Goal: Communication & Community: Answer question/provide support

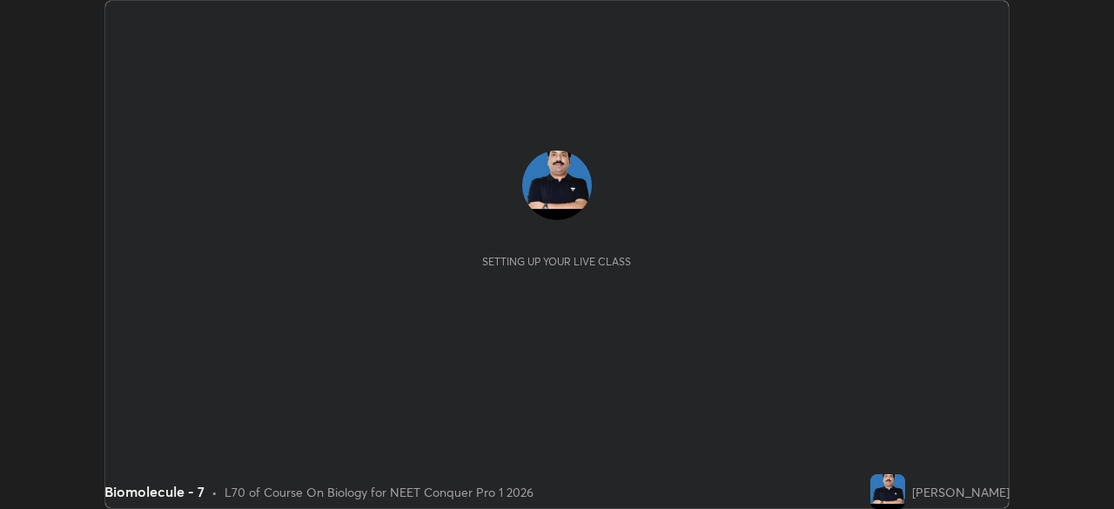
scroll to position [509, 1114]
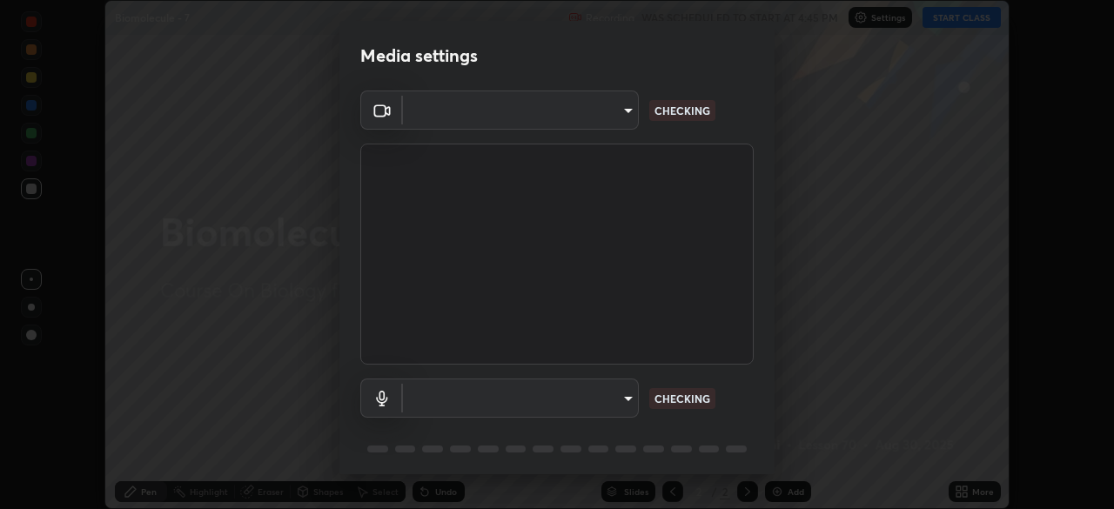
type input "e5f32b9a37d83756d2696e8423a1893a7de7eefef83412cf73fe4da3c4688103"
click at [512, 398] on body "Erase all Biomolecule - 7 Recording WAS SCHEDULED TO START AT 4:45 PM Settings …" at bounding box center [557, 254] width 1114 height 509
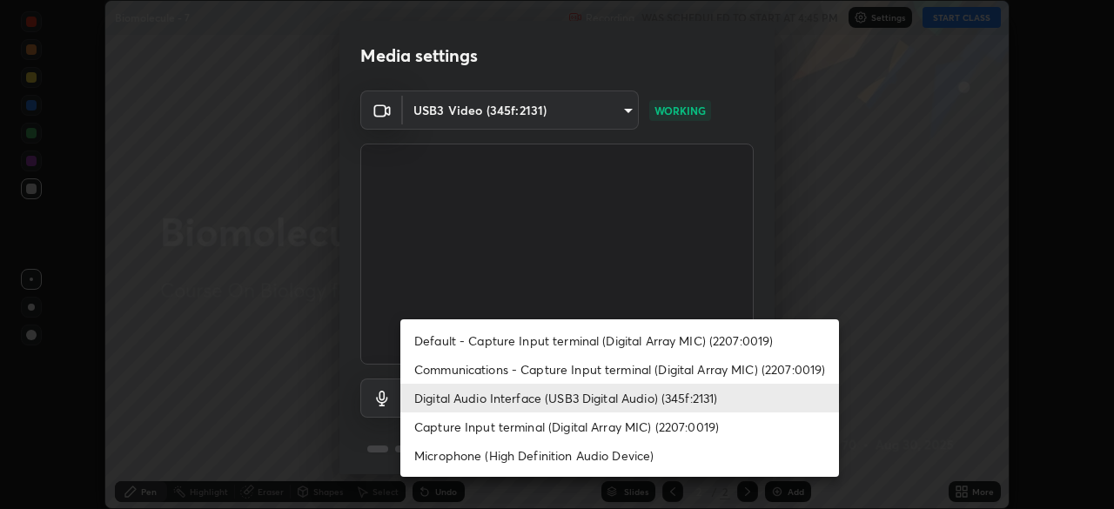
click at [486, 366] on li "Communications - Capture Input terminal (Digital Array MIC) (2207:0019)" at bounding box center [619, 369] width 438 height 29
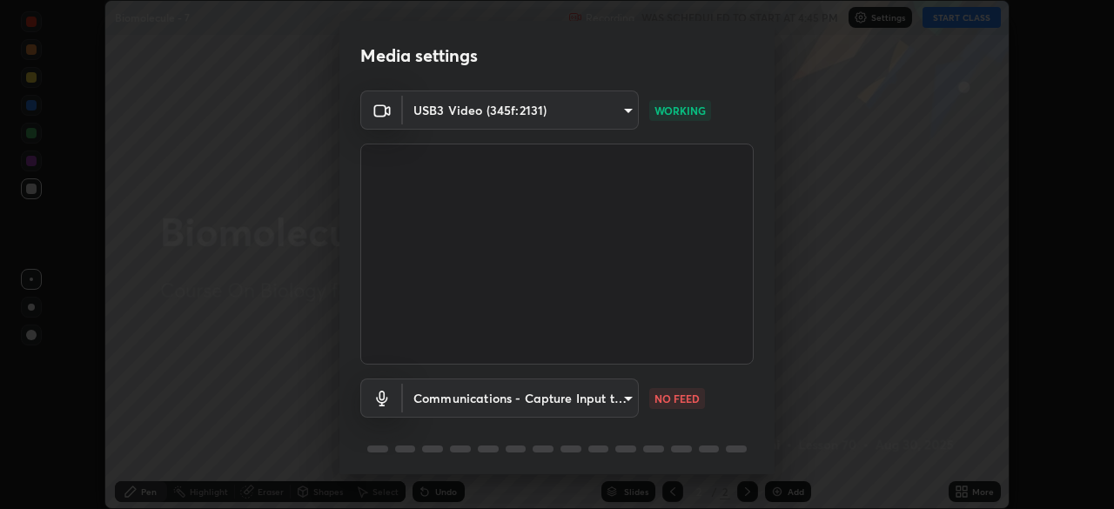
click at [478, 392] on li "Digital Audio Interface (USB3 Digital Audio) (345f:2131)" at bounding box center [564, 398] width 329 height 17
type input "ae0975cef7388746c2778fd6dc2b00d9a595315052e87b14b0d2850c1354851c"
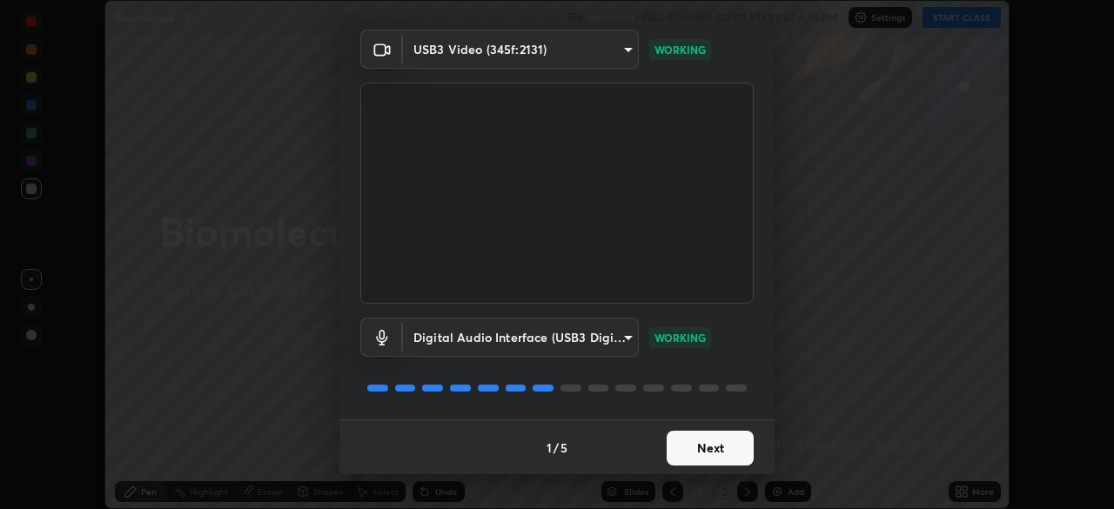
click at [719, 468] on div "1 / 5 Next" at bounding box center [556, 447] width 435 height 56
click at [720, 458] on button "Next" at bounding box center [709, 448] width 87 height 35
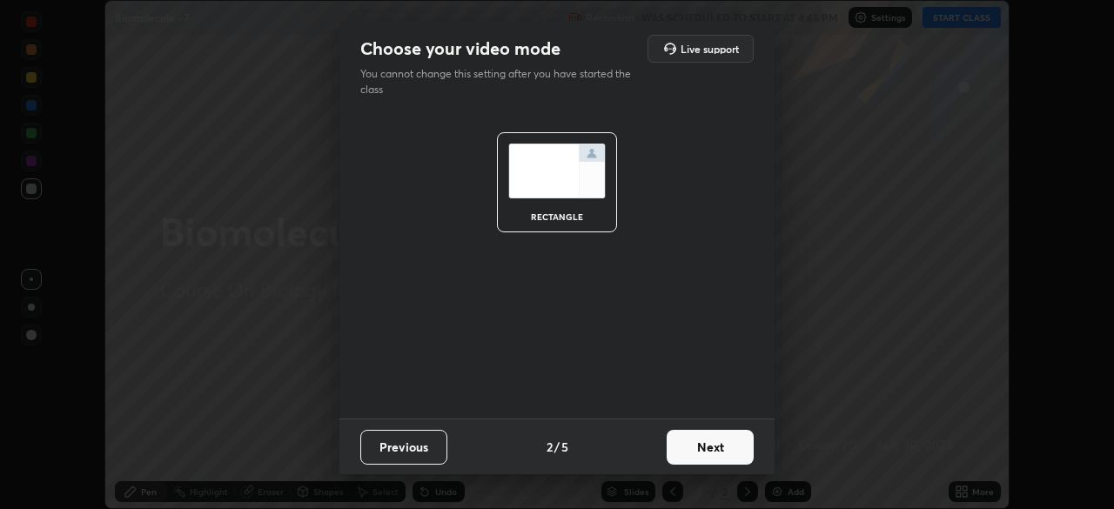
click at [724, 460] on button "Next" at bounding box center [709, 447] width 87 height 35
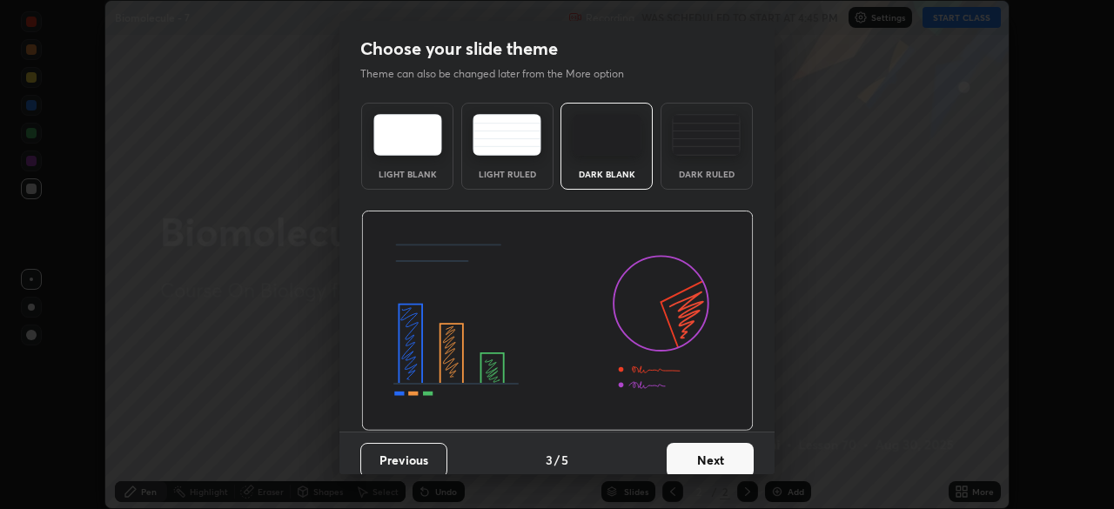
click at [725, 457] on button "Next" at bounding box center [709, 460] width 87 height 35
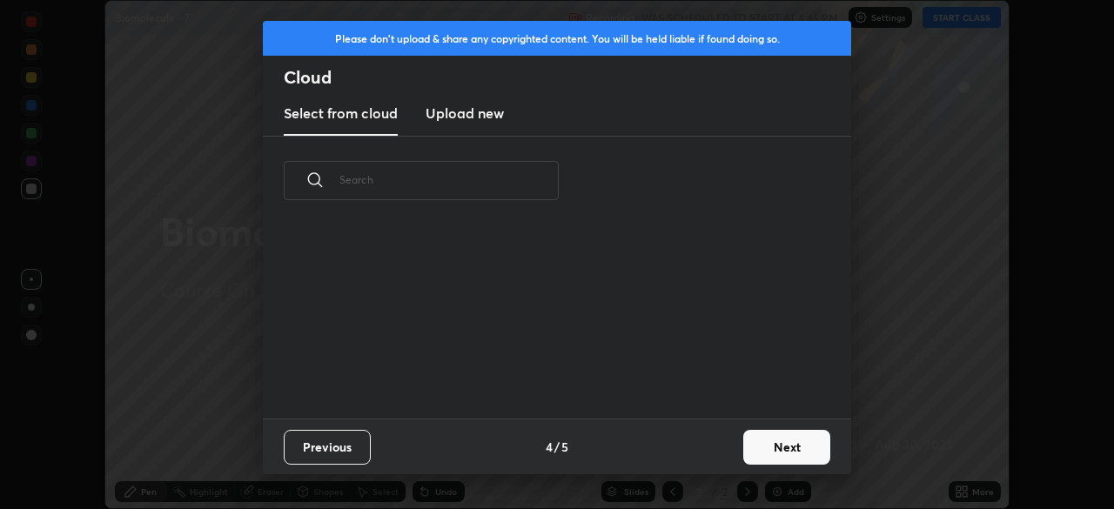
scroll to position [193, 559]
click at [792, 452] on button "Next" at bounding box center [786, 447] width 87 height 35
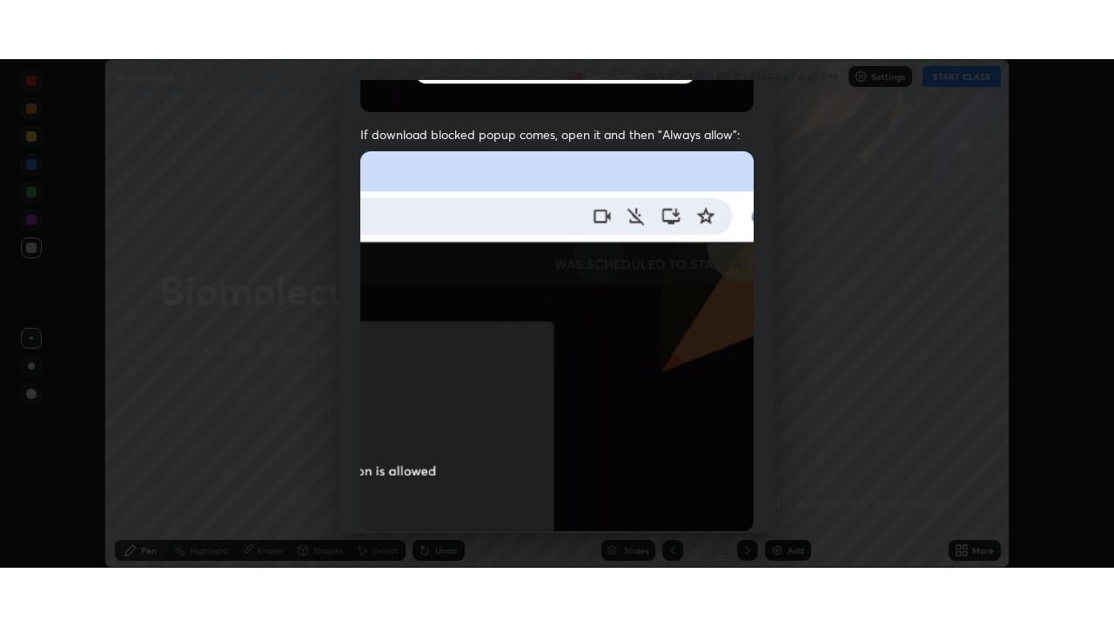
scroll to position [416, 0]
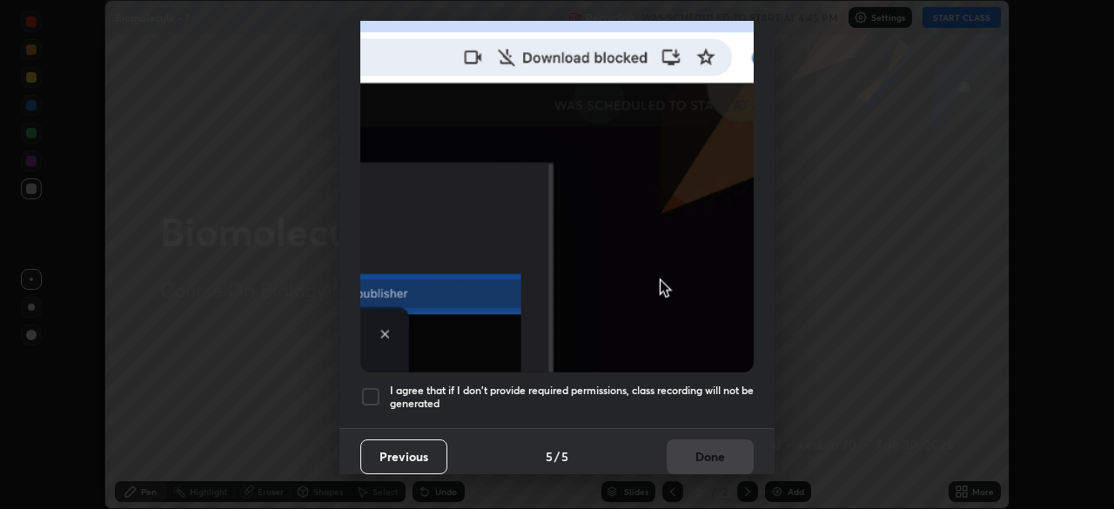
click at [684, 391] on h5 "I agree that if I don't provide required permissions, class recording will not …" at bounding box center [572, 397] width 364 height 27
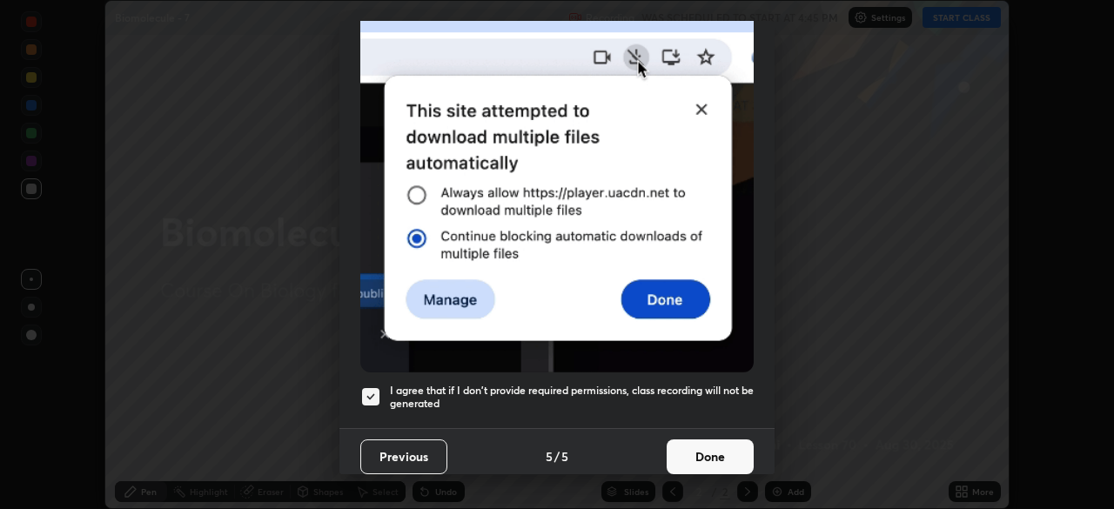
click at [706, 450] on button "Done" at bounding box center [709, 456] width 87 height 35
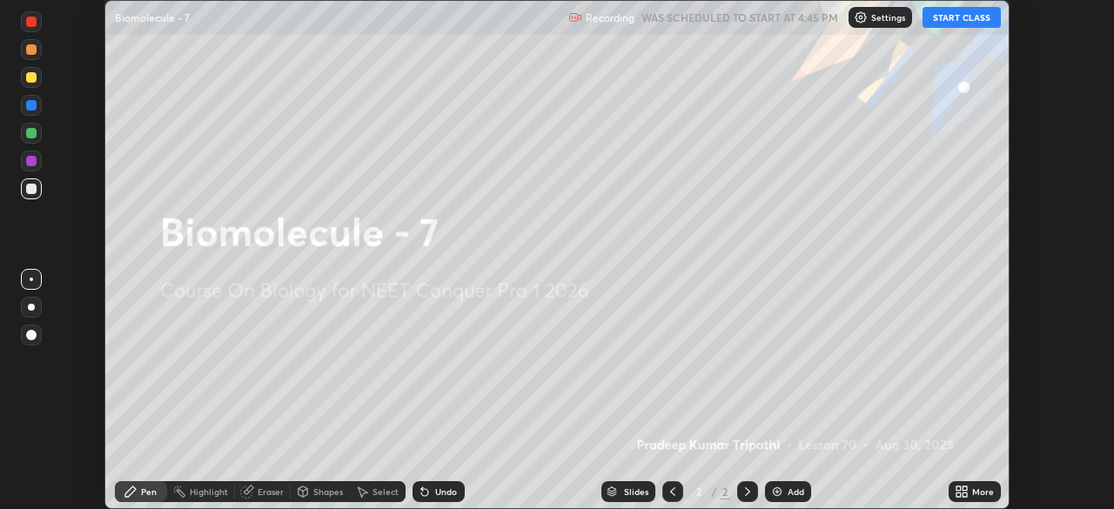
click at [965, 491] on icon at bounding box center [964, 488] width 4 height 4
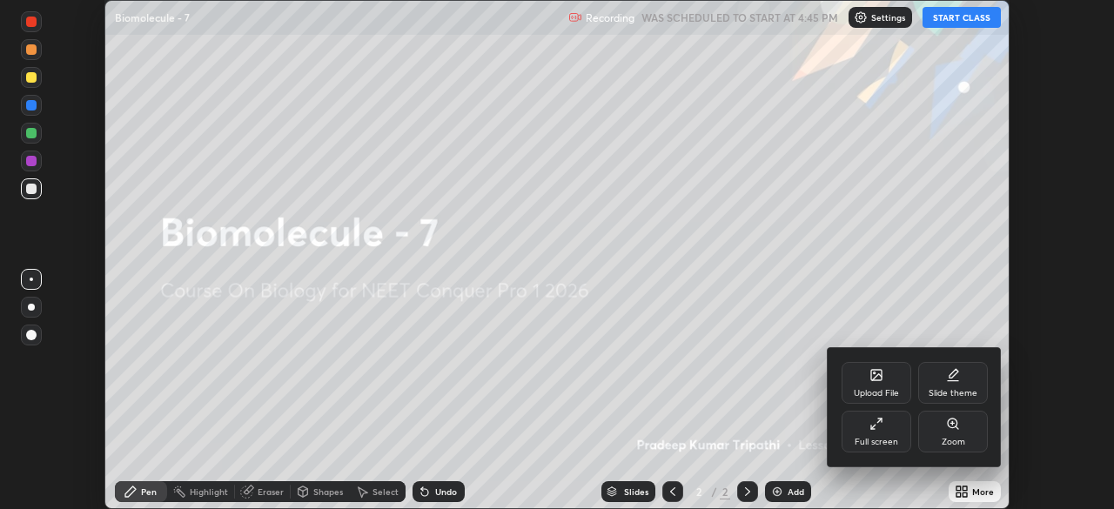
click at [889, 432] on div "Full screen" at bounding box center [876, 432] width 70 height 42
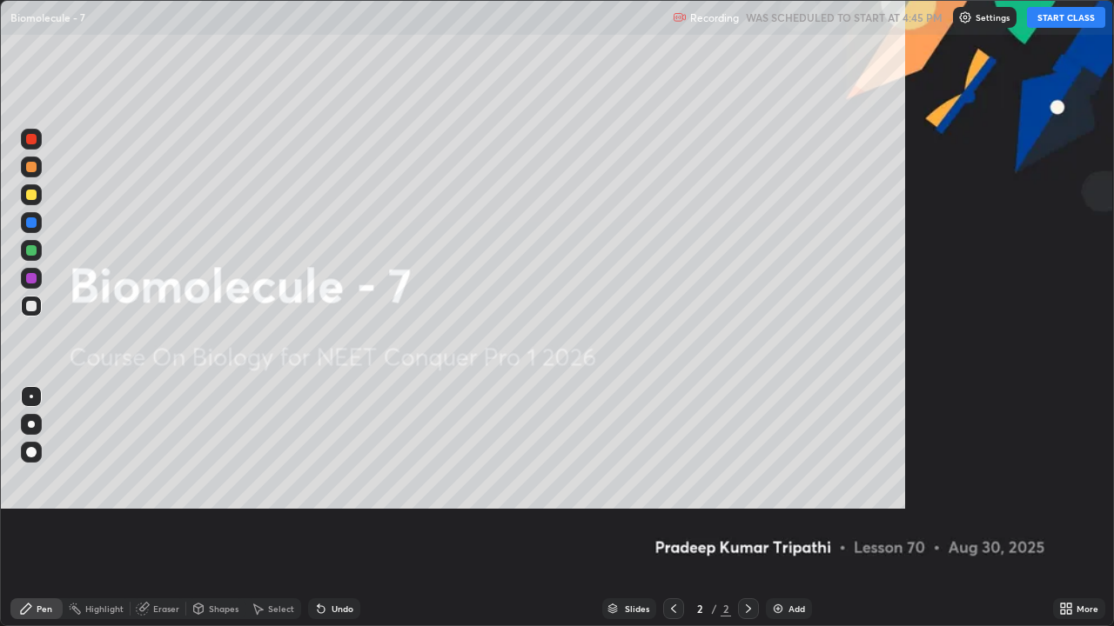
scroll to position [626, 1114]
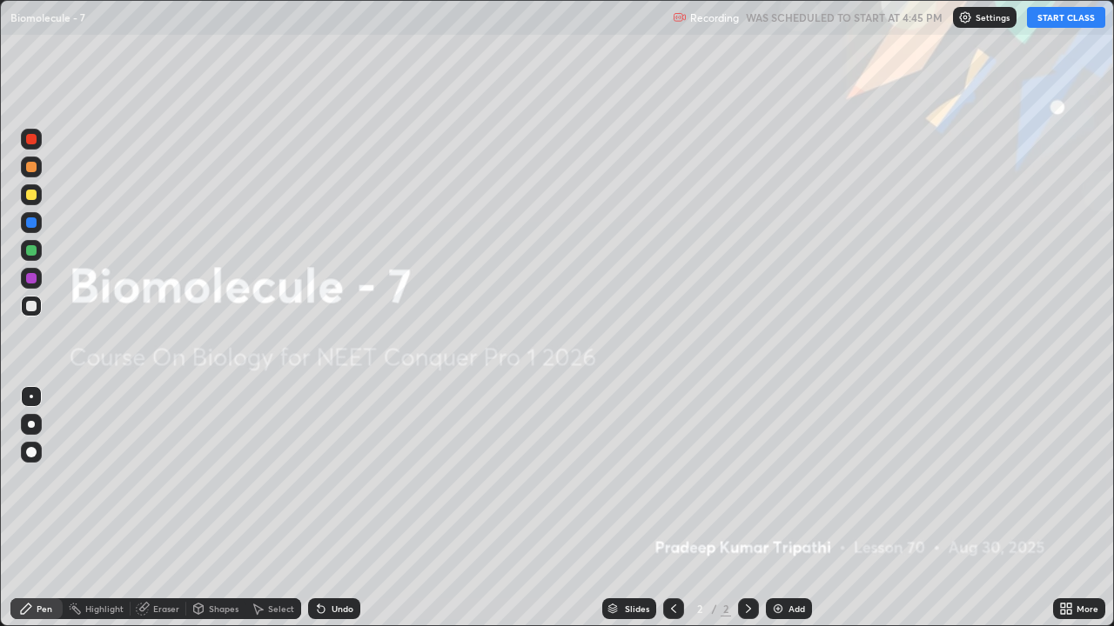
click at [1054, 19] on button "START CLASS" at bounding box center [1066, 17] width 78 height 21
click at [746, 508] on icon at bounding box center [748, 609] width 14 height 14
click at [776, 508] on img at bounding box center [778, 609] width 14 height 14
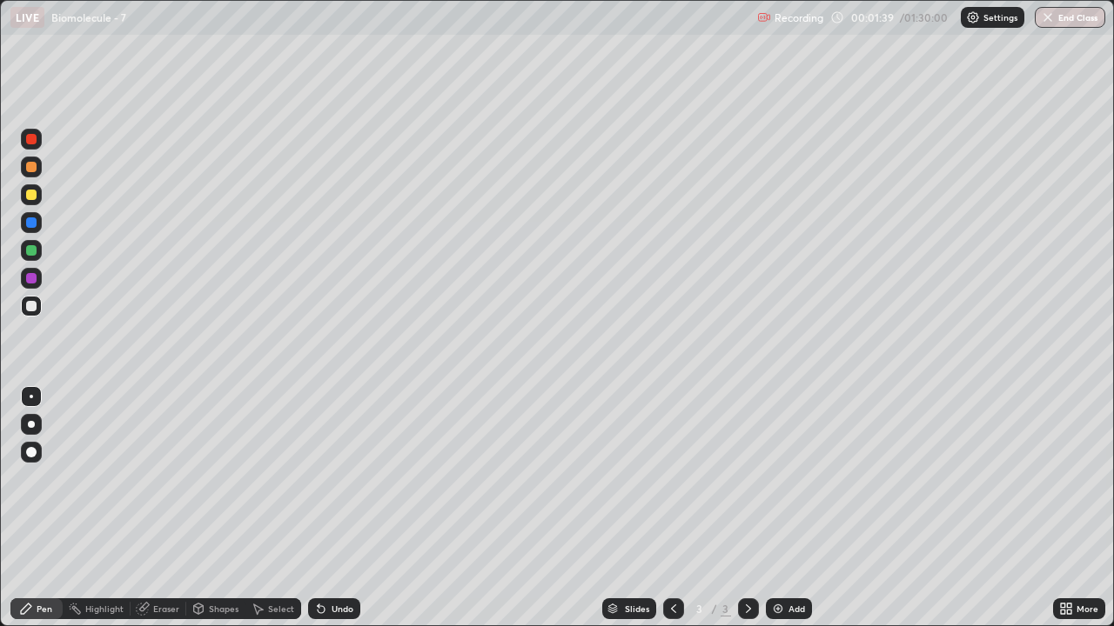
click at [34, 195] on div at bounding box center [31, 195] width 10 height 10
click at [50, 508] on div "Pen" at bounding box center [45, 609] width 16 height 9
click at [47, 508] on div "Pen" at bounding box center [45, 609] width 16 height 9
click at [217, 508] on div "Shapes" at bounding box center [224, 609] width 30 height 9
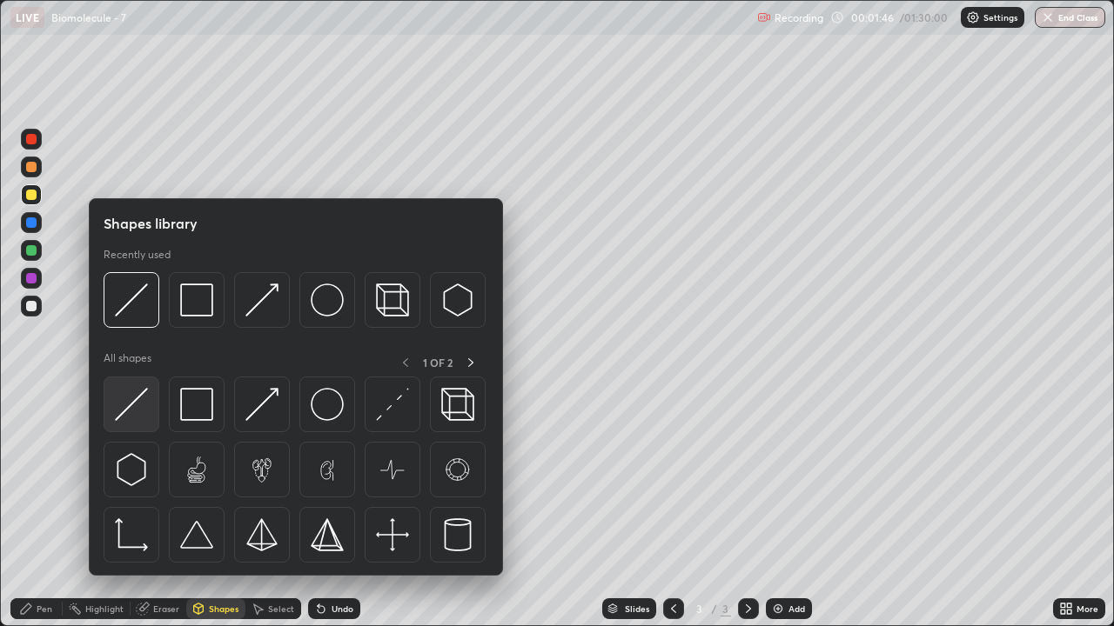
click at [137, 411] on img at bounding box center [131, 404] width 33 height 33
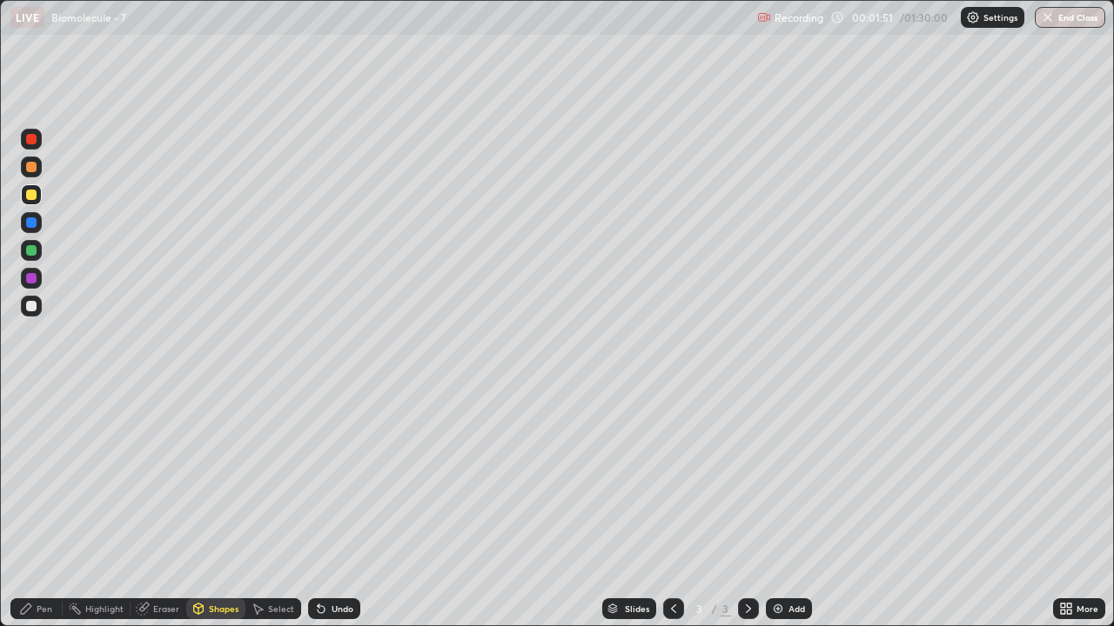
click at [46, 508] on div "Pen" at bounding box center [45, 609] width 16 height 9
click at [31, 425] on div at bounding box center [31, 424] width 7 height 7
click at [217, 508] on div "Shapes" at bounding box center [224, 609] width 30 height 9
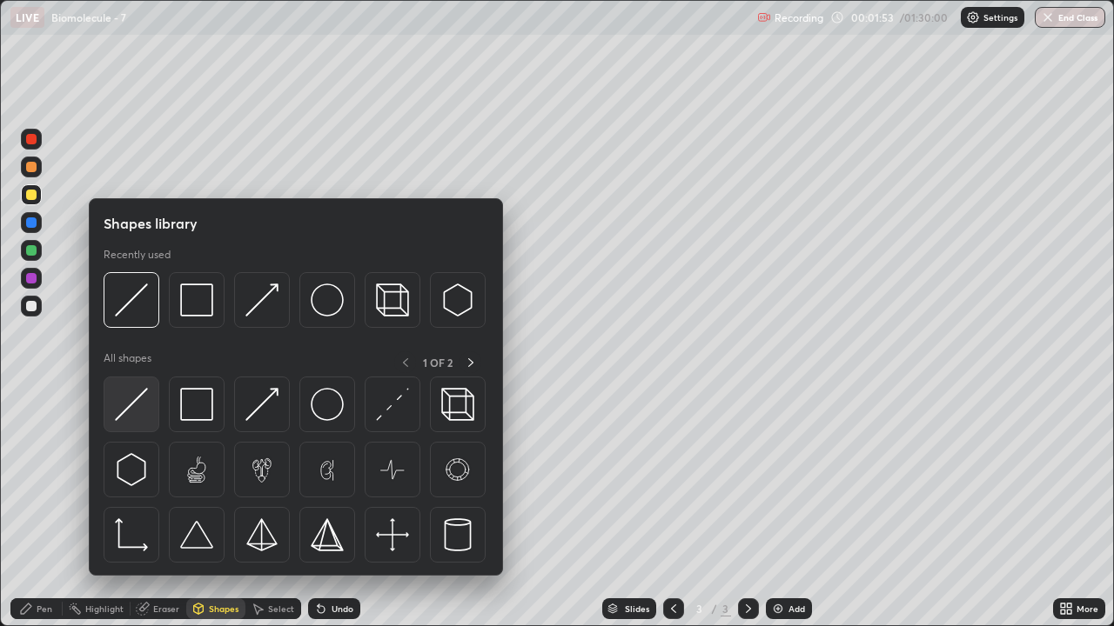
click at [144, 409] on img at bounding box center [131, 404] width 33 height 33
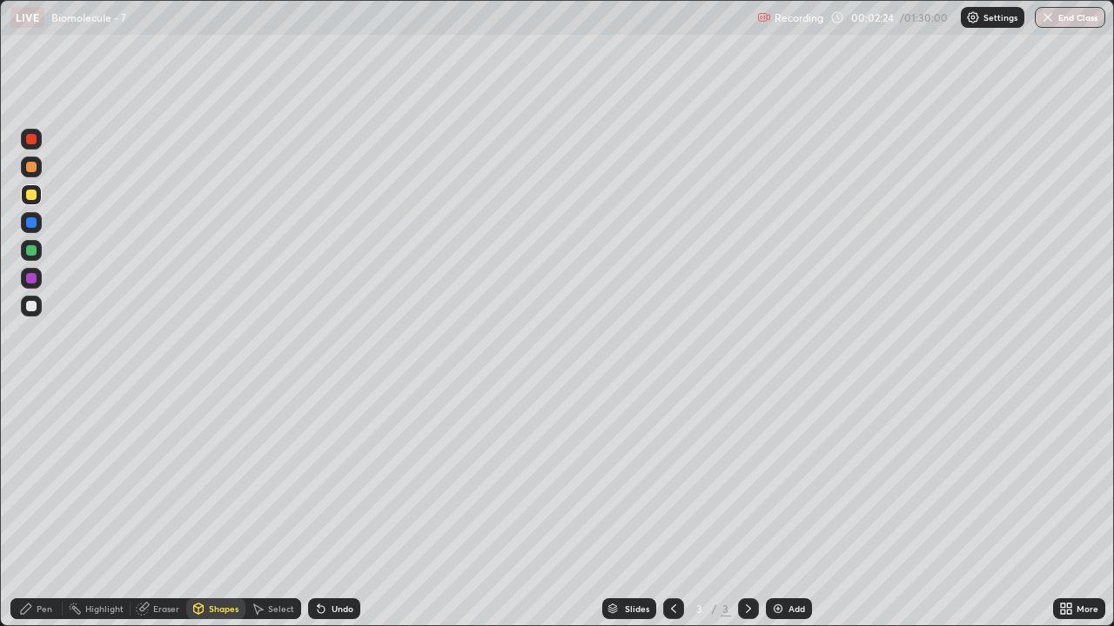
click at [45, 508] on div "Pen" at bounding box center [45, 609] width 16 height 9
click at [30, 252] on div at bounding box center [31, 250] width 10 height 10
click at [167, 508] on div "Eraser" at bounding box center [166, 609] width 26 height 9
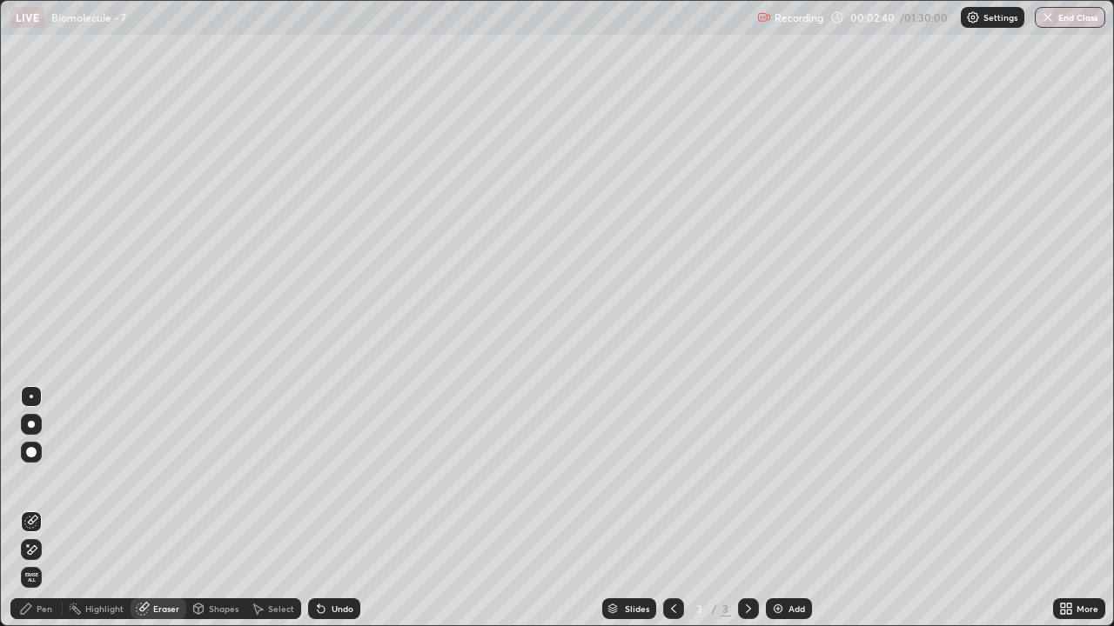
click at [33, 508] on icon at bounding box center [31, 550] width 14 height 15
click at [45, 508] on div "Pen" at bounding box center [36, 609] width 52 height 21
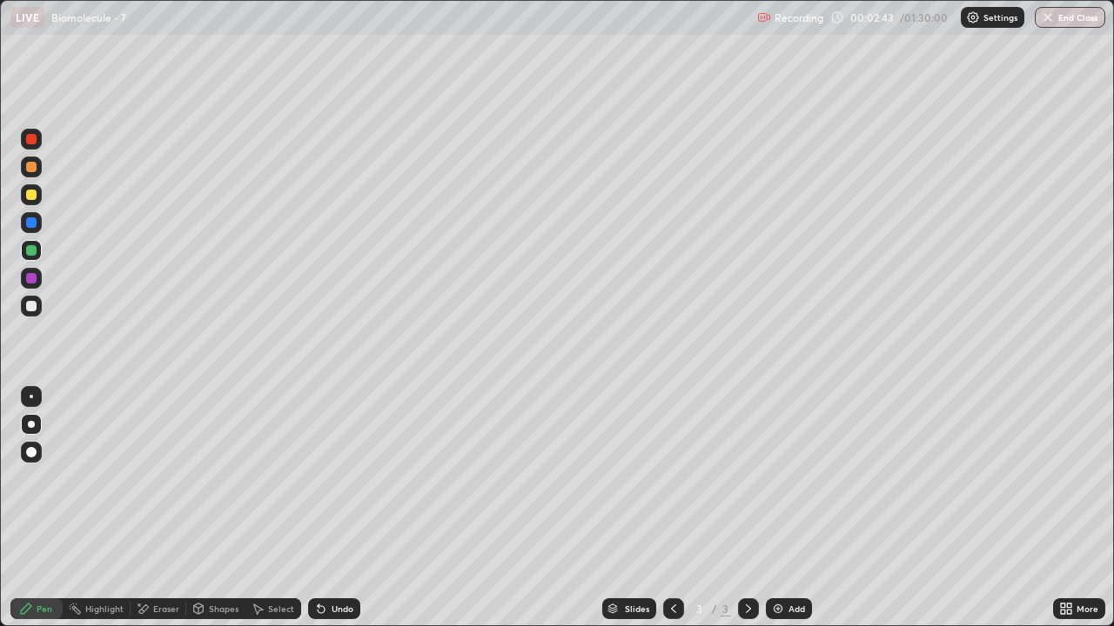
click at [223, 508] on div "Shapes" at bounding box center [224, 609] width 30 height 9
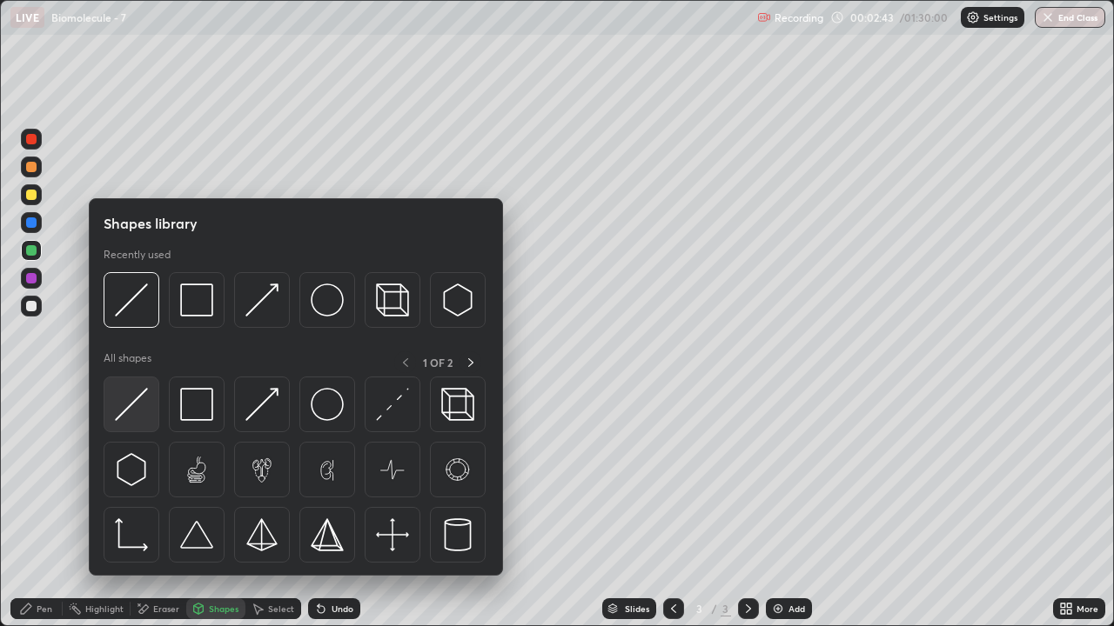
click at [139, 410] on img at bounding box center [131, 404] width 33 height 33
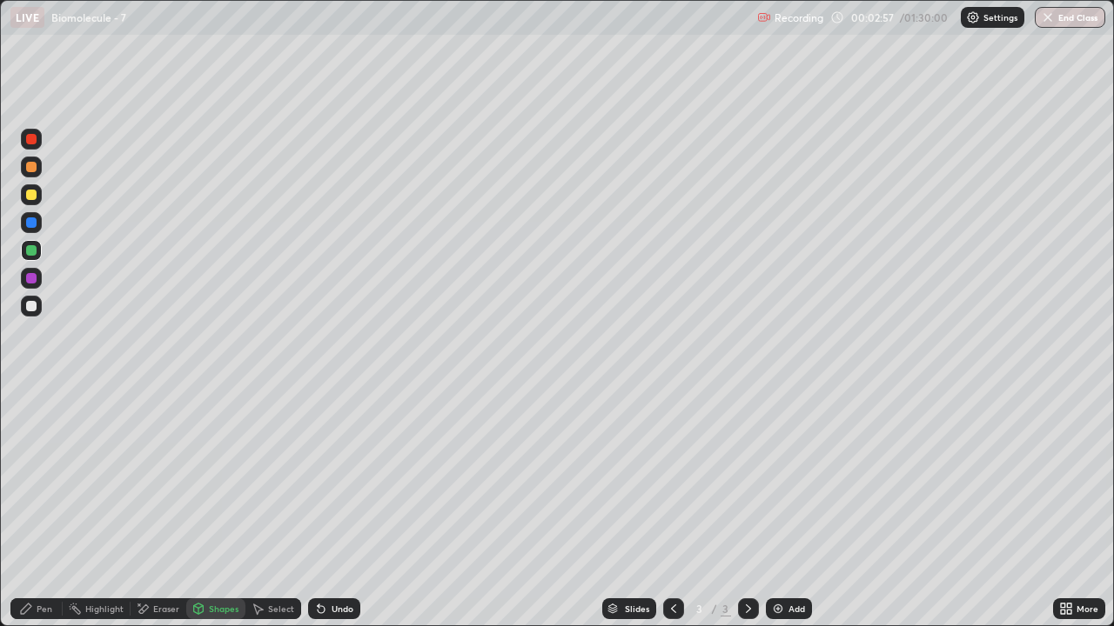
click at [35, 197] on div at bounding box center [31, 195] width 10 height 10
click at [51, 508] on div "Pen" at bounding box center [45, 609] width 16 height 9
click at [30, 251] on div at bounding box center [31, 250] width 10 height 10
click at [37, 167] on div at bounding box center [31, 167] width 21 height 21
click at [31, 308] on div at bounding box center [31, 306] width 10 height 10
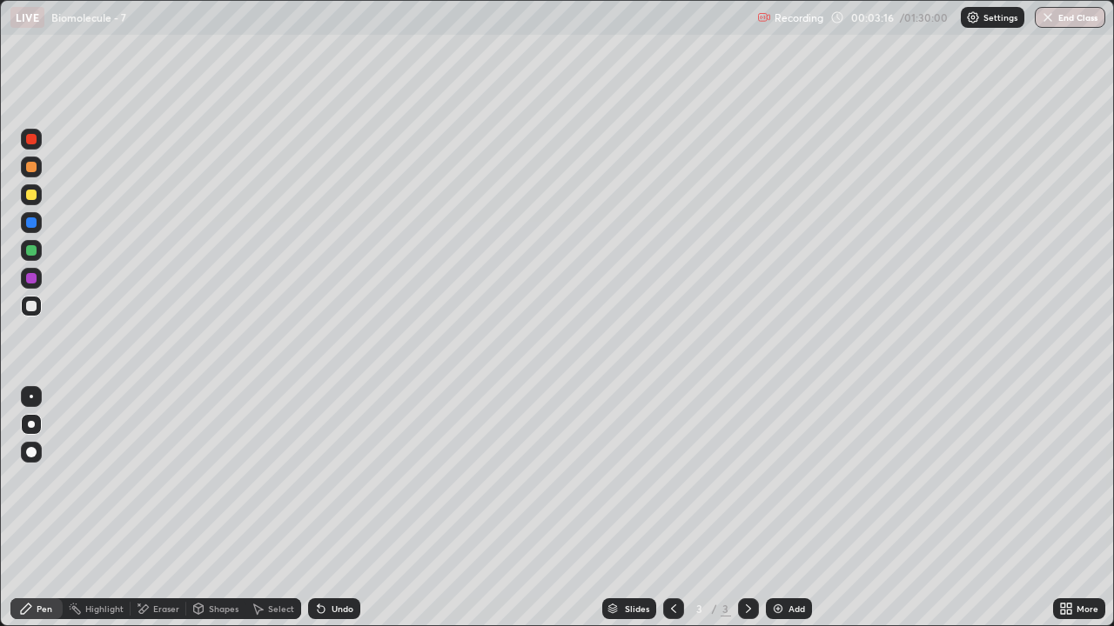
click at [217, 508] on div "Shapes" at bounding box center [224, 609] width 30 height 9
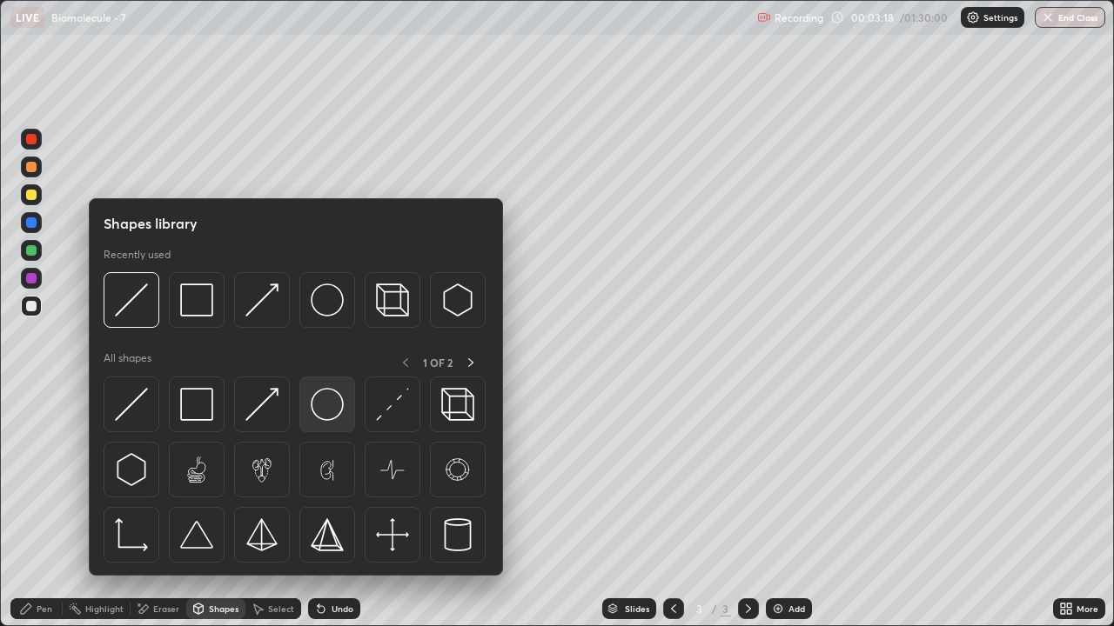
click at [318, 407] on img at bounding box center [327, 404] width 33 height 33
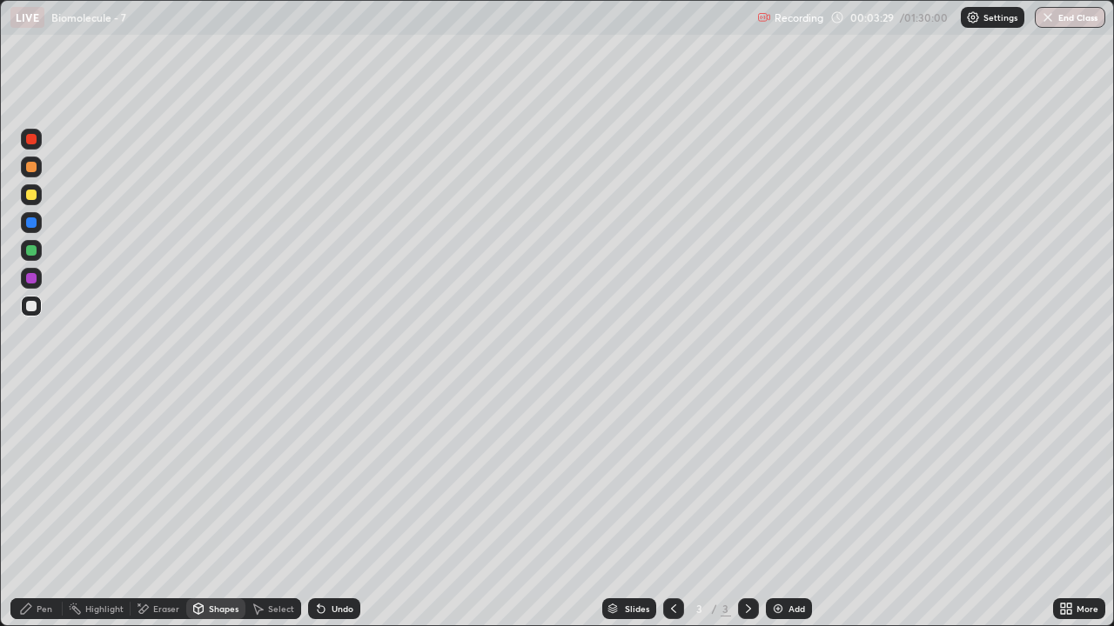
click at [32, 195] on div at bounding box center [31, 195] width 10 height 10
click at [216, 508] on div "Shapes" at bounding box center [224, 609] width 30 height 9
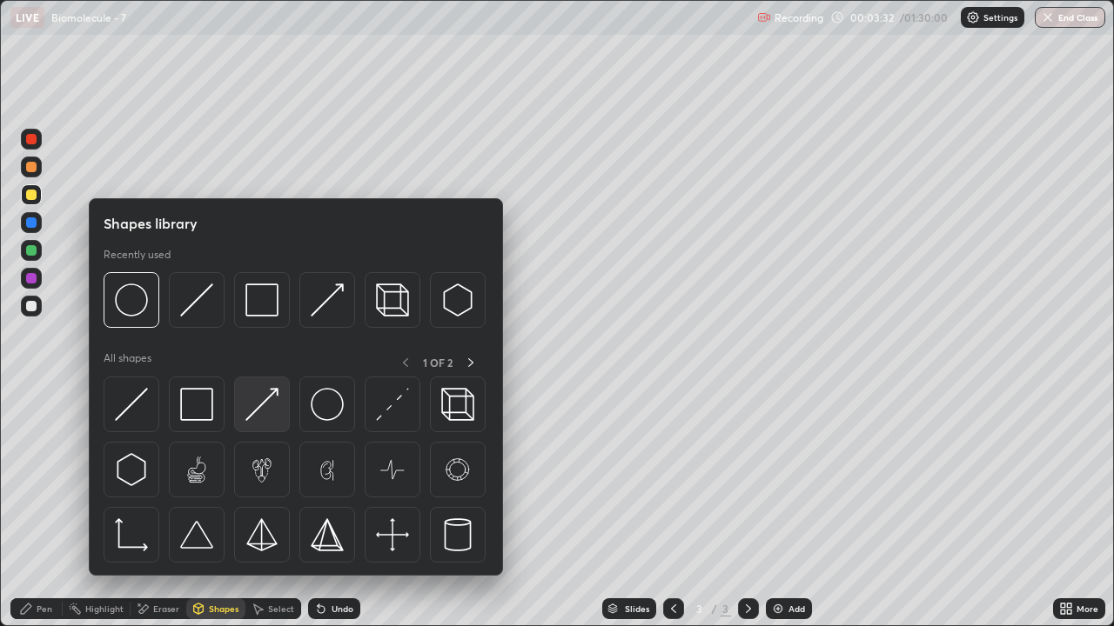
click at [260, 418] on img at bounding box center [261, 404] width 33 height 33
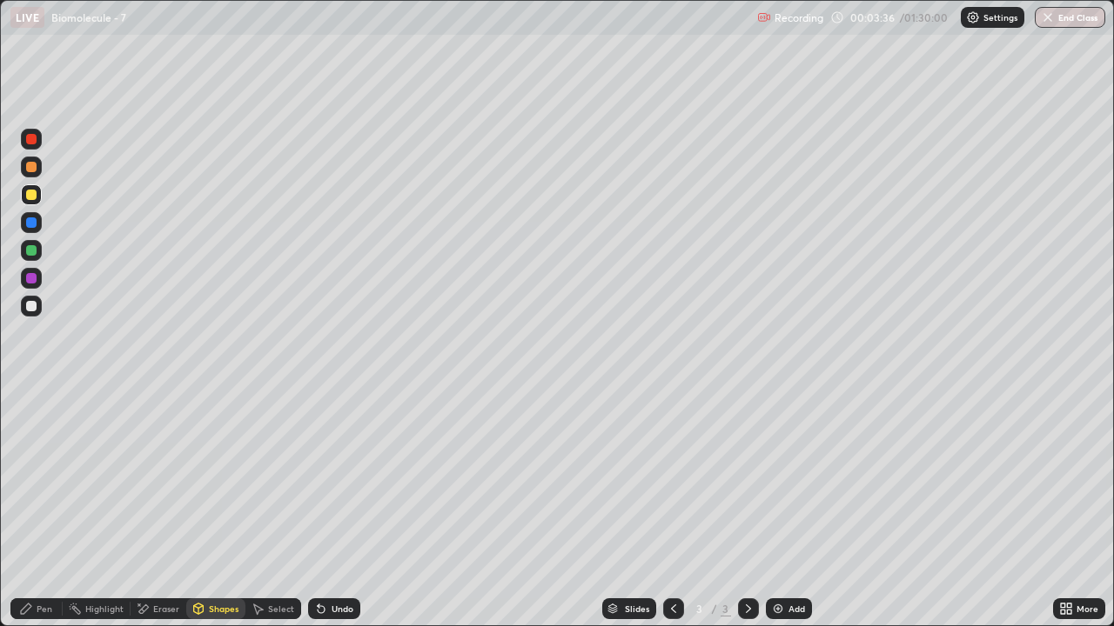
click at [42, 508] on div "Pen" at bounding box center [36, 609] width 52 height 21
click at [39, 508] on div "Pen" at bounding box center [45, 609] width 16 height 9
click at [34, 305] on div at bounding box center [31, 306] width 10 height 10
click at [217, 508] on div "Shapes" at bounding box center [224, 609] width 30 height 9
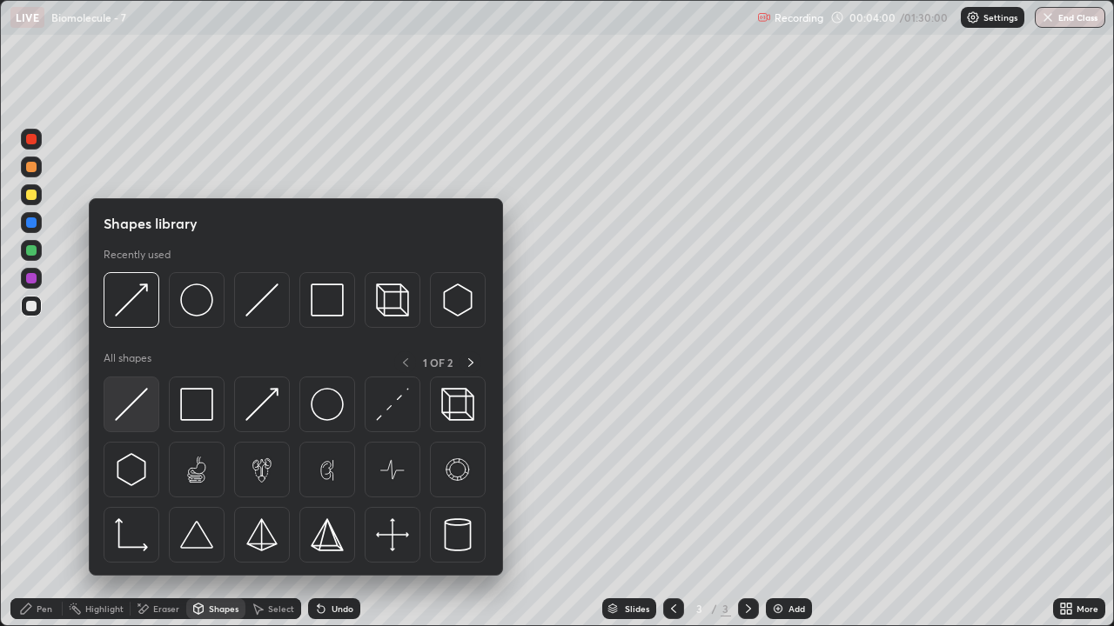
click at [137, 411] on img at bounding box center [131, 404] width 33 height 33
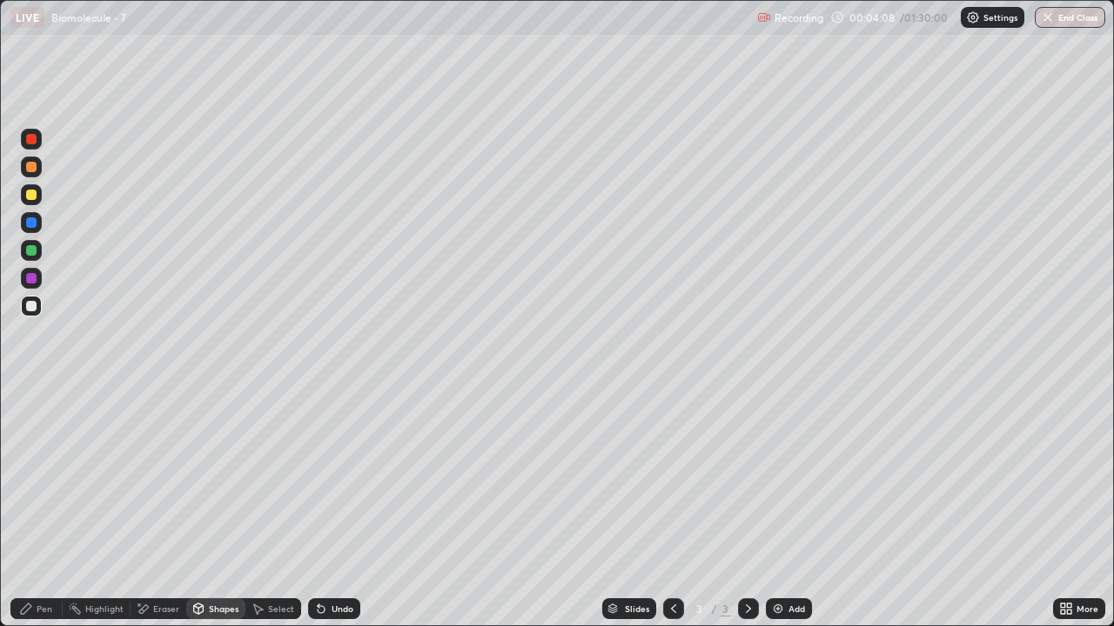
click at [35, 508] on div "Pen" at bounding box center [36, 609] width 52 height 21
click at [40, 508] on div "Pen" at bounding box center [45, 609] width 16 height 9
click at [232, 508] on div "Shapes" at bounding box center [224, 609] width 30 height 9
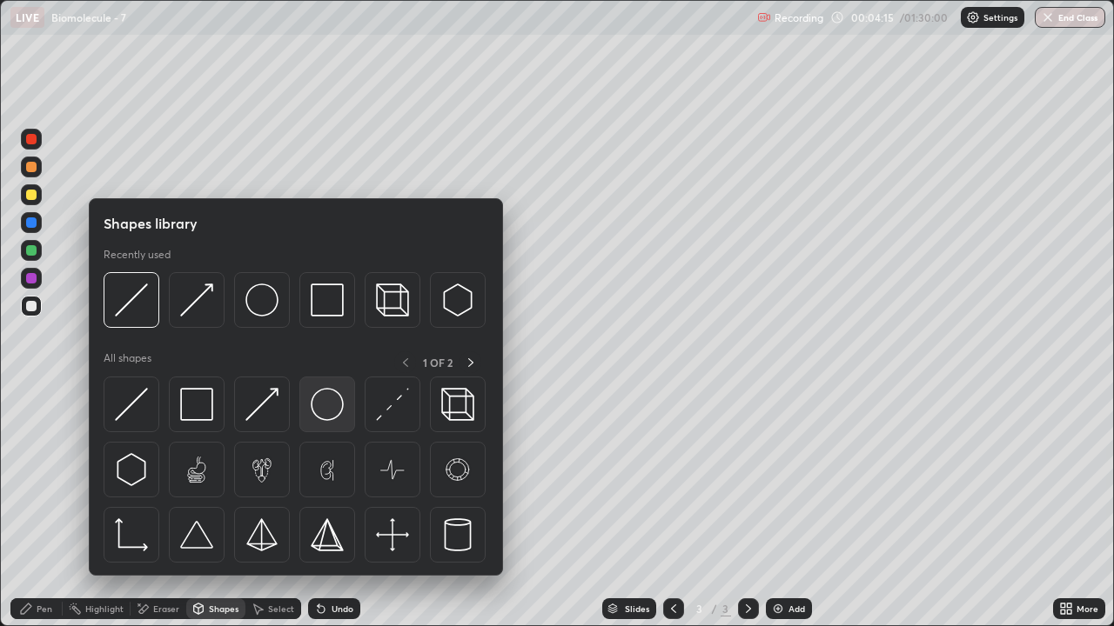
click at [324, 409] on img at bounding box center [327, 404] width 33 height 33
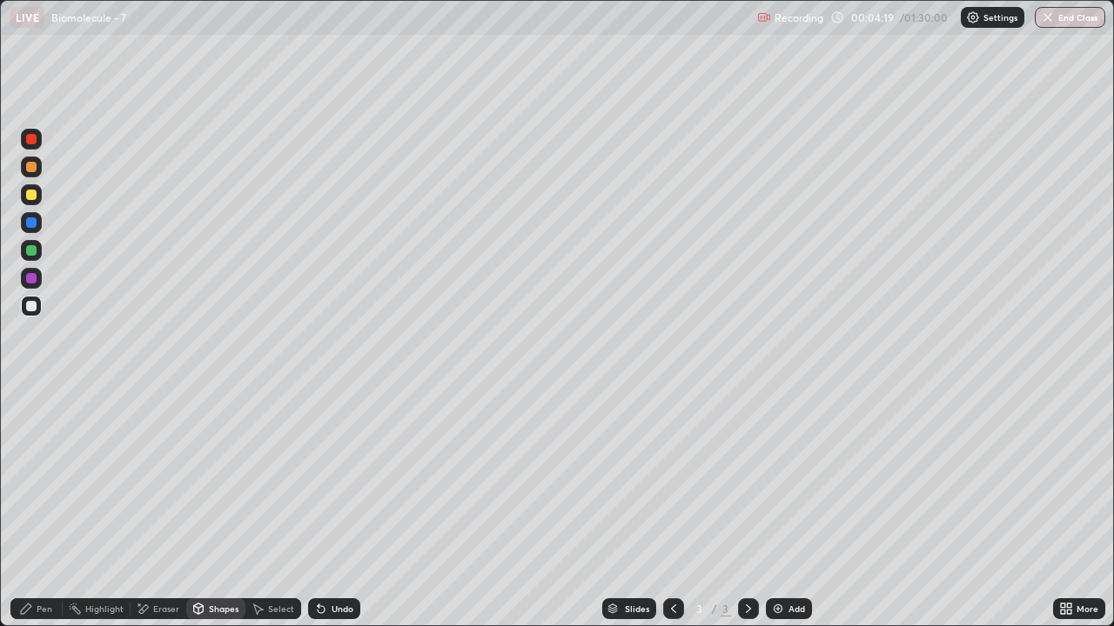
click at [273, 508] on div "Select" at bounding box center [281, 609] width 26 height 9
click at [221, 508] on div "Shapes" at bounding box center [224, 609] width 30 height 9
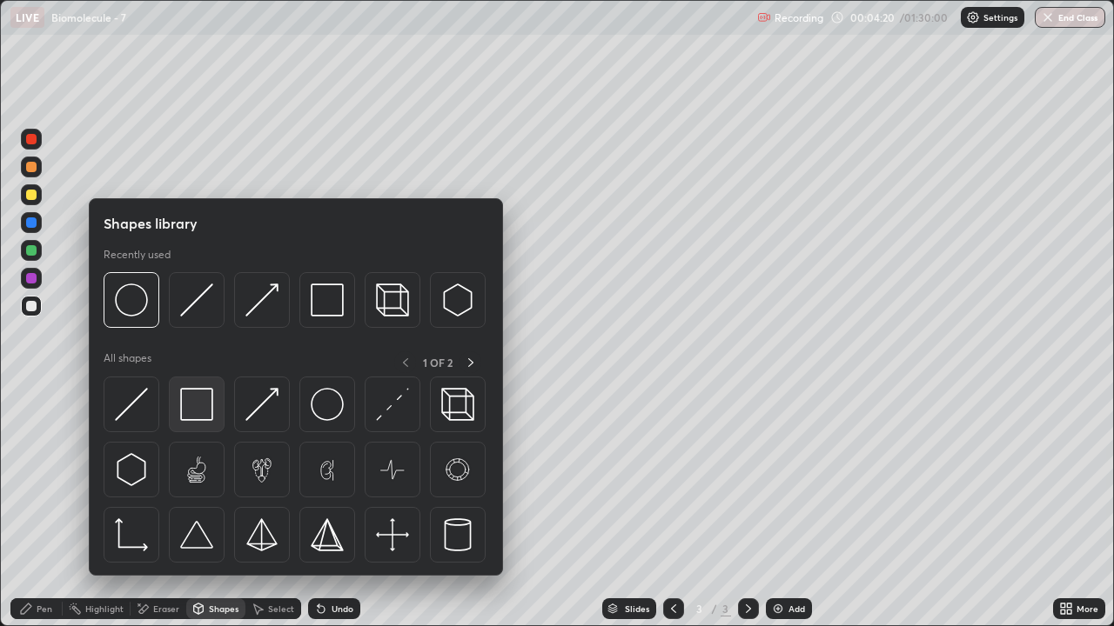
click at [203, 407] on img at bounding box center [196, 404] width 33 height 33
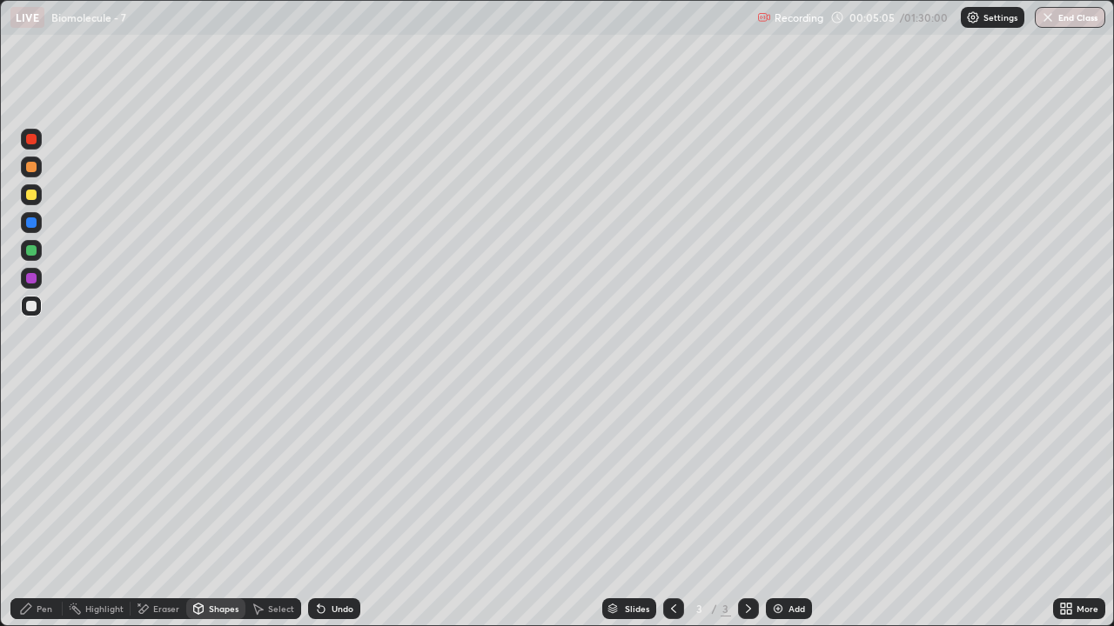
click at [37, 508] on div "Pen" at bounding box center [36, 609] width 52 height 21
click at [33, 198] on div at bounding box center [31, 195] width 10 height 10
click at [228, 508] on div "Shapes" at bounding box center [224, 609] width 30 height 9
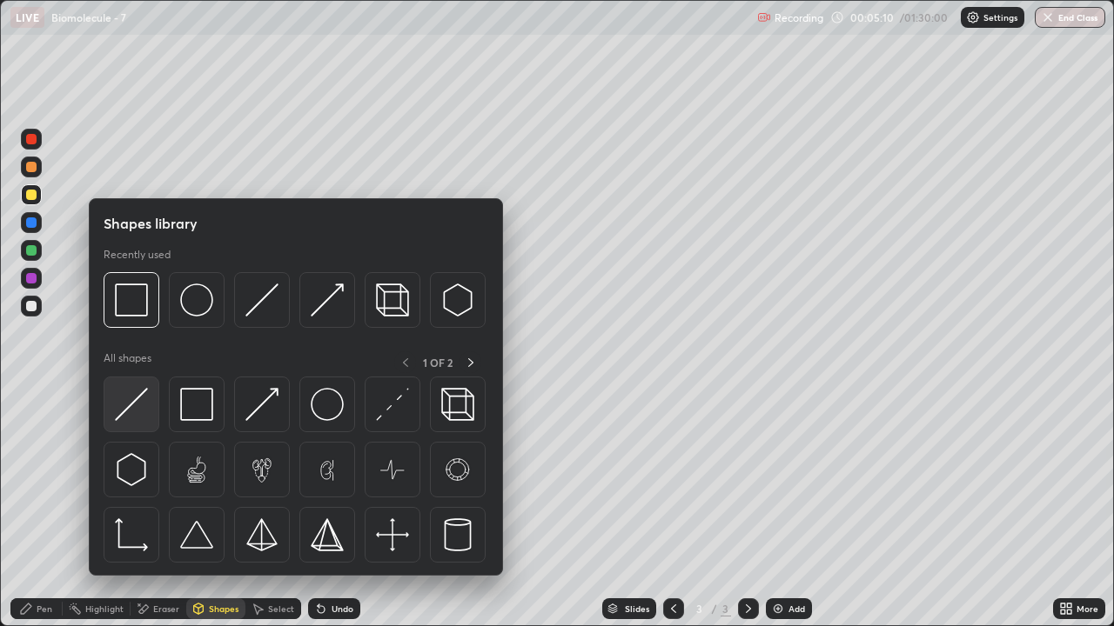
click at [130, 411] on img at bounding box center [131, 404] width 33 height 33
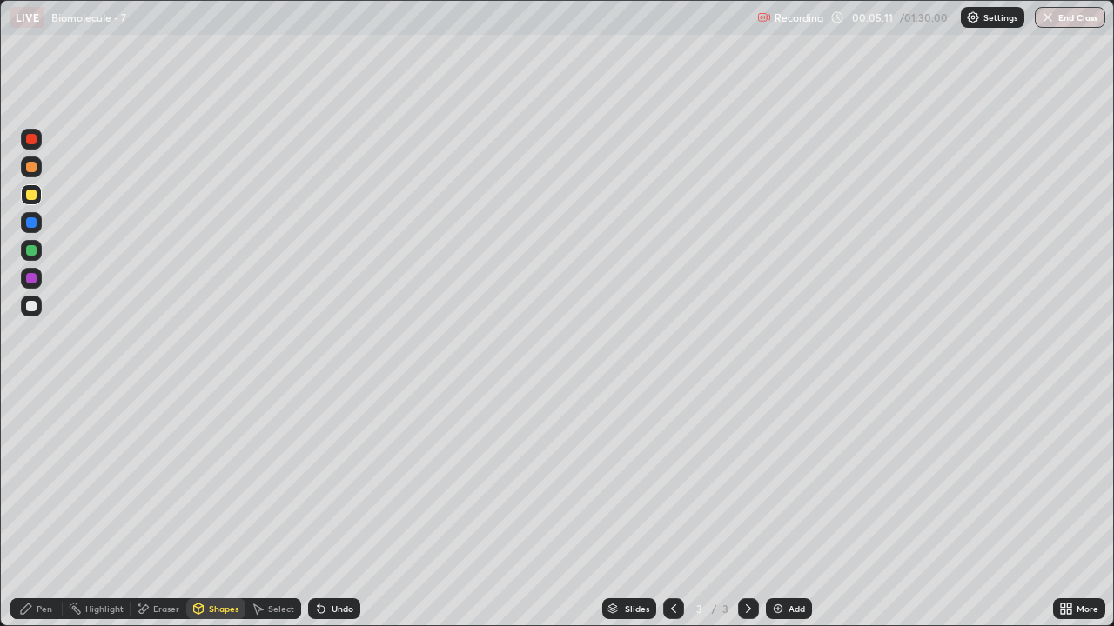
click at [33, 202] on div at bounding box center [31, 194] width 21 height 21
click at [158, 508] on div "Eraser" at bounding box center [166, 609] width 26 height 9
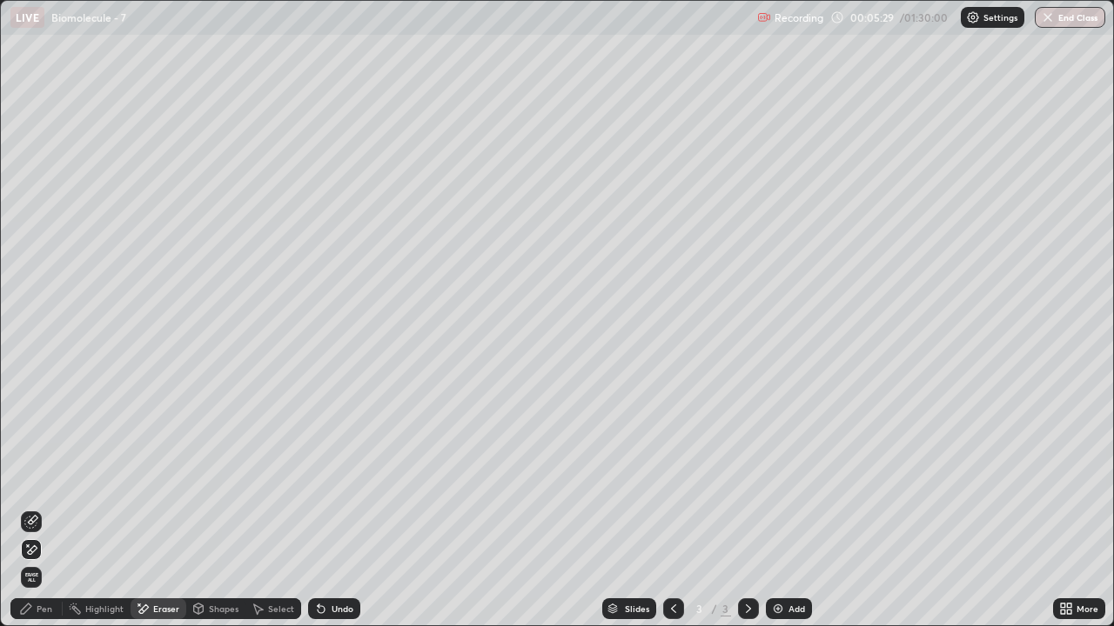
click at [45, 508] on div "Pen" at bounding box center [45, 609] width 16 height 9
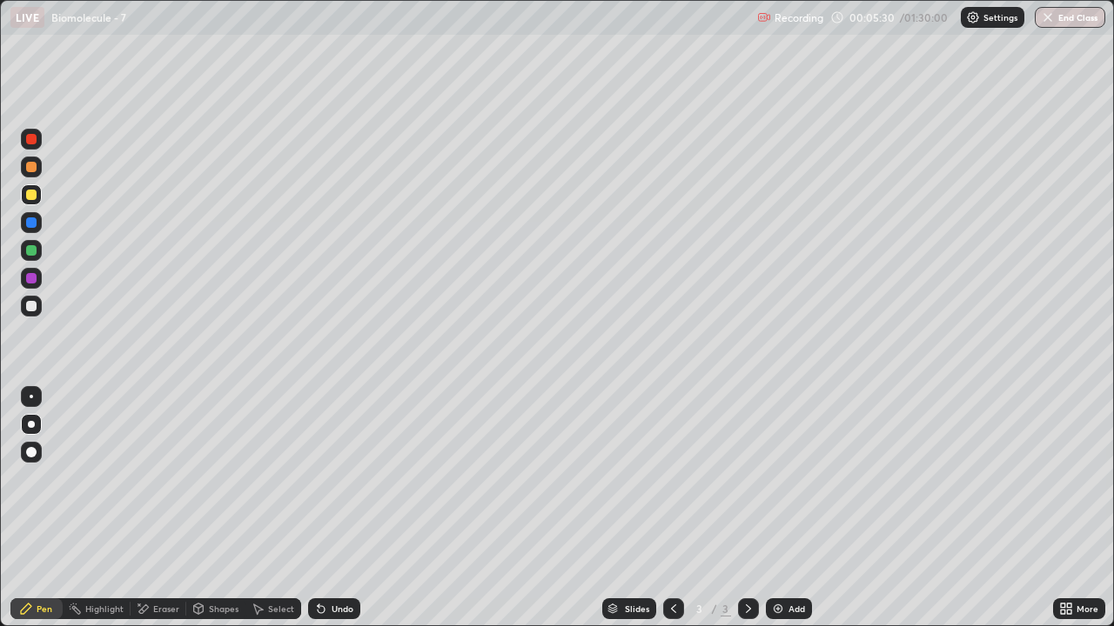
click at [221, 508] on div "Shapes" at bounding box center [224, 609] width 30 height 9
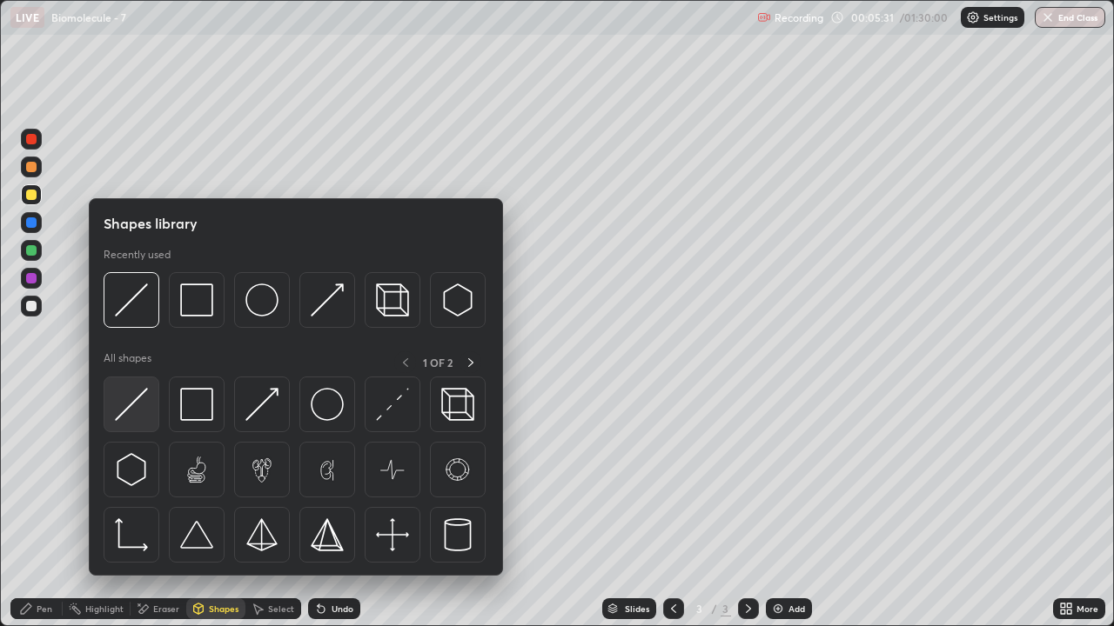
click at [143, 415] on img at bounding box center [131, 404] width 33 height 33
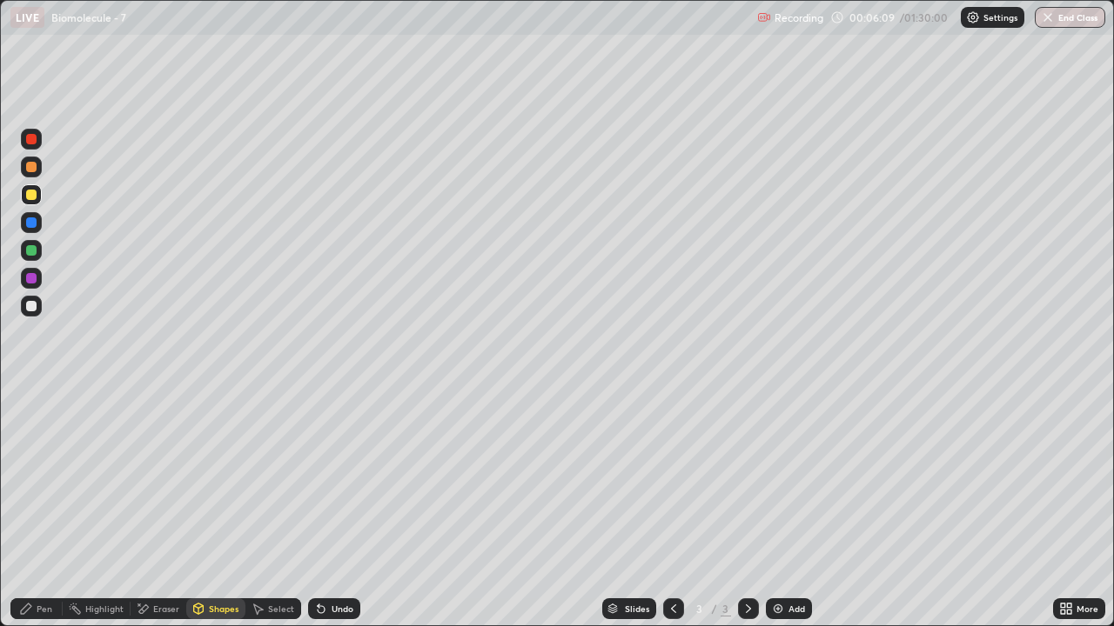
click at [32, 197] on div at bounding box center [31, 195] width 10 height 10
click at [169, 508] on div "Eraser" at bounding box center [166, 609] width 26 height 9
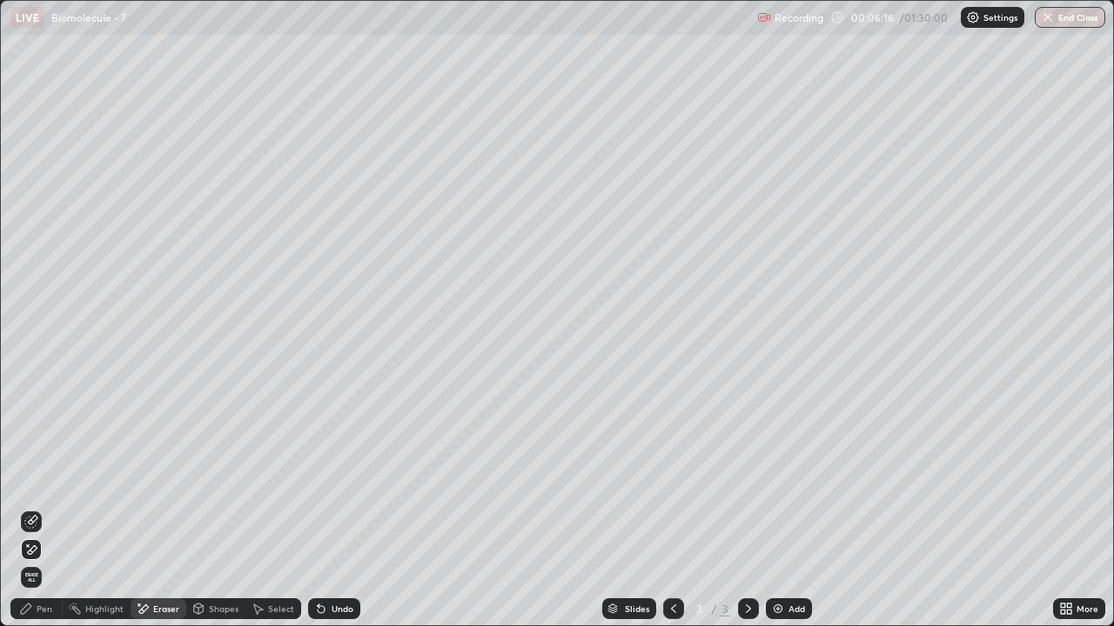
click at [41, 508] on div "Pen" at bounding box center [45, 609] width 16 height 9
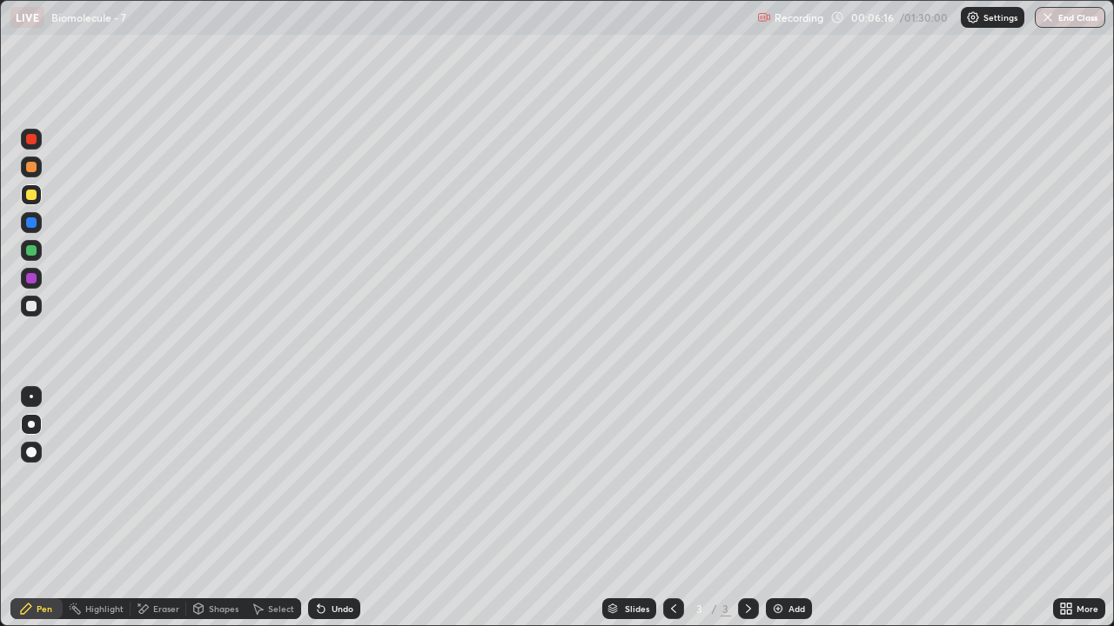
click at [223, 508] on div "Shapes" at bounding box center [224, 609] width 30 height 9
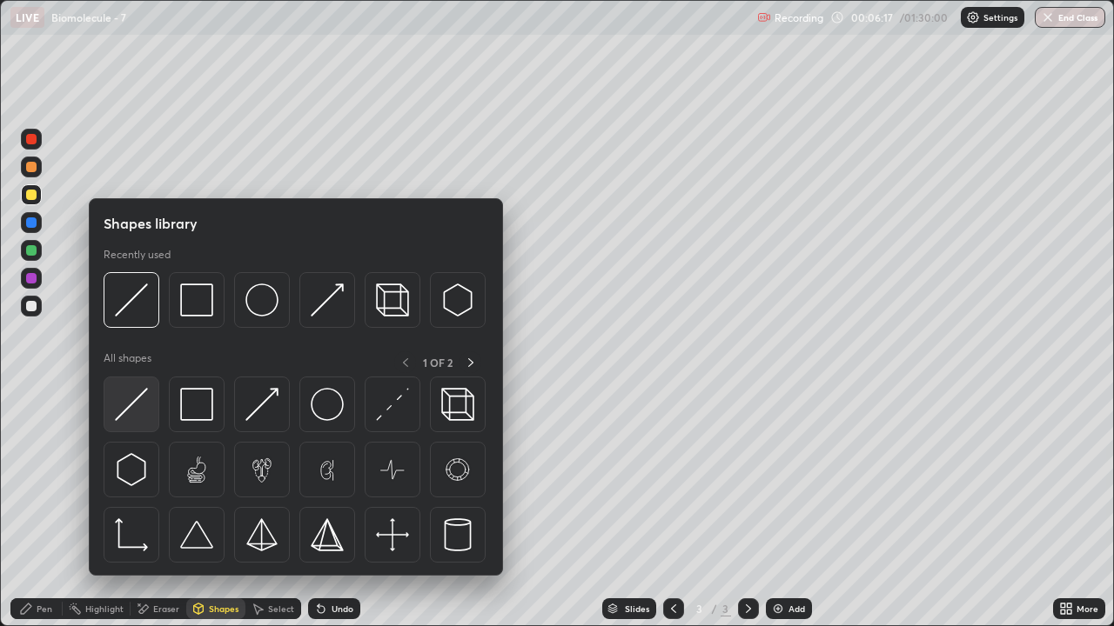
click at [142, 418] on img at bounding box center [131, 404] width 33 height 33
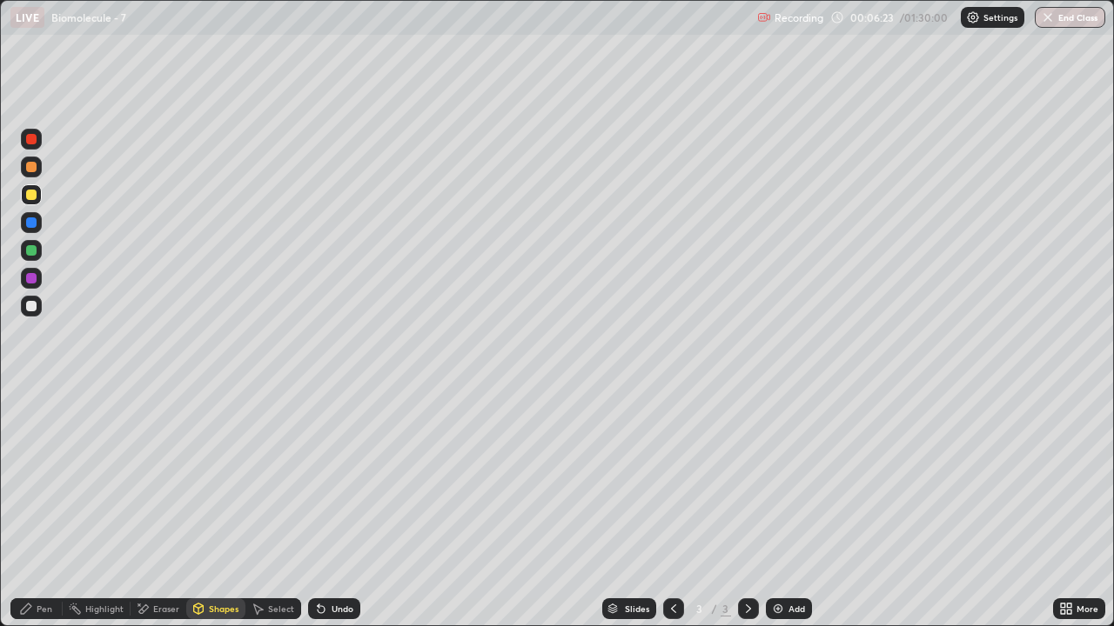
click at [42, 508] on div "Pen" at bounding box center [45, 609] width 16 height 9
click at [33, 255] on div at bounding box center [31, 250] width 10 height 10
click at [223, 508] on div "Shapes" at bounding box center [224, 609] width 30 height 9
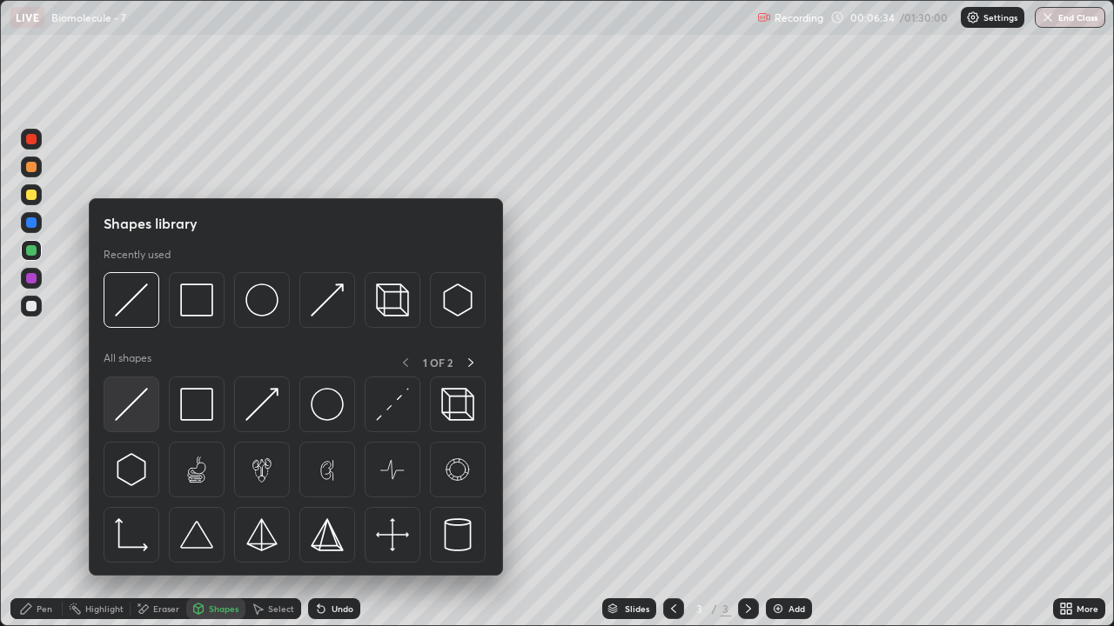
click at [148, 411] on img at bounding box center [131, 404] width 33 height 33
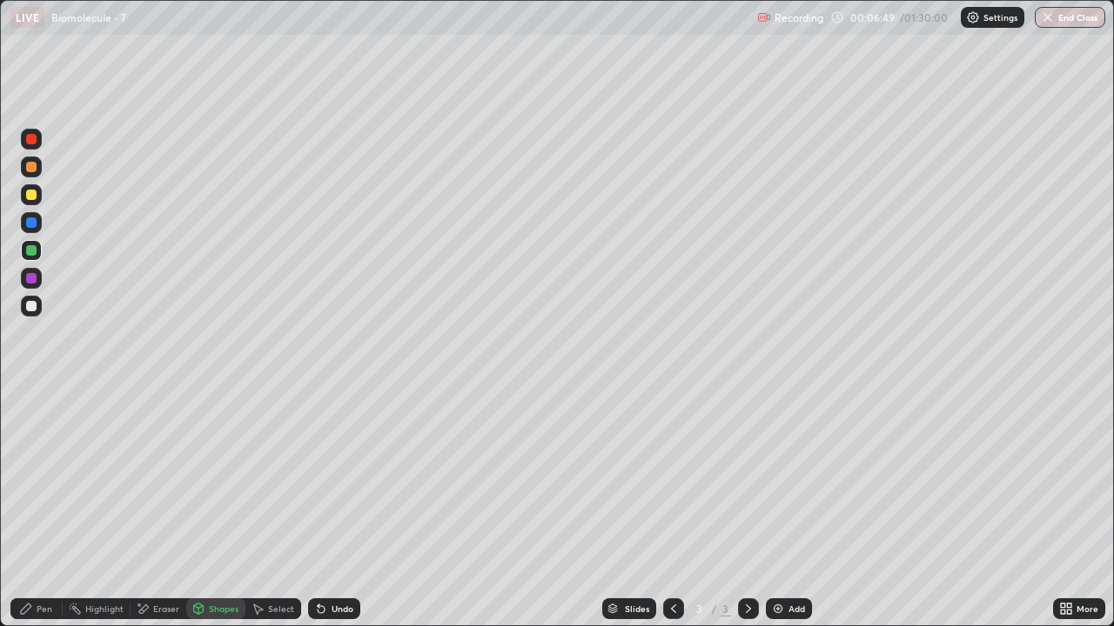
click at [35, 176] on div at bounding box center [31, 167] width 21 height 21
click at [36, 508] on div "Pen" at bounding box center [36, 609] width 52 height 21
click at [33, 306] on div at bounding box center [31, 306] width 10 height 10
click at [219, 508] on div "Shapes" at bounding box center [224, 609] width 30 height 9
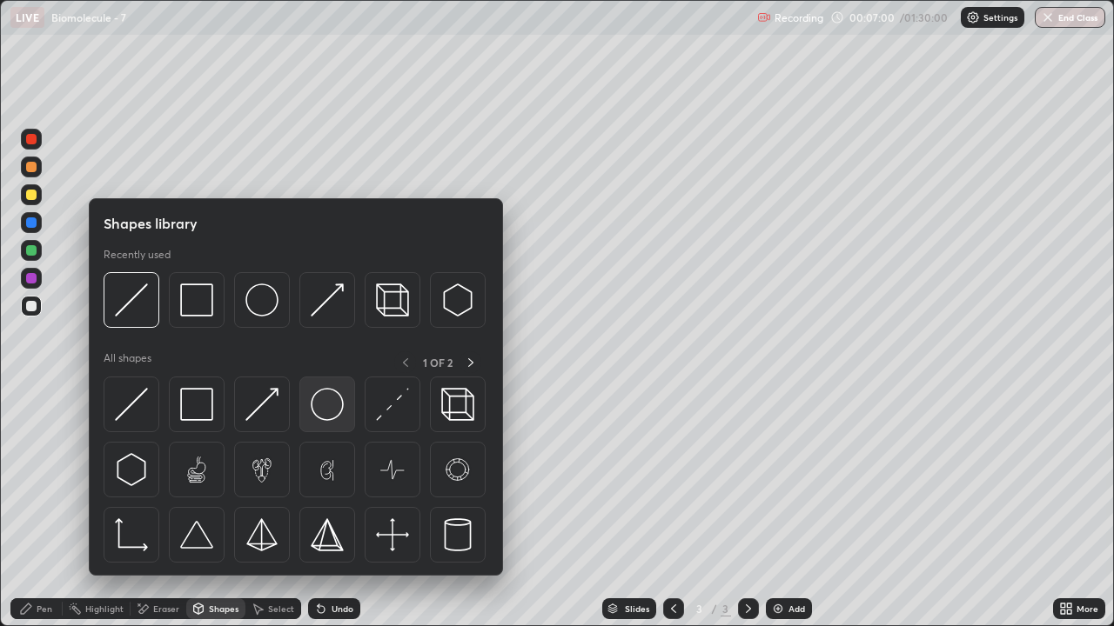
click at [317, 408] on img at bounding box center [327, 404] width 33 height 33
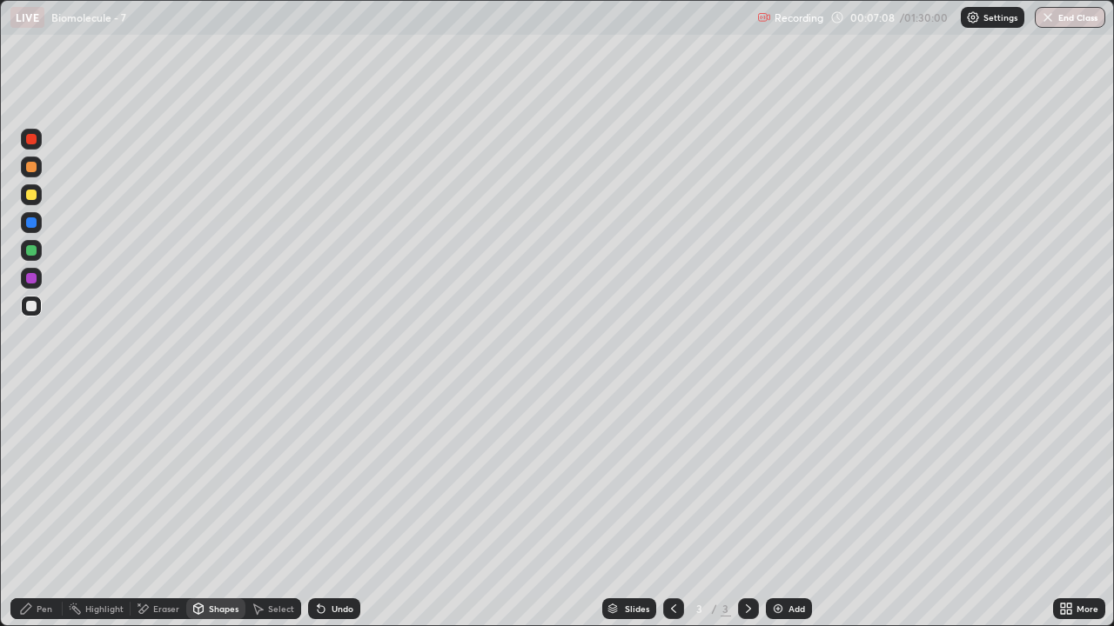
click at [162, 508] on div "Eraser" at bounding box center [166, 609] width 26 height 9
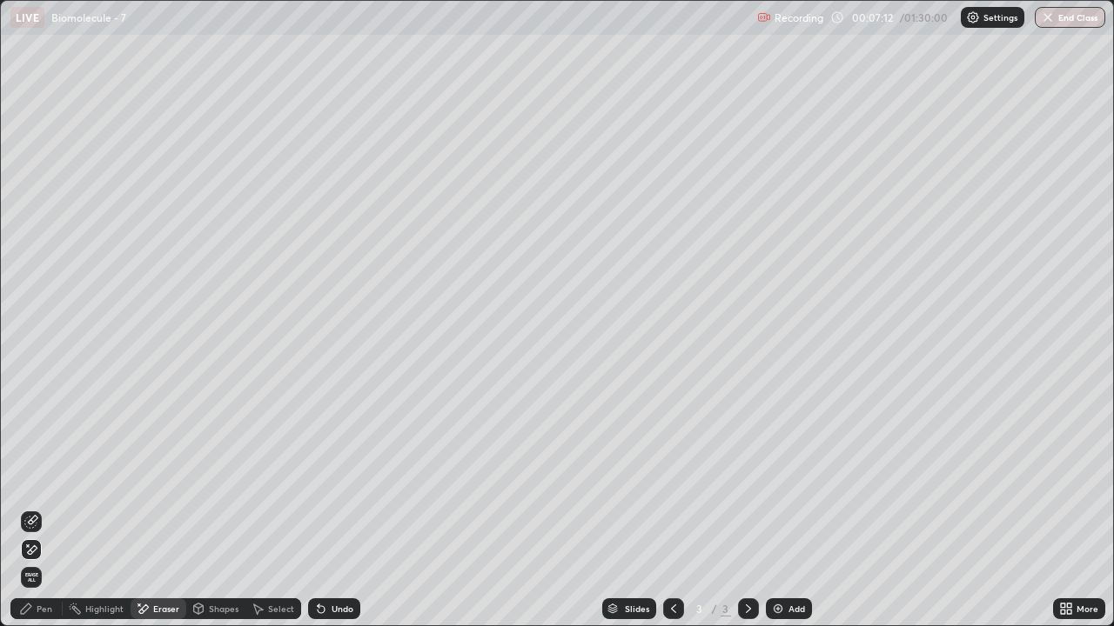
click at [49, 508] on div "Pen" at bounding box center [45, 609] width 16 height 9
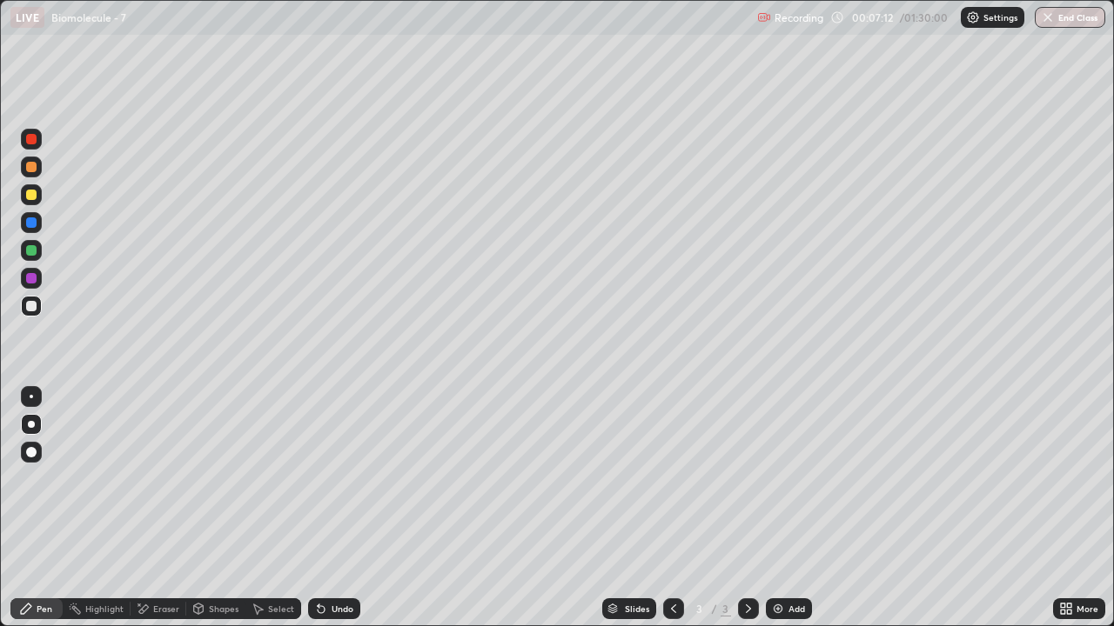
click at [228, 508] on div "Shapes" at bounding box center [224, 609] width 30 height 9
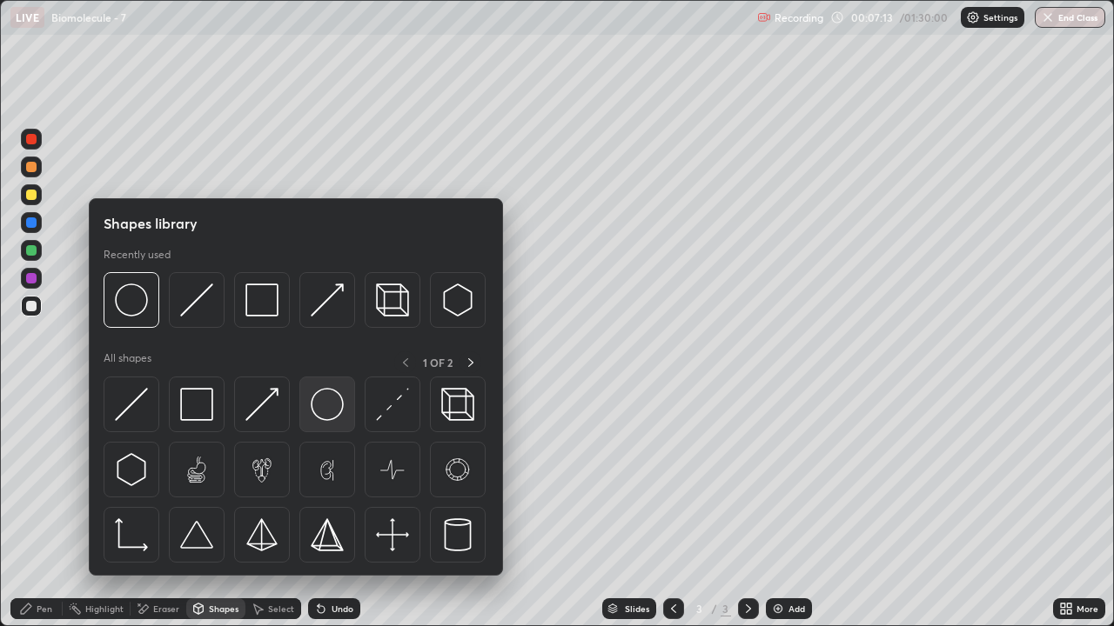
click at [324, 403] on img at bounding box center [327, 404] width 33 height 33
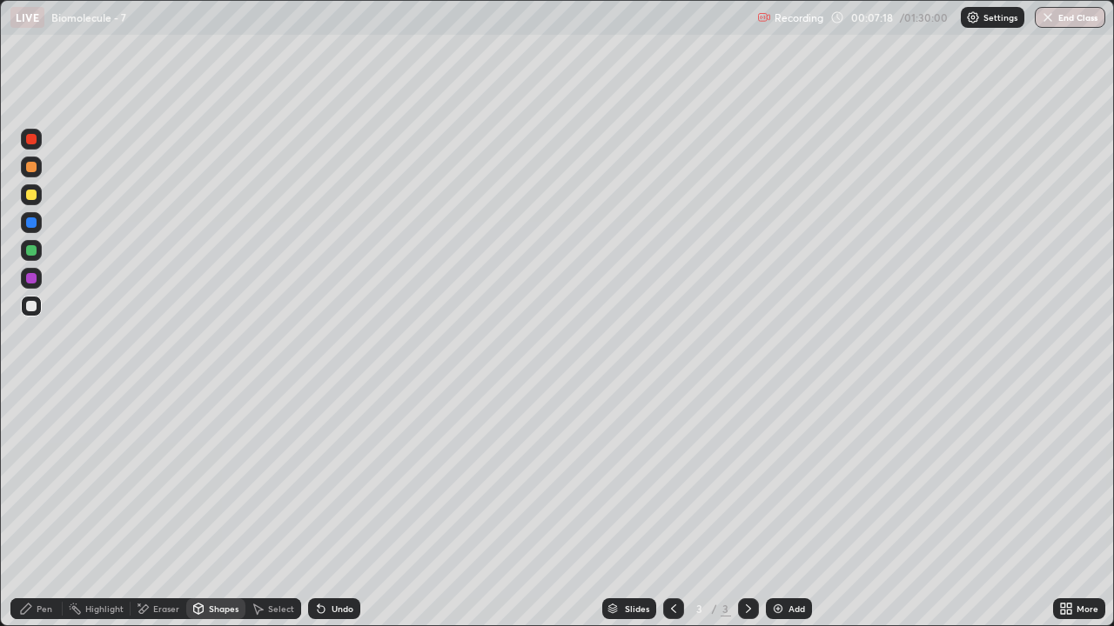
click at [31, 306] on div at bounding box center [31, 306] width 10 height 10
click at [38, 508] on div "Pen" at bounding box center [45, 609] width 16 height 9
click at [32, 309] on div at bounding box center [31, 306] width 10 height 10
click at [36, 310] on div at bounding box center [31, 306] width 10 height 10
click at [218, 508] on div "Shapes" at bounding box center [224, 609] width 30 height 9
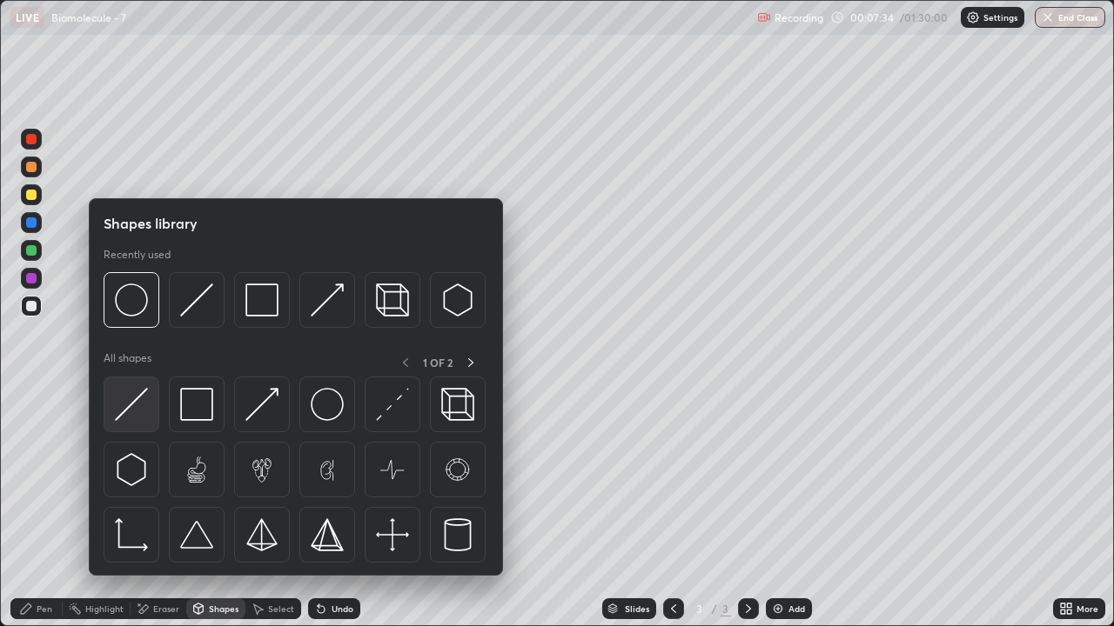
click at [141, 409] on img at bounding box center [131, 404] width 33 height 33
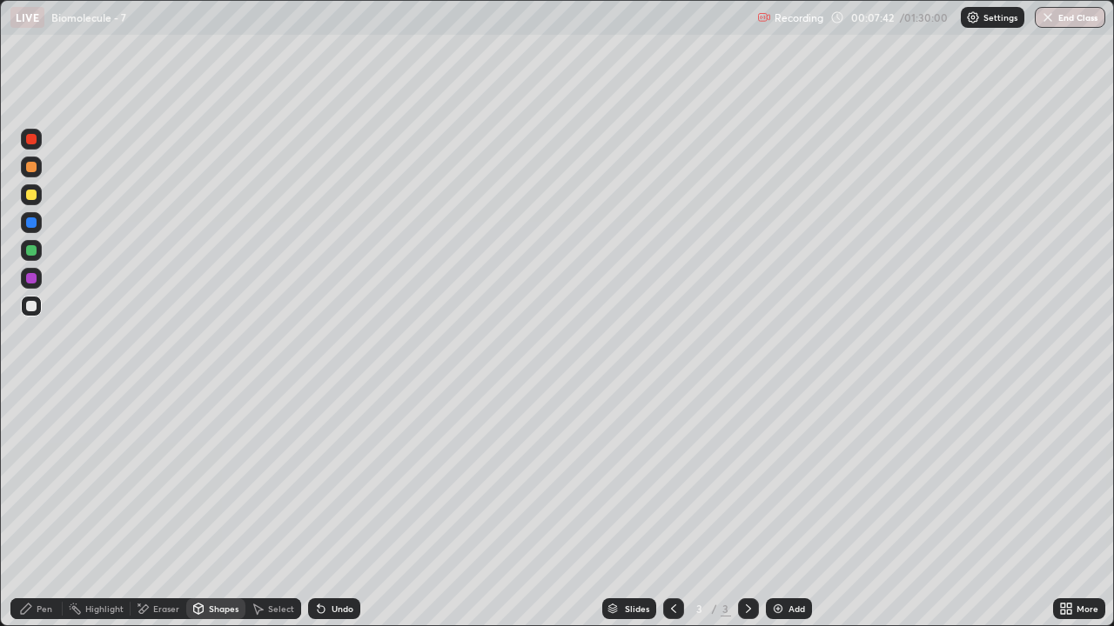
click at [46, 508] on div "Pen" at bounding box center [45, 609] width 16 height 9
click at [169, 508] on div "Eraser" at bounding box center [166, 609] width 26 height 9
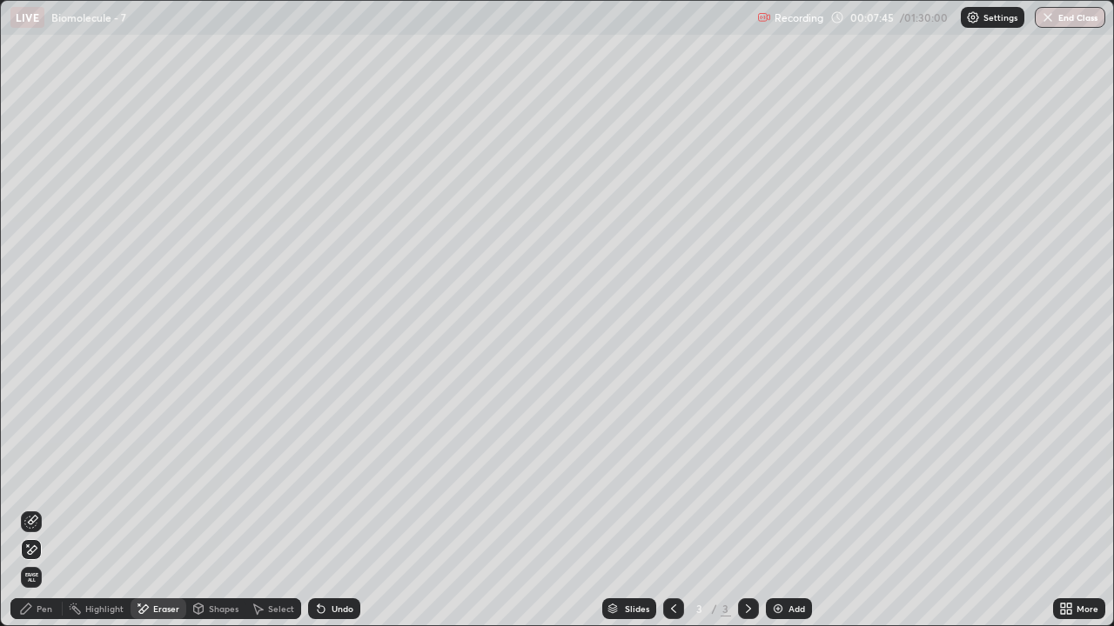
click at [219, 508] on div "Shapes" at bounding box center [224, 609] width 30 height 9
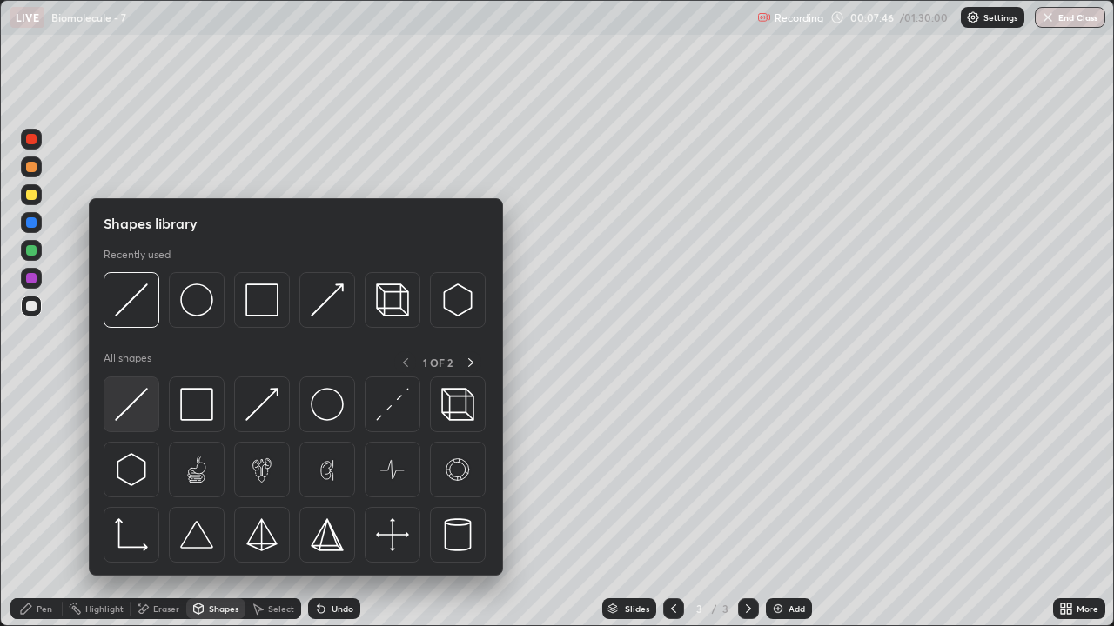
click at [145, 412] on img at bounding box center [131, 404] width 33 height 33
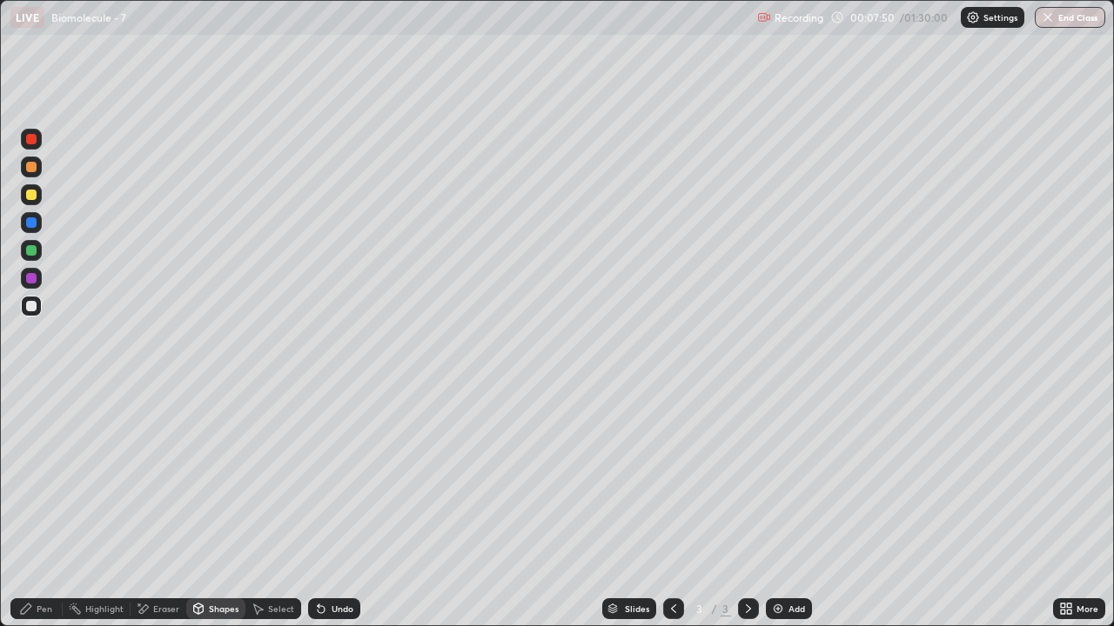
click at [38, 508] on div "Pen" at bounding box center [45, 609] width 16 height 9
click at [222, 508] on div "Shapes" at bounding box center [224, 609] width 30 height 9
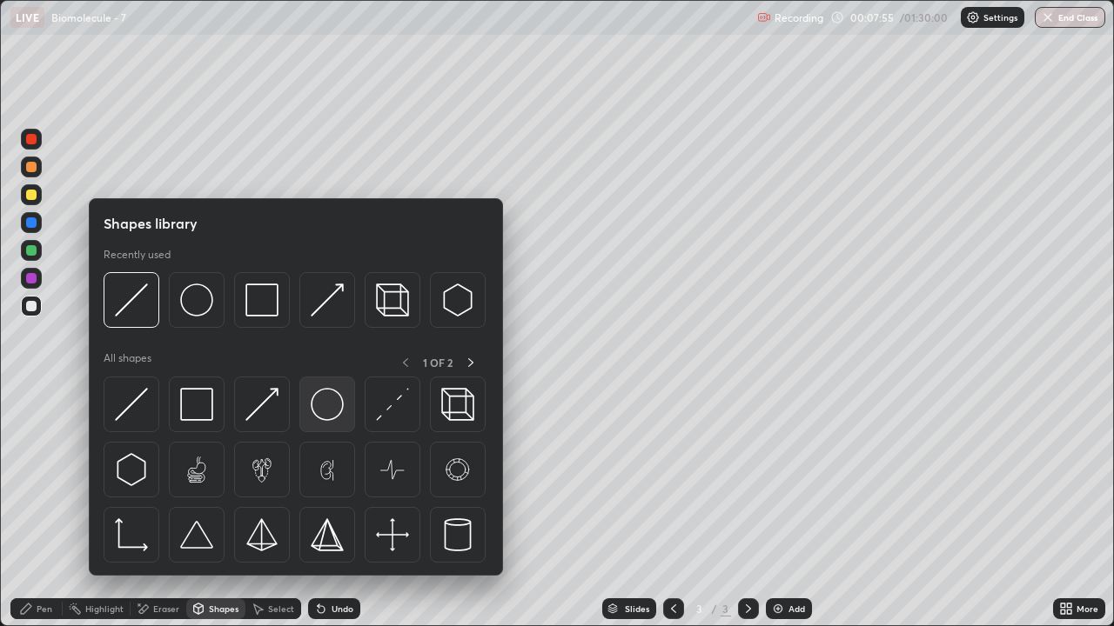
click at [329, 404] on img at bounding box center [327, 404] width 33 height 33
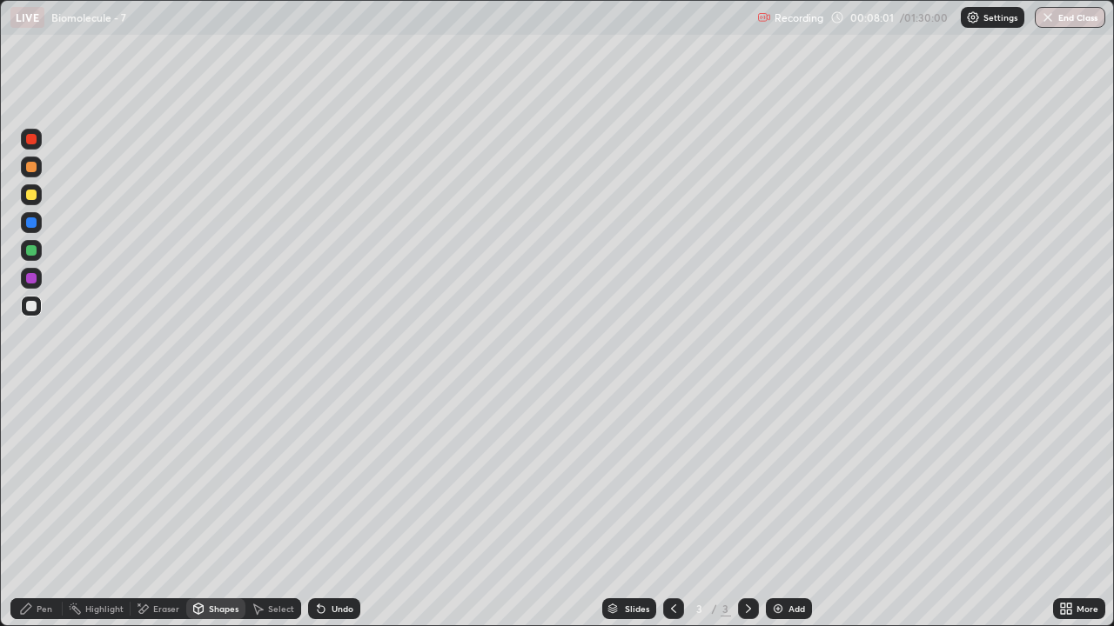
click at [34, 306] on div at bounding box center [31, 306] width 10 height 10
click at [231, 508] on div "Shapes" at bounding box center [224, 609] width 30 height 9
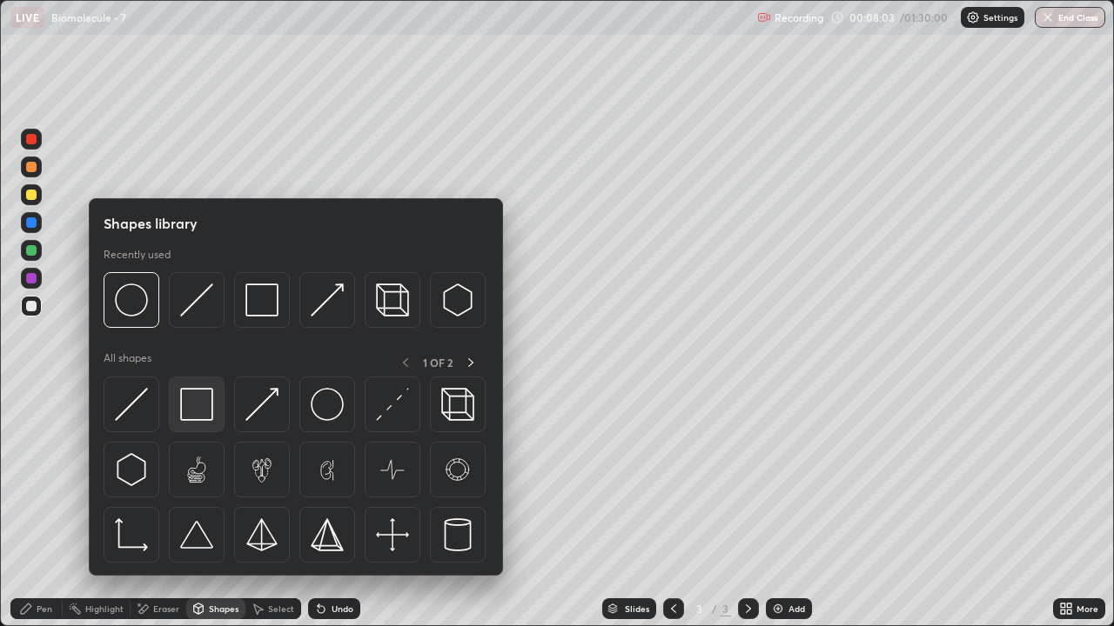
click at [207, 409] on img at bounding box center [196, 404] width 33 height 33
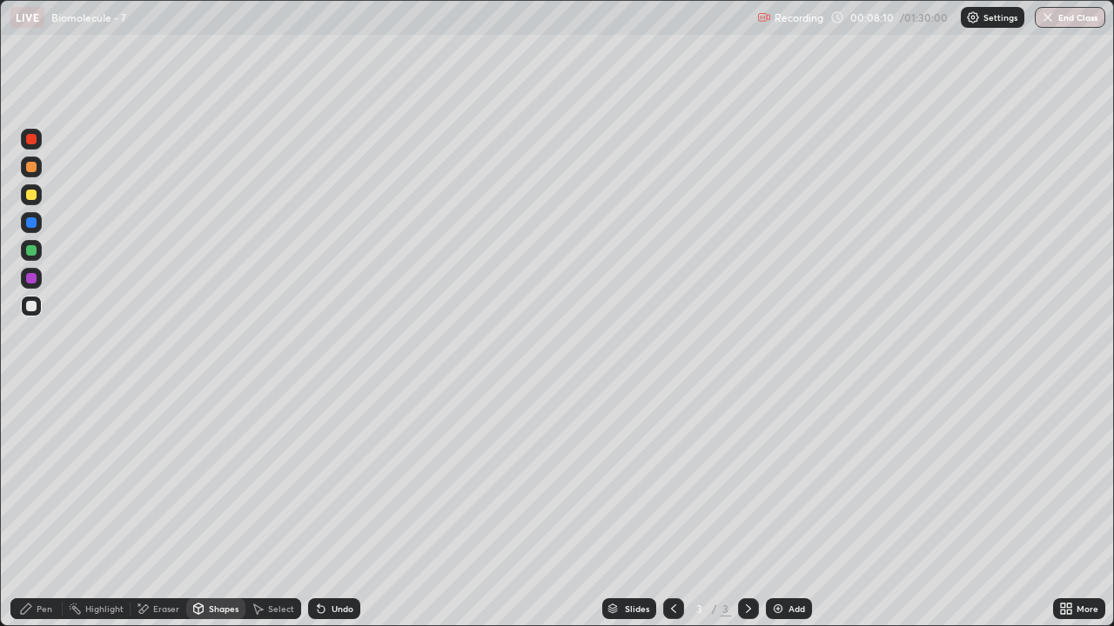
click at [31, 196] on div at bounding box center [31, 195] width 10 height 10
click at [31, 508] on icon at bounding box center [26, 609] width 14 height 14
click at [31, 279] on div at bounding box center [31, 278] width 10 height 10
click at [212, 508] on div "Shapes" at bounding box center [224, 609] width 30 height 9
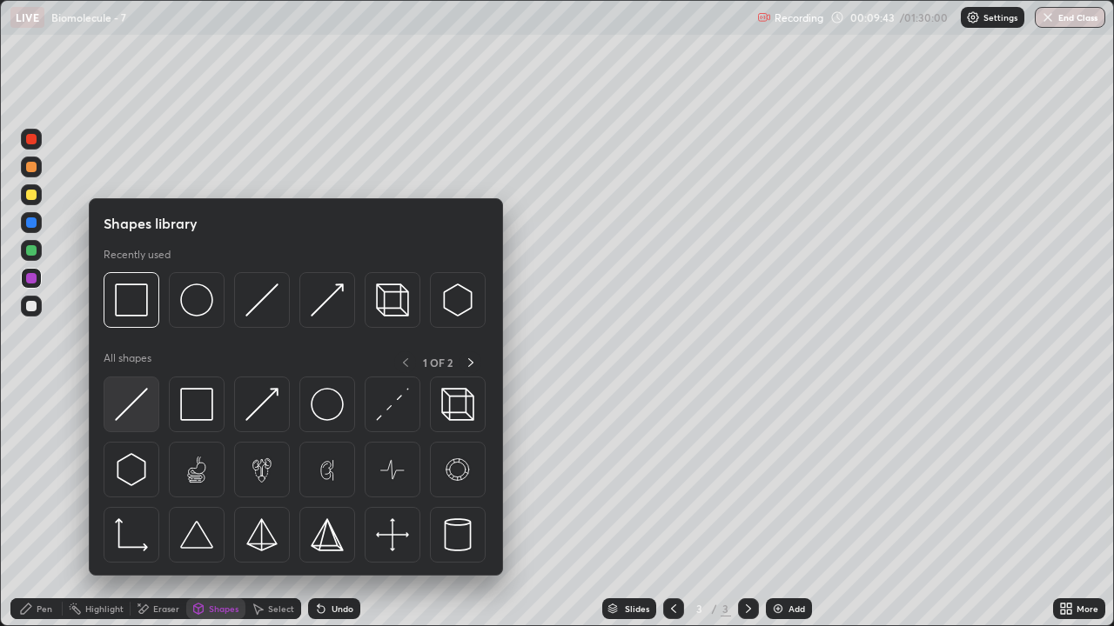
click at [143, 411] on img at bounding box center [131, 404] width 33 height 33
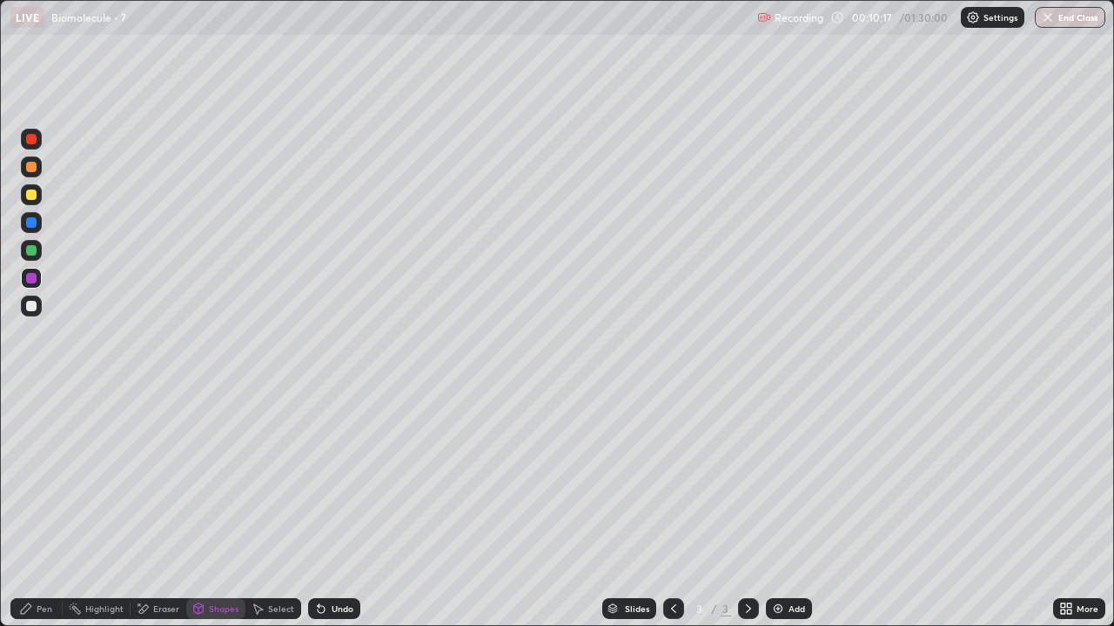
click at [31, 223] on div at bounding box center [31, 222] width 10 height 10
click at [214, 508] on div "Shapes" at bounding box center [215, 609] width 59 height 21
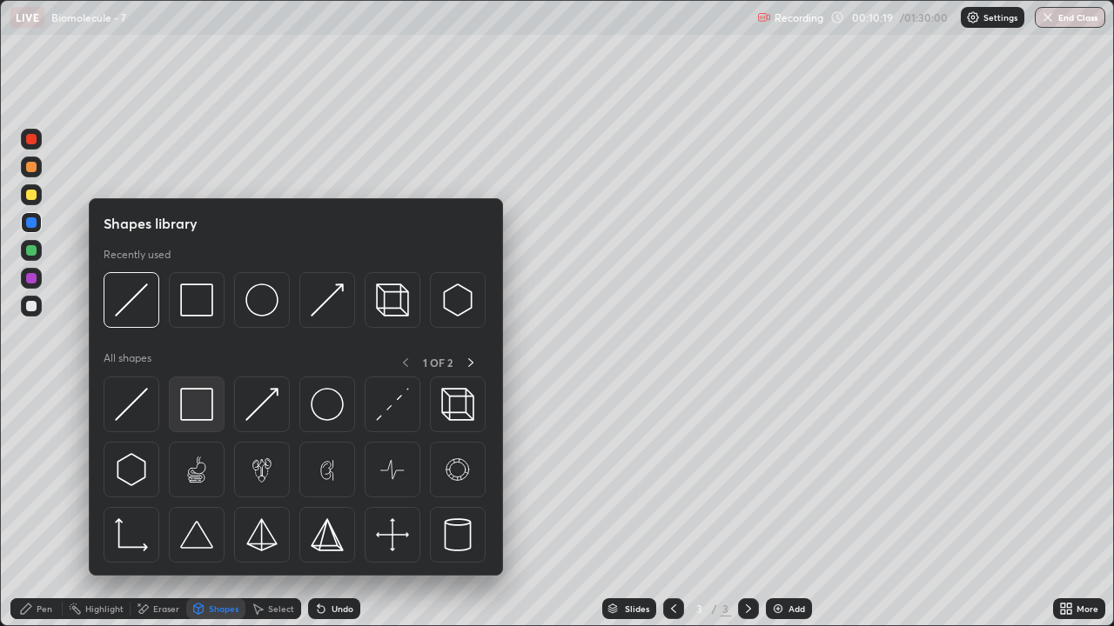
click at [196, 409] on img at bounding box center [196, 404] width 33 height 33
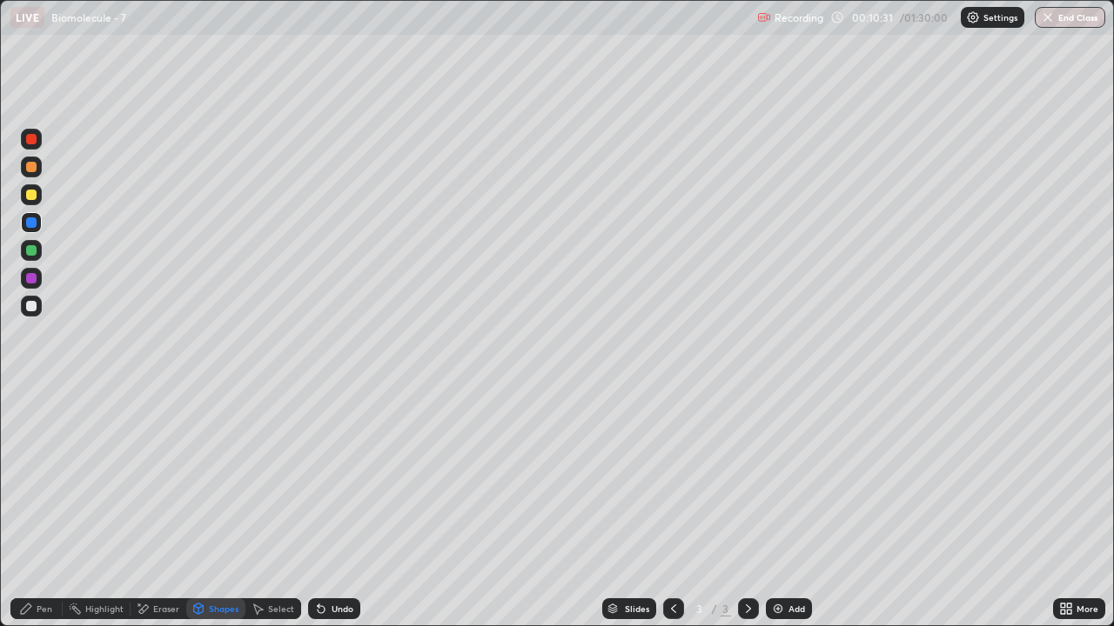
click at [34, 198] on div at bounding box center [31, 195] width 10 height 10
click at [211, 508] on div "Shapes" at bounding box center [224, 609] width 30 height 9
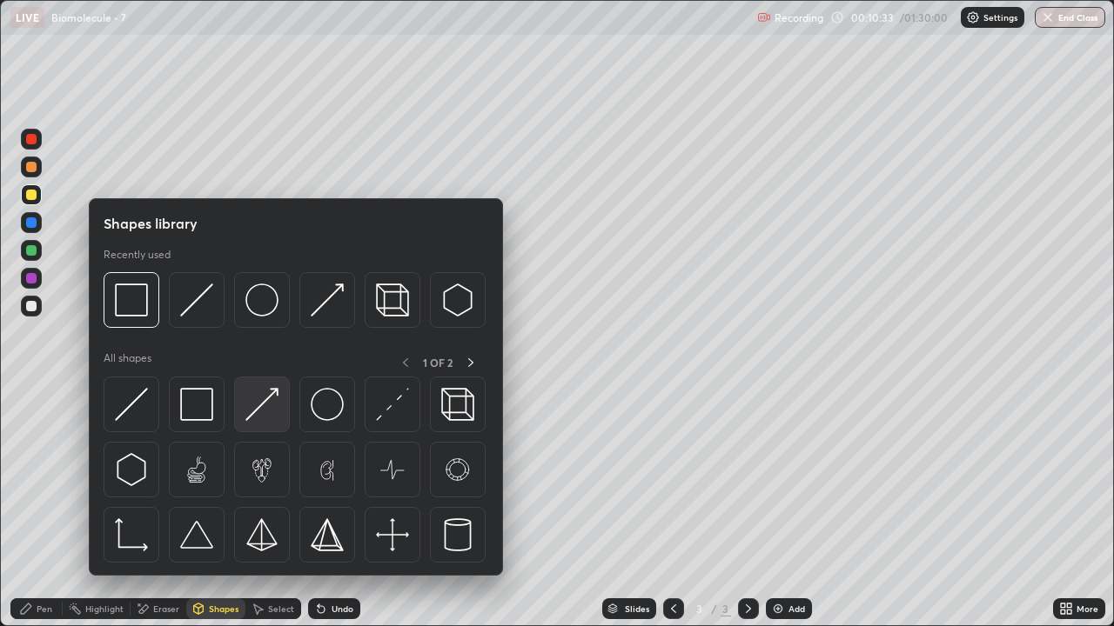
click at [266, 413] on img at bounding box center [261, 404] width 33 height 33
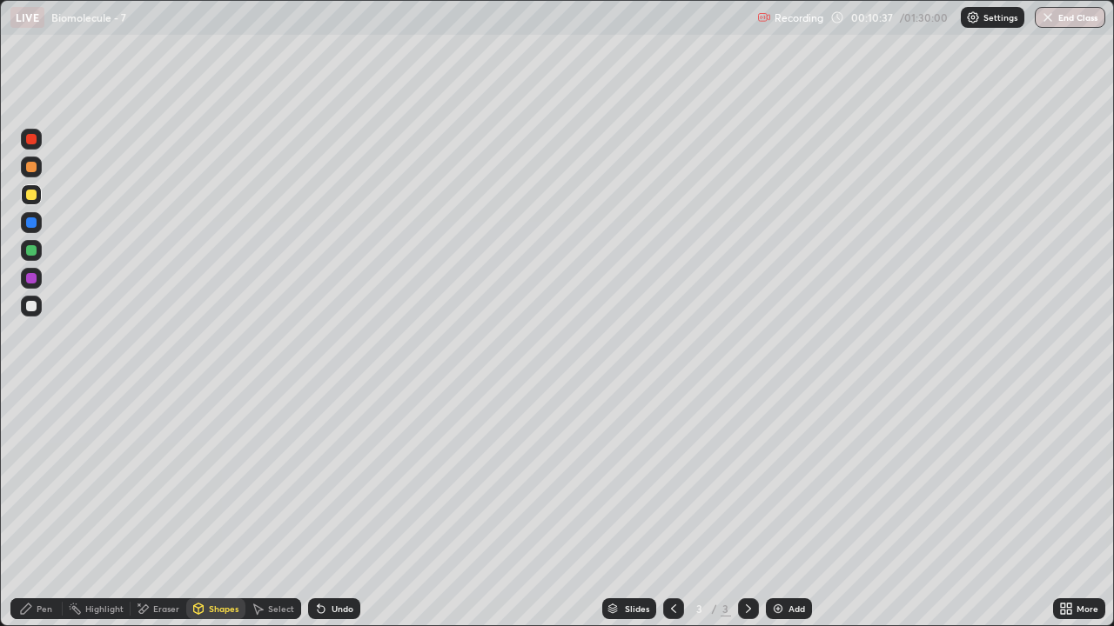
click at [42, 508] on div "Pen" at bounding box center [45, 609] width 16 height 9
click at [31, 224] on div at bounding box center [31, 222] width 10 height 10
click at [41, 508] on div "Pen" at bounding box center [45, 609] width 16 height 9
click at [35, 508] on div "Pen" at bounding box center [36, 609] width 52 height 21
click at [39, 508] on div "Pen" at bounding box center [36, 609] width 52 height 21
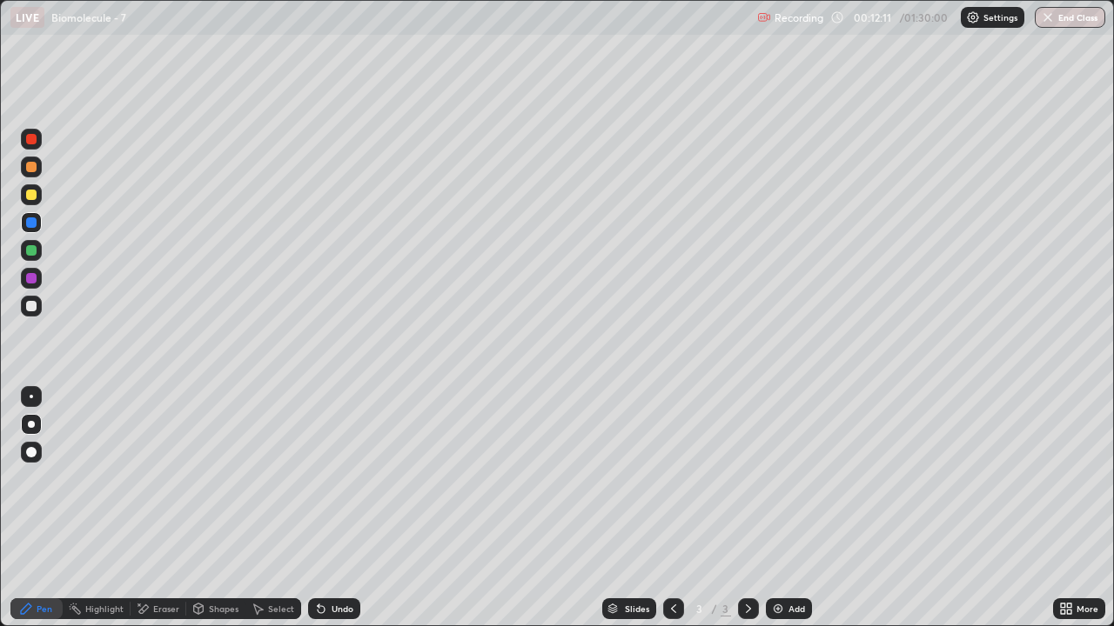
click at [30, 306] on div at bounding box center [31, 306] width 10 height 10
click at [31, 306] on div at bounding box center [31, 306] width 10 height 10
click at [32, 195] on div at bounding box center [31, 195] width 10 height 10
click at [226, 508] on div "Shapes" at bounding box center [224, 609] width 30 height 9
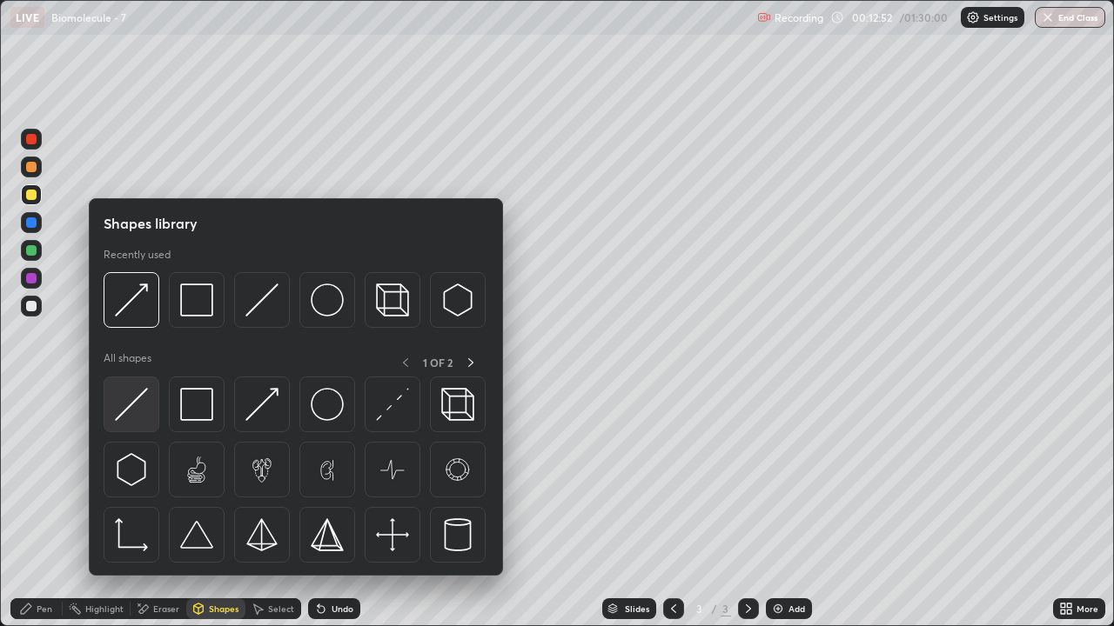
click at [138, 412] on img at bounding box center [131, 404] width 33 height 33
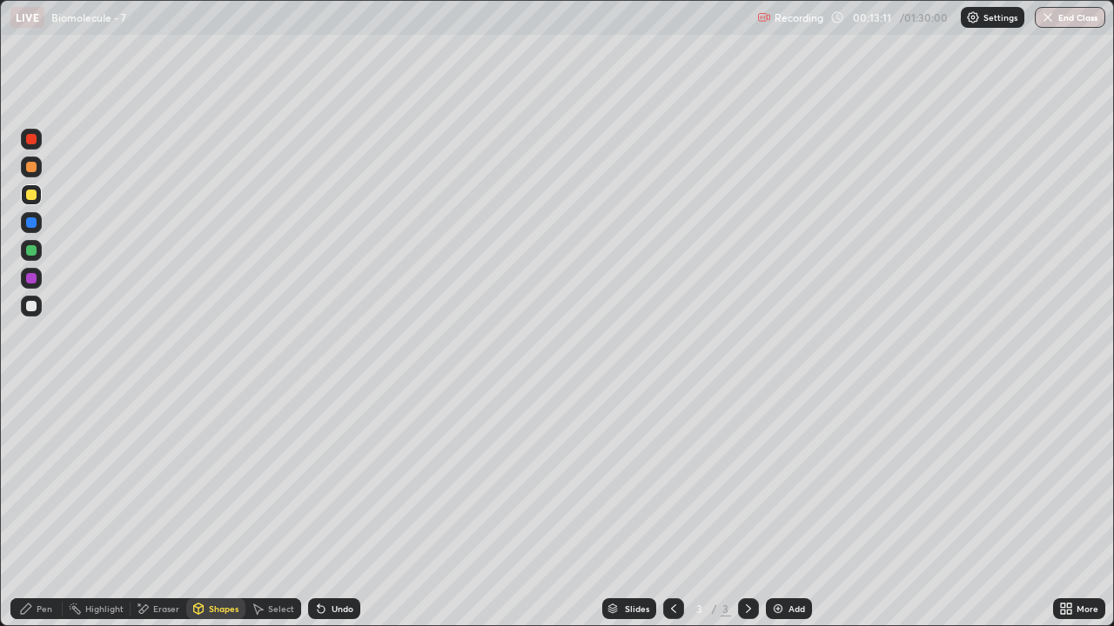
click at [45, 508] on div "Pen" at bounding box center [45, 609] width 16 height 9
click at [163, 508] on div "Eraser" at bounding box center [166, 609] width 26 height 9
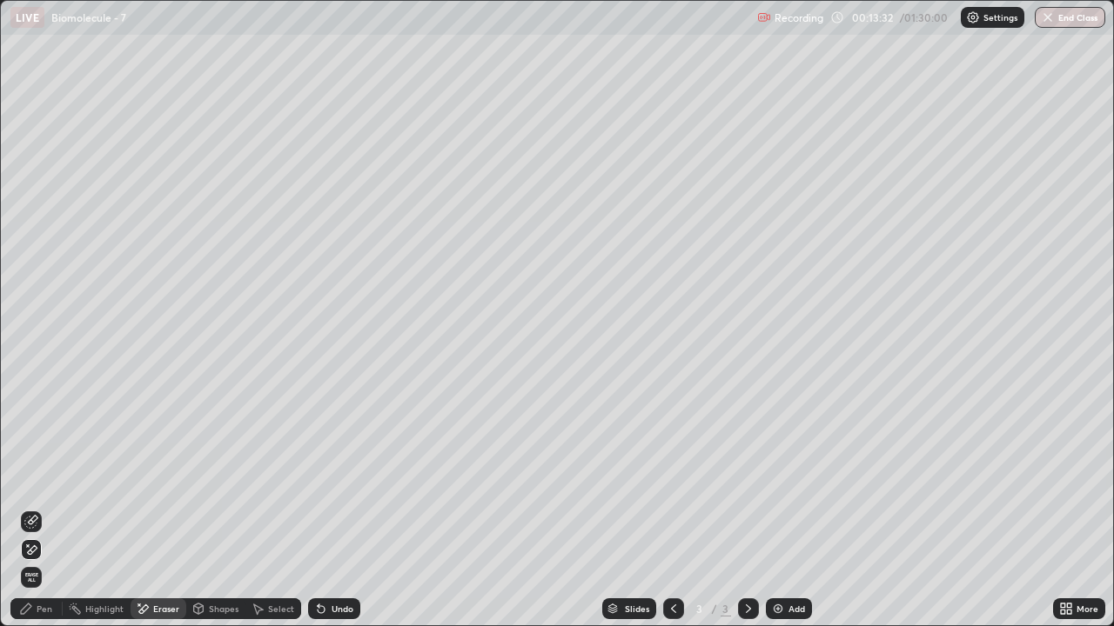
click at [47, 508] on div "Pen" at bounding box center [45, 609] width 16 height 9
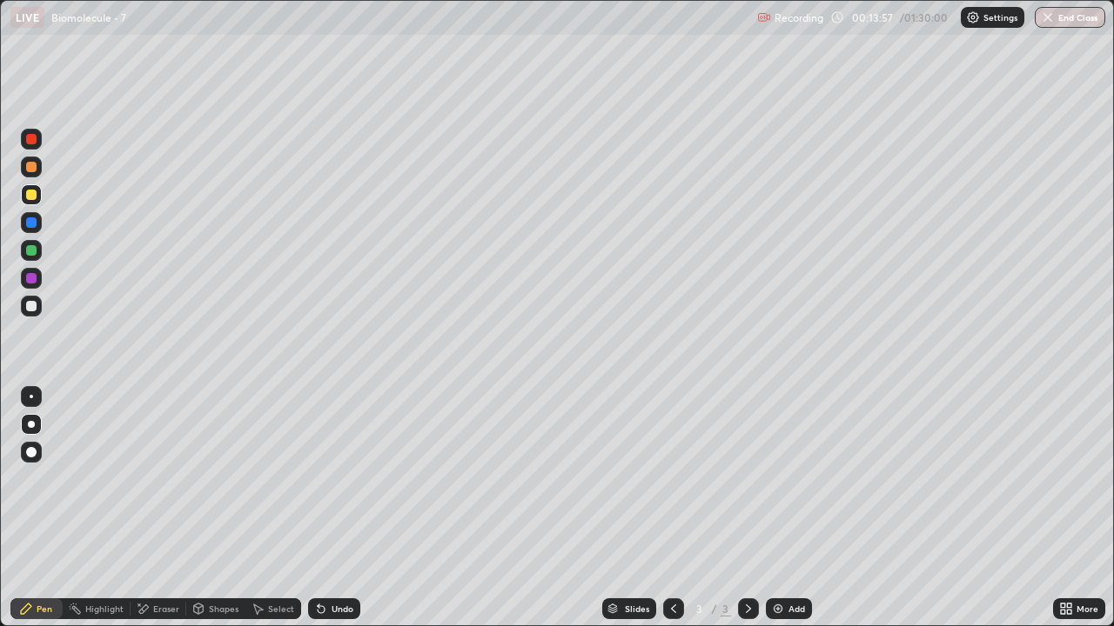
click at [31, 251] on div at bounding box center [31, 250] width 10 height 10
click at [222, 508] on div "Shapes" at bounding box center [224, 609] width 30 height 9
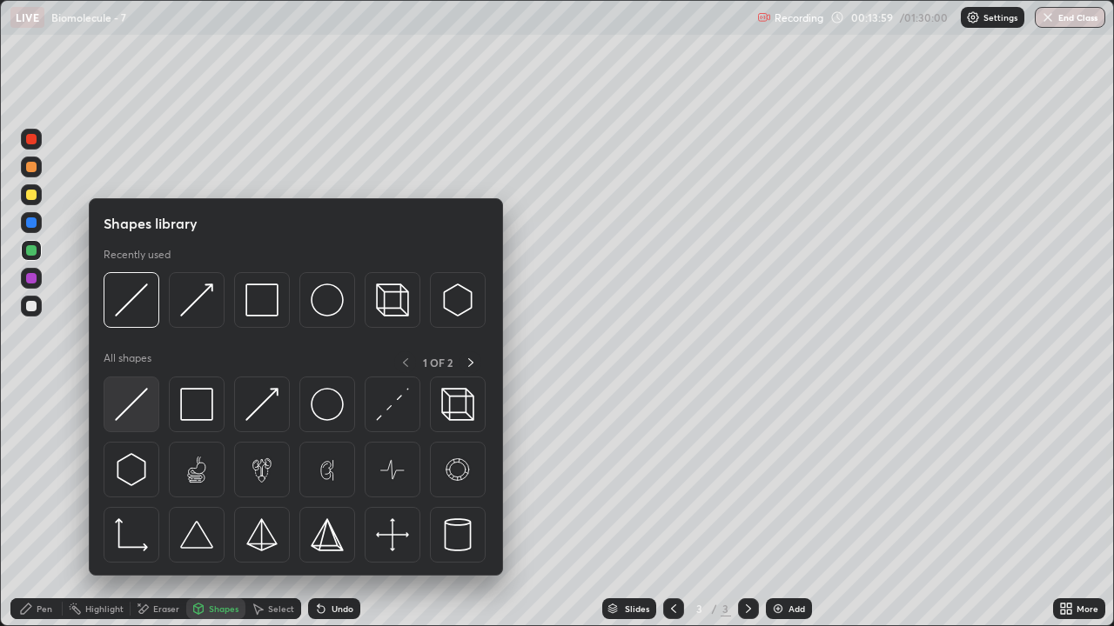
click at [144, 411] on img at bounding box center [131, 404] width 33 height 33
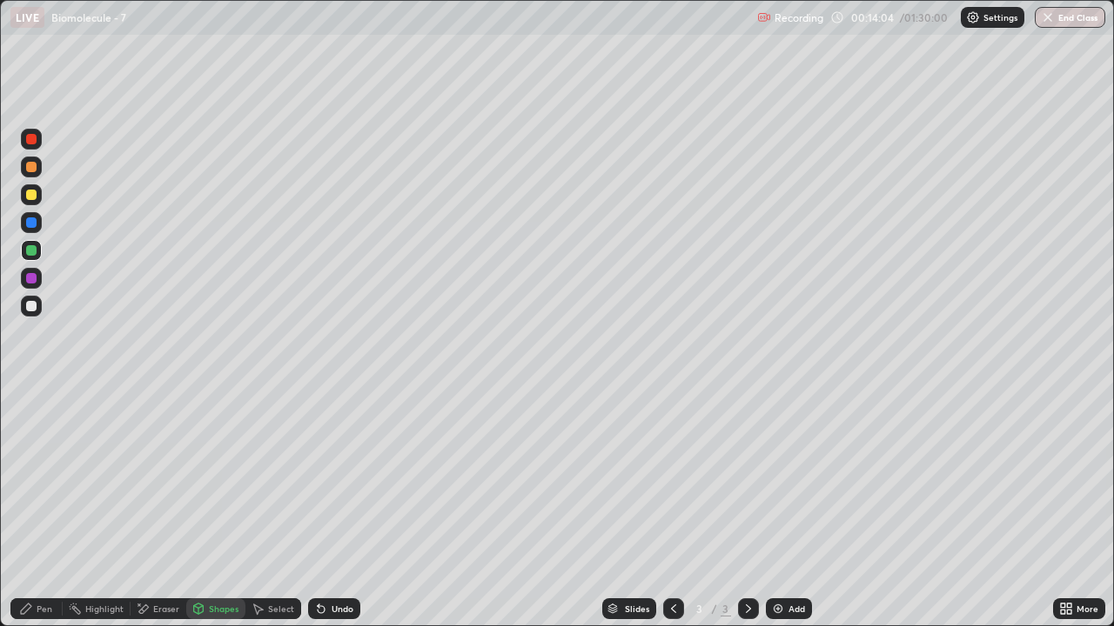
click at [217, 508] on div "Shapes" at bounding box center [224, 609] width 30 height 9
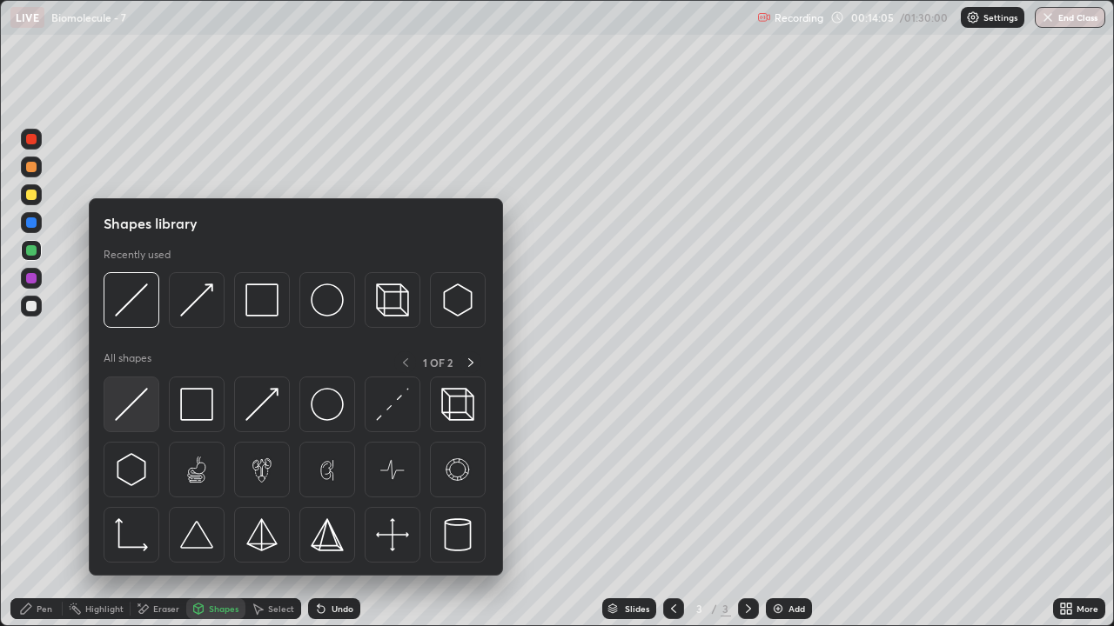
click at [137, 414] on img at bounding box center [131, 404] width 33 height 33
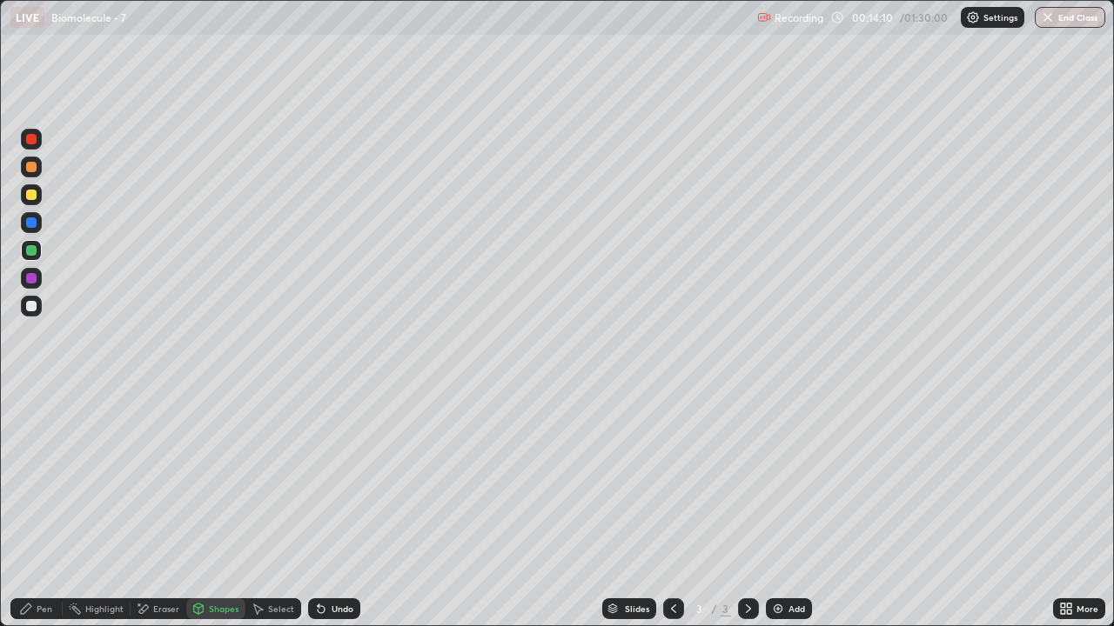
click at [33, 312] on div at bounding box center [31, 306] width 21 height 21
click at [43, 508] on div "Pen" at bounding box center [45, 609] width 16 height 9
click at [31, 196] on div at bounding box center [31, 195] width 10 height 10
click at [212, 508] on div "Shapes" at bounding box center [224, 609] width 30 height 9
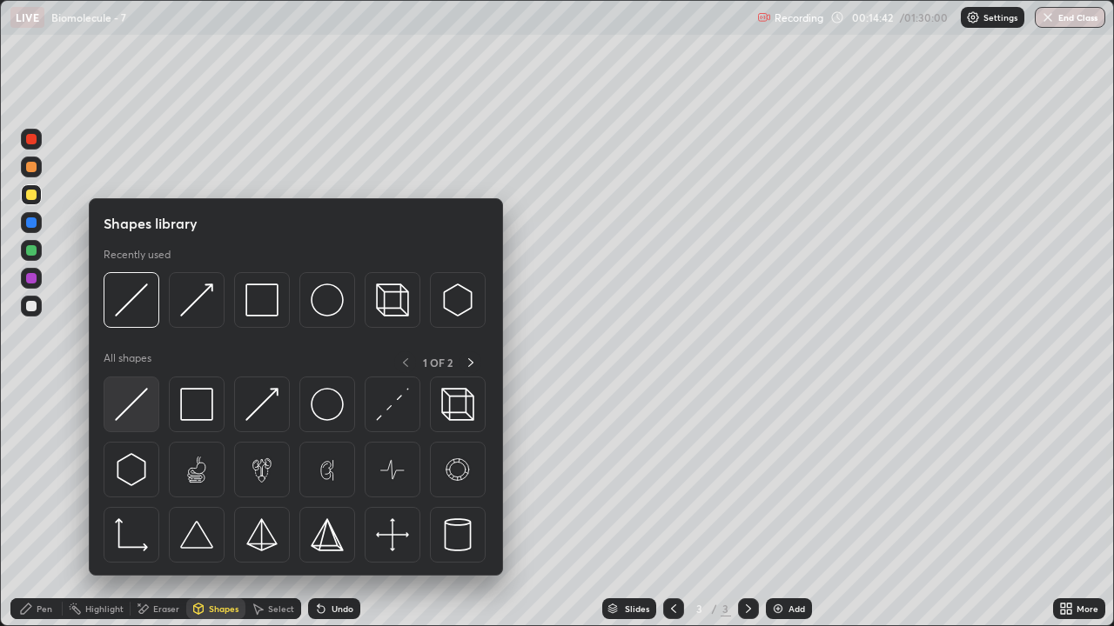
click at [137, 419] on img at bounding box center [131, 404] width 33 height 33
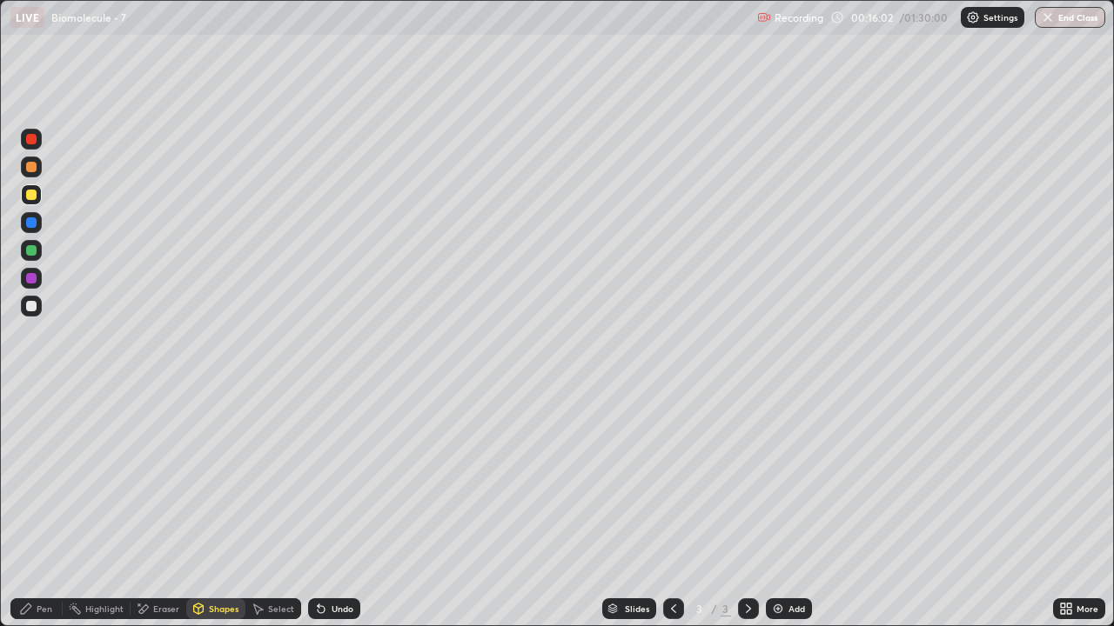
click at [746, 508] on icon at bounding box center [748, 609] width 14 height 14
click at [780, 508] on img at bounding box center [778, 609] width 14 height 14
click at [33, 306] on div at bounding box center [31, 306] width 10 height 10
click at [216, 508] on div "Shapes" at bounding box center [224, 609] width 30 height 9
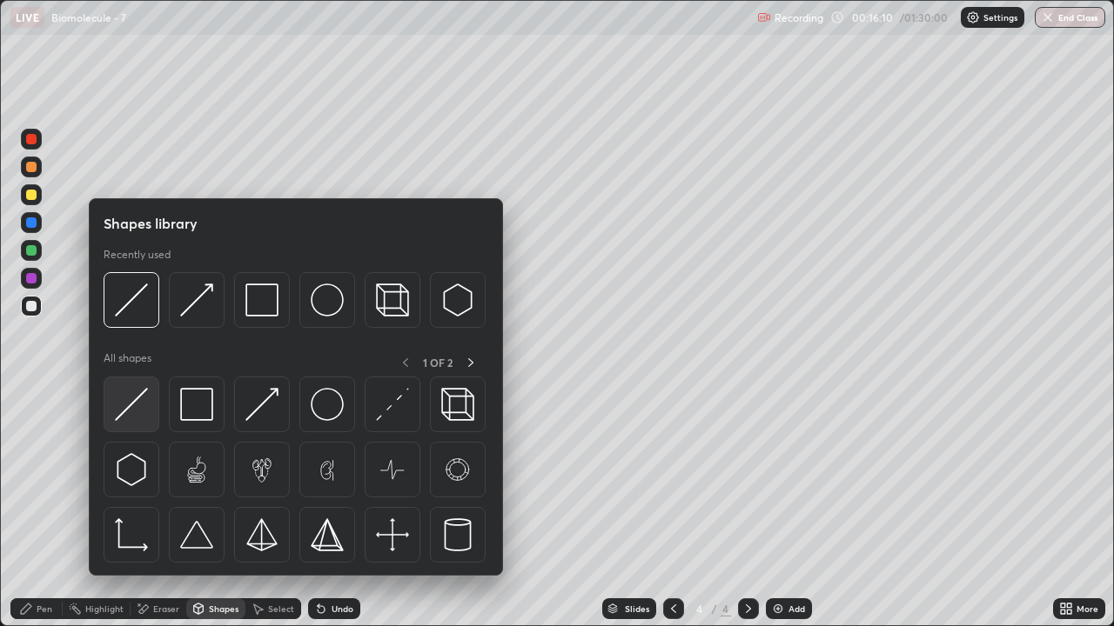
click at [147, 414] on img at bounding box center [131, 404] width 33 height 33
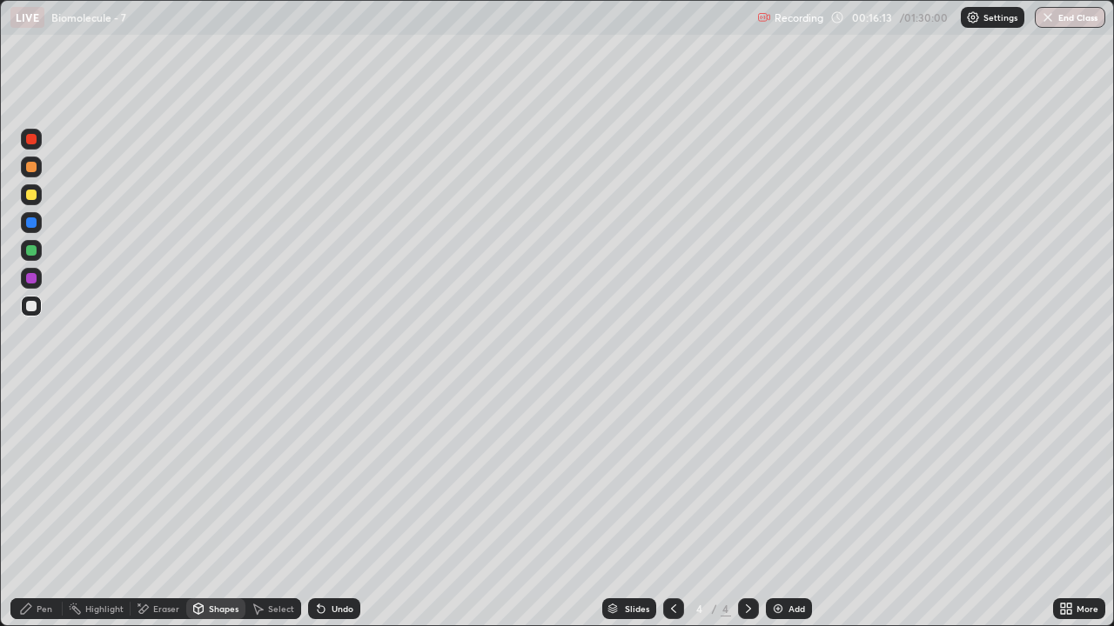
click at [164, 508] on div "Eraser" at bounding box center [166, 609] width 26 height 9
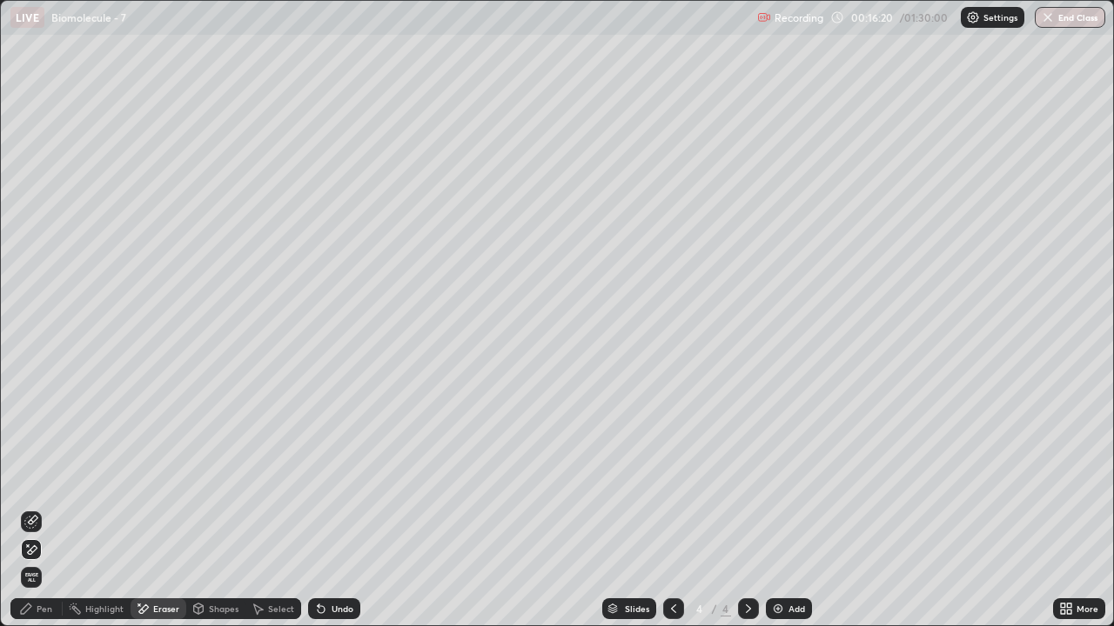
click at [47, 508] on div "Pen" at bounding box center [45, 609] width 16 height 9
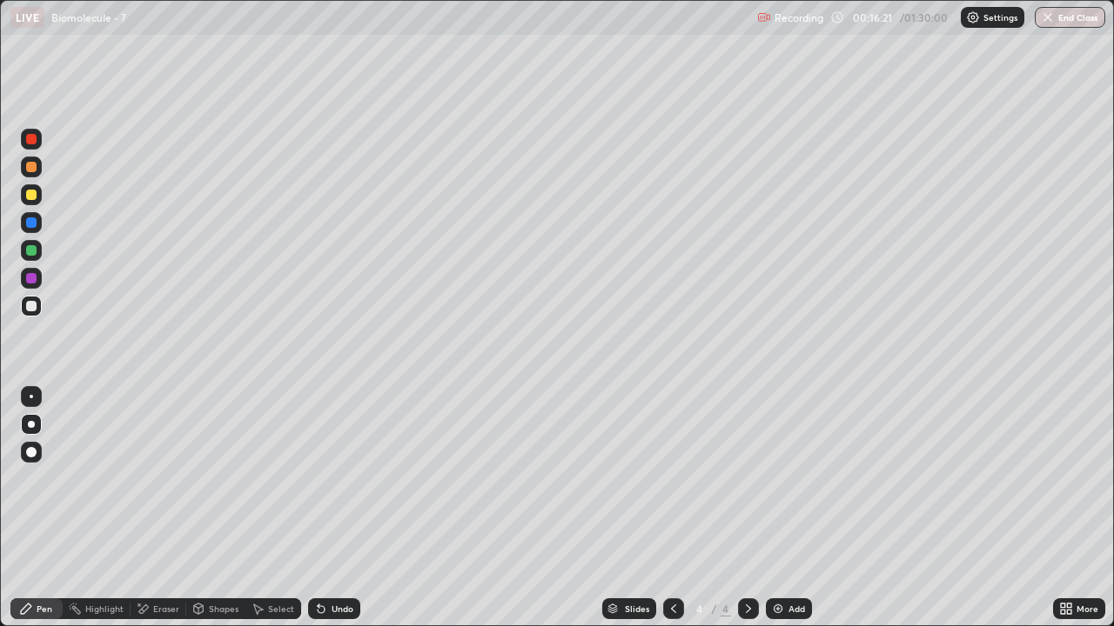
click at [36, 195] on div at bounding box center [31, 195] width 10 height 10
click at [209, 508] on div "Shapes" at bounding box center [224, 609] width 30 height 9
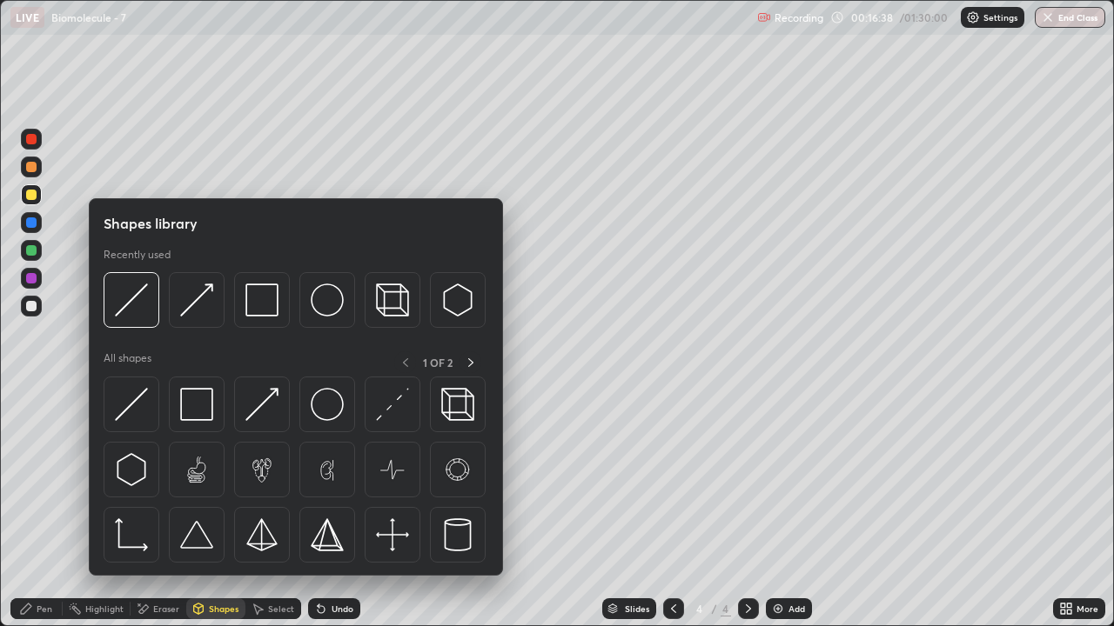
click at [153, 508] on div "Eraser" at bounding box center [166, 609] width 26 height 9
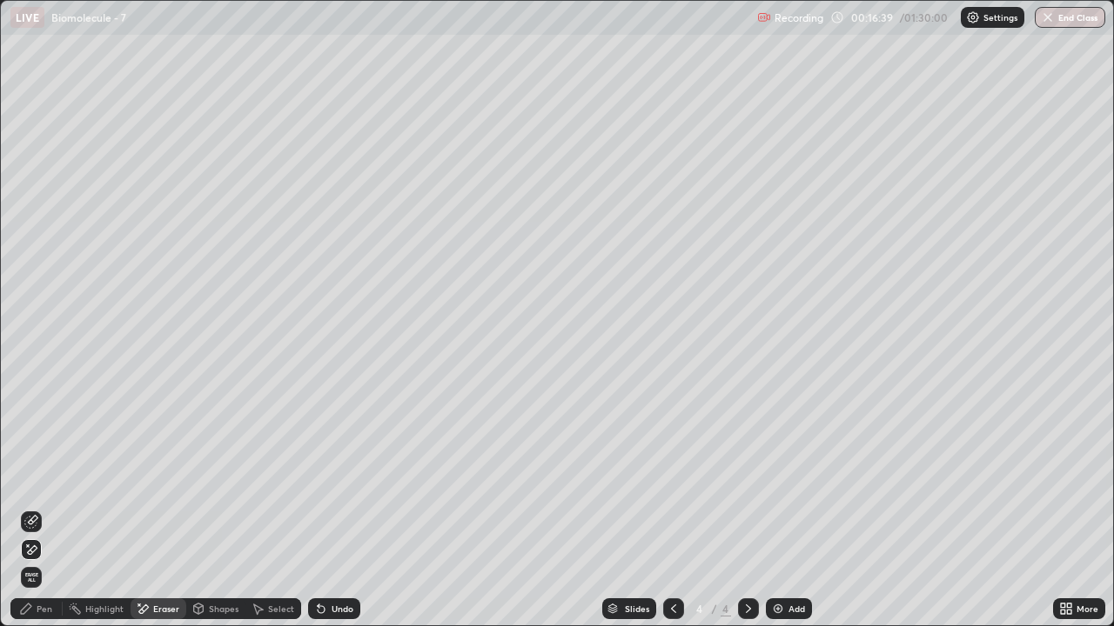
click at [33, 508] on icon at bounding box center [31, 550] width 14 height 15
click at [314, 508] on icon at bounding box center [321, 609] width 14 height 14
click at [212, 508] on div "Shapes" at bounding box center [224, 609] width 30 height 9
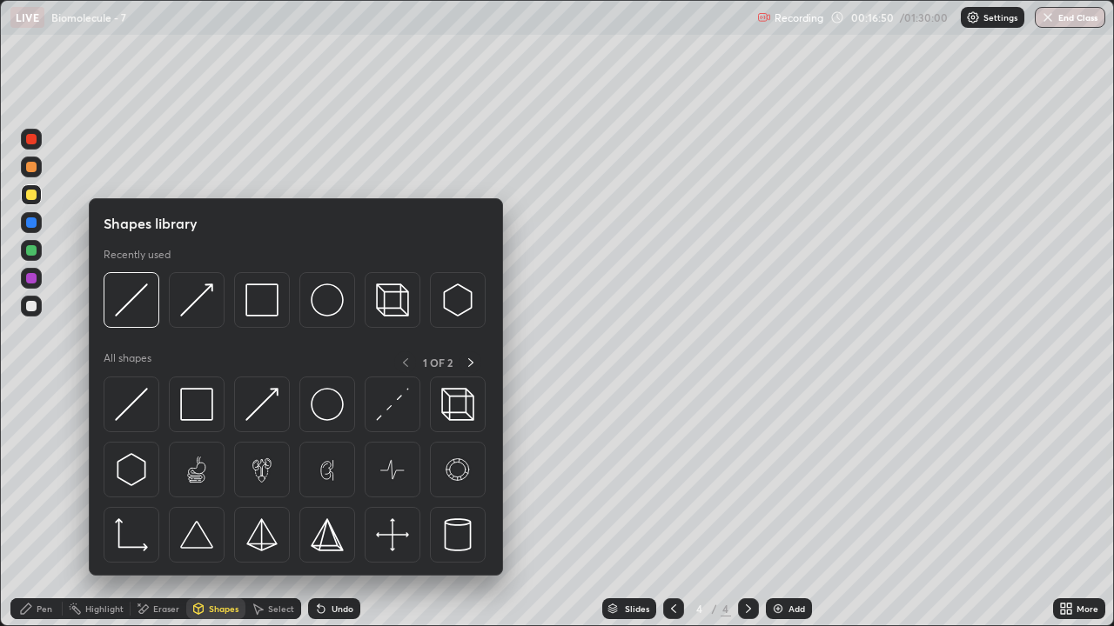
click at [164, 508] on div "Eraser" at bounding box center [166, 609] width 26 height 9
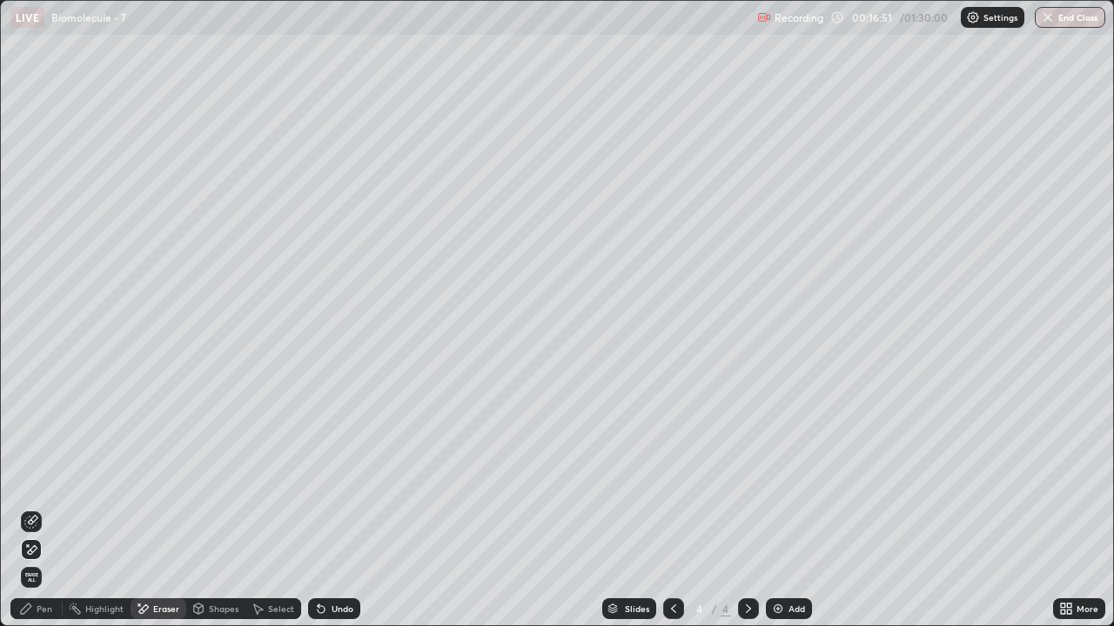
click at [38, 508] on div at bounding box center [31, 522] width 21 height 21
click at [42, 508] on div "Pen" at bounding box center [36, 609] width 52 height 21
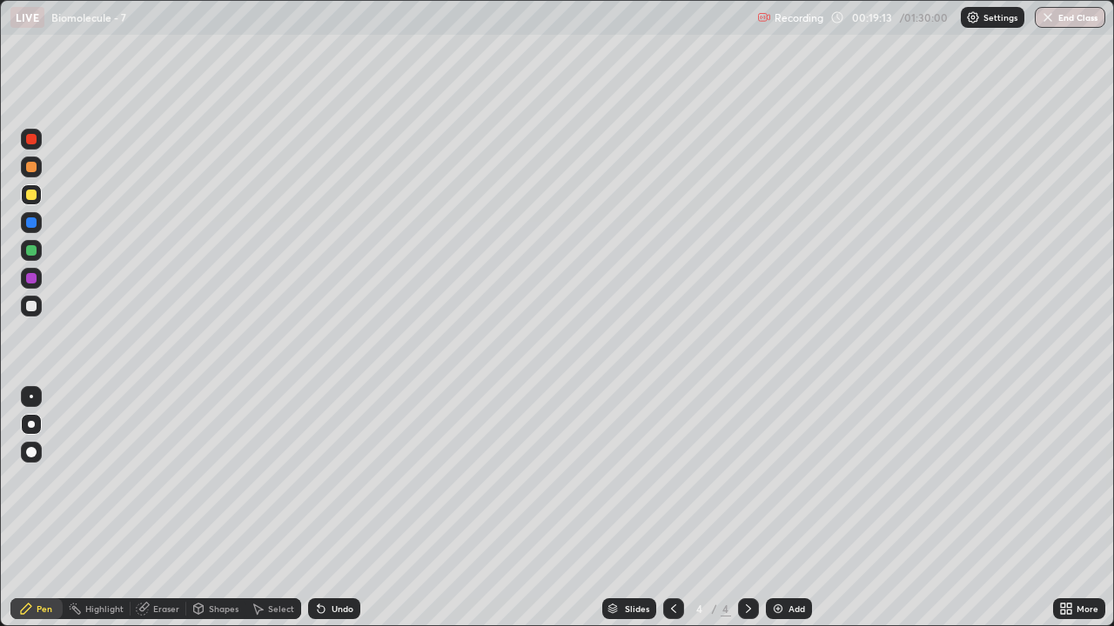
click at [212, 508] on div "Shapes" at bounding box center [224, 609] width 30 height 9
click at [160, 508] on div "Eraser" at bounding box center [166, 609] width 26 height 9
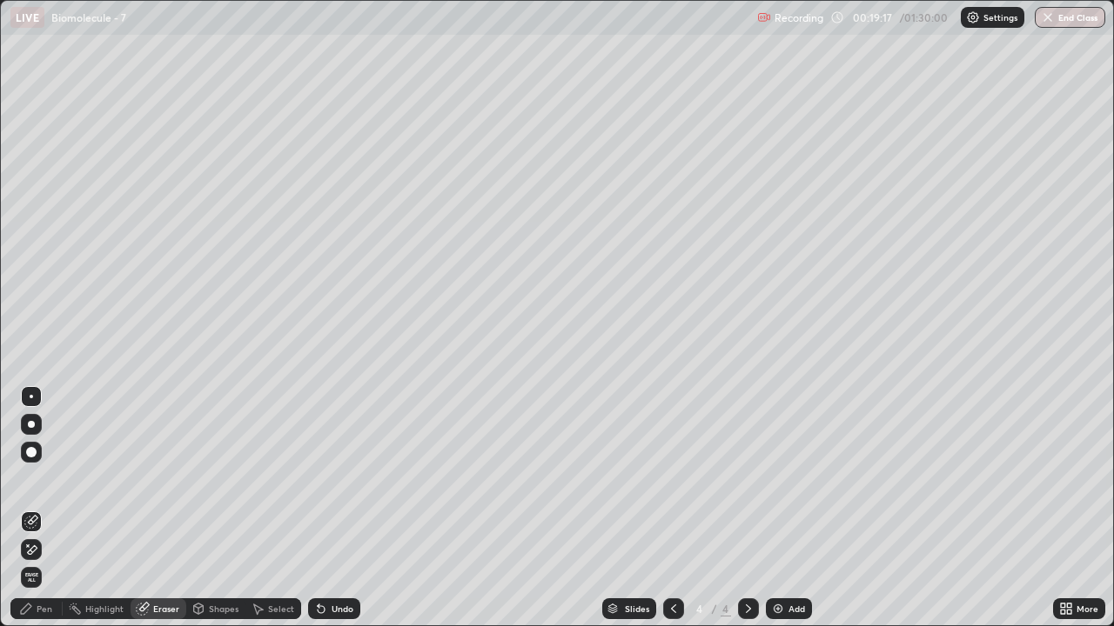
click at [164, 508] on div "Eraser" at bounding box center [166, 609] width 26 height 9
click at [216, 508] on div "Shapes" at bounding box center [224, 609] width 30 height 9
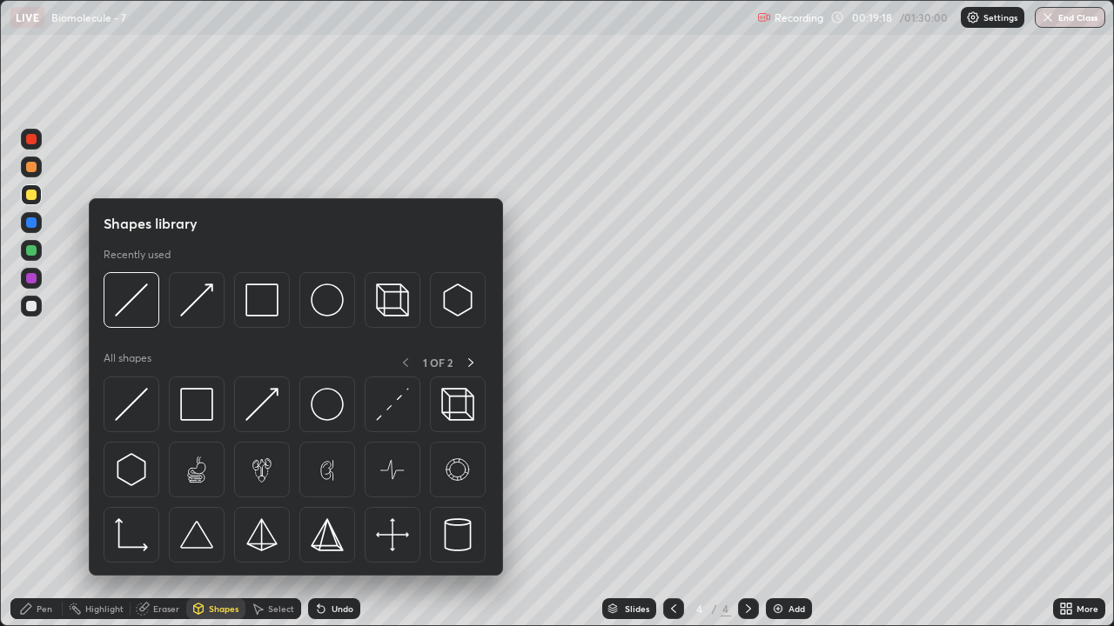
click at [151, 508] on div "Eraser" at bounding box center [158, 609] width 56 height 21
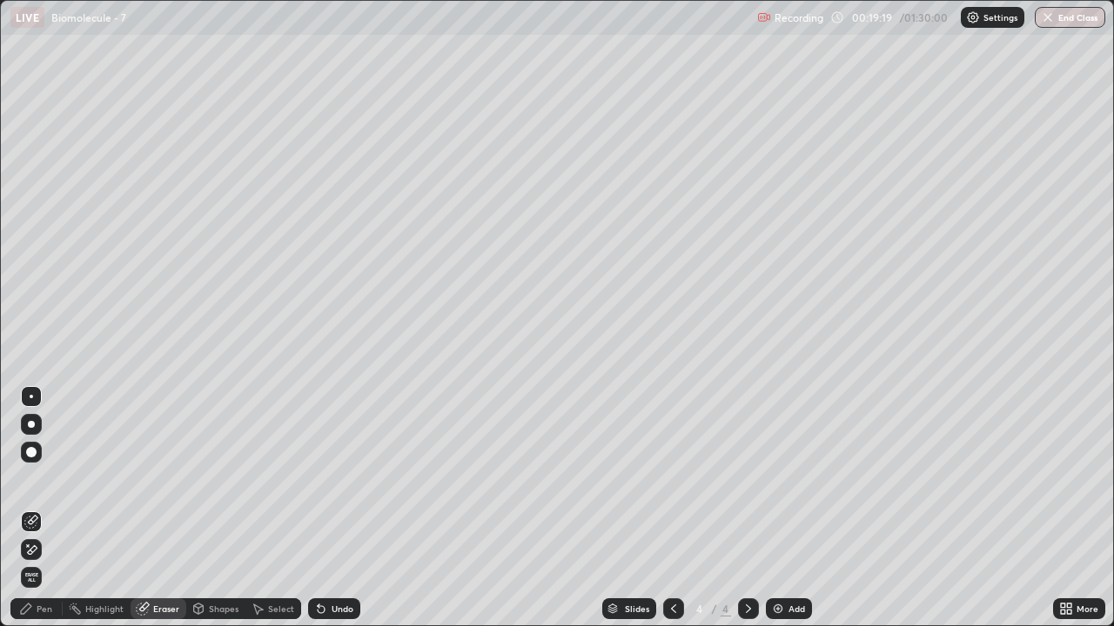
click at [37, 508] on icon at bounding box center [31, 550] width 14 height 15
click at [223, 508] on div "Shapes" at bounding box center [224, 609] width 30 height 9
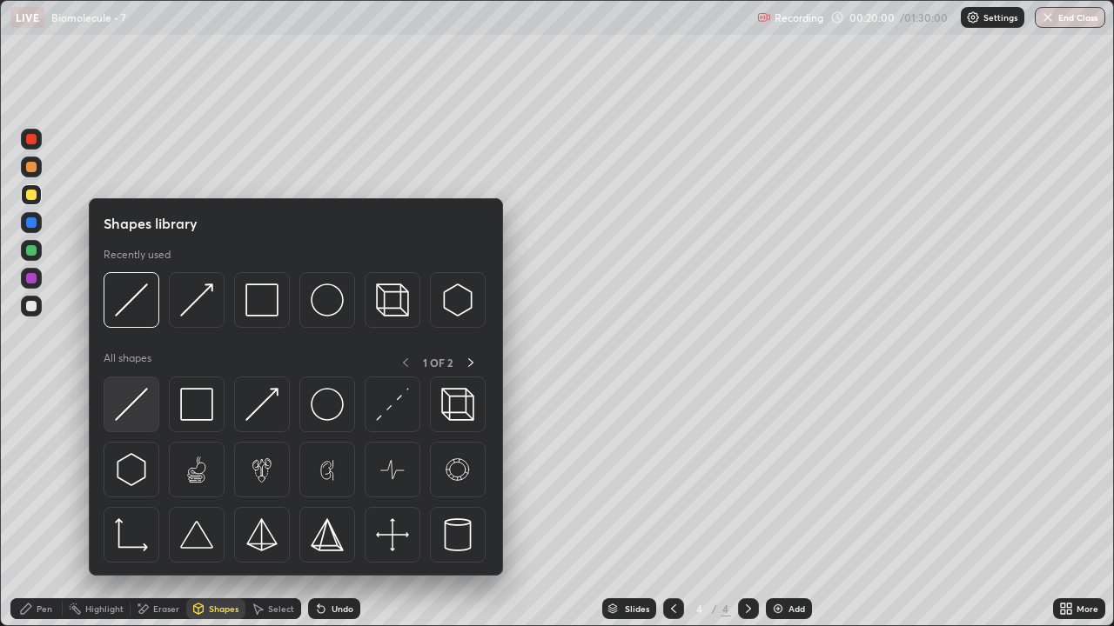
click at [144, 414] on img at bounding box center [131, 404] width 33 height 33
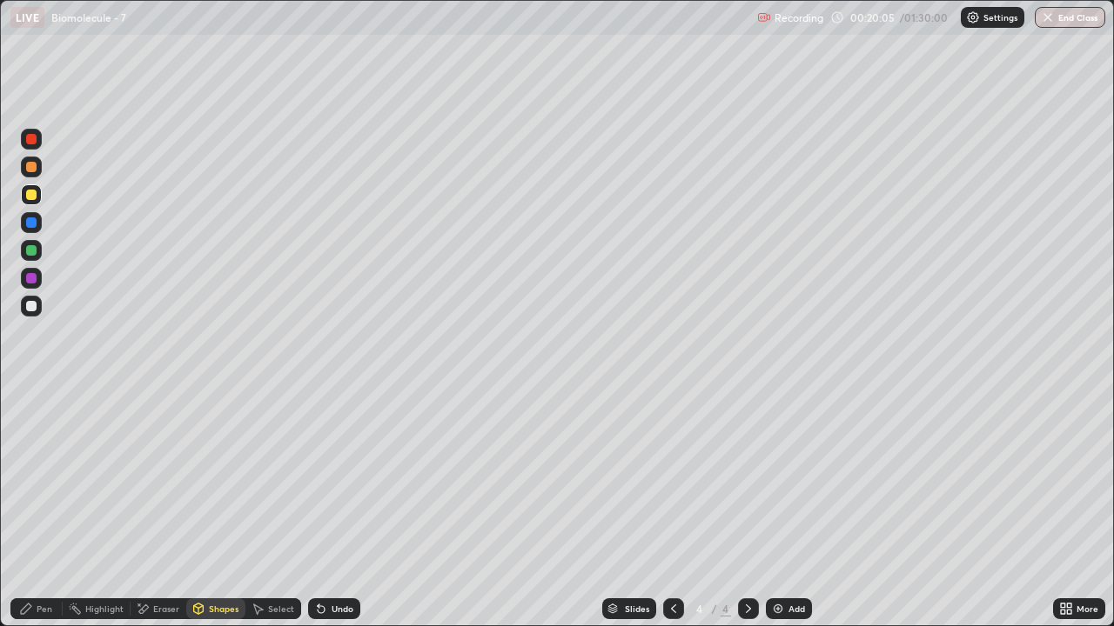
click at [50, 508] on div "Pen" at bounding box center [45, 609] width 16 height 9
click at [31, 308] on div at bounding box center [31, 306] width 10 height 10
click at [164, 508] on div "Eraser" at bounding box center [166, 609] width 26 height 9
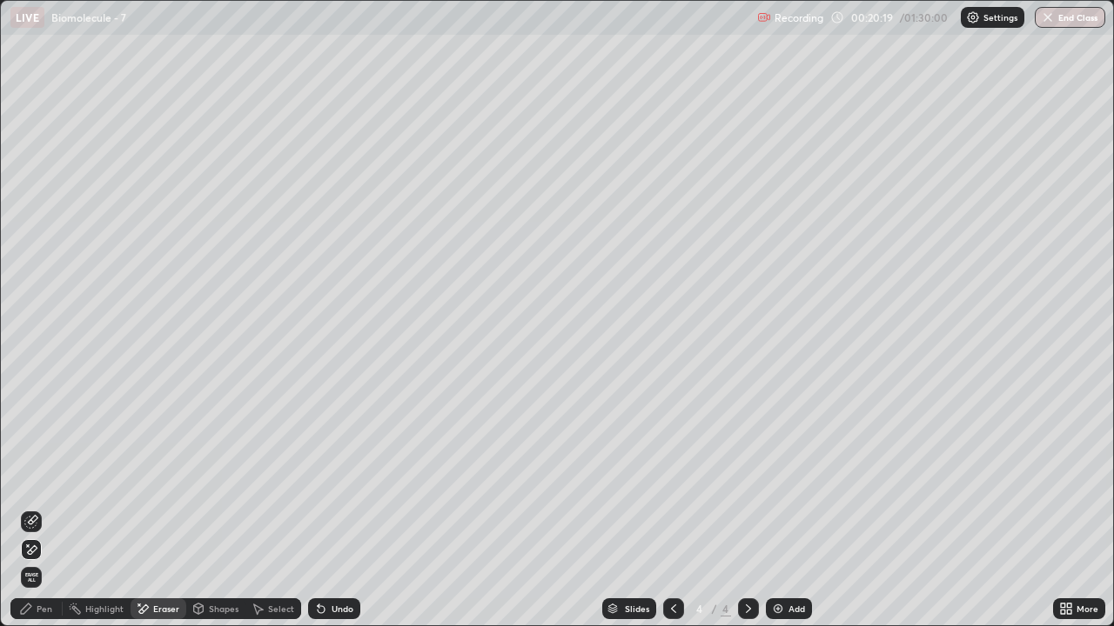
click at [32, 508] on icon at bounding box center [26, 609] width 14 height 14
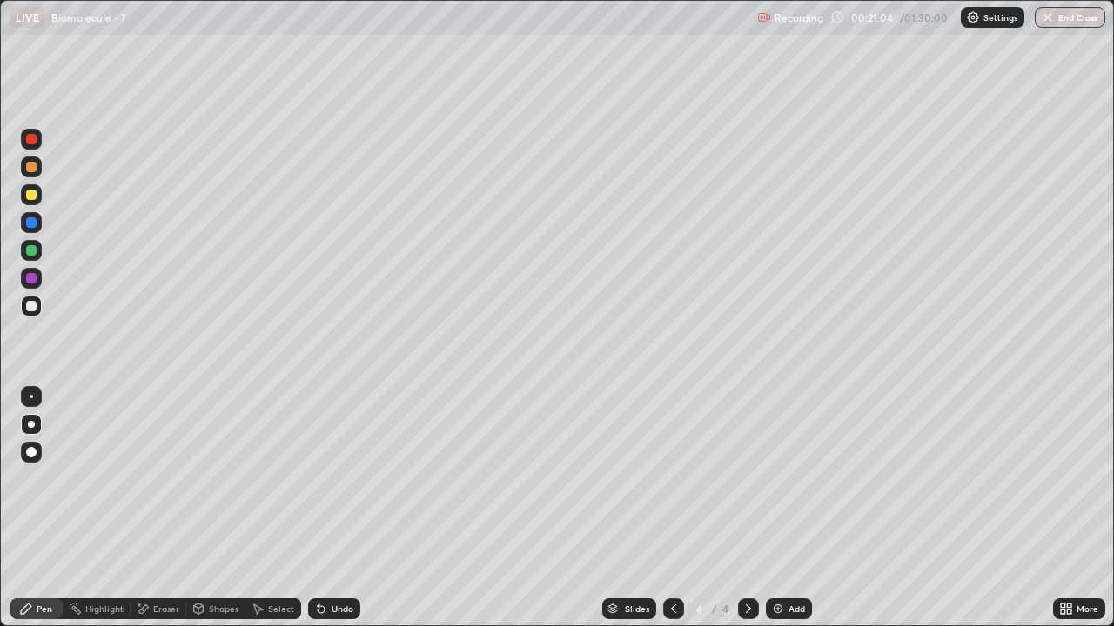
click at [170, 508] on div "Eraser" at bounding box center [166, 609] width 26 height 9
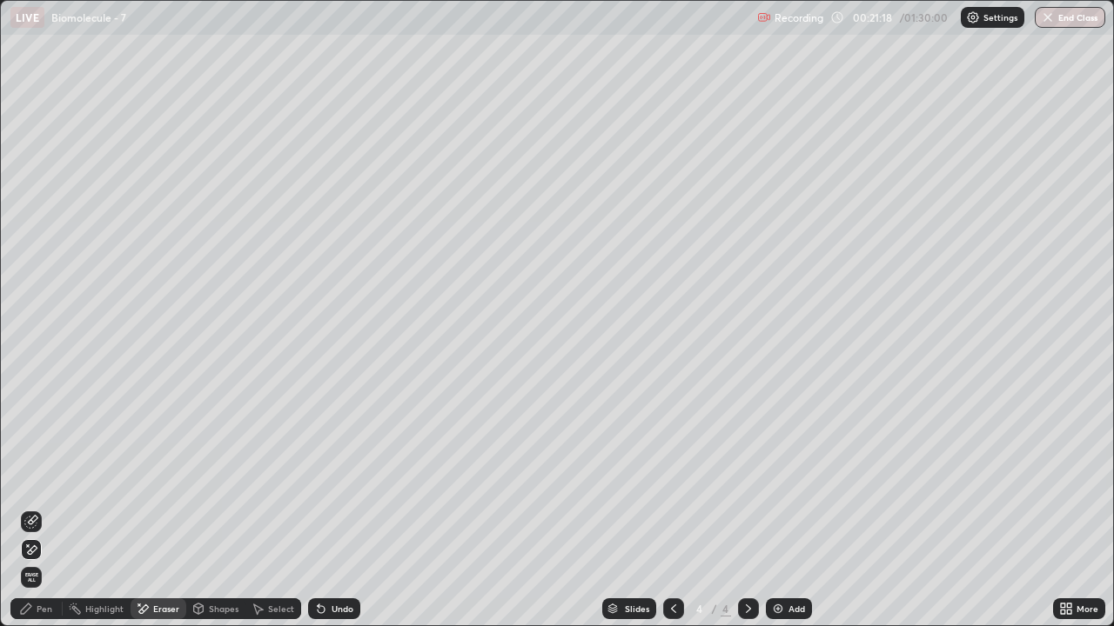
click at [45, 508] on div "Pen" at bounding box center [45, 609] width 16 height 9
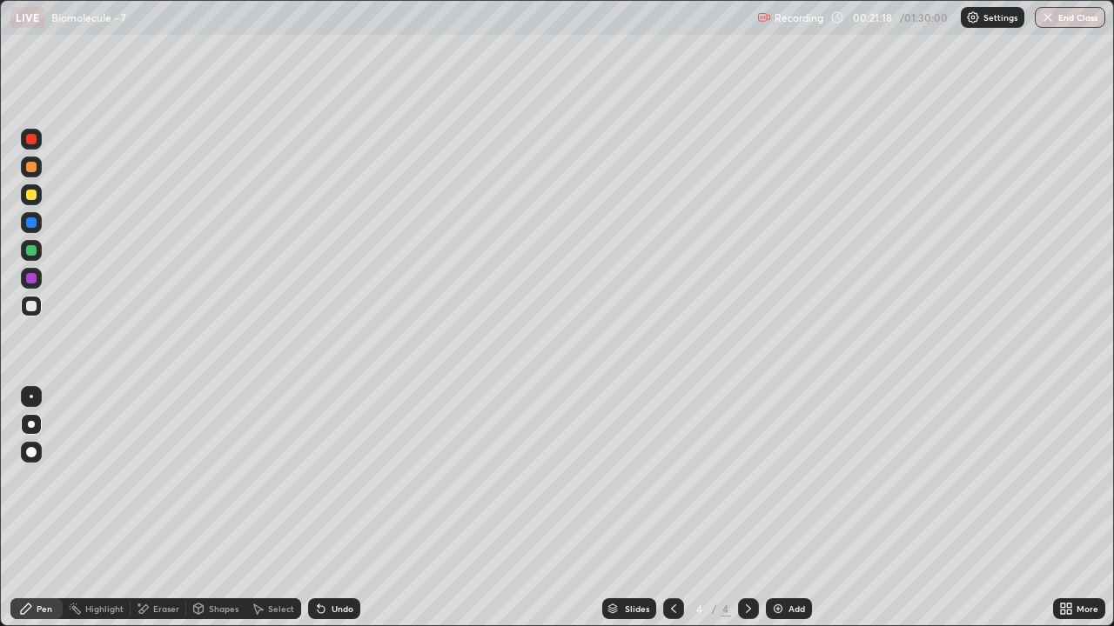
click at [44, 508] on div "Pen" at bounding box center [45, 609] width 16 height 9
click at [32, 197] on div at bounding box center [31, 195] width 10 height 10
click at [26, 304] on div at bounding box center [31, 306] width 10 height 10
click at [213, 508] on div "Shapes" at bounding box center [224, 609] width 30 height 9
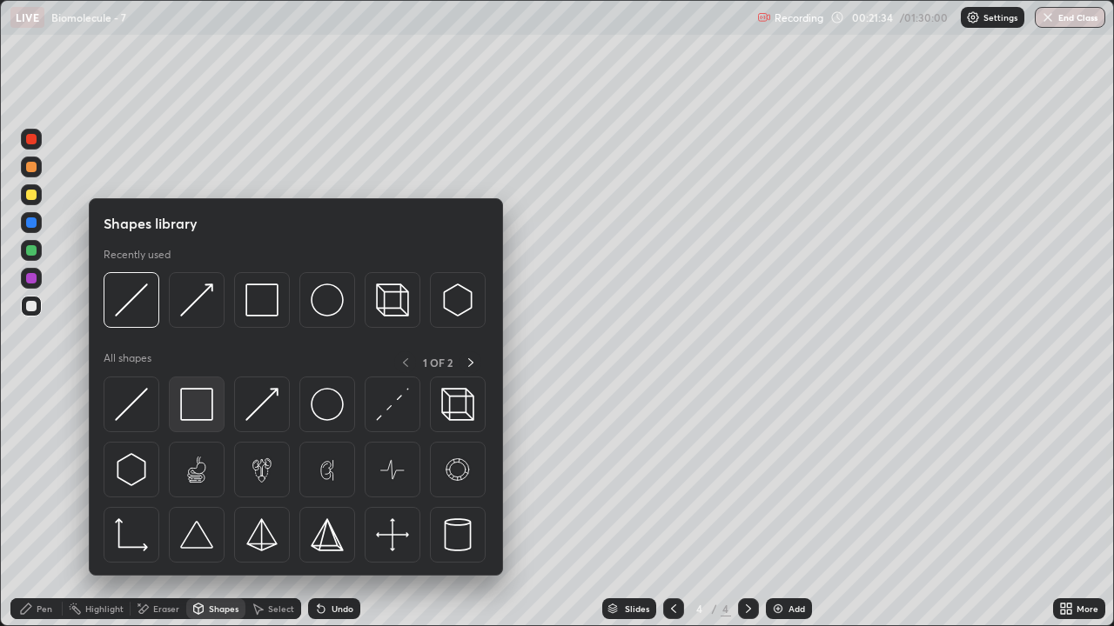
click at [185, 407] on img at bounding box center [196, 404] width 33 height 33
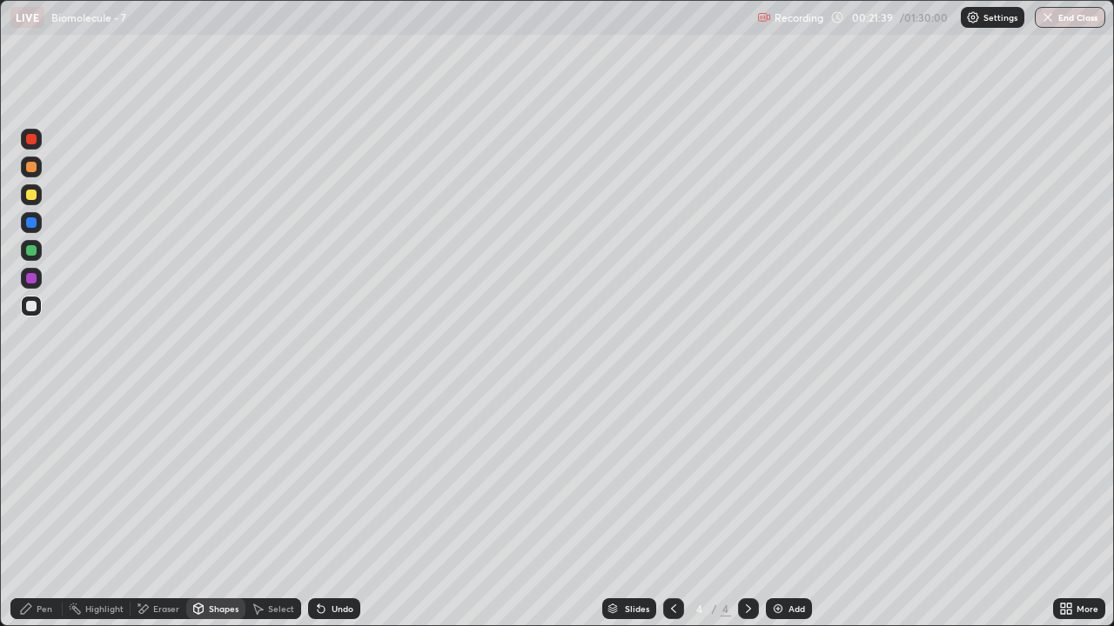
click at [31, 168] on div at bounding box center [31, 167] width 10 height 10
click at [205, 508] on div "Shapes" at bounding box center [215, 609] width 59 height 21
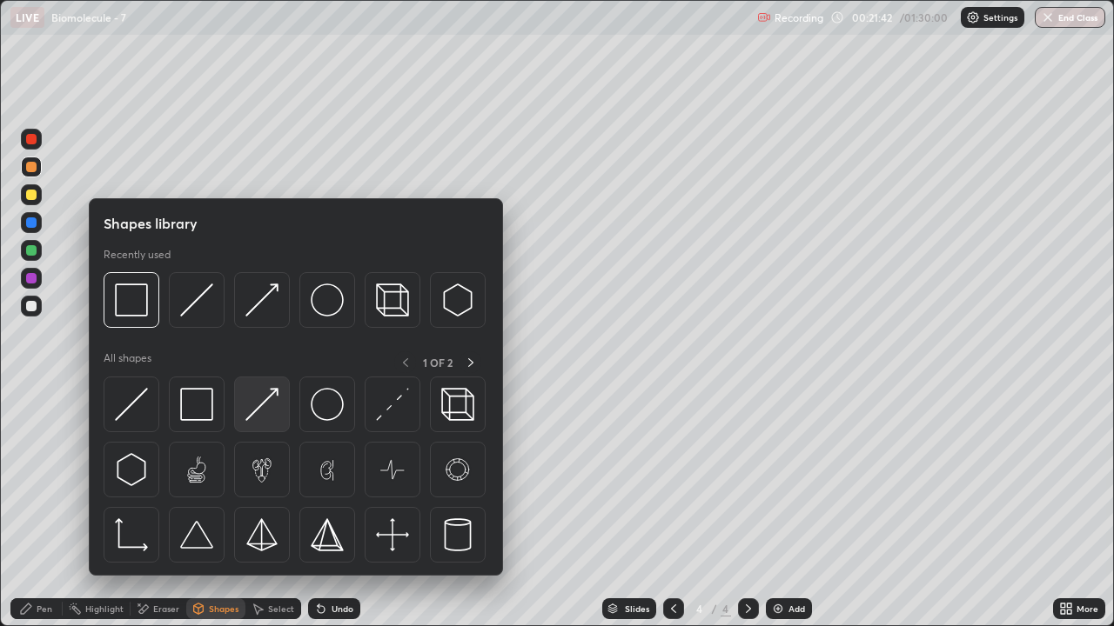
click at [259, 410] on img at bounding box center [261, 404] width 33 height 33
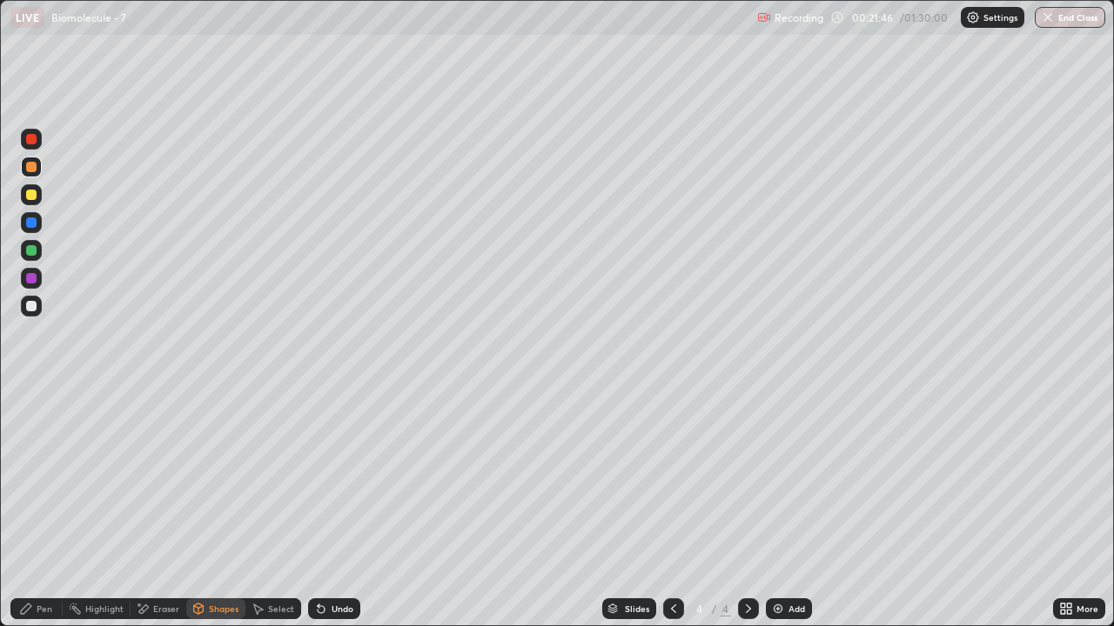
click at [39, 508] on div "Pen" at bounding box center [45, 609] width 16 height 9
click at [36, 508] on div "Pen" at bounding box center [36, 609] width 52 height 21
click at [28, 307] on div at bounding box center [31, 306] width 10 height 10
click at [219, 508] on div "Shapes" at bounding box center [224, 609] width 30 height 9
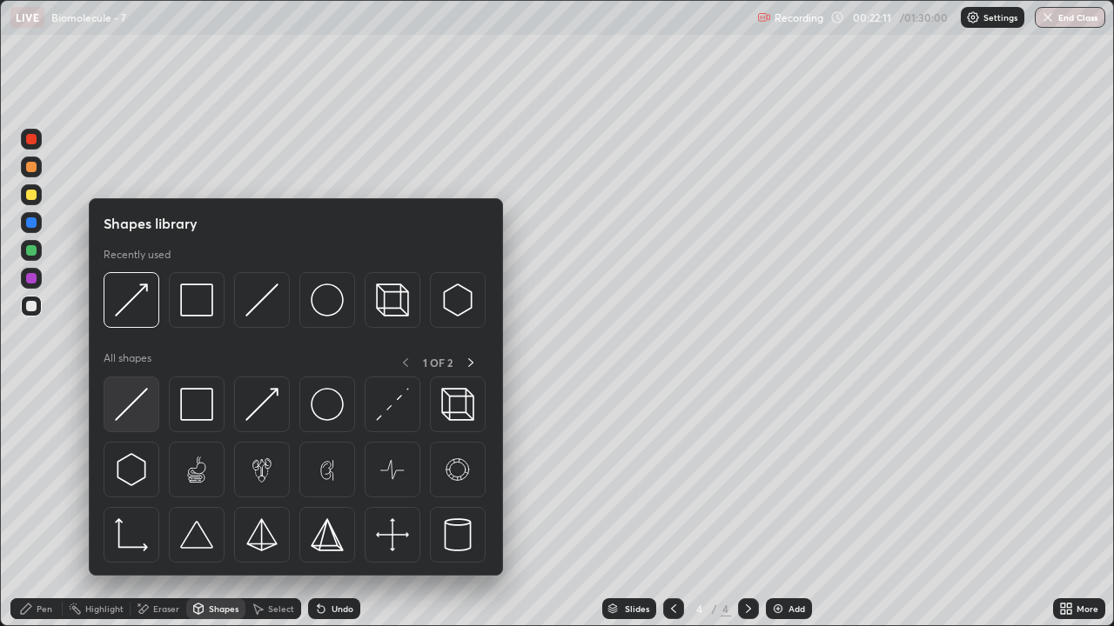
click at [145, 411] on img at bounding box center [131, 404] width 33 height 33
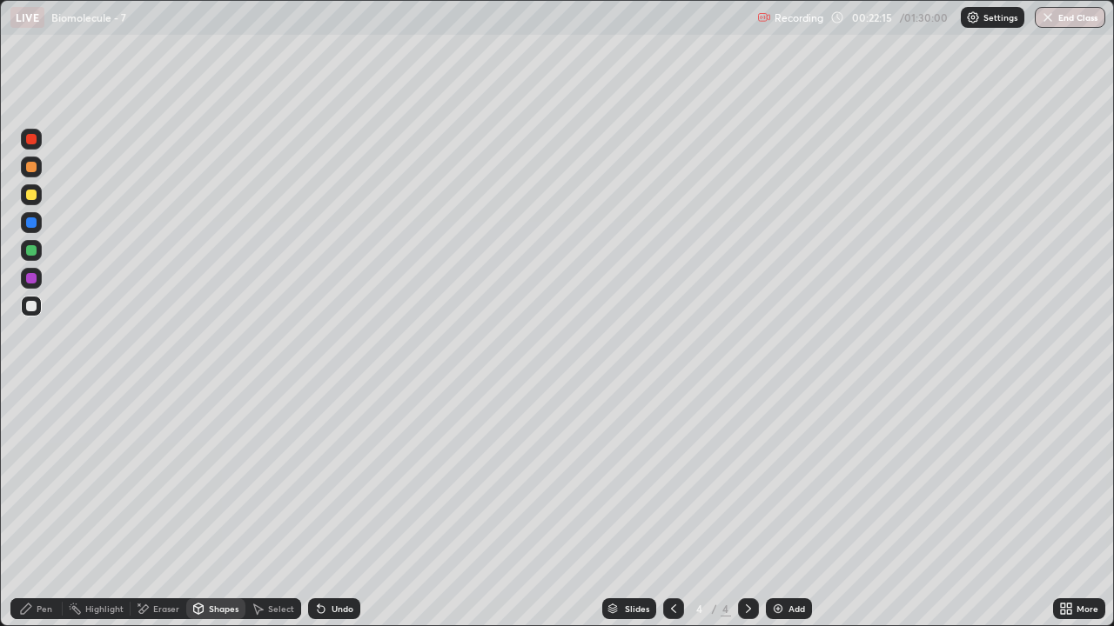
click at [216, 508] on div "Shapes" at bounding box center [224, 609] width 30 height 9
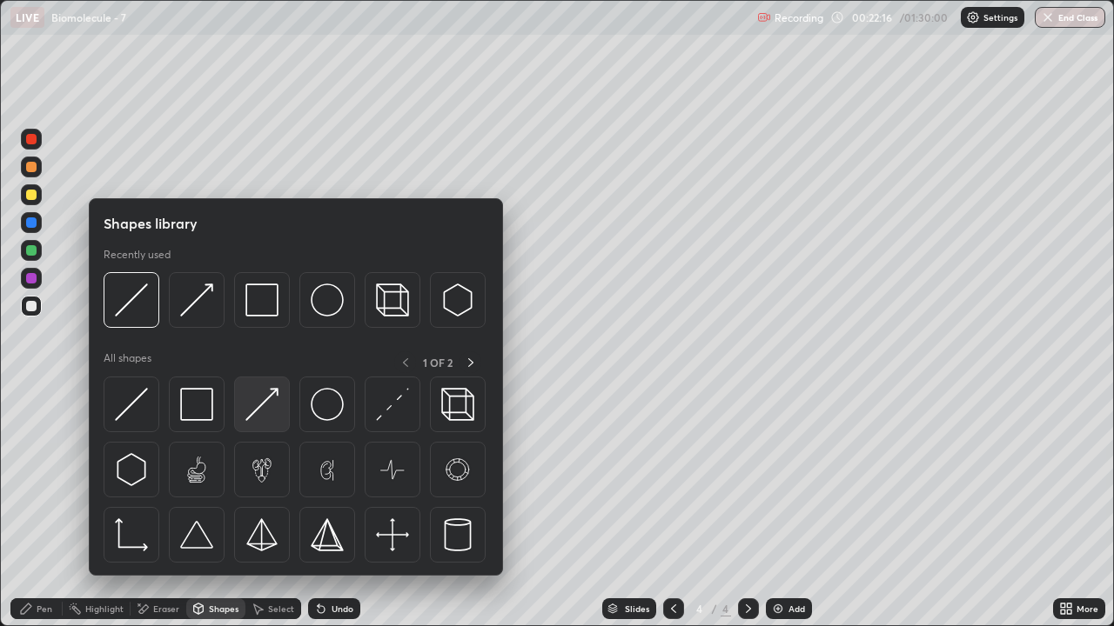
click at [259, 413] on img at bounding box center [261, 404] width 33 height 33
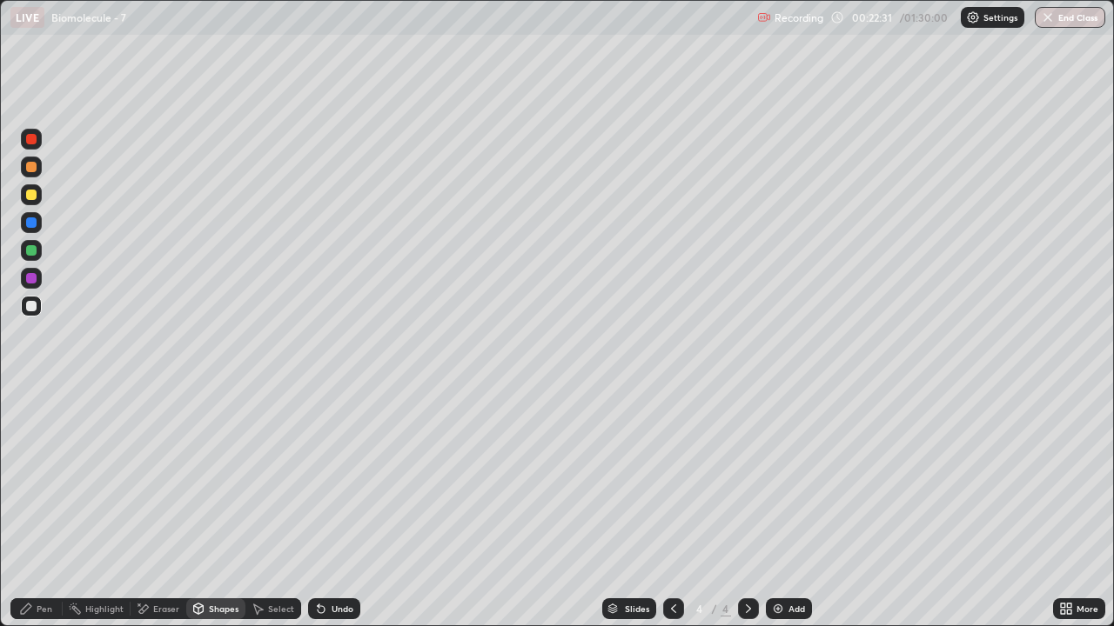
click at [45, 508] on div "Pen" at bounding box center [45, 609] width 16 height 9
click at [30, 310] on div at bounding box center [31, 306] width 10 height 10
click at [162, 508] on div "Eraser" at bounding box center [158, 609] width 56 height 21
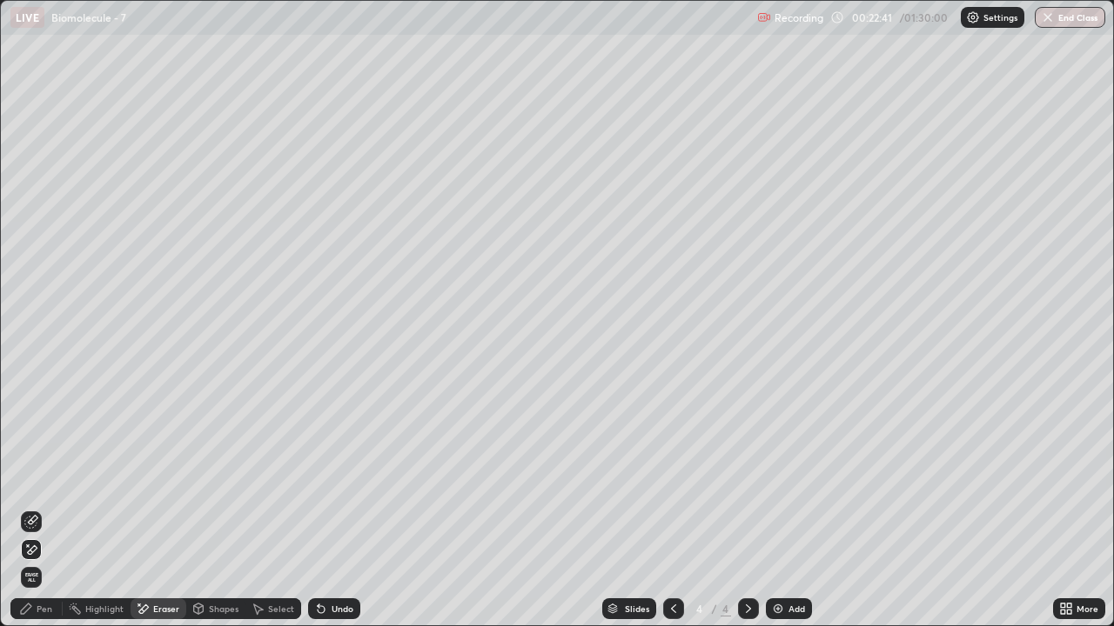
click at [45, 508] on div "Pen" at bounding box center [45, 609] width 16 height 9
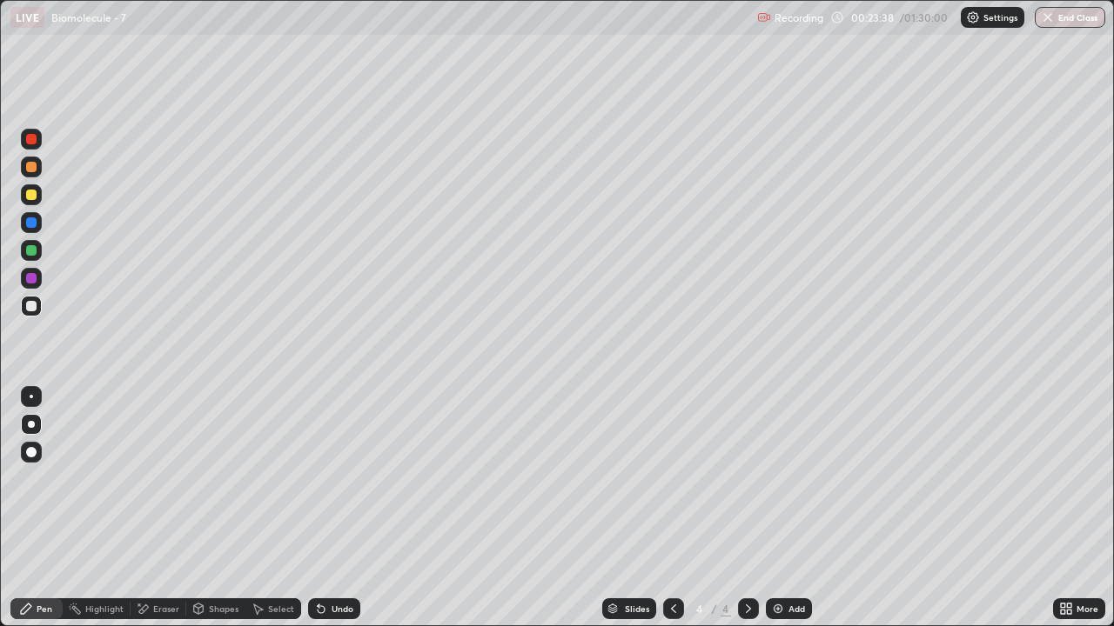
click at [38, 508] on div "Pen" at bounding box center [45, 609] width 16 height 9
click at [30, 198] on div at bounding box center [31, 195] width 10 height 10
click at [166, 508] on div "Eraser" at bounding box center [166, 609] width 26 height 9
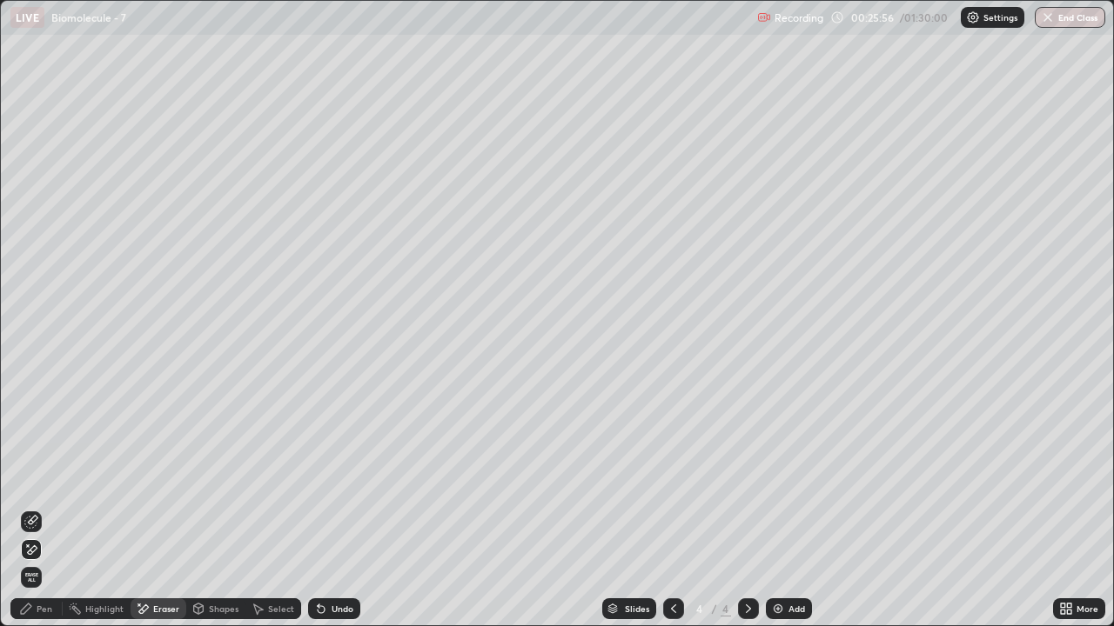
click at [211, 508] on div "Shapes" at bounding box center [224, 609] width 30 height 9
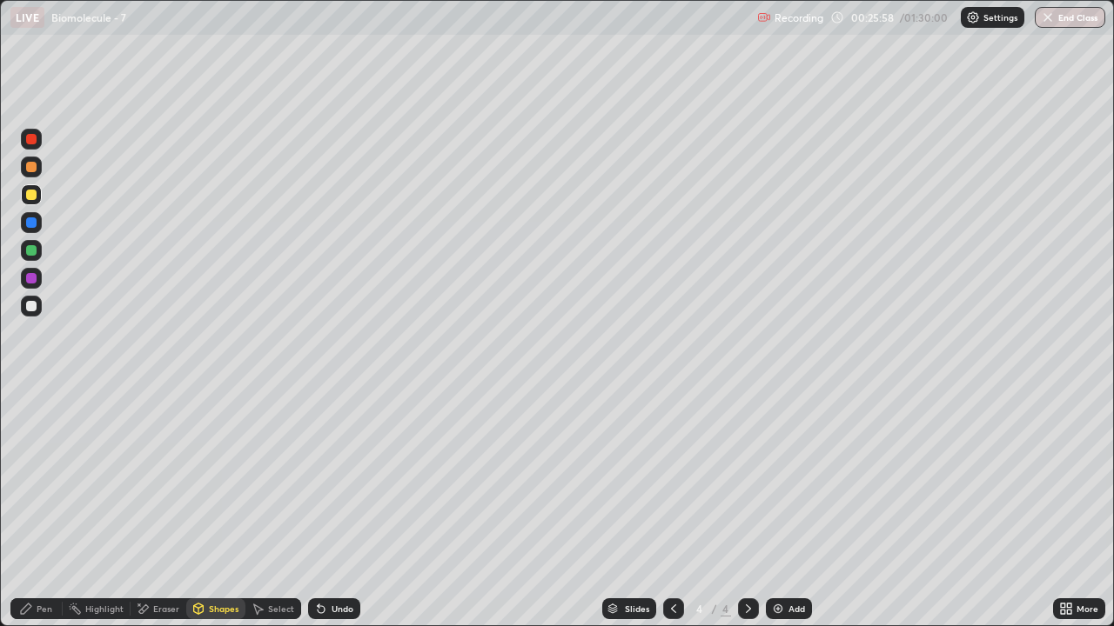
click at [35, 508] on div "Pen" at bounding box center [36, 609] width 52 height 21
click at [32, 311] on div at bounding box center [31, 306] width 10 height 10
click at [31, 195] on div at bounding box center [31, 195] width 10 height 10
click at [29, 310] on div at bounding box center [31, 306] width 10 height 10
click at [30, 280] on div at bounding box center [31, 278] width 10 height 10
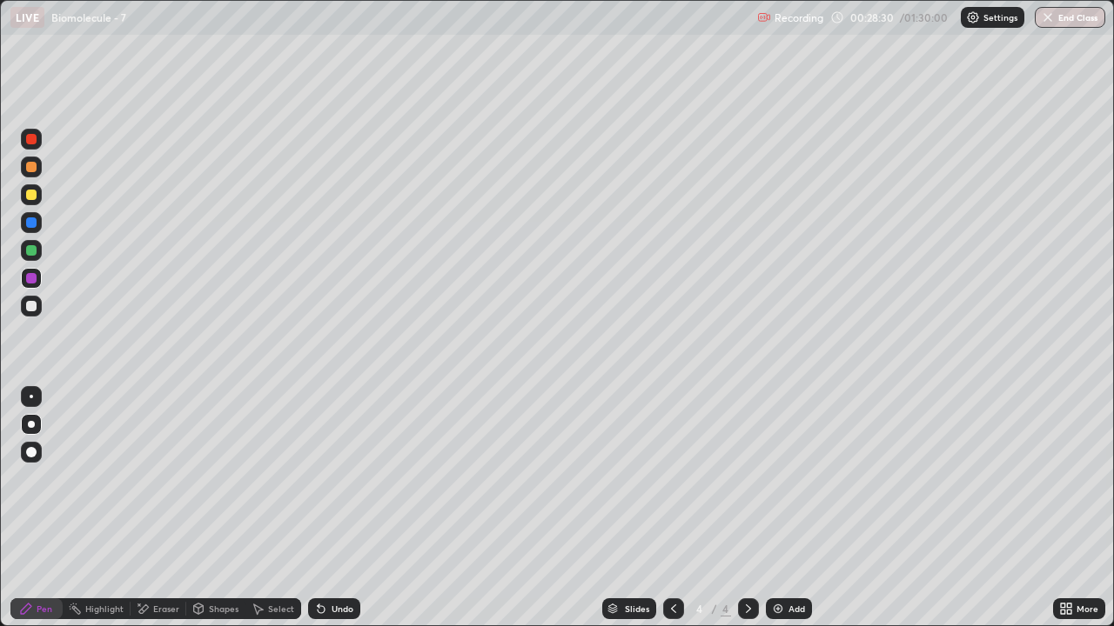
click at [211, 508] on div "Shapes" at bounding box center [224, 609] width 30 height 9
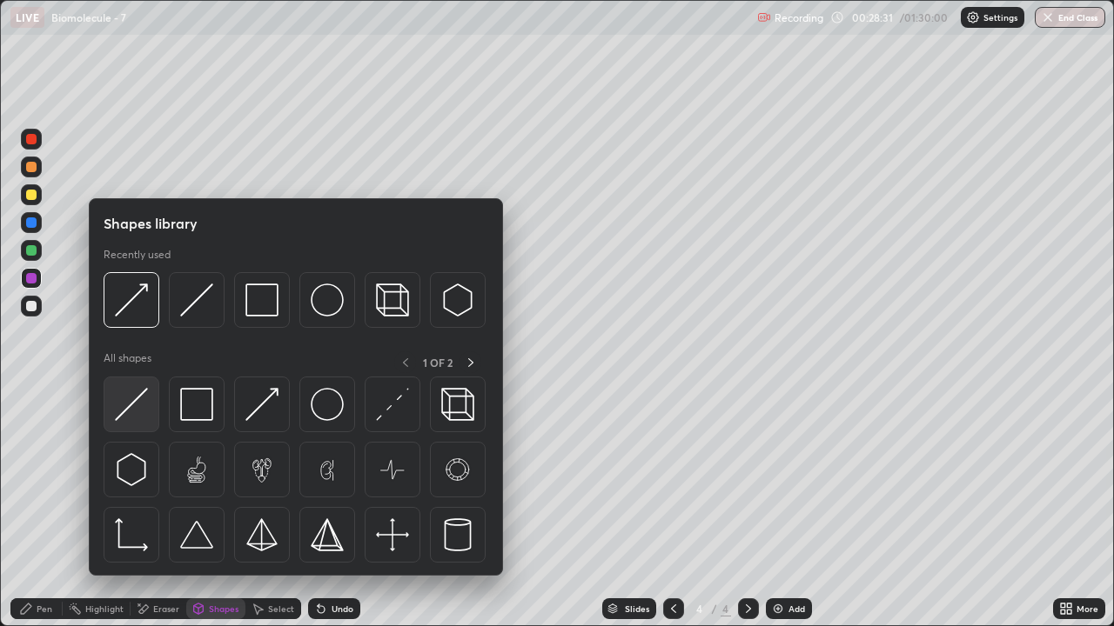
click at [142, 405] on img at bounding box center [131, 404] width 33 height 33
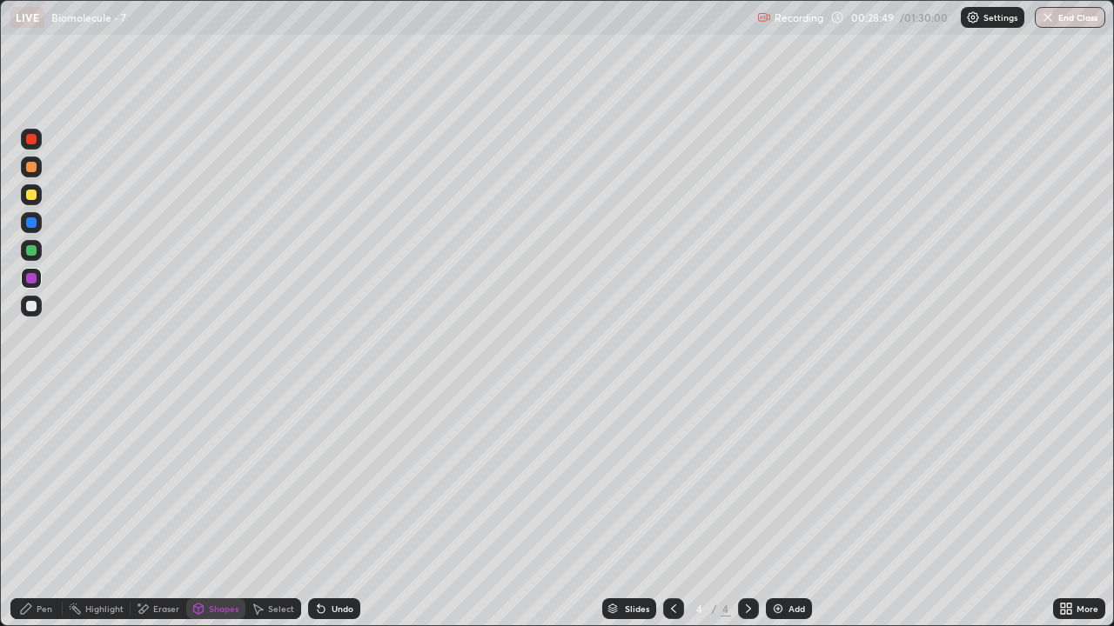
click at [30, 308] on div at bounding box center [31, 306] width 10 height 10
click at [206, 508] on div "Shapes" at bounding box center [215, 609] width 59 height 21
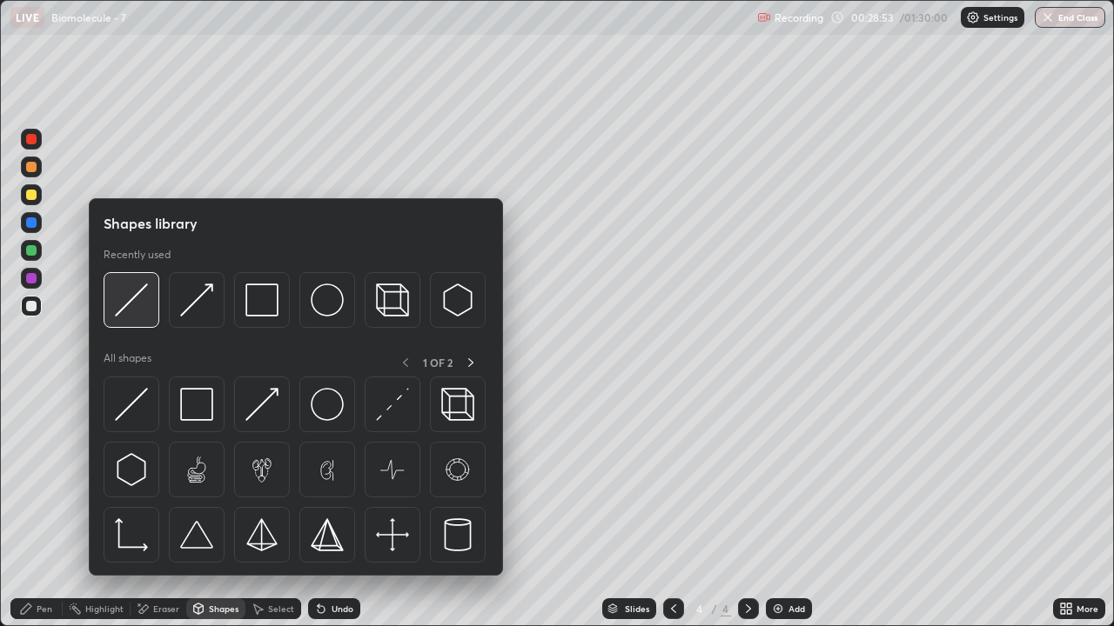
click at [144, 313] on img at bounding box center [131, 300] width 33 height 33
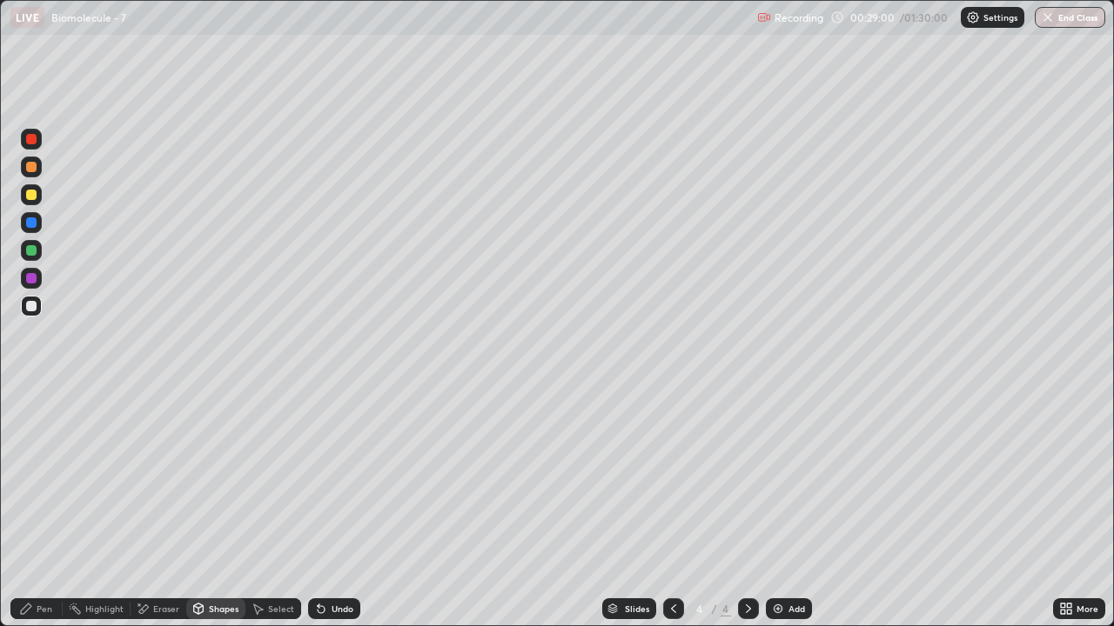
click at [47, 508] on div "Pen" at bounding box center [45, 609] width 16 height 9
click at [38, 508] on div "Pen" at bounding box center [36, 609] width 52 height 21
click at [35, 195] on div at bounding box center [31, 195] width 10 height 10
click at [31, 309] on div at bounding box center [31, 306] width 10 height 10
click at [219, 508] on div "Shapes" at bounding box center [224, 609] width 30 height 9
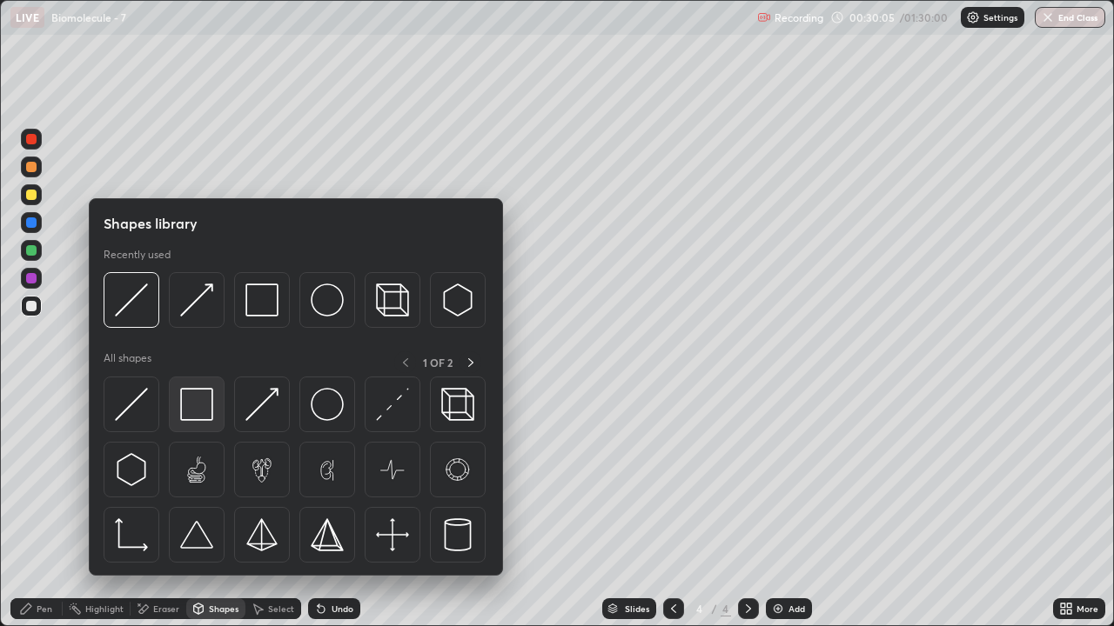
click at [201, 414] on img at bounding box center [196, 404] width 33 height 33
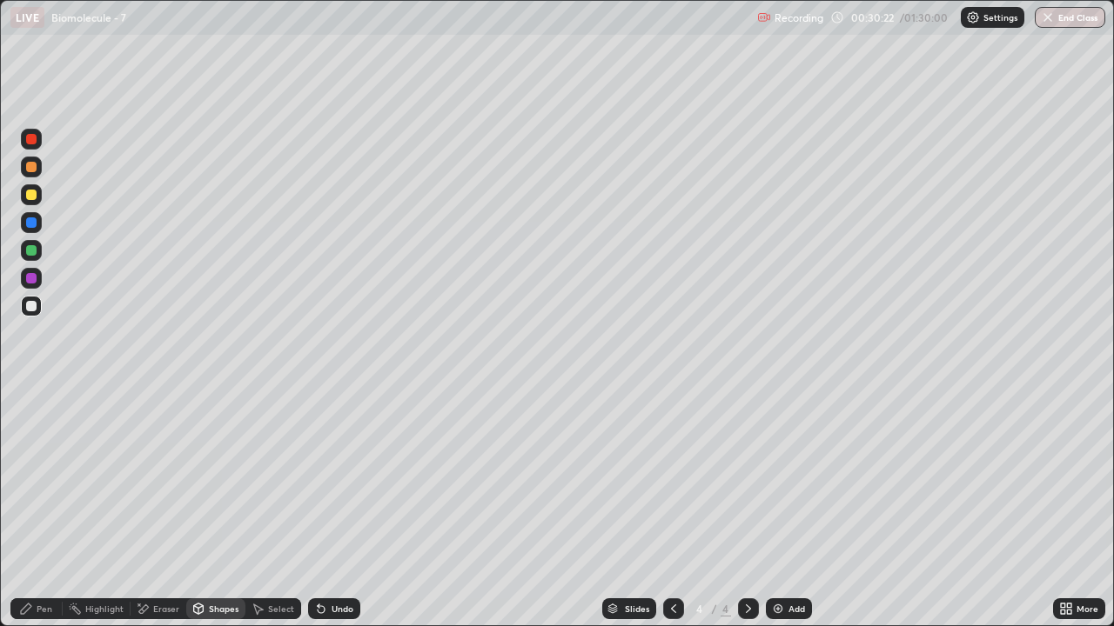
click at [153, 508] on div "Eraser" at bounding box center [166, 609] width 26 height 9
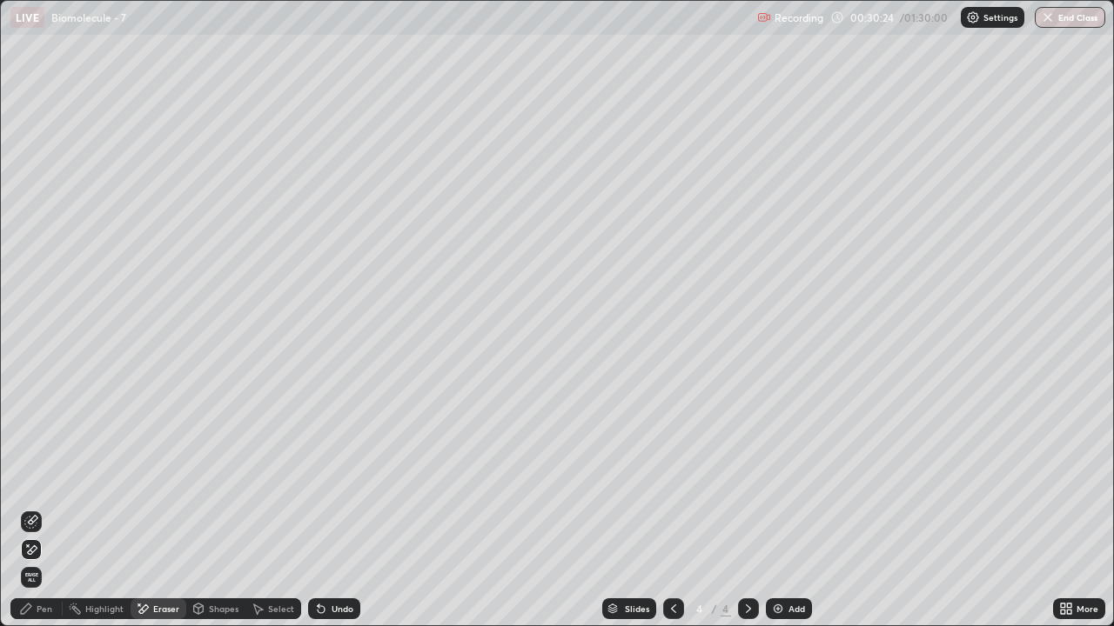
click at [157, 508] on div "Eraser" at bounding box center [166, 609] width 26 height 9
click at [42, 508] on div "Pen" at bounding box center [45, 609] width 16 height 9
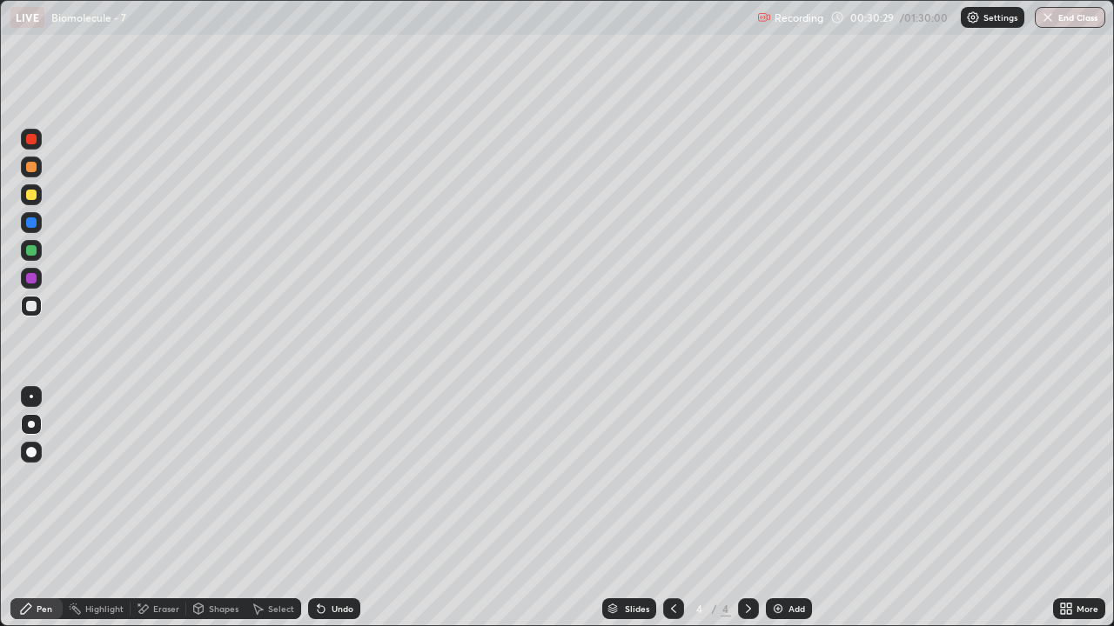
click at [29, 198] on div at bounding box center [31, 195] width 10 height 10
click at [33, 304] on div at bounding box center [31, 306] width 10 height 10
click at [224, 508] on div "Shapes" at bounding box center [215, 609] width 59 height 21
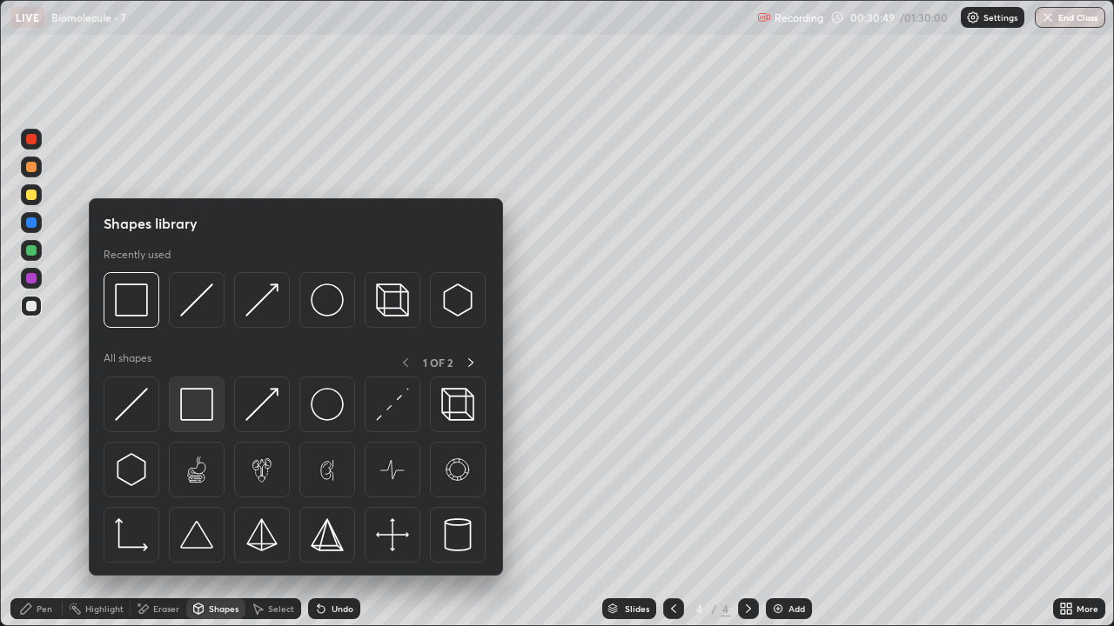
click at [204, 408] on img at bounding box center [196, 404] width 33 height 33
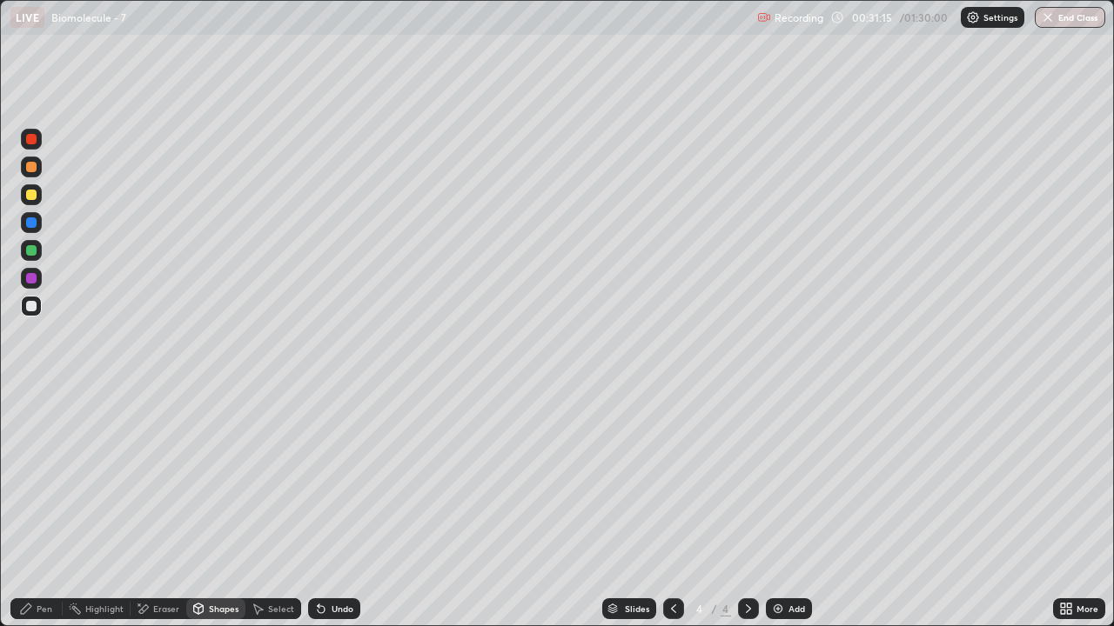
click at [34, 508] on div "Pen" at bounding box center [36, 609] width 52 height 21
click at [31, 196] on div at bounding box center [31, 195] width 10 height 10
click at [33, 307] on div at bounding box center [31, 306] width 10 height 10
click at [213, 508] on div "Shapes" at bounding box center [224, 609] width 30 height 9
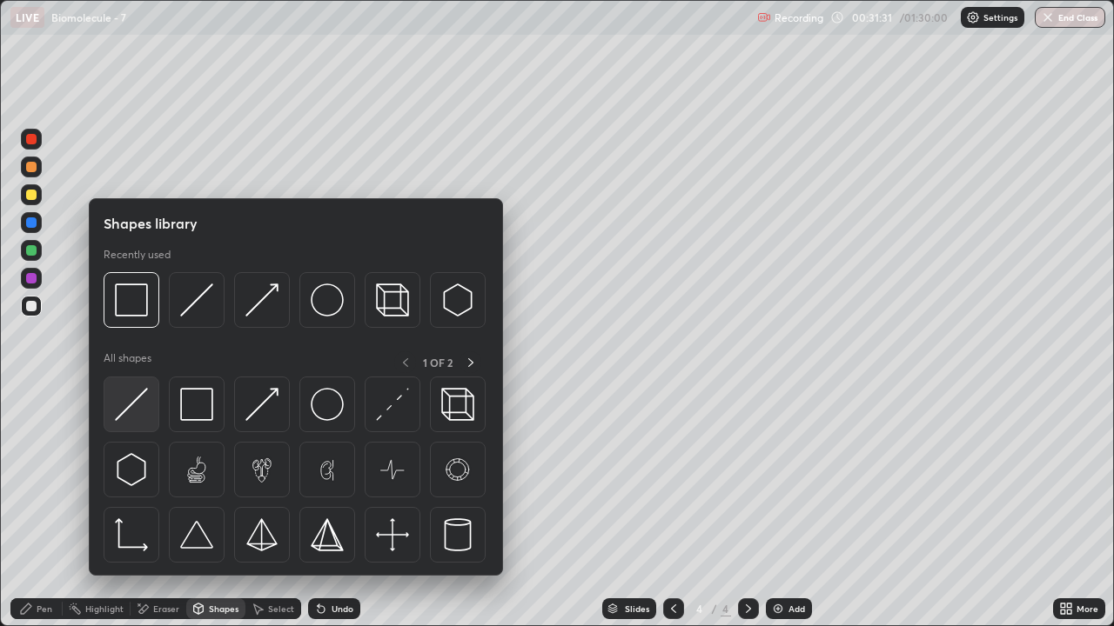
click at [148, 416] on div at bounding box center [132, 405] width 56 height 56
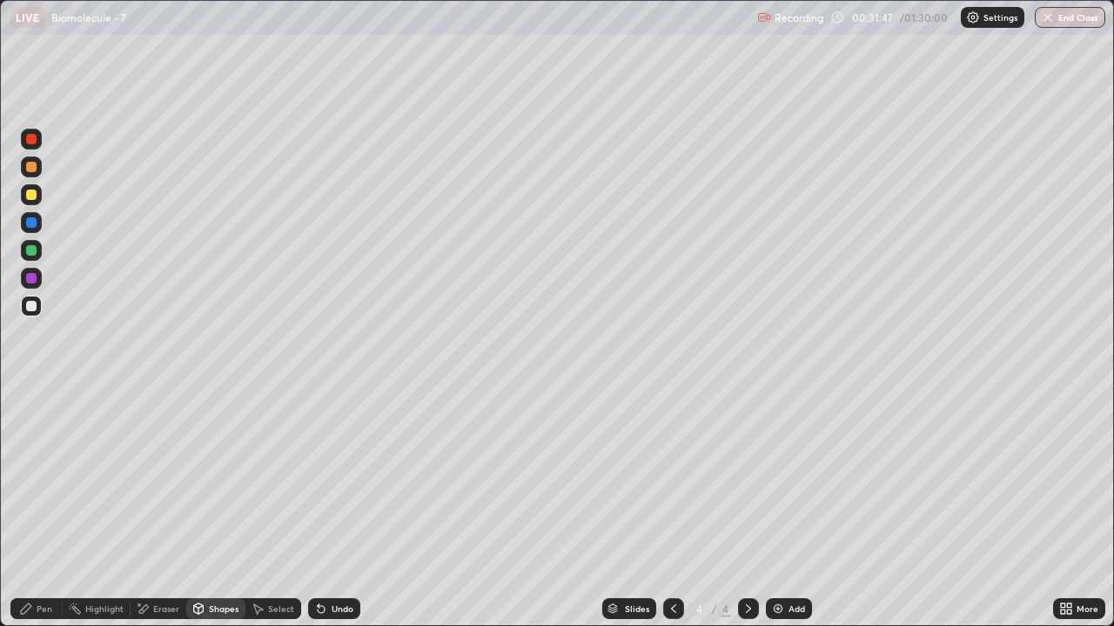
click at [30, 197] on div at bounding box center [31, 195] width 10 height 10
click at [155, 508] on div "Eraser" at bounding box center [166, 609] width 26 height 9
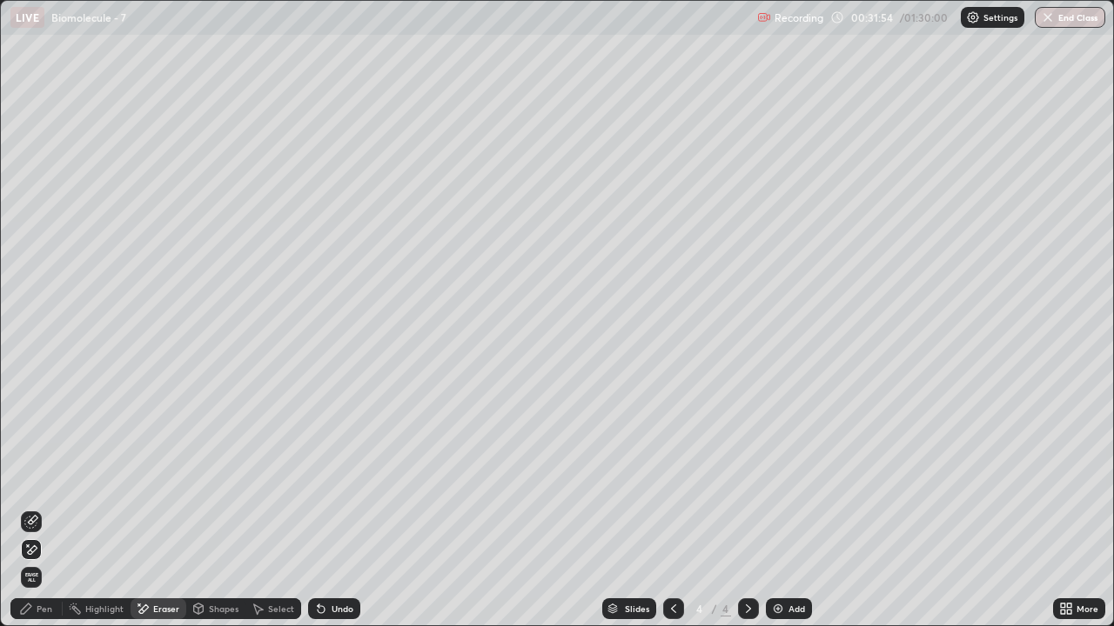
click at [43, 508] on div "Pen" at bounding box center [45, 609] width 16 height 9
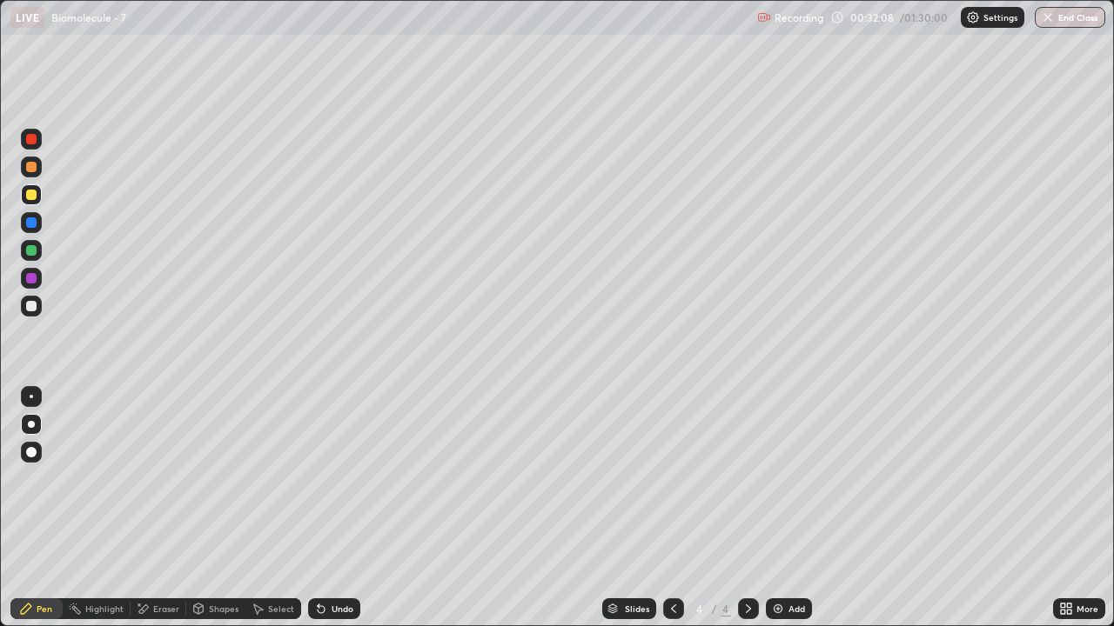
click at [33, 171] on div at bounding box center [31, 167] width 10 height 10
click at [219, 508] on div "Shapes" at bounding box center [224, 609] width 30 height 9
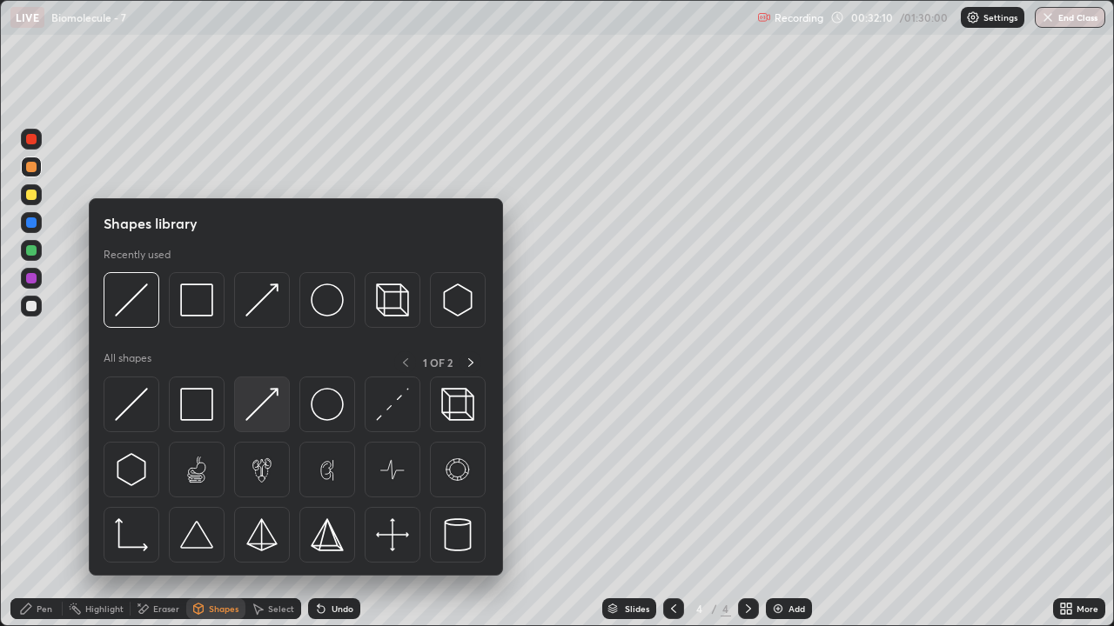
click at [263, 411] on img at bounding box center [261, 404] width 33 height 33
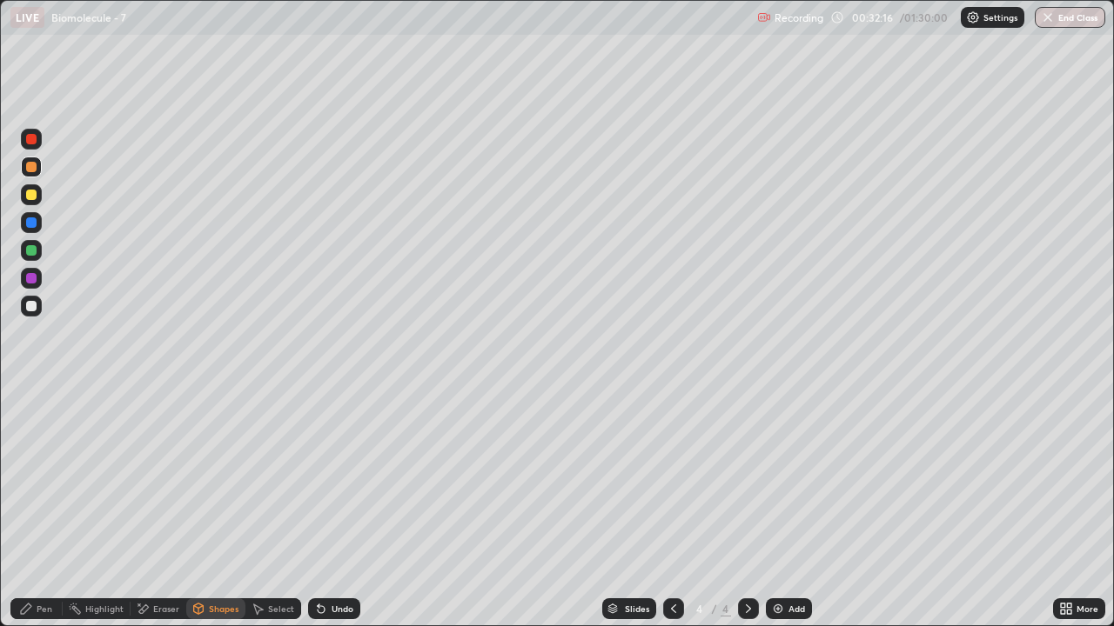
click at [32, 140] on div at bounding box center [31, 139] width 10 height 10
click at [30, 167] on div at bounding box center [31, 167] width 10 height 10
click at [161, 508] on div "Eraser" at bounding box center [166, 609] width 26 height 9
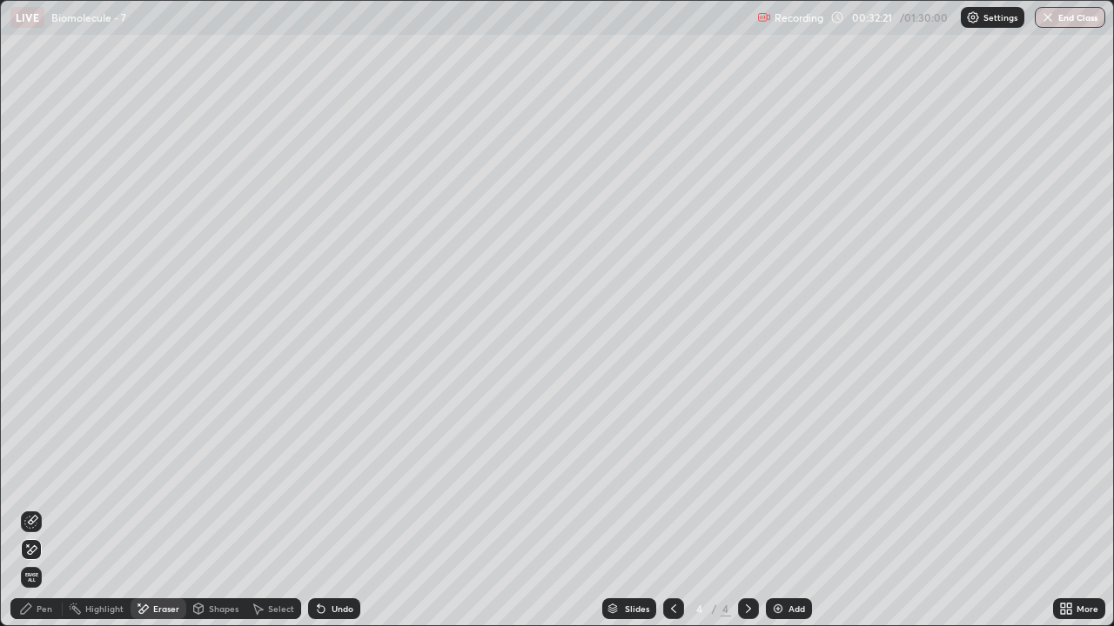
click at [30, 508] on icon at bounding box center [31, 522] width 14 height 14
click at [157, 508] on div "Eraser" at bounding box center [166, 609] width 26 height 9
click at [37, 475] on div "Erase all" at bounding box center [31, 487] width 28 height 209
click at [31, 508] on icon at bounding box center [33, 549] width 10 height 9
click at [153, 508] on div "Eraser" at bounding box center [166, 609] width 26 height 9
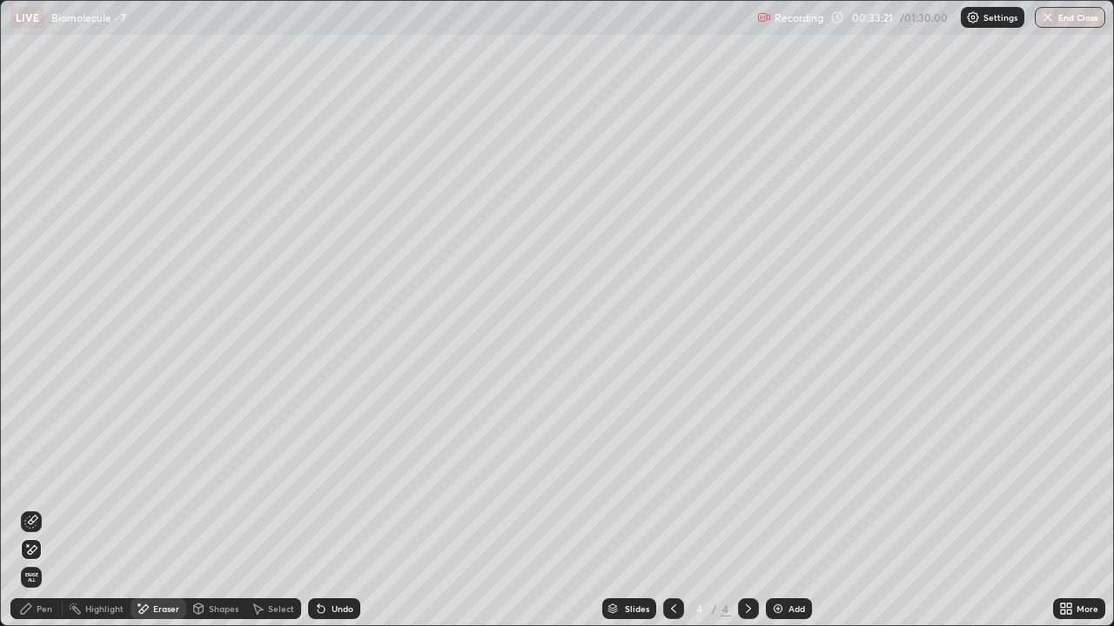
click at [28, 508] on icon at bounding box center [31, 522] width 14 height 14
click at [746, 508] on icon at bounding box center [748, 609] width 14 height 14
click at [779, 508] on img at bounding box center [778, 609] width 14 height 14
click at [48, 508] on div "Pen" at bounding box center [45, 609] width 16 height 9
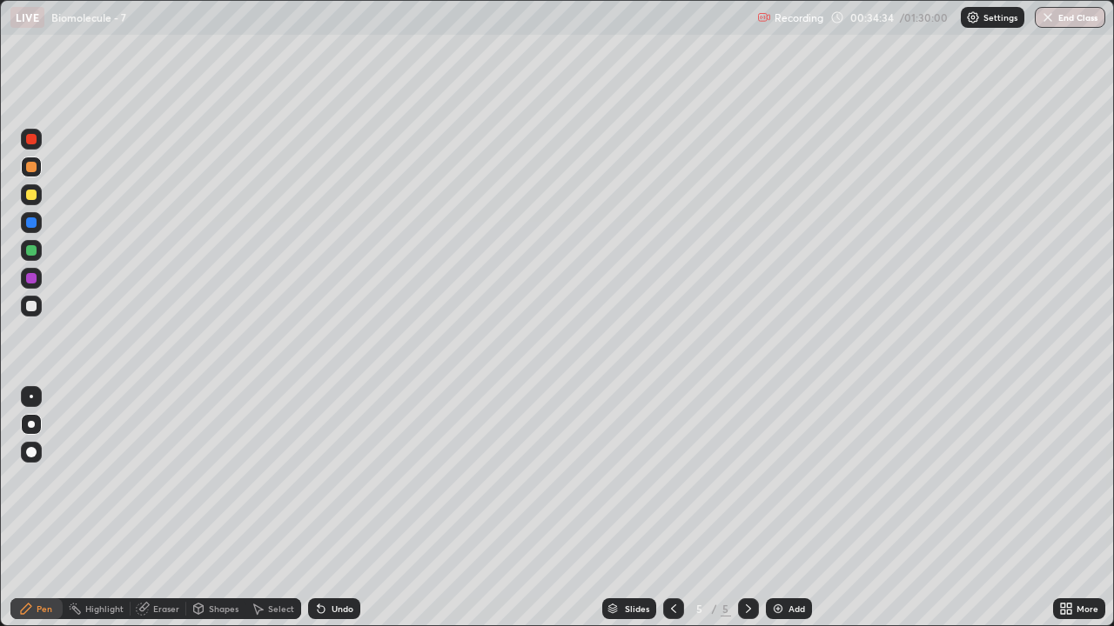
click at [34, 171] on div at bounding box center [31, 167] width 10 height 10
click at [211, 508] on div "Shapes" at bounding box center [224, 609] width 30 height 9
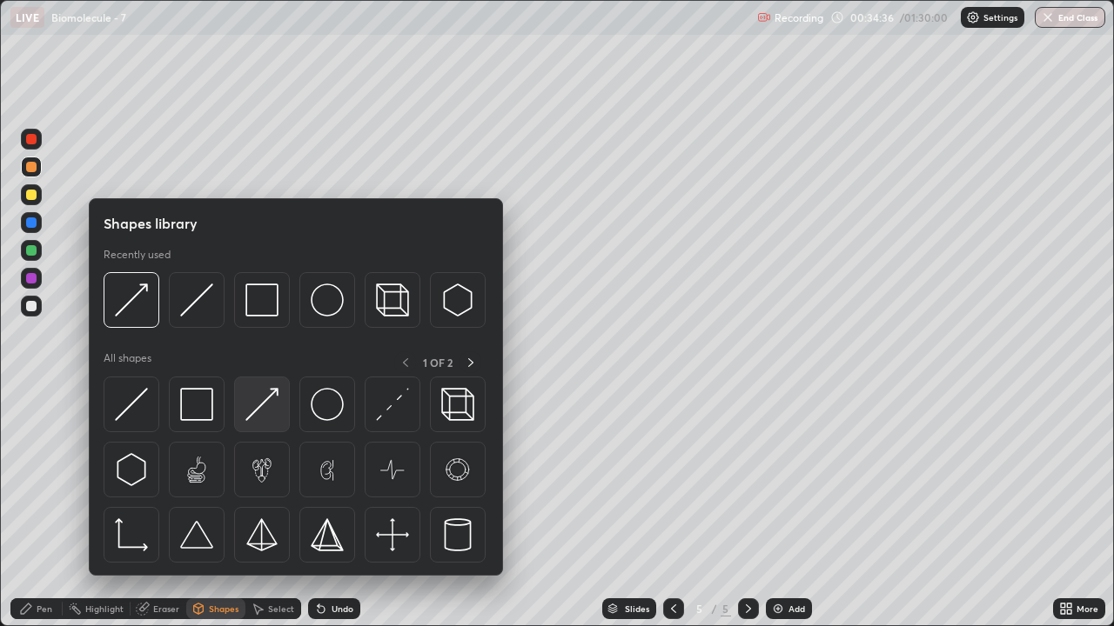
click at [259, 405] on img at bounding box center [261, 404] width 33 height 33
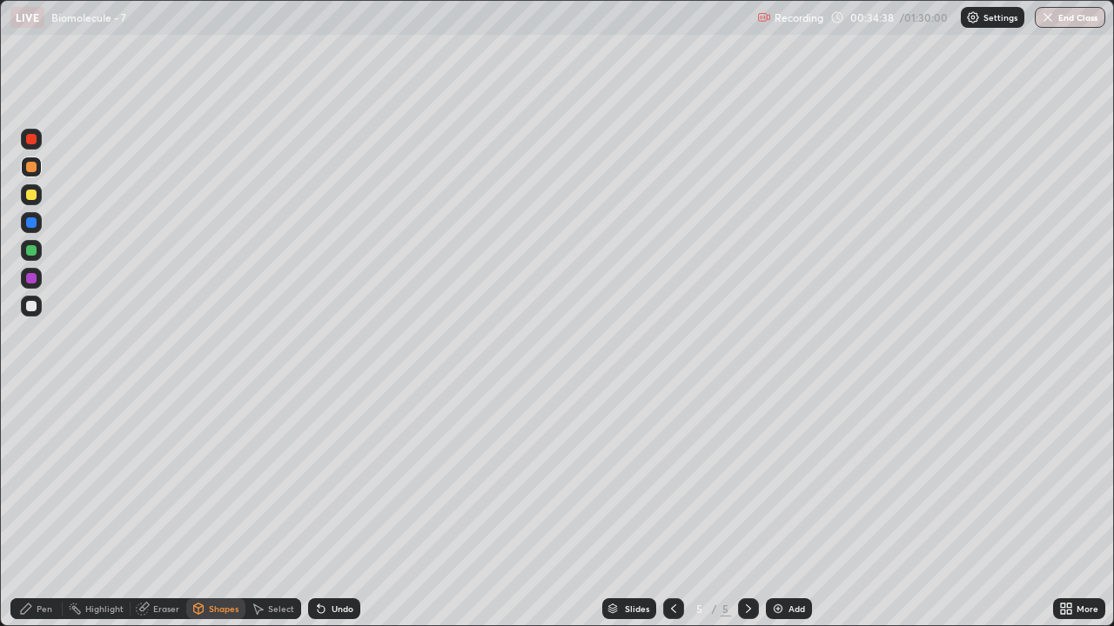
click at [32, 195] on div at bounding box center [31, 195] width 10 height 10
click at [46, 508] on div "Pen" at bounding box center [36, 609] width 52 height 21
click at [45, 508] on div "Pen" at bounding box center [36, 609] width 52 height 21
click at [31, 306] on div at bounding box center [31, 306] width 10 height 10
click at [212, 508] on div "Shapes" at bounding box center [224, 609] width 30 height 9
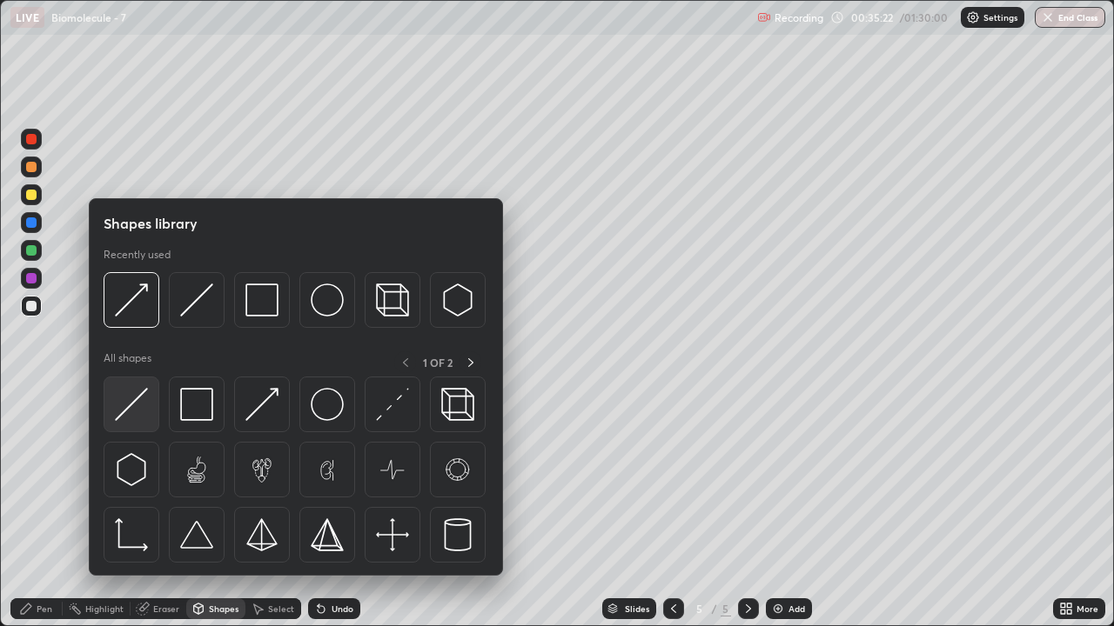
click at [144, 409] on img at bounding box center [131, 404] width 33 height 33
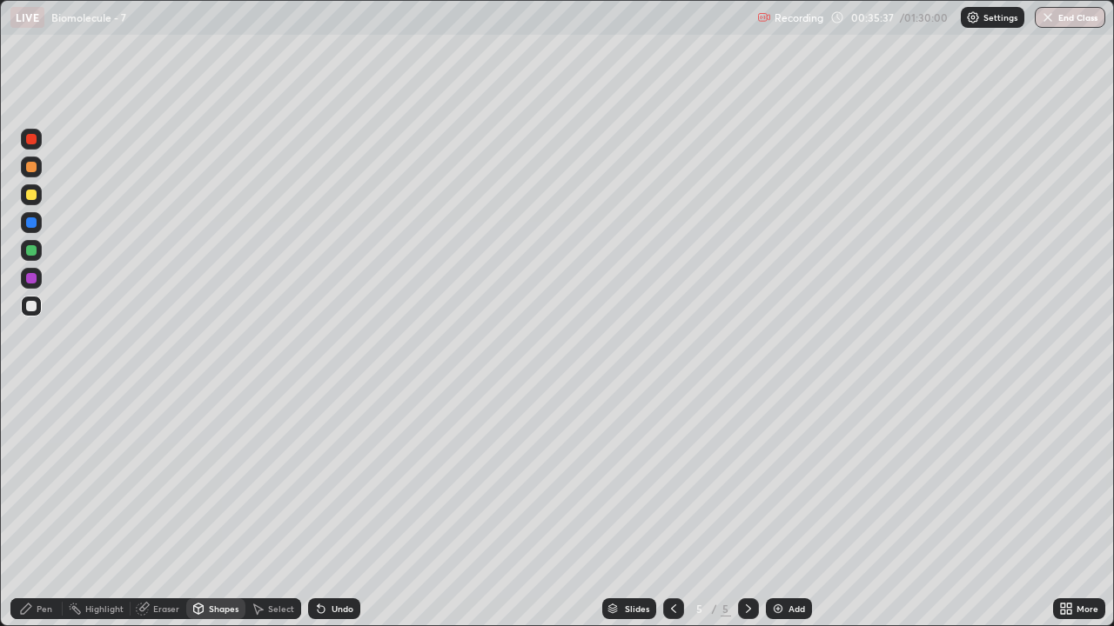
click at [171, 508] on div "Eraser" at bounding box center [166, 609] width 26 height 9
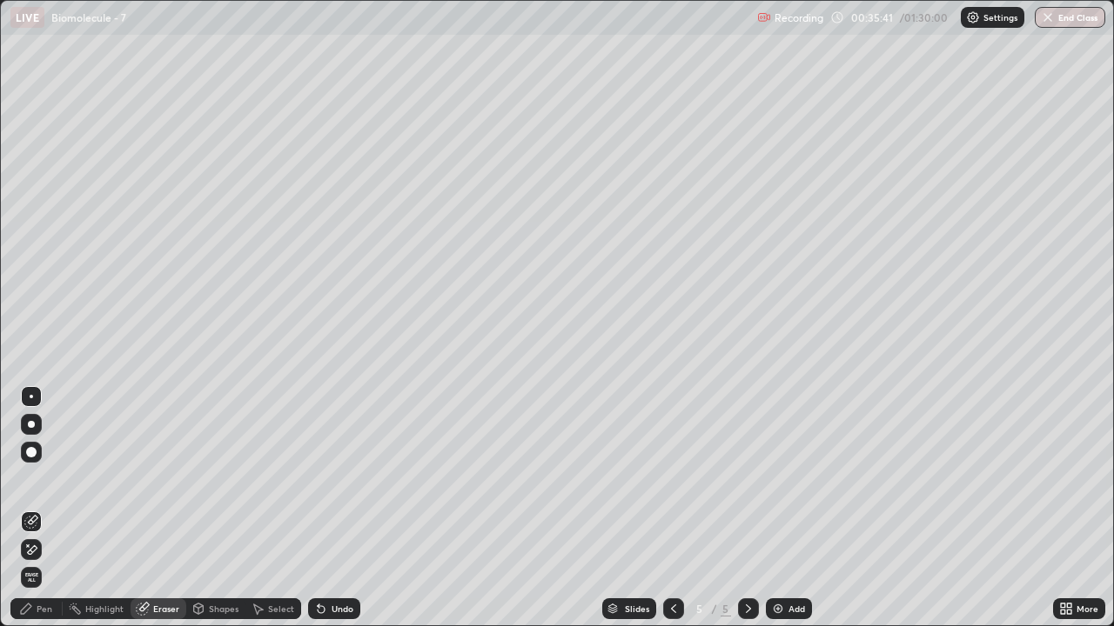
click at [31, 508] on icon at bounding box center [26, 609] width 14 height 14
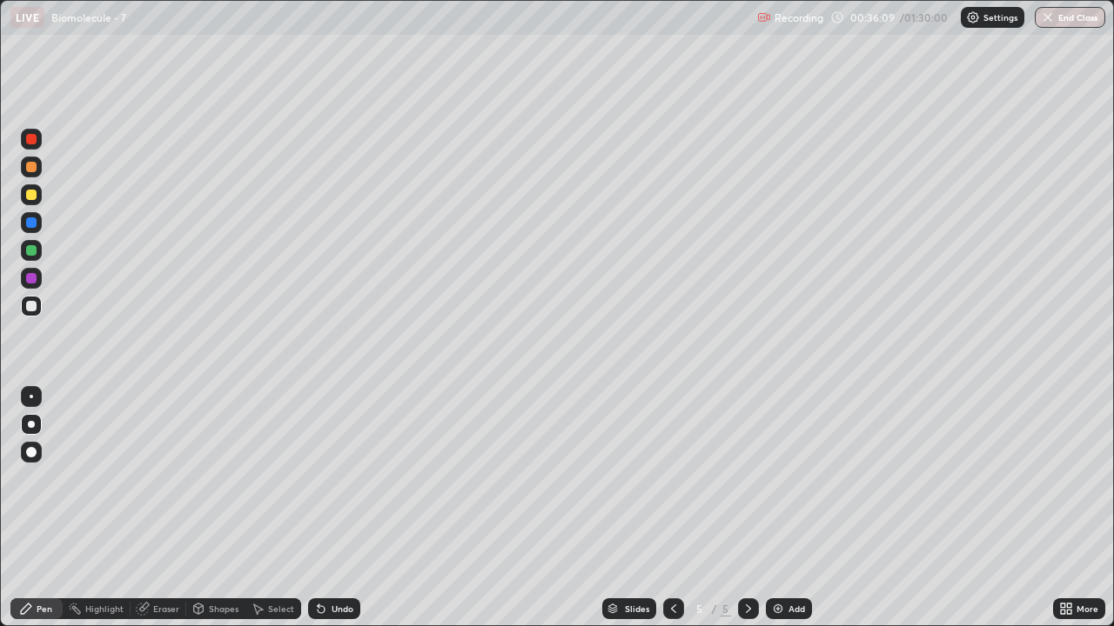
click at [48, 508] on div "Pen" at bounding box center [45, 609] width 16 height 9
click at [216, 508] on div "Shapes" at bounding box center [224, 609] width 30 height 9
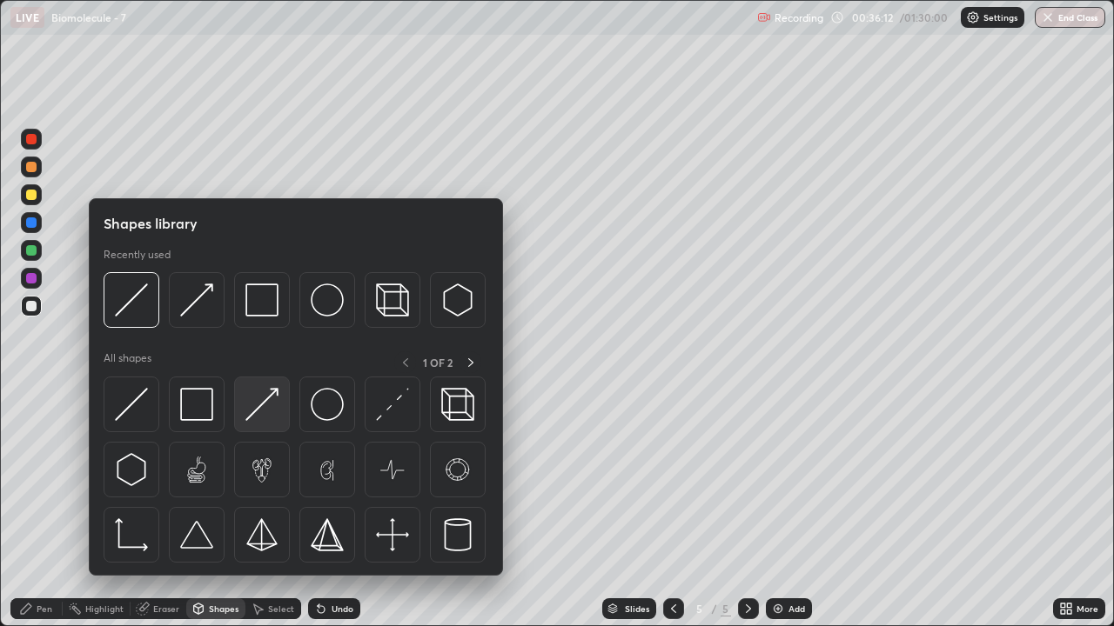
click at [258, 417] on img at bounding box center [261, 404] width 33 height 33
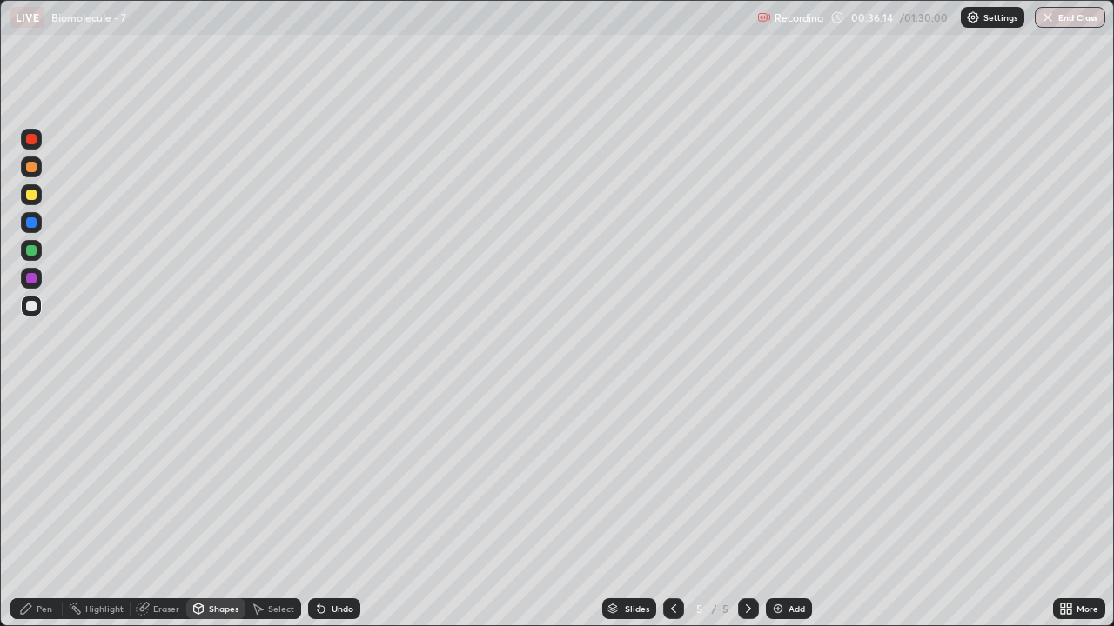
click at [33, 196] on div at bounding box center [31, 195] width 10 height 10
click at [50, 508] on div "Pen" at bounding box center [45, 609] width 16 height 9
click at [31, 306] on div at bounding box center [31, 306] width 10 height 10
click at [214, 508] on div "Shapes" at bounding box center [224, 609] width 30 height 9
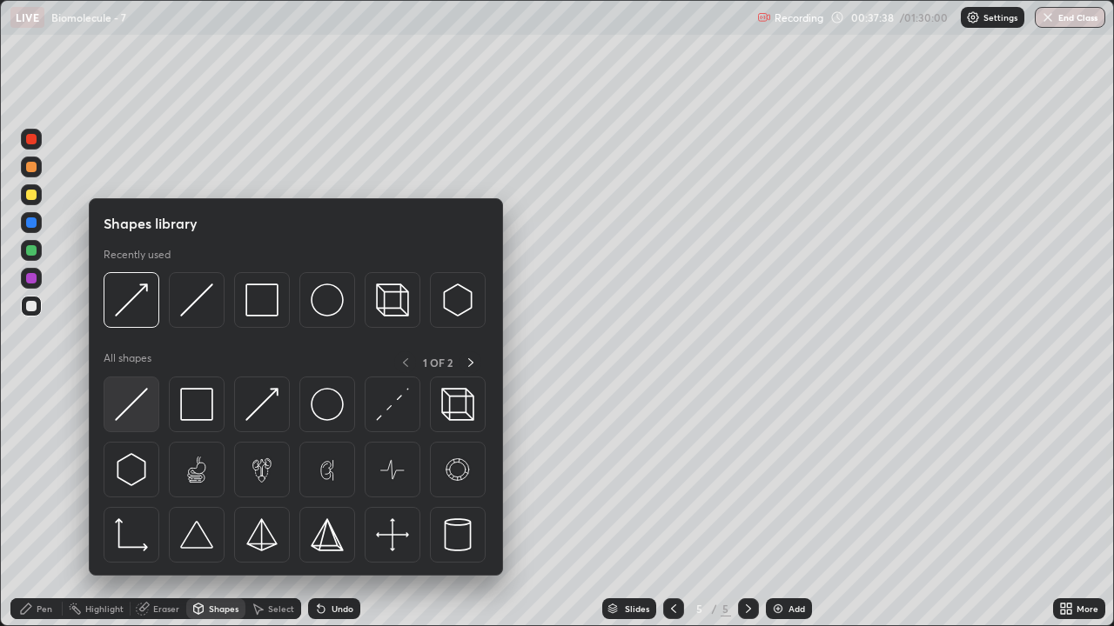
click at [135, 412] on img at bounding box center [131, 404] width 33 height 33
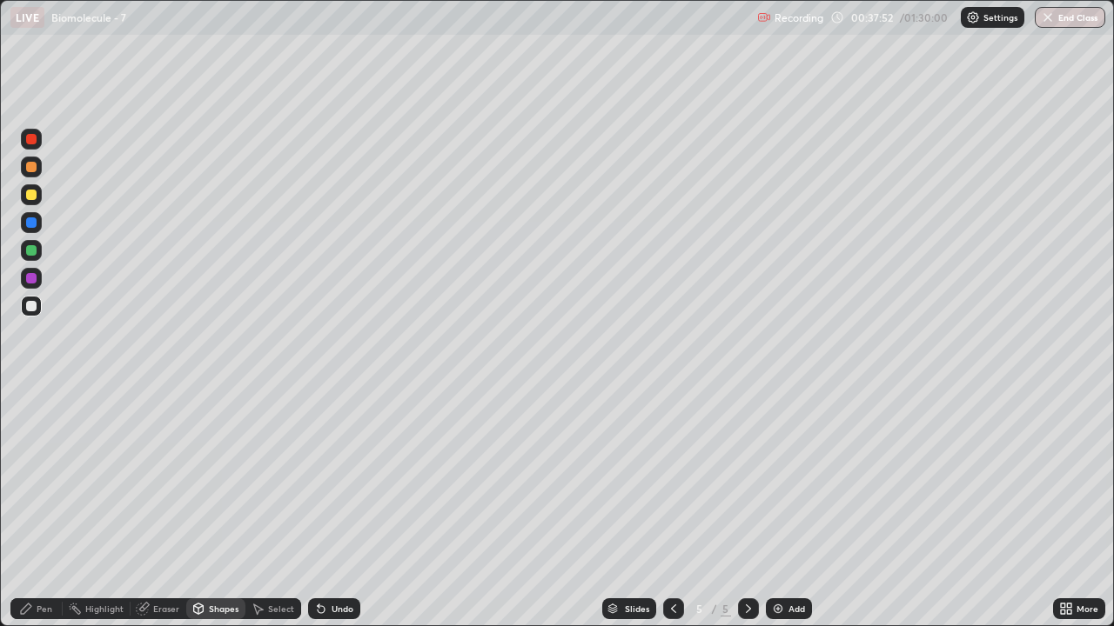
click at [216, 508] on div "Shapes" at bounding box center [224, 609] width 30 height 9
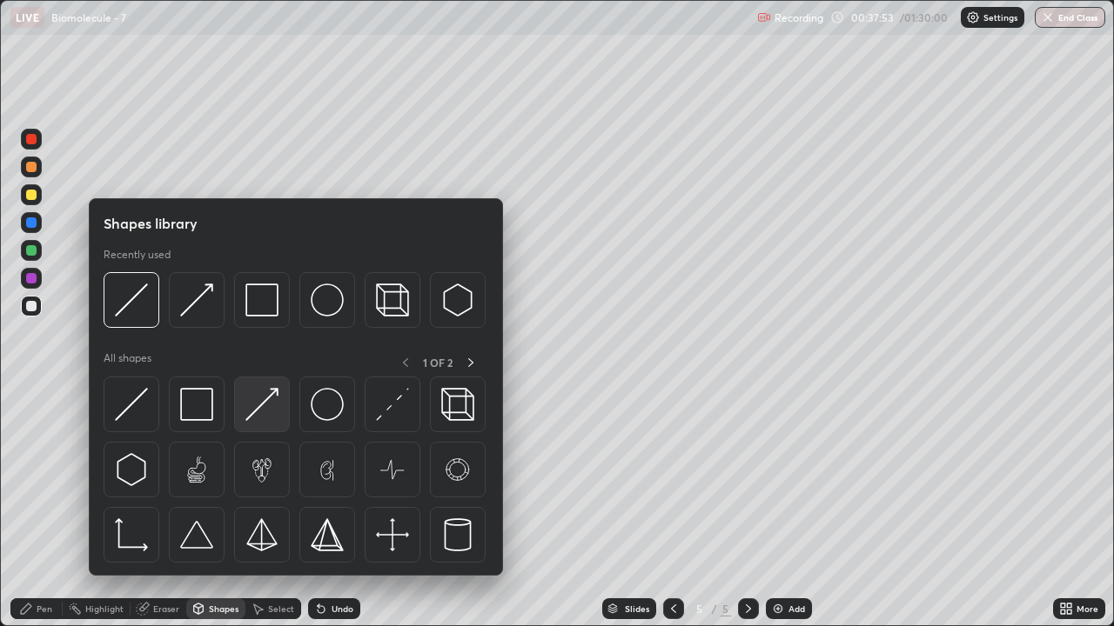
click at [264, 414] on img at bounding box center [261, 404] width 33 height 33
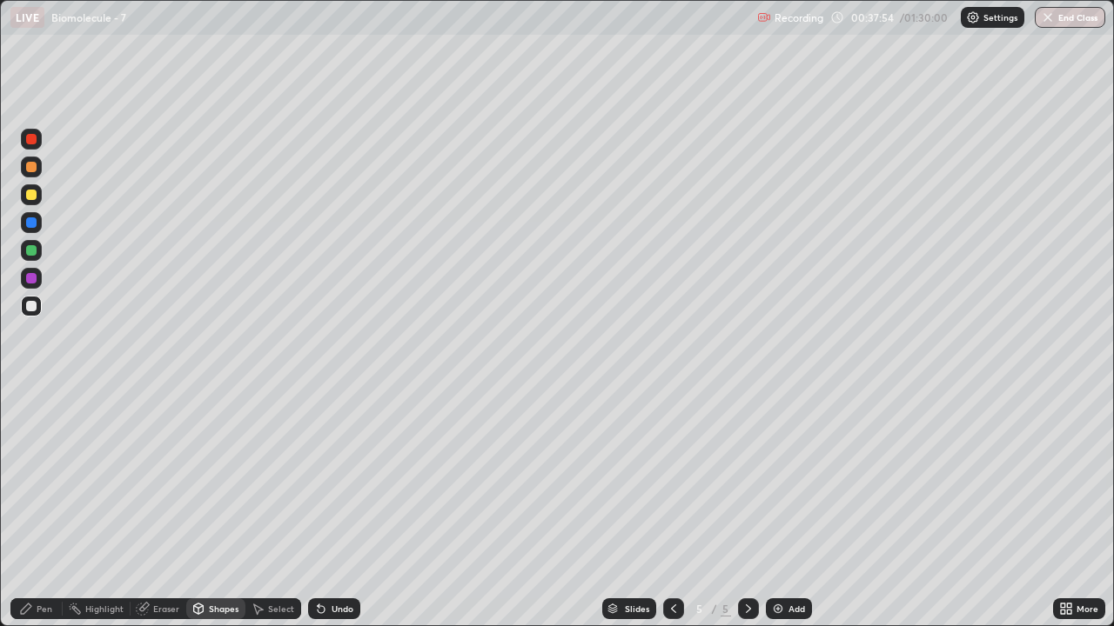
click at [32, 198] on div at bounding box center [31, 195] width 10 height 10
click at [46, 508] on div "Pen" at bounding box center [45, 609] width 16 height 9
click at [43, 508] on div "Pen" at bounding box center [36, 609] width 52 height 21
click at [32, 310] on div at bounding box center [31, 306] width 10 height 10
click at [218, 508] on div "Shapes" at bounding box center [224, 609] width 30 height 9
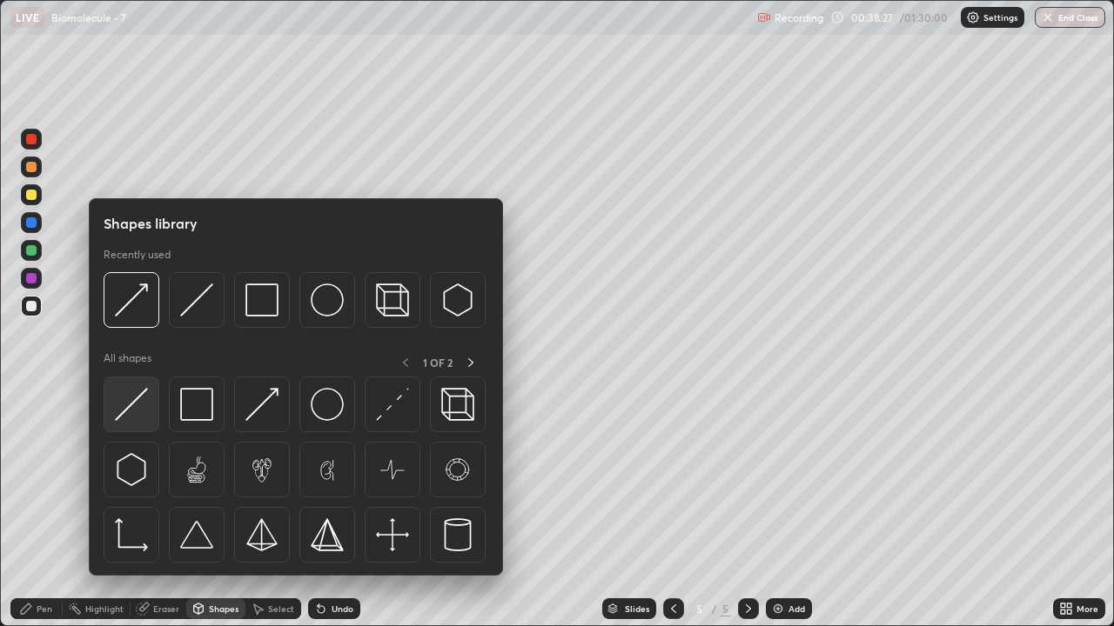
click at [146, 417] on img at bounding box center [131, 404] width 33 height 33
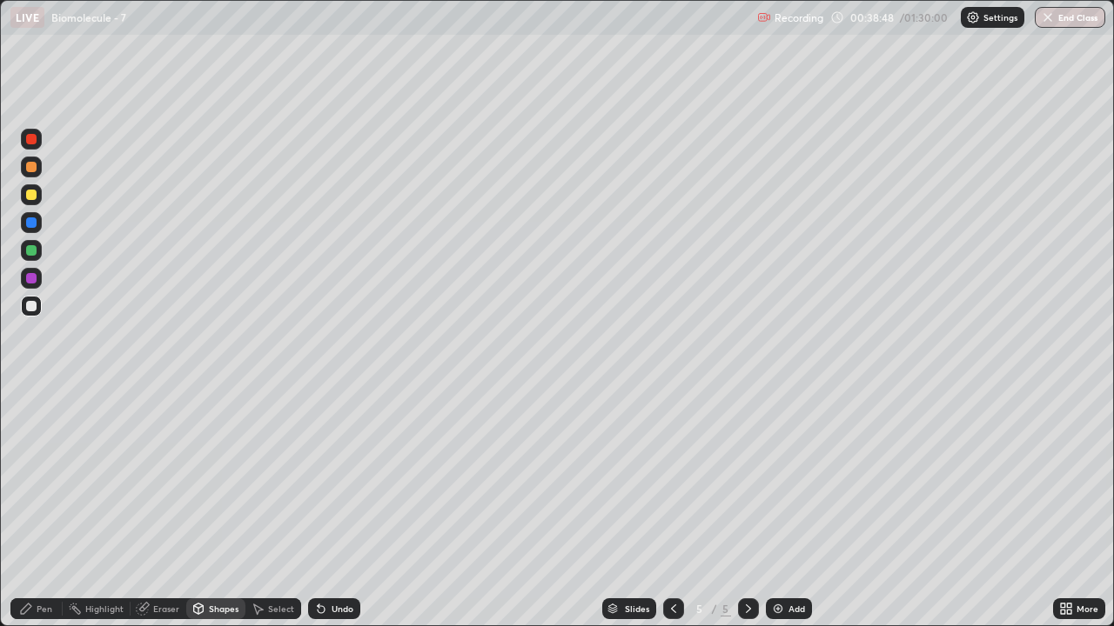
click at [216, 508] on div "Shapes" at bounding box center [224, 609] width 30 height 9
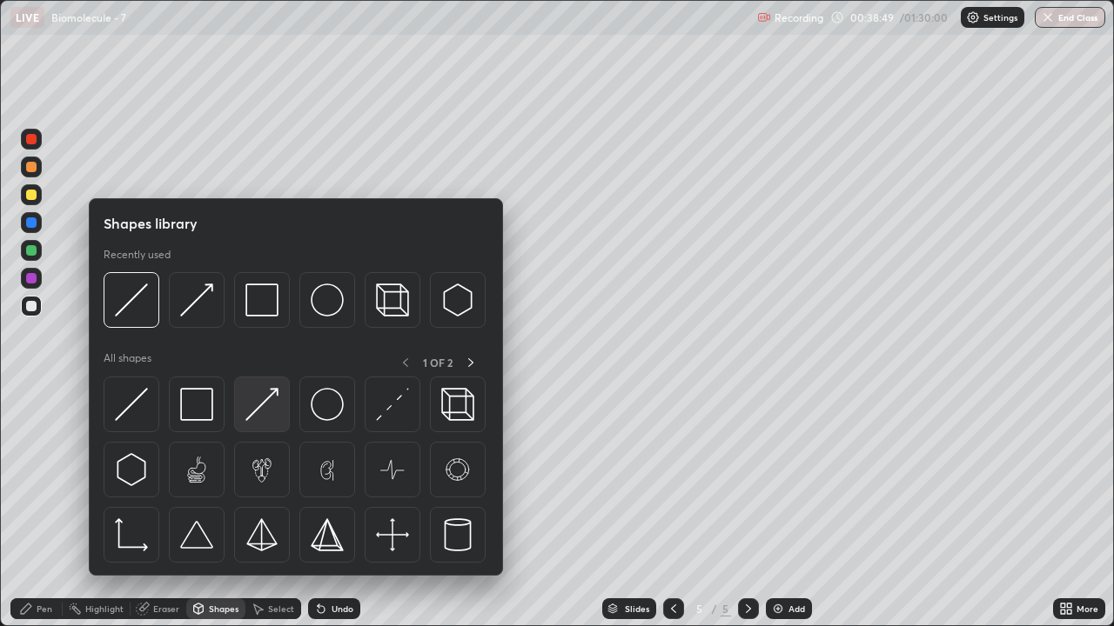
click at [259, 416] on img at bounding box center [261, 404] width 33 height 33
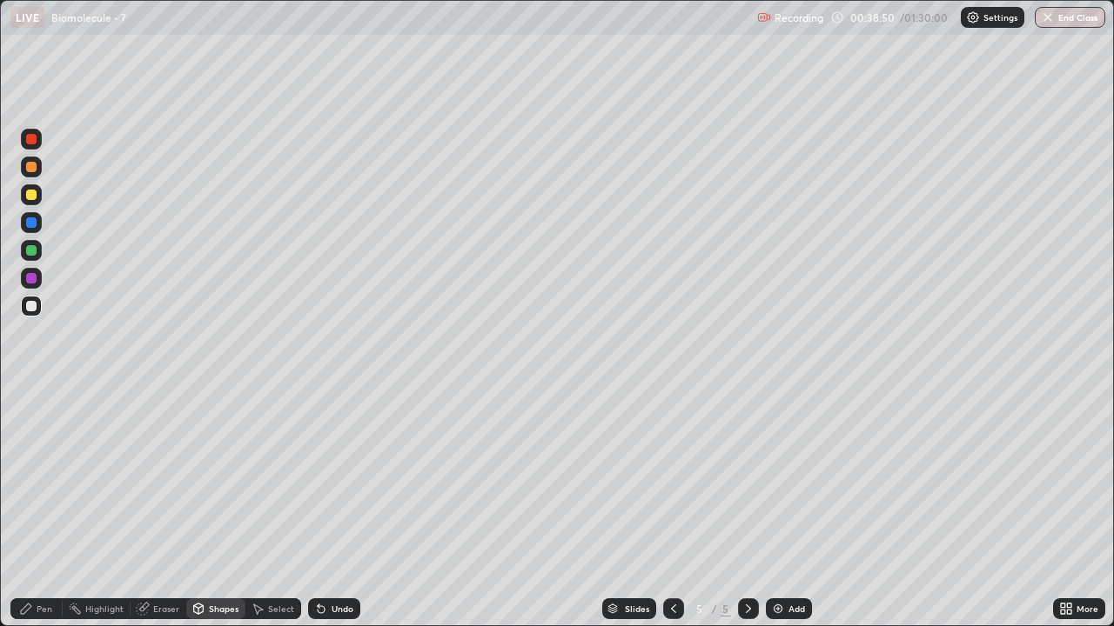
click at [47, 508] on div "Pen" at bounding box center [36, 609] width 52 height 21
click at [32, 197] on div at bounding box center [31, 195] width 10 height 10
click at [207, 508] on div "Shapes" at bounding box center [215, 609] width 59 height 21
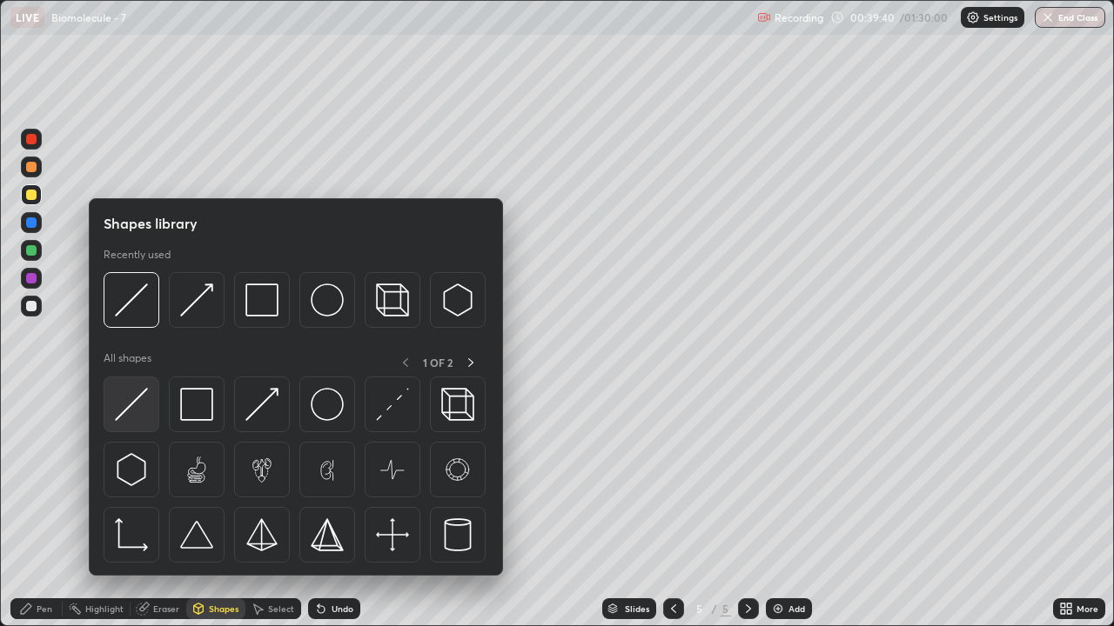
click at [134, 402] on img at bounding box center [131, 404] width 33 height 33
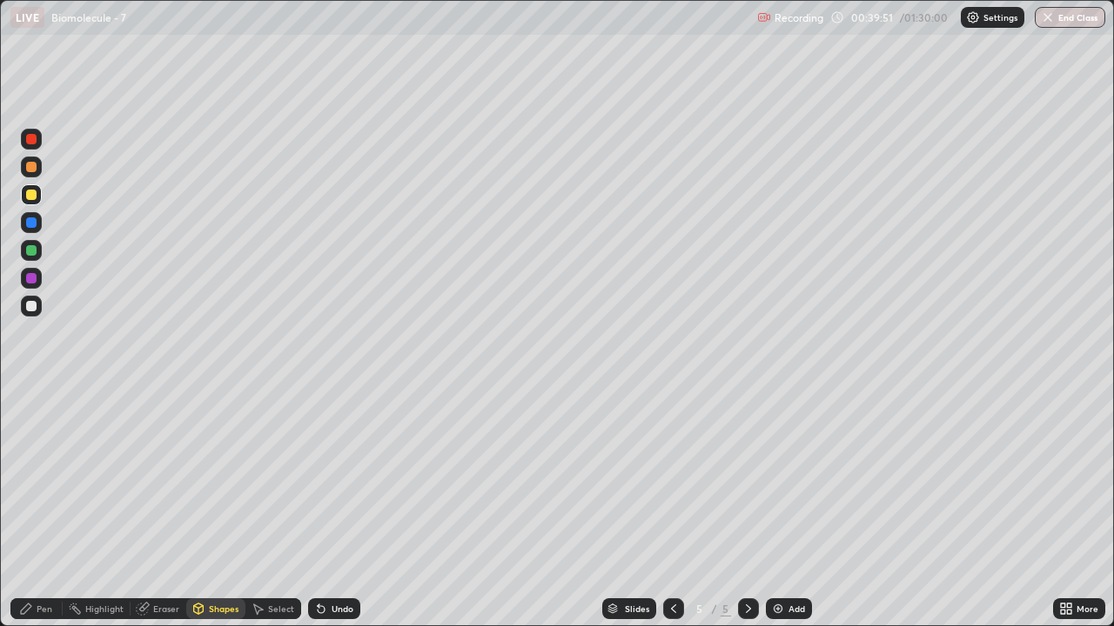
click at [171, 508] on div "Eraser" at bounding box center [166, 609] width 26 height 9
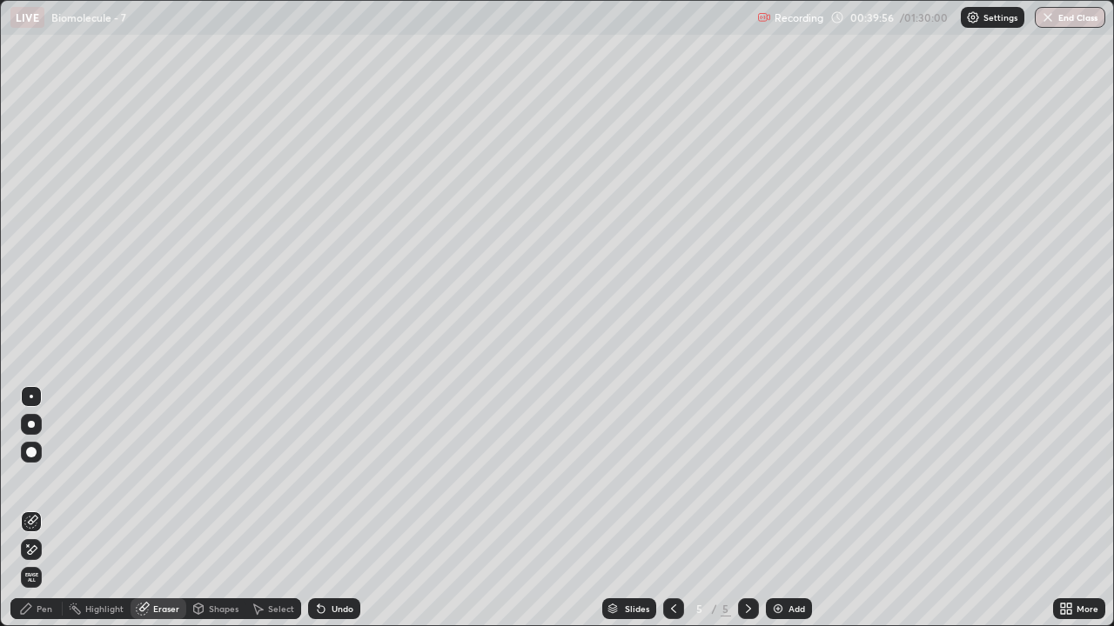
click at [165, 508] on div "Eraser" at bounding box center [166, 609] width 26 height 9
click at [43, 508] on div "Pen" at bounding box center [36, 609] width 52 height 21
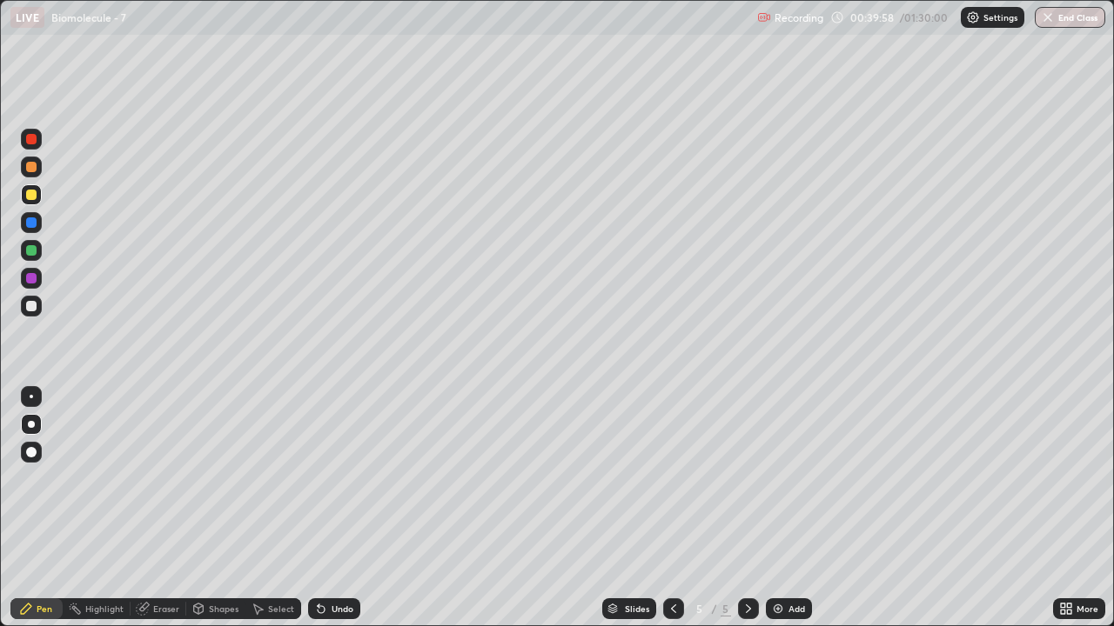
click at [30, 308] on div at bounding box center [31, 306] width 10 height 10
click at [33, 202] on div at bounding box center [31, 194] width 21 height 21
click at [211, 508] on div "Shapes" at bounding box center [224, 609] width 30 height 9
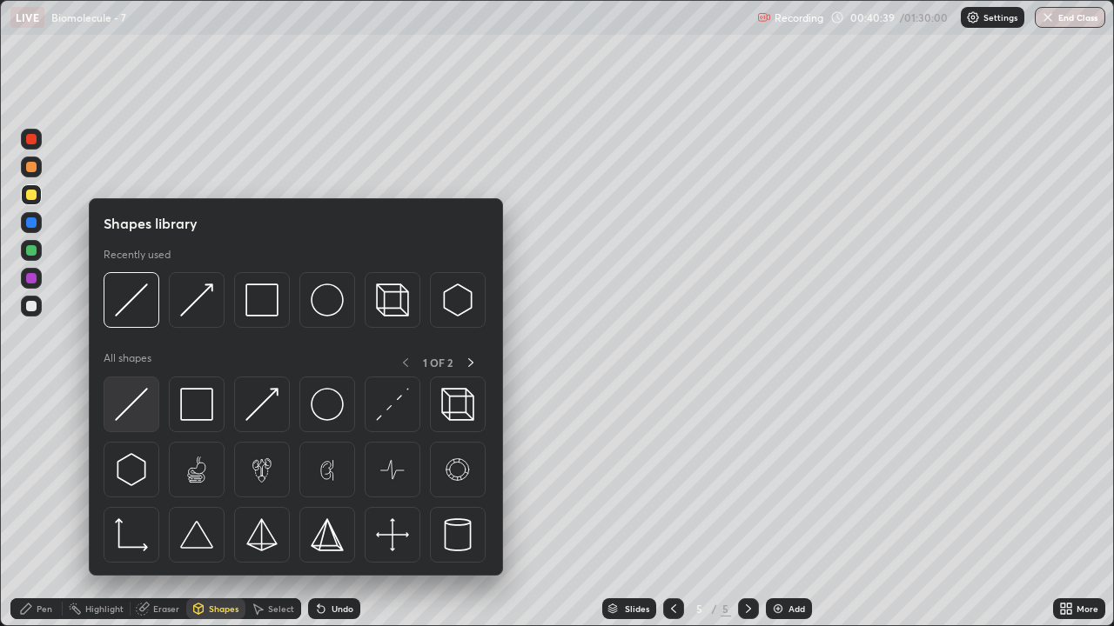
click at [150, 403] on div at bounding box center [132, 405] width 56 height 56
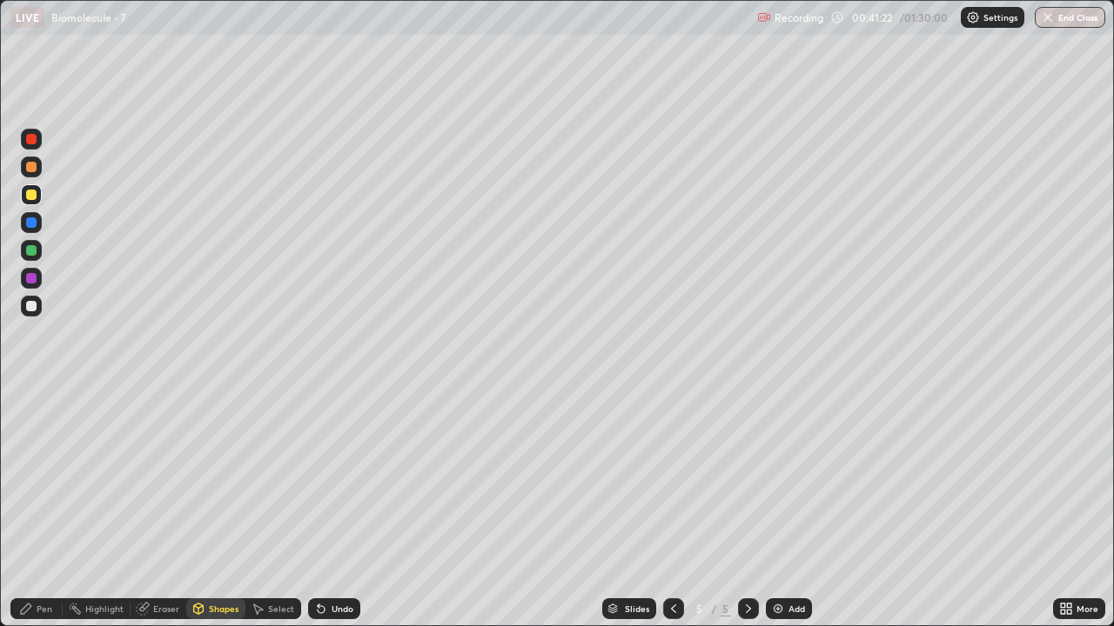
click at [748, 508] on icon at bounding box center [748, 609] width 5 height 9
click at [45, 508] on div "Pen" at bounding box center [45, 609] width 16 height 9
click at [31, 171] on div at bounding box center [31, 167] width 10 height 10
click at [165, 508] on div "Eraser" at bounding box center [158, 609] width 56 height 21
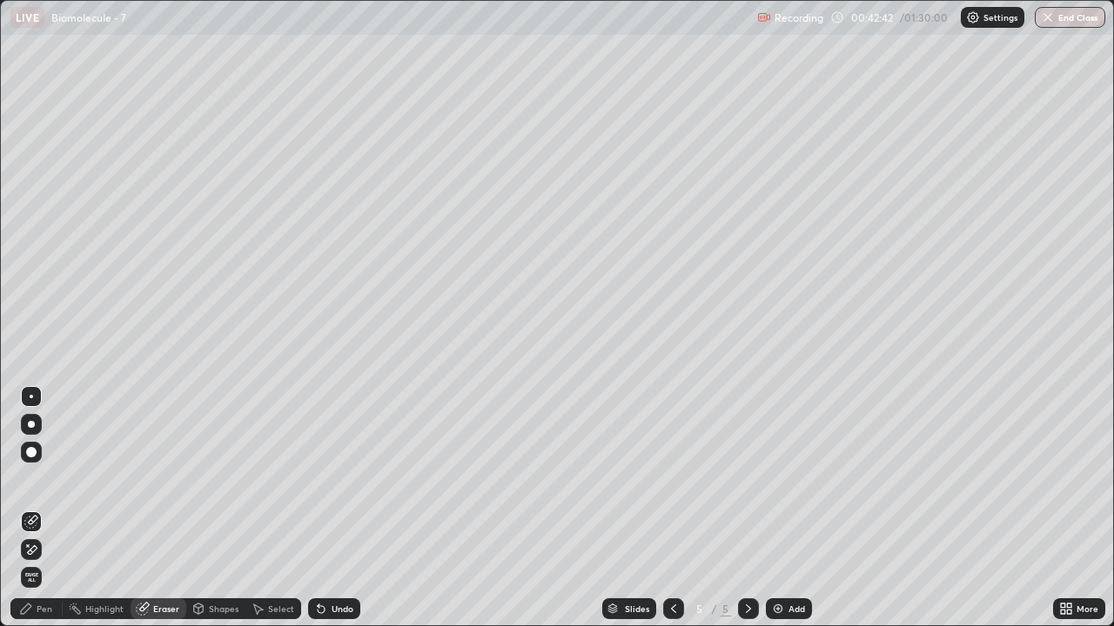
click at [219, 508] on div "Shapes" at bounding box center [215, 609] width 59 height 21
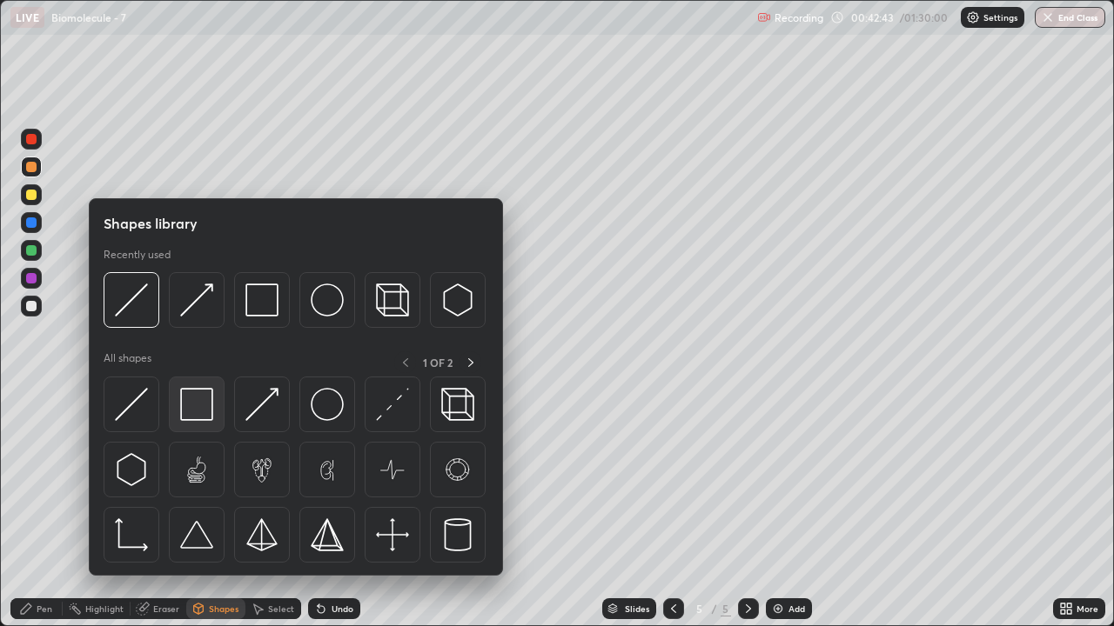
click at [184, 405] on img at bounding box center [196, 404] width 33 height 33
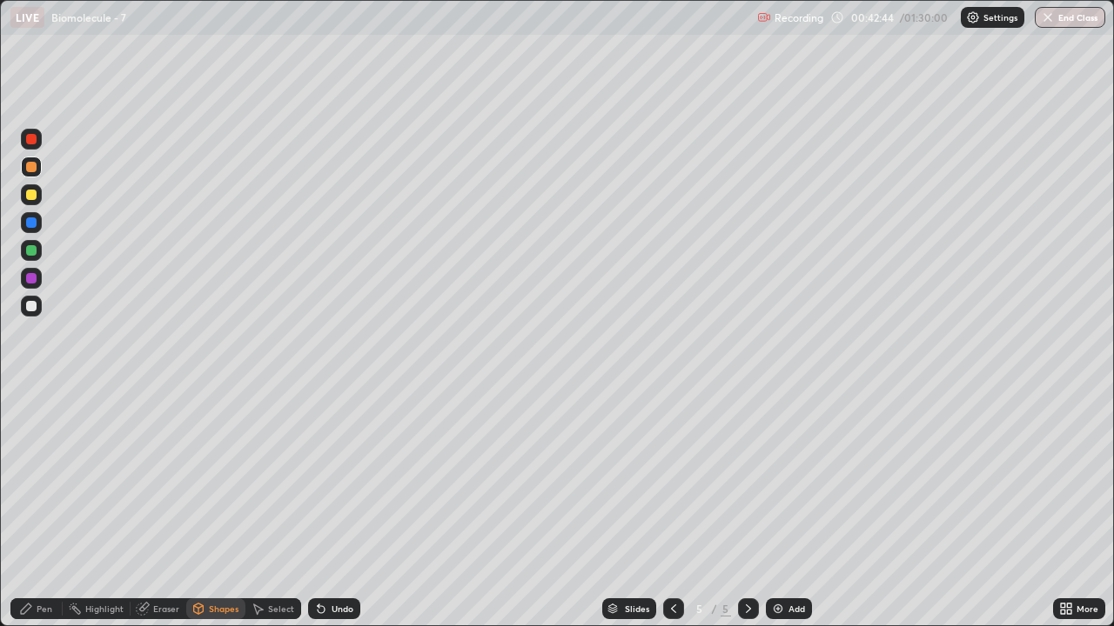
click at [32, 197] on div at bounding box center [31, 195] width 10 height 10
click at [214, 508] on div "Shapes" at bounding box center [224, 609] width 30 height 9
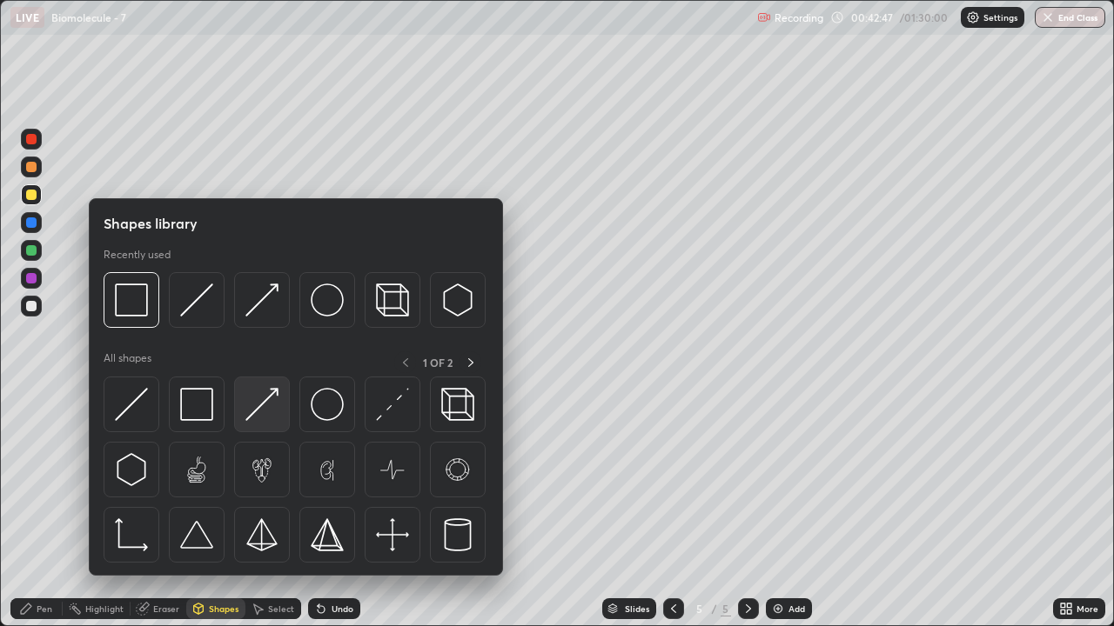
click at [263, 409] on img at bounding box center [261, 404] width 33 height 33
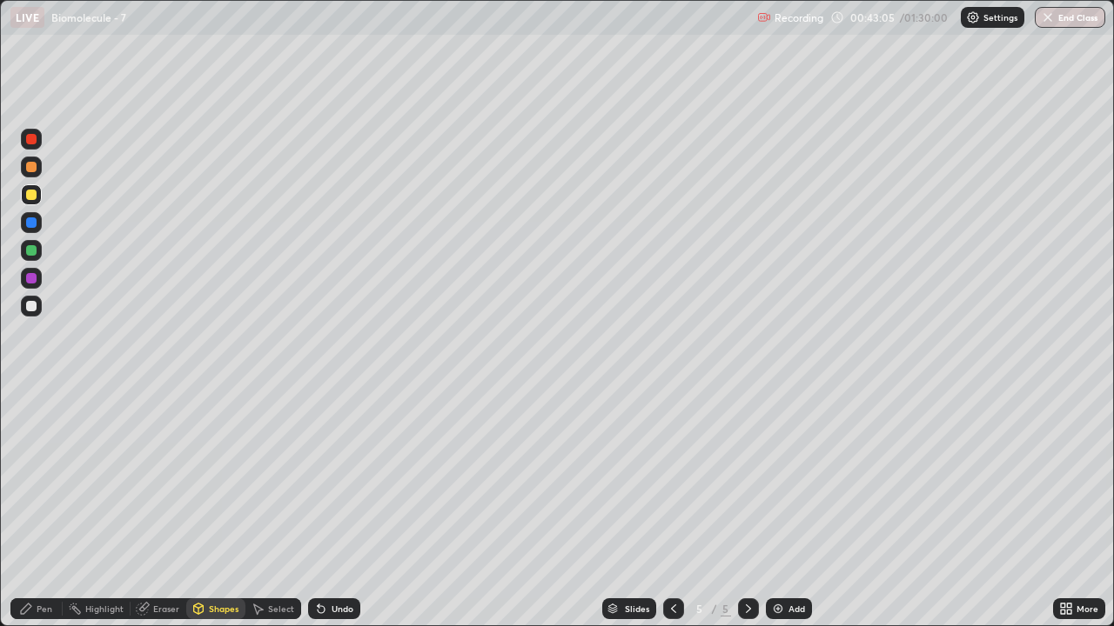
click at [55, 508] on div "Pen" at bounding box center [36, 609] width 52 height 21
click at [31, 306] on div at bounding box center [31, 306] width 10 height 10
click at [32, 196] on div at bounding box center [31, 195] width 10 height 10
click at [226, 508] on div "Shapes" at bounding box center [224, 609] width 30 height 9
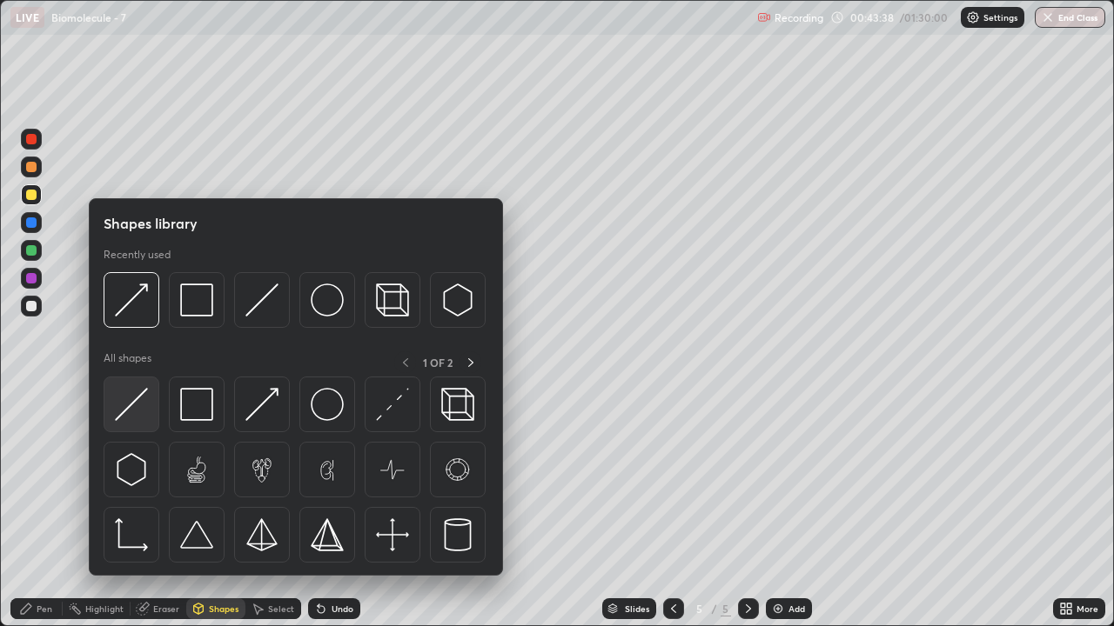
click at [140, 416] on img at bounding box center [131, 404] width 33 height 33
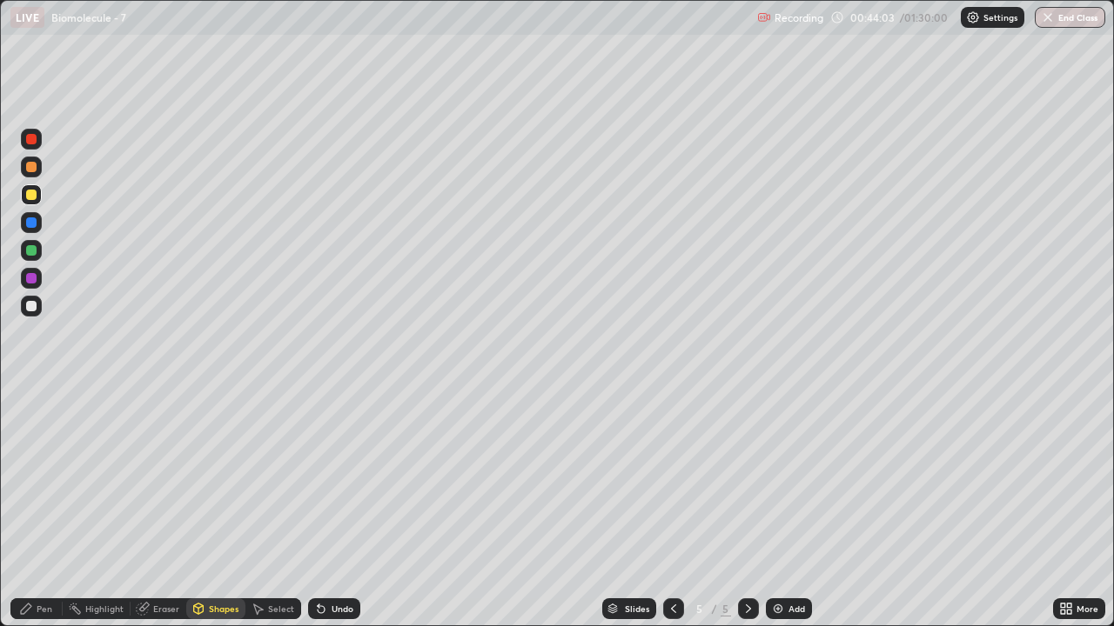
click at [162, 508] on div "Eraser" at bounding box center [166, 609] width 26 height 9
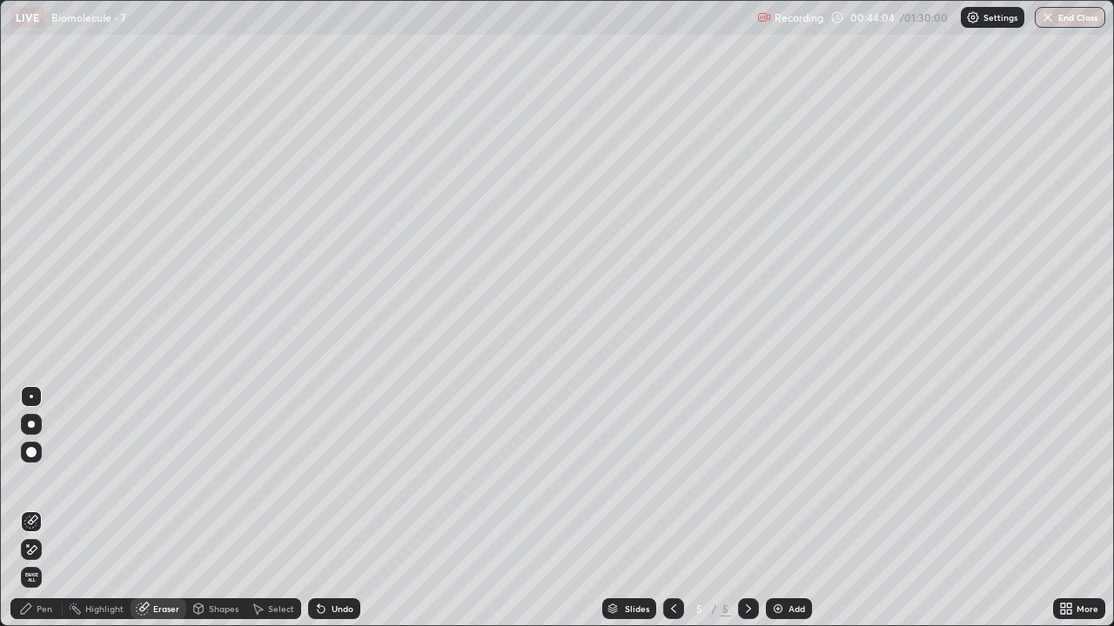
click at [38, 508] on div "Pen" at bounding box center [45, 609] width 16 height 9
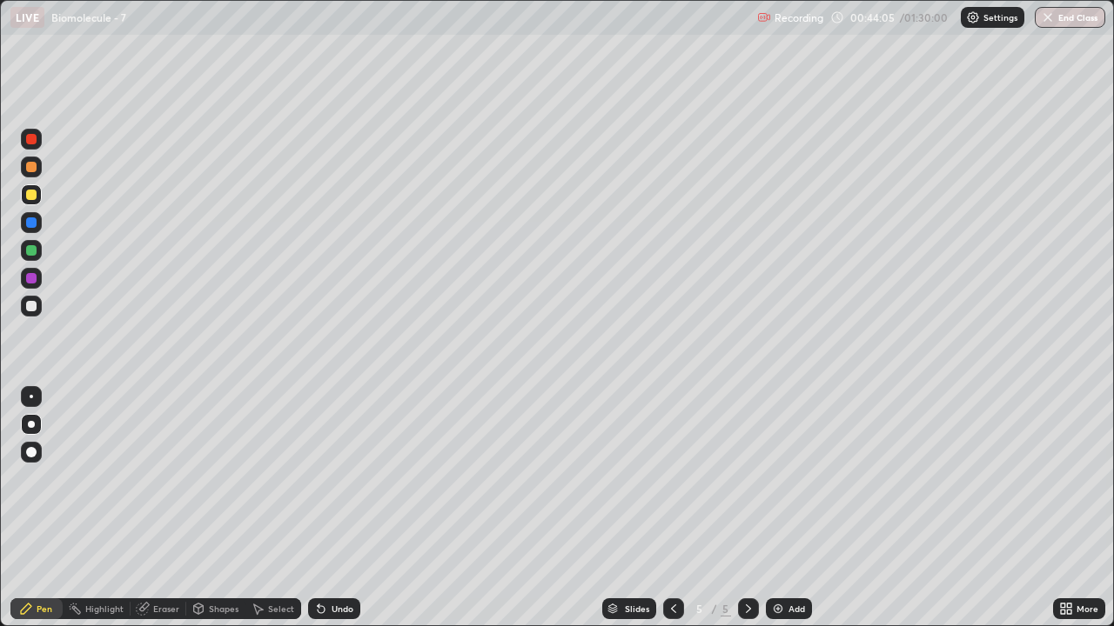
click at [30, 306] on div at bounding box center [31, 306] width 10 height 10
click at [33, 195] on div at bounding box center [31, 195] width 10 height 10
click at [224, 508] on div "Shapes" at bounding box center [215, 609] width 59 height 21
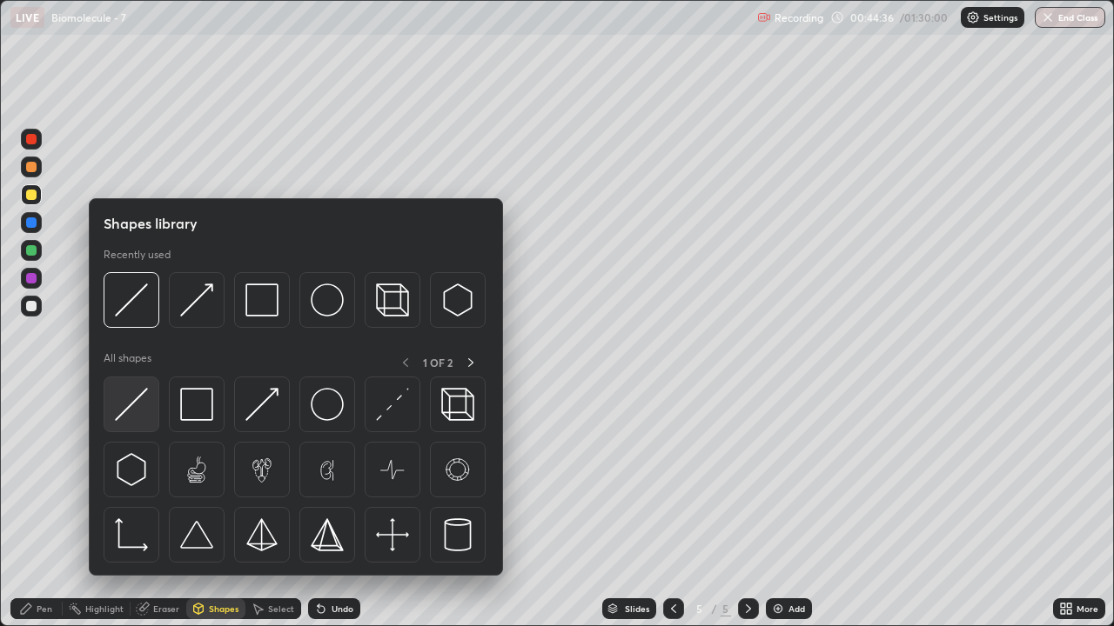
click at [140, 417] on img at bounding box center [131, 404] width 33 height 33
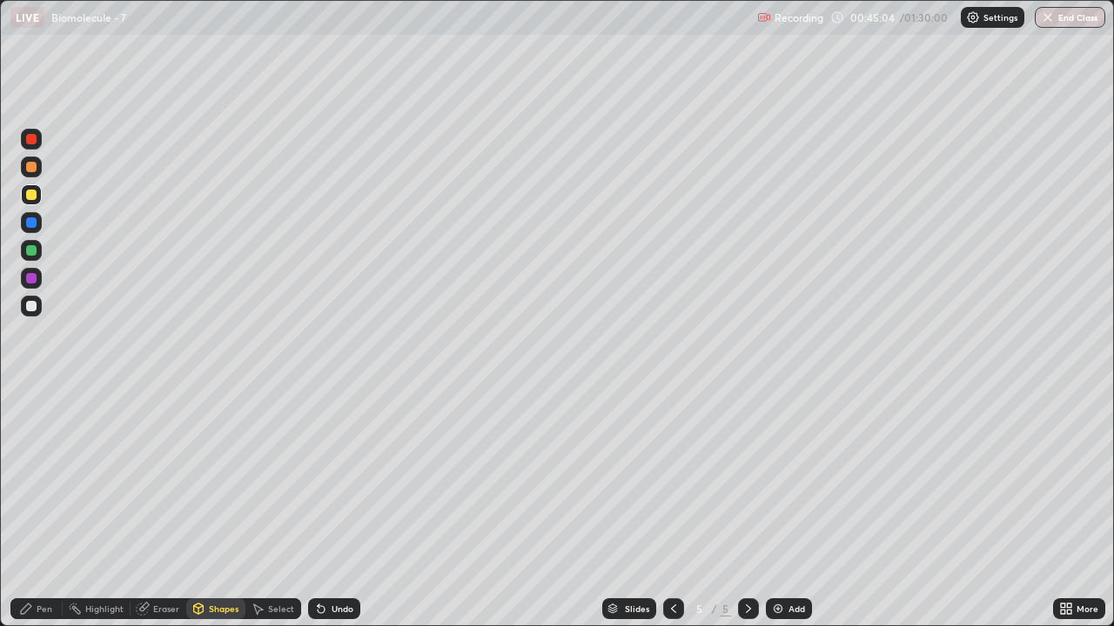
click at [744, 508] on icon at bounding box center [748, 609] width 14 height 14
click at [775, 508] on img at bounding box center [778, 609] width 14 height 14
click at [40, 508] on div "Pen" at bounding box center [45, 609] width 16 height 9
click at [31, 175] on div at bounding box center [31, 167] width 21 height 21
click at [33, 197] on div at bounding box center [31, 195] width 10 height 10
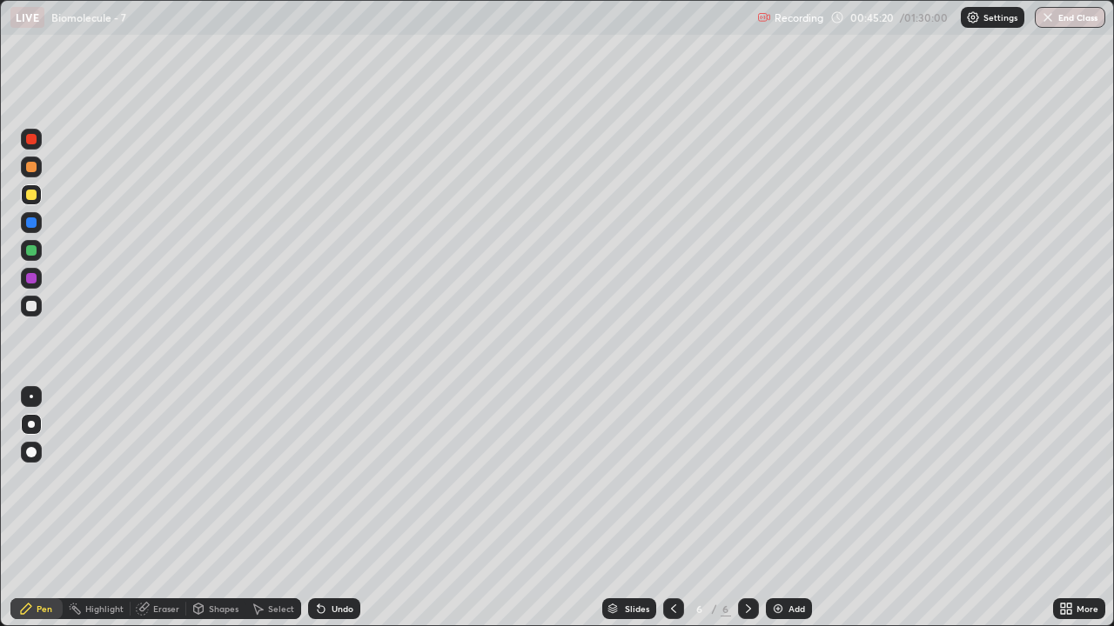
click at [34, 170] on div at bounding box center [31, 167] width 10 height 10
click at [216, 508] on div "Shapes" at bounding box center [224, 609] width 30 height 9
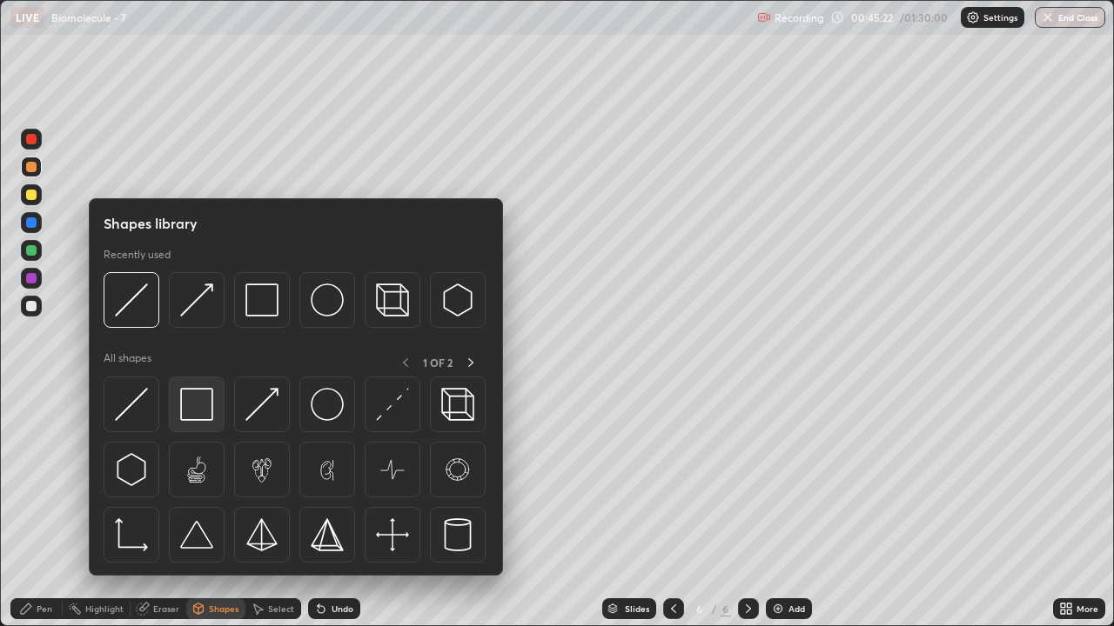
click at [198, 405] on img at bounding box center [196, 404] width 33 height 33
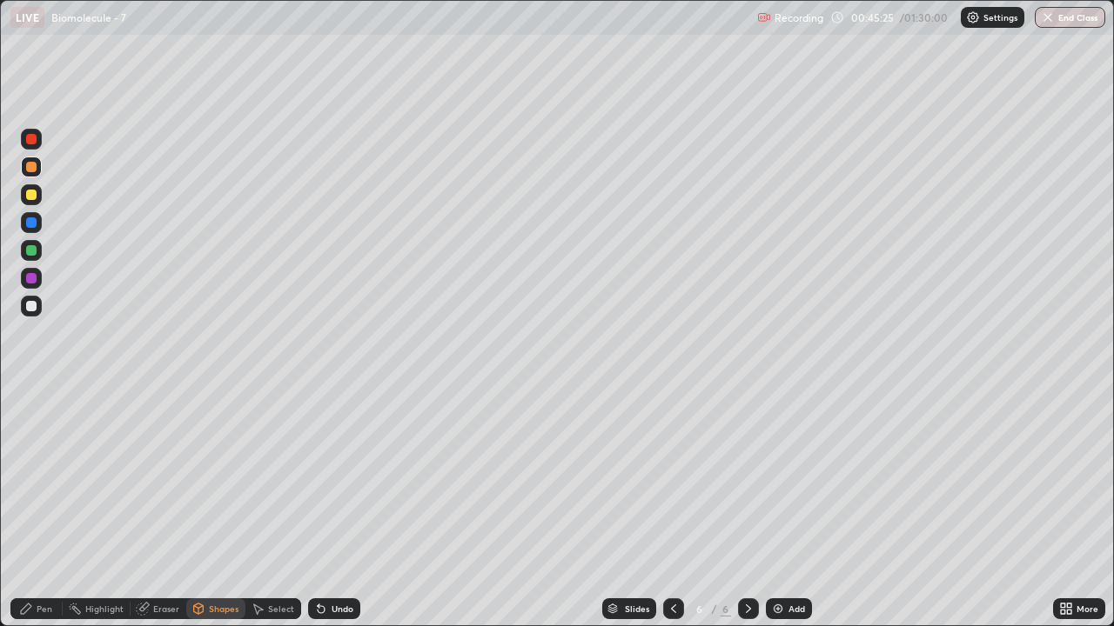
click at [51, 508] on div "Pen" at bounding box center [45, 609] width 16 height 9
click at [31, 308] on div at bounding box center [31, 306] width 10 height 10
click at [216, 508] on div "Shapes" at bounding box center [224, 609] width 30 height 9
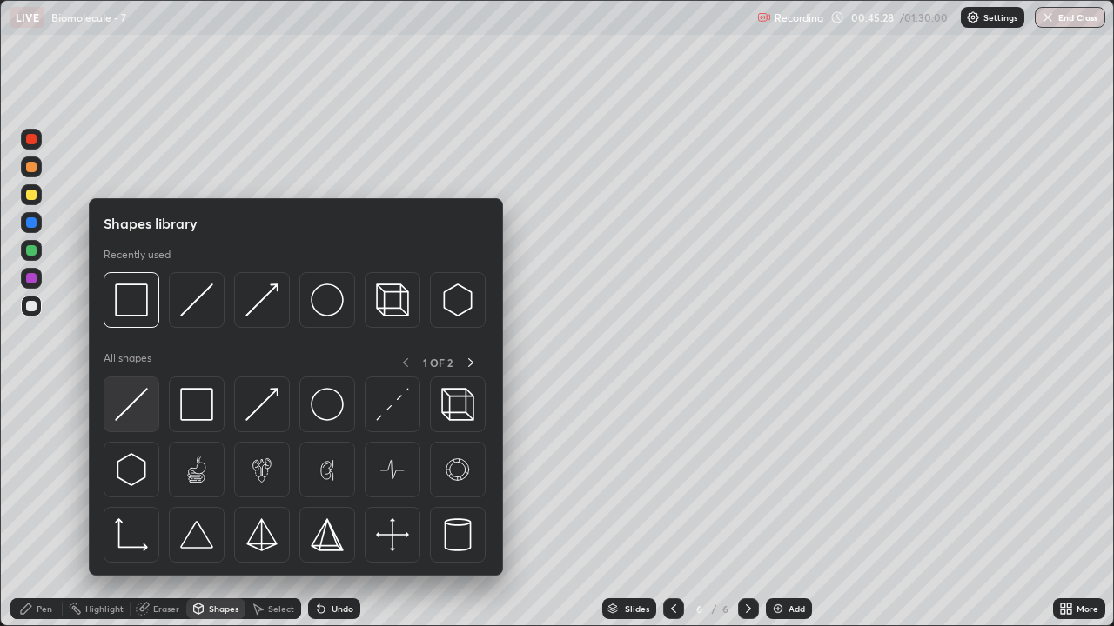
click at [142, 409] on img at bounding box center [131, 404] width 33 height 33
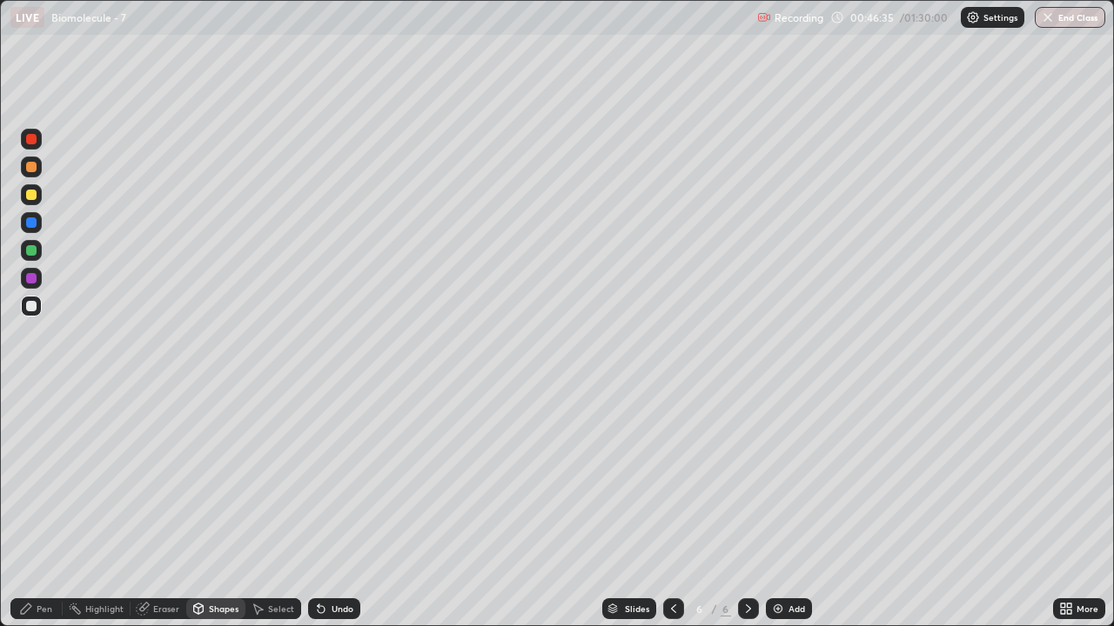
click at [45, 508] on div "Pen" at bounding box center [45, 609] width 16 height 9
click at [167, 508] on div "Eraser" at bounding box center [166, 609] width 26 height 9
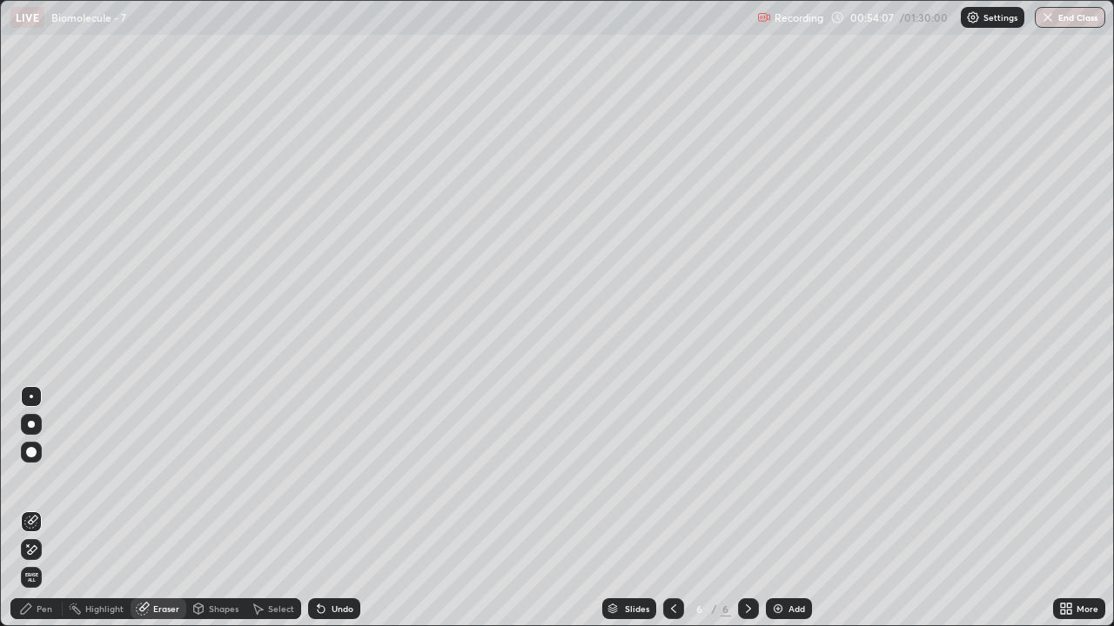
click at [50, 508] on div "Pen" at bounding box center [45, 609] width 16 height 9
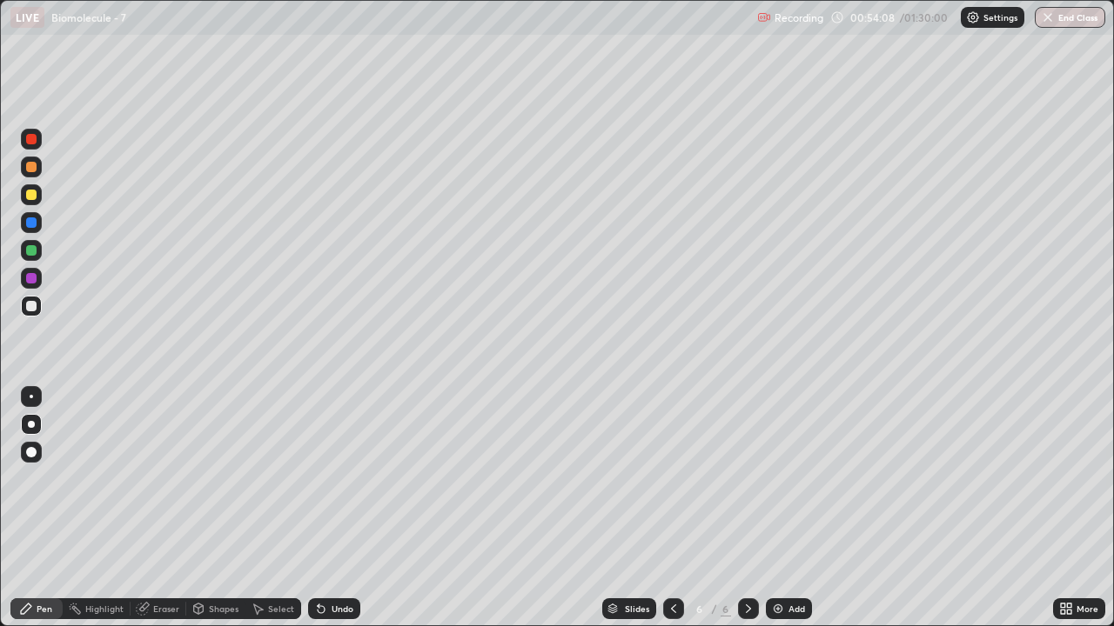
click at [35, 310] on div at bounding box center [31, 306] width 10 height 10
click at [160, 508] on div "Eraser" at bounding box center [166, 609] width 26 height 9
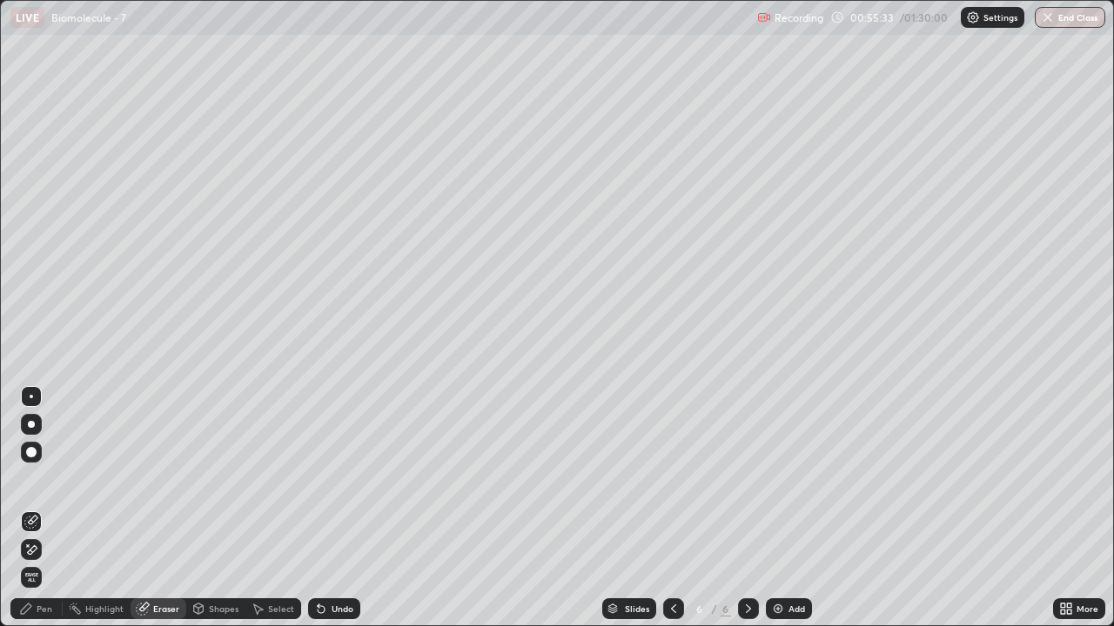
click at [31, 508] on icon at bounding box center [31, 550] width 14 height 15
click at [47, 508] on div "Pen" at bounding box center [45, 609] width 16 height 9
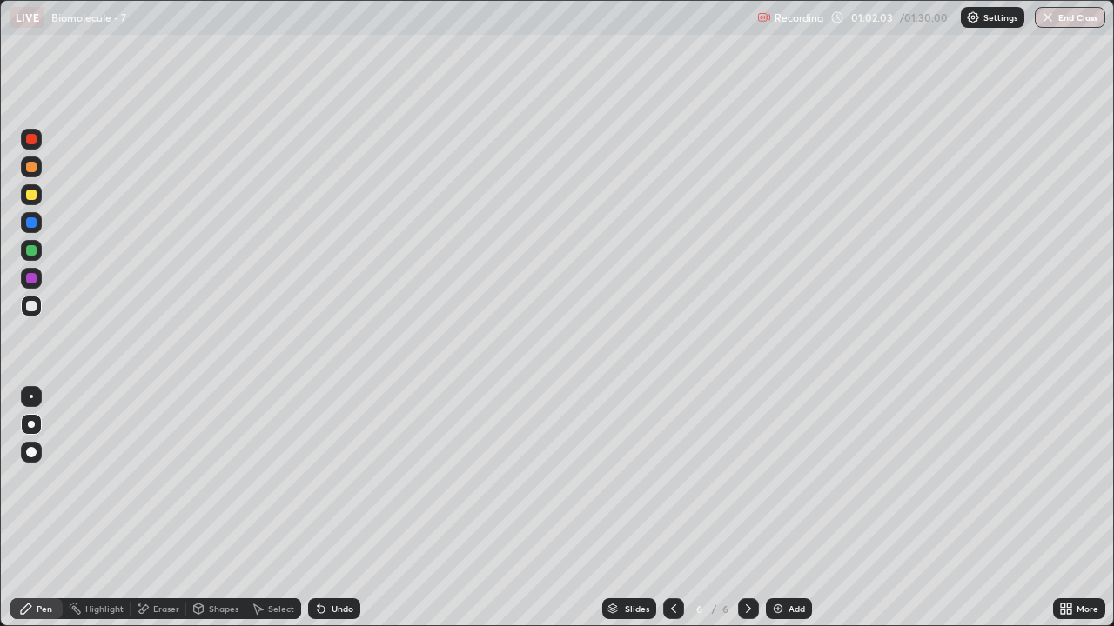
click at [197, 508] on icon at bounding box center [199, 607] width 10 height 3
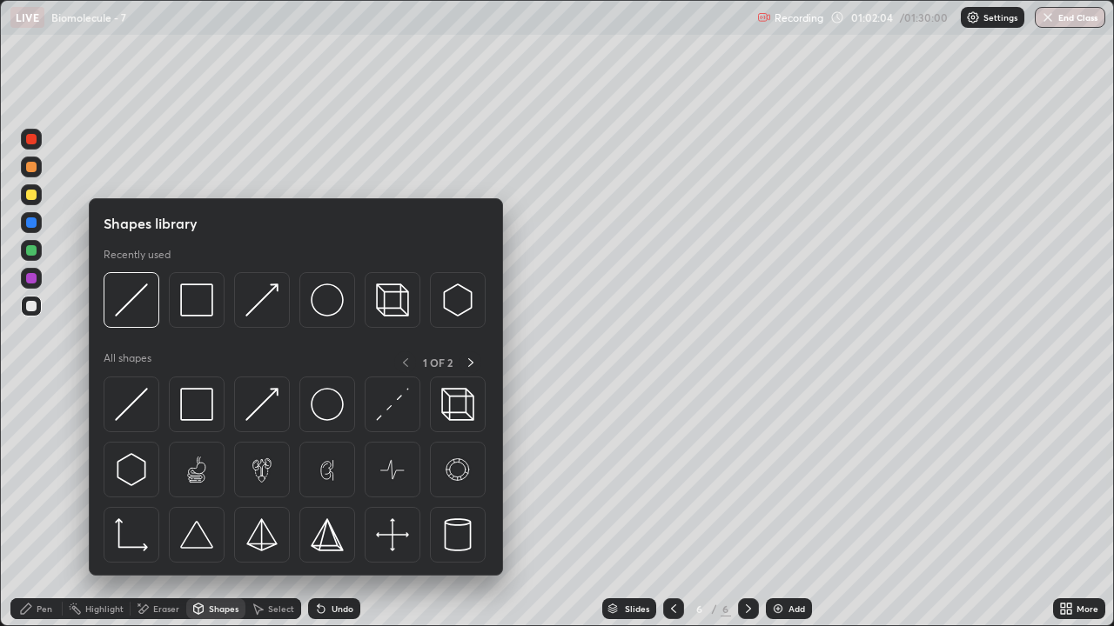
click at [154, 508] on div "Eraser" at bounding box center [166, 609] width 26 height 9
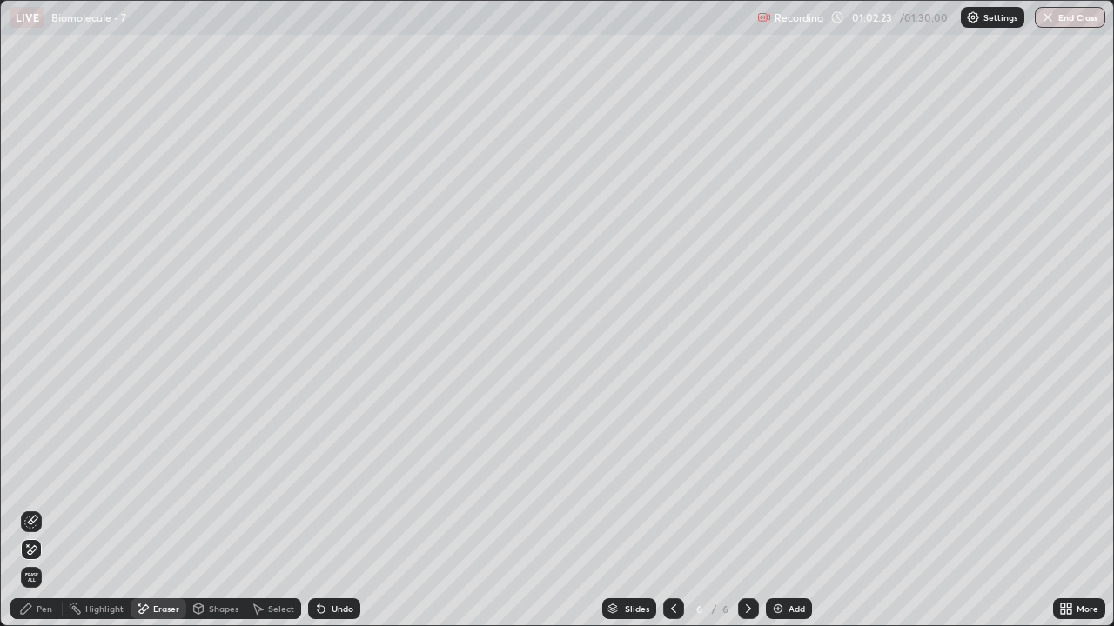
click at [165, 508] on div "Eraser" at bounding box center [166, 609] width 26 height 9
click at [211, 508] on div "Shapes" at bounding box center [224, 609] width 30 height 9
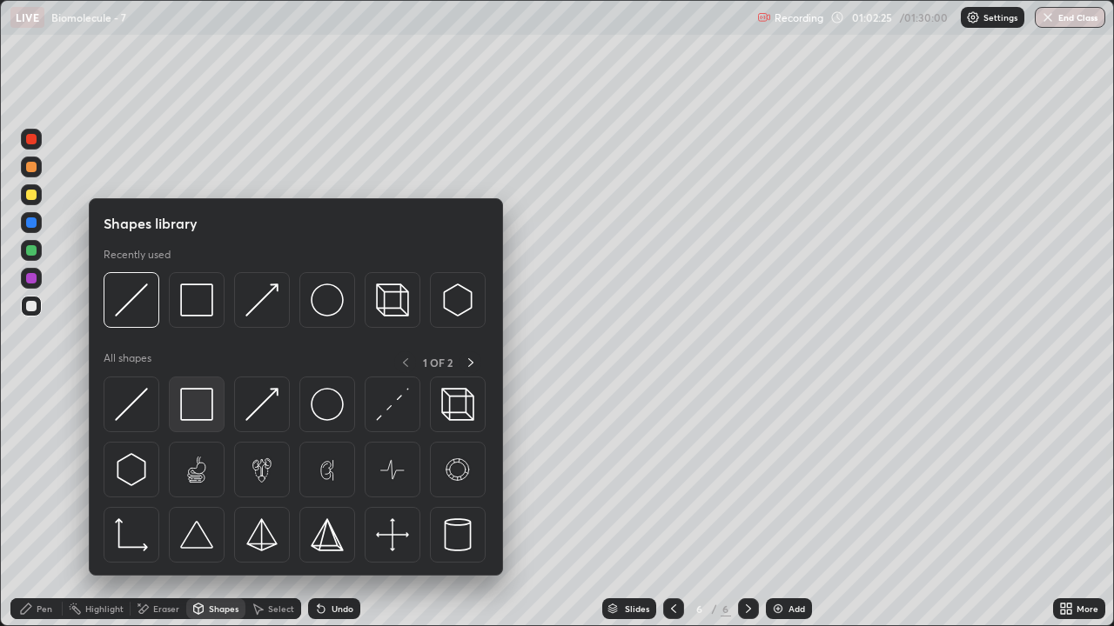
click at [198, 399] on img at bounding box center [196, 404] width 33 height 33
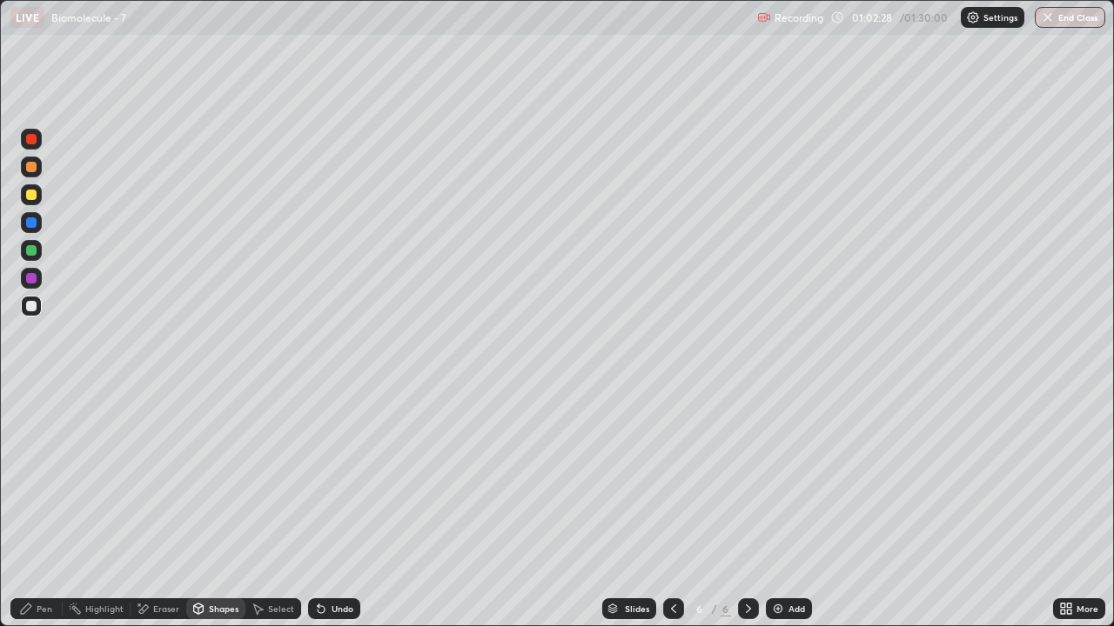
click at [37, 508] on div "Pen" at bounding box center [36, 609] width 52 height 21
click at [38, 508] on div "Pen" at bounding box center [36, 609] width 52 height 21
click at [153, 508] on div "Eraser" at bounding box center [166, 609] width 26 height 9
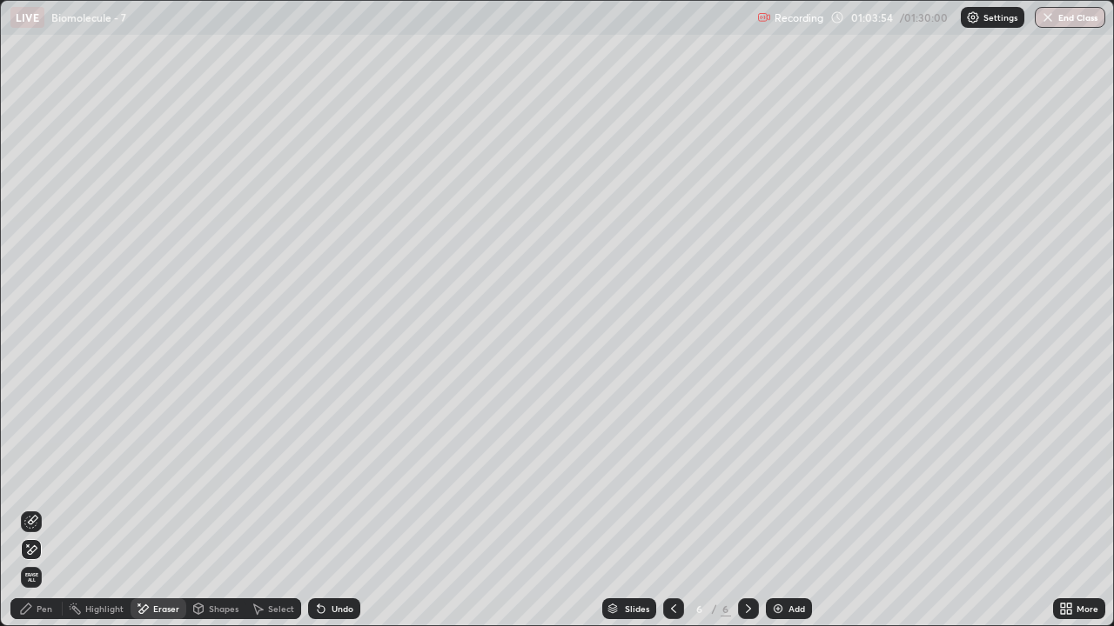
click at [43, 508] on div "Pen" at bounding box center [45, 609] width 16 height 9
click at [41, 508] on div "Pen" at bounding box center [36, 609] width 52 height 21
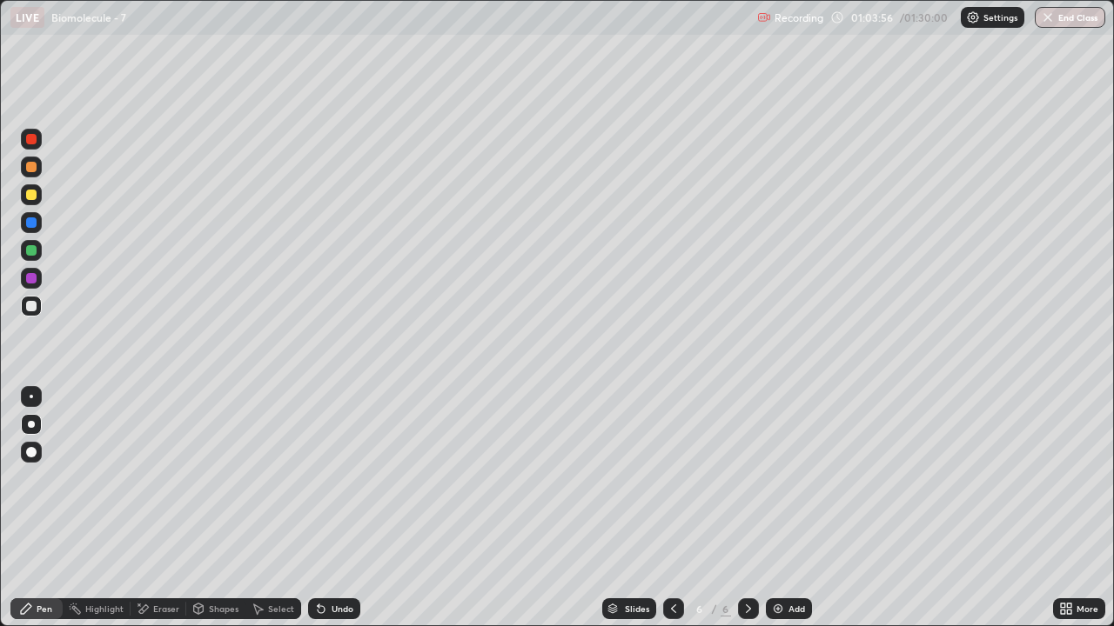
click at [32, 196] on div at bounding box center [31, 195] width 10 height 10
click at [155, 508] on div "Eraser" at bounding box center [166, 609] width 26 height 9
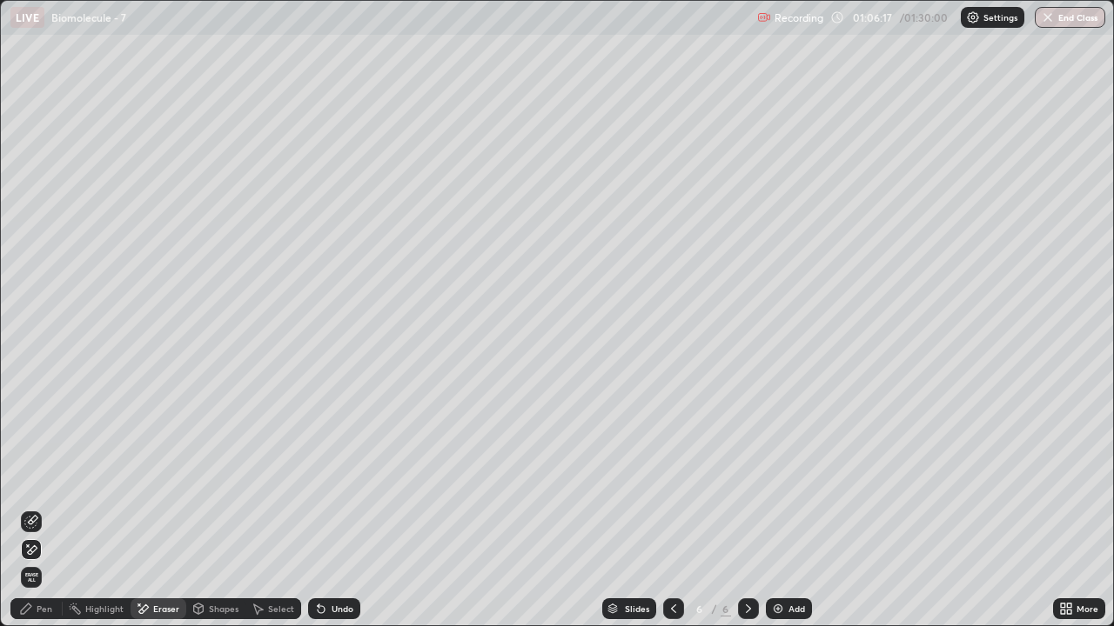
click at [28, 508] on icon at bounding box center [28, 546] width 2 height 2
click at [40, 508] on div "Pen" at bounding box center [36, 609] width 52 height 21
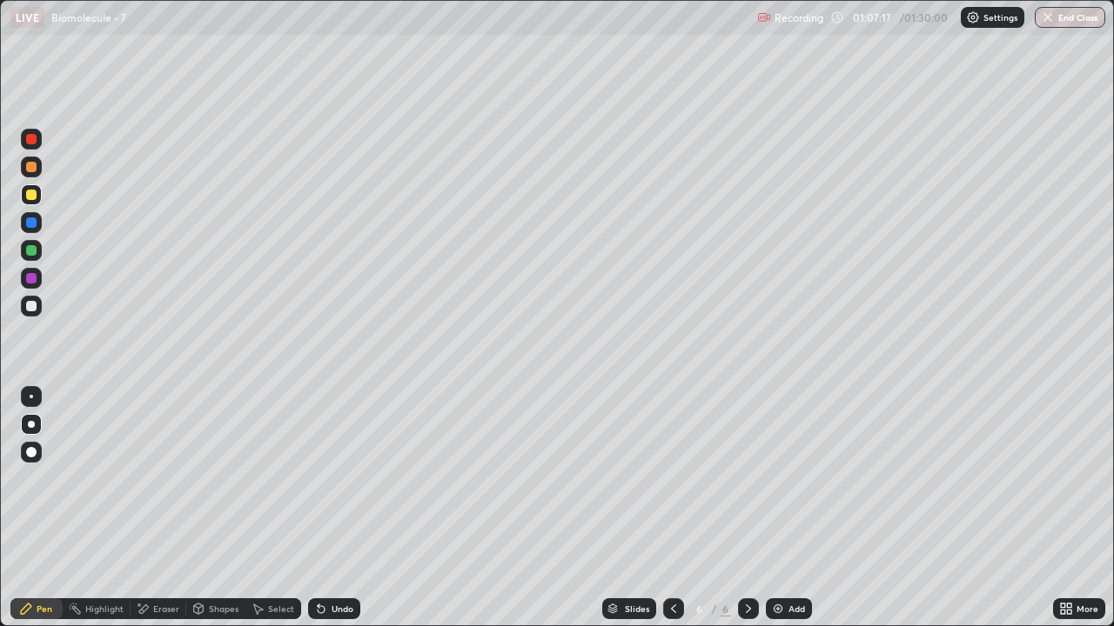
click at [28, 310] on div at bounding box center [31, 306] width 10 height 10
click at [34, 198] on div at bounding box center [31, 195] width 10 height 10
click at [44, 508] on div "Pen" at bounding box center [45, 609] width 16 height 9
click at [36, 167] on div at bounding box center [31, 167] width 10 height 10
click at [32, 308] on div at bounding box center [31, 306] width 10 height 10
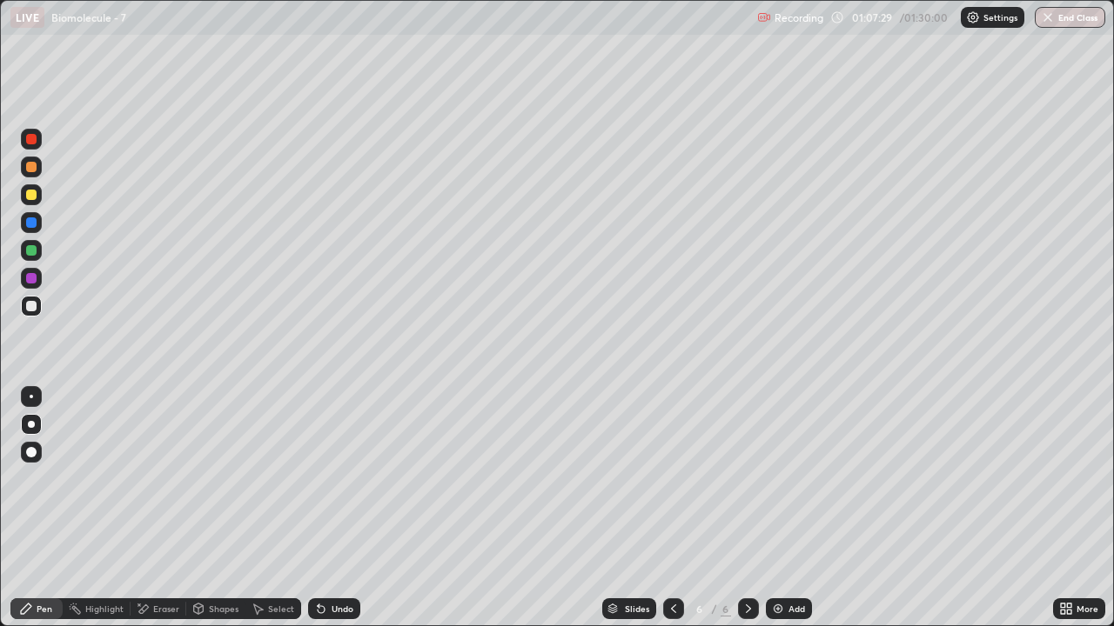
click at [209, 508] on div "Shapes" at bounding box center [224, 609] width 30 height 9
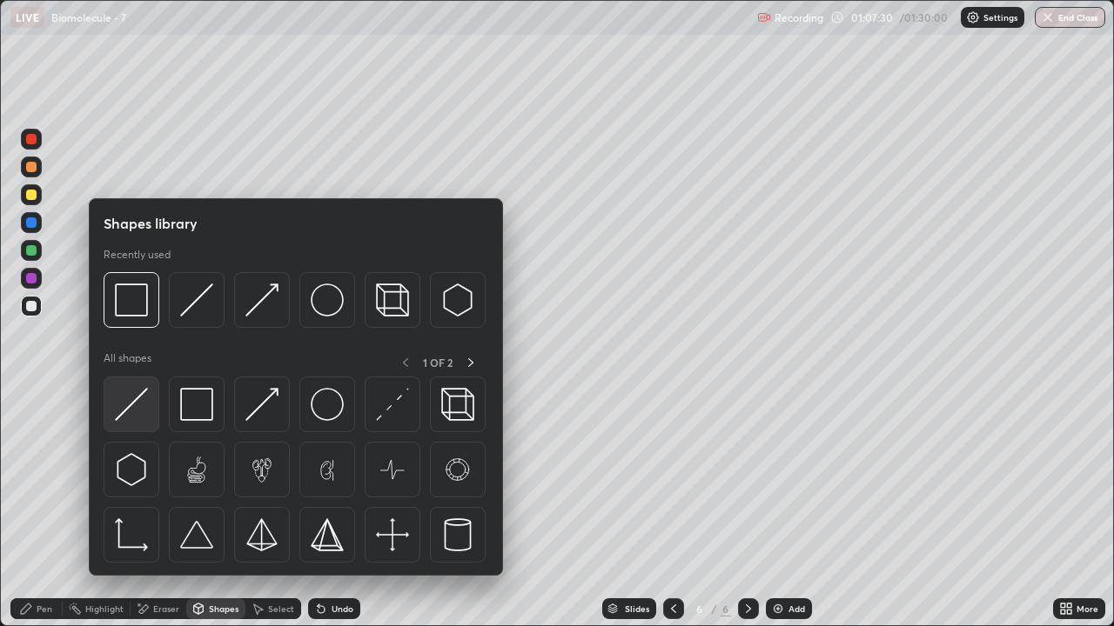
click at [138, 412] on img at bounding box center [131, 404] width 33 height 33
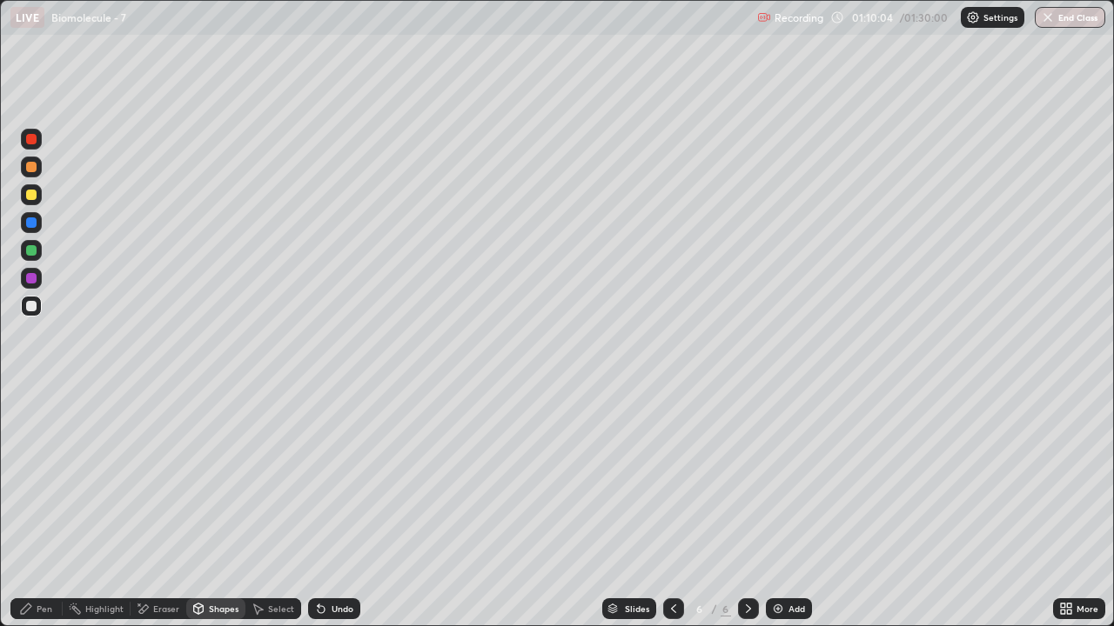
click at [45, 508] on div "Pen" at bounding box center [36, 609] width 52 height 21
click at [33, 305] on div at bounding box center [31, 306] width 10 height 10
click at [33, 197] on div at bounding box center [31, 195] width 10 height 10
click at [214, 508] on div "Shapes" at bounding box center [215, 609] width 59 height 21
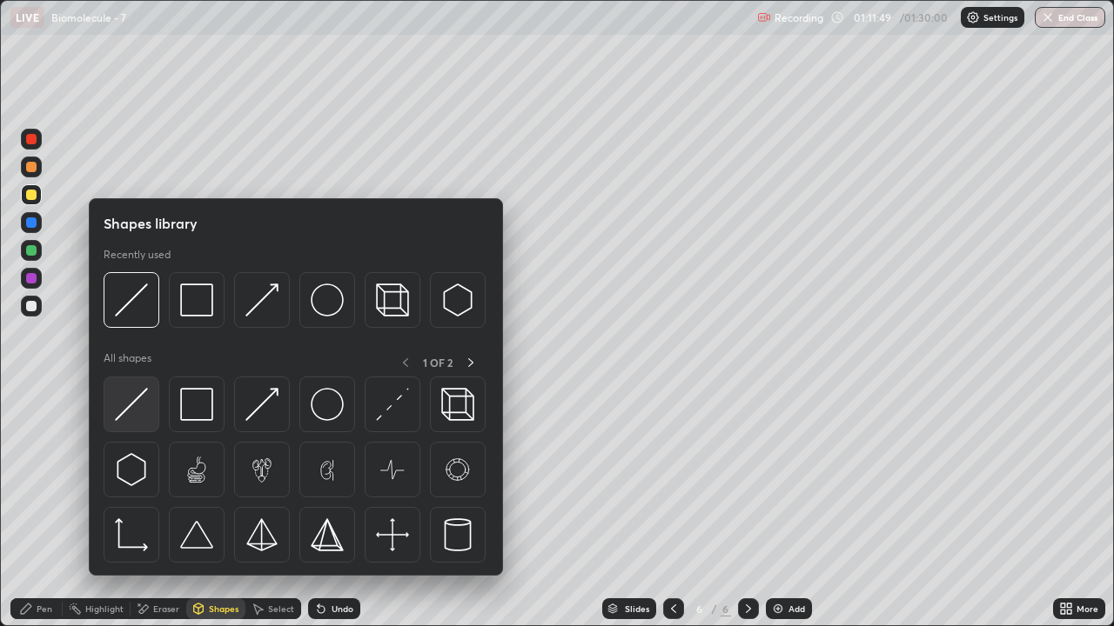
click at [137, 411] on img at bounding box center [131, 404] width 33 height 33
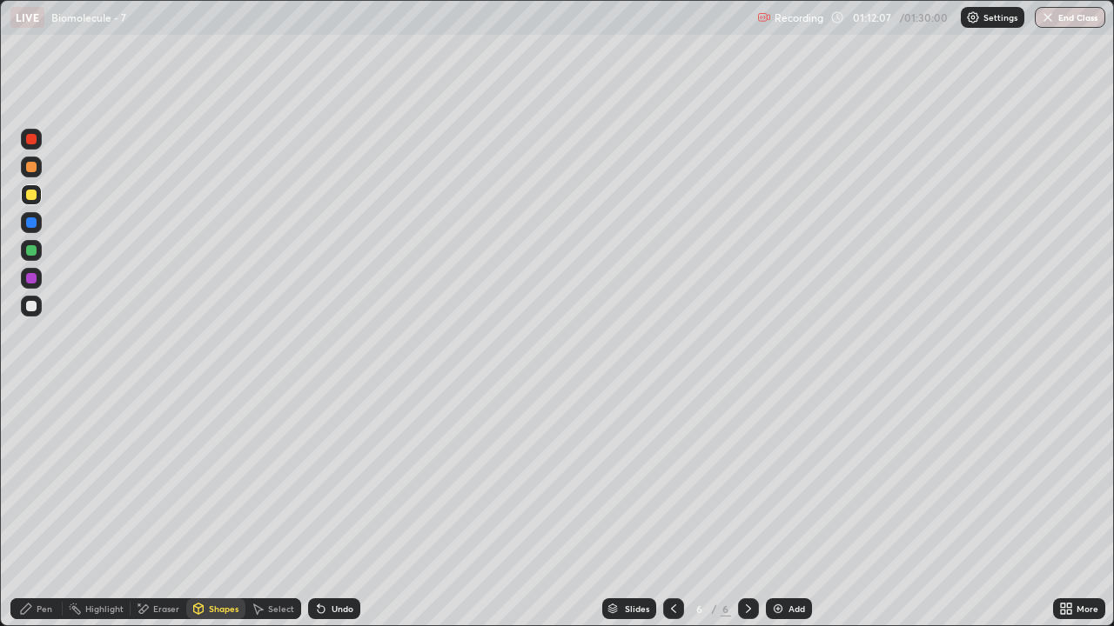
click at [47, 508] on div "Pen" at bounding box center [45, 609] width 16 height 9
click at [33, 306] on div at bounding box center [31, 306] width 10 height 10
click at [33, 195] on div at bounding box center [31, 195] width 10 height 10
click at [225, 508] on div "Shapes" at bounding box center [224, 609] width 30 height 9
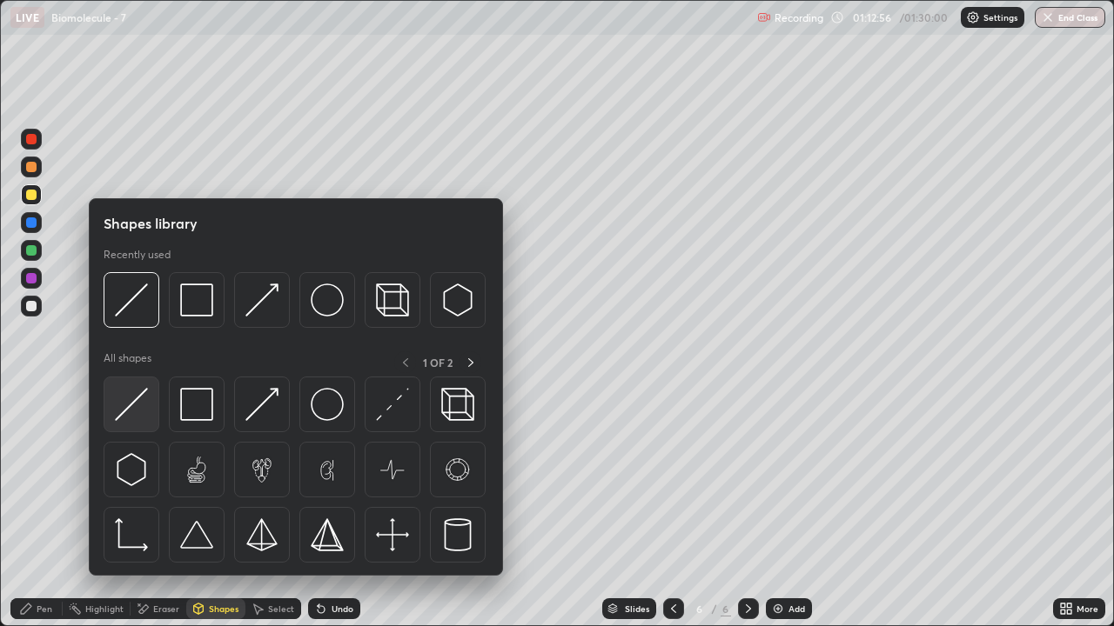
click at [146, 414] on img at bounding box center [131, 404] width 33 height 33
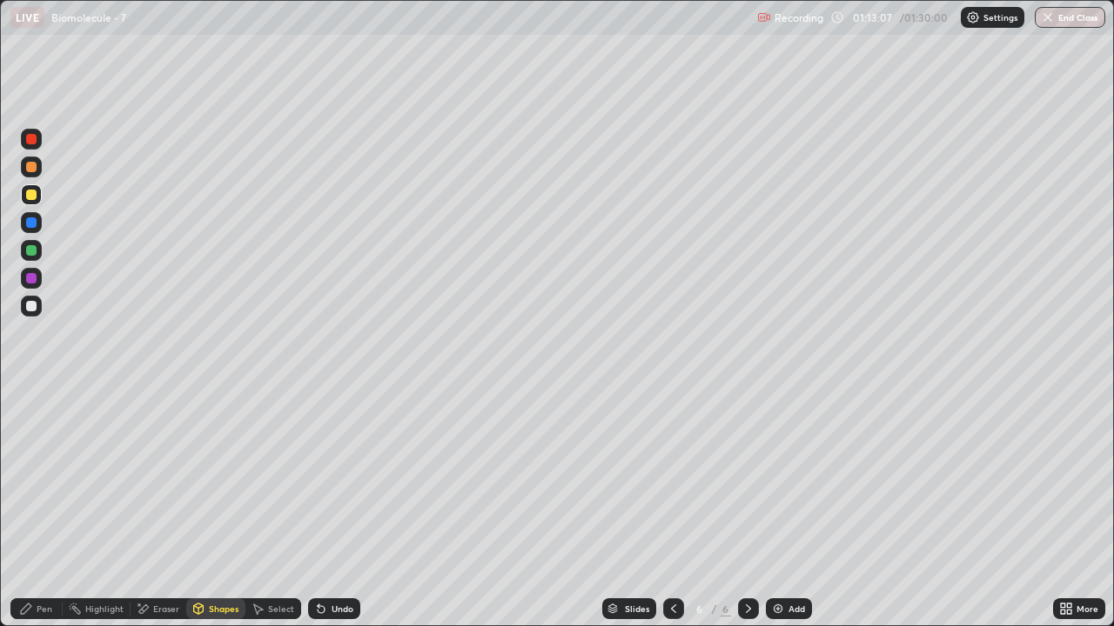
click at [167, 508] on div "Eraser" at bounding box center [166, 609] width 26 height 9
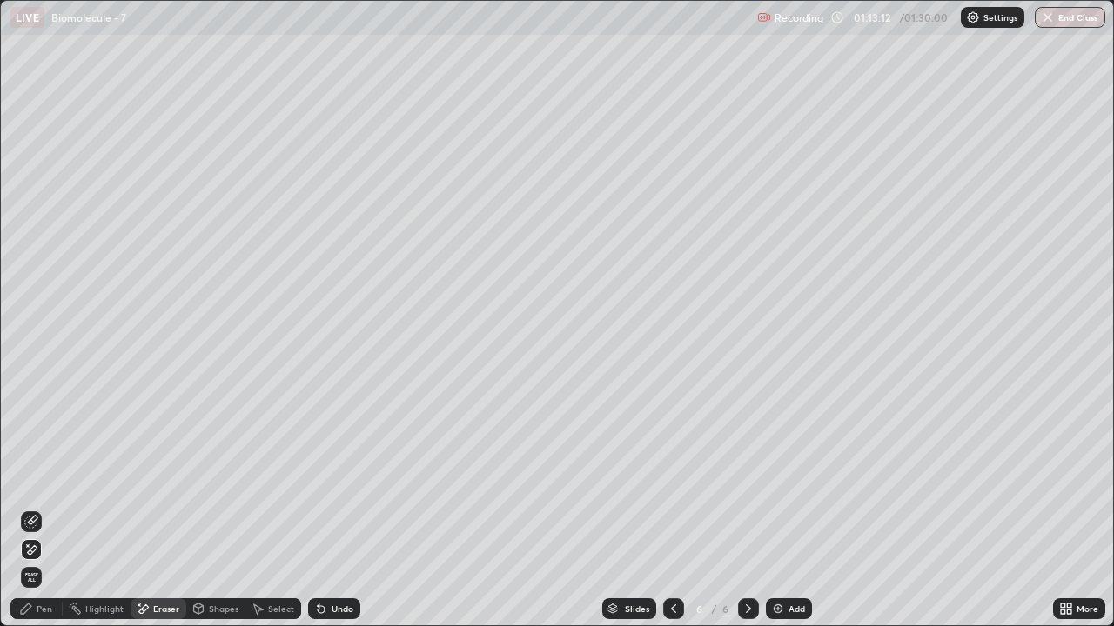
click at [46, 508] on div "Pen" at bounding box center [45, 609] width 16 height 9
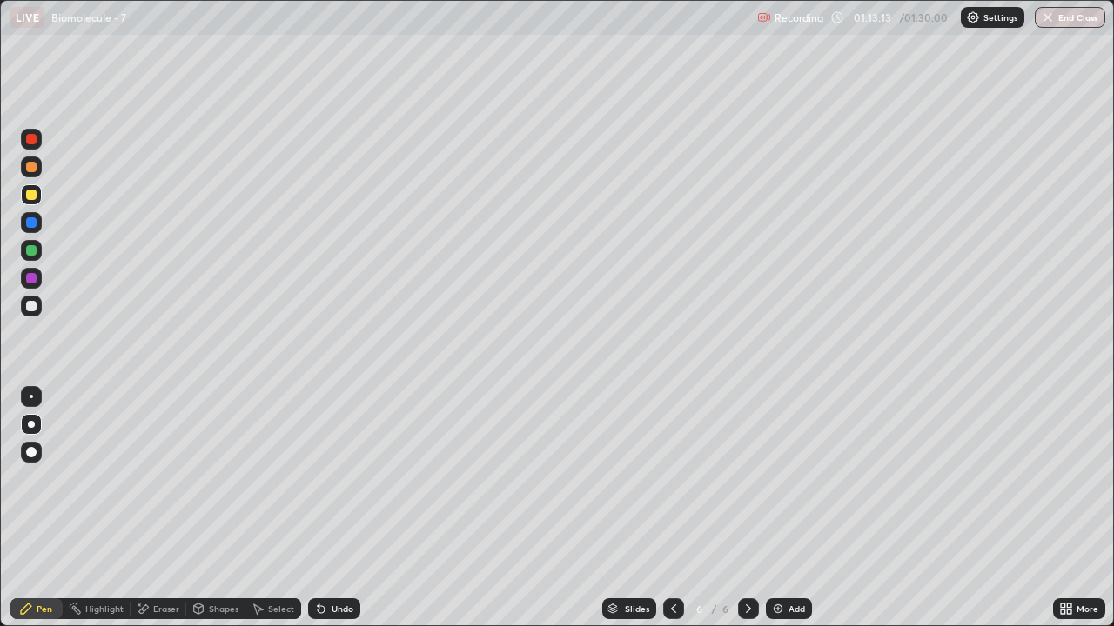
click at [35, 305] on div at bounding box center [31, 306] width 10 height 10
click at [216, 508] on div "Shapes" at bounding box center [224, 609] width 30 height 9
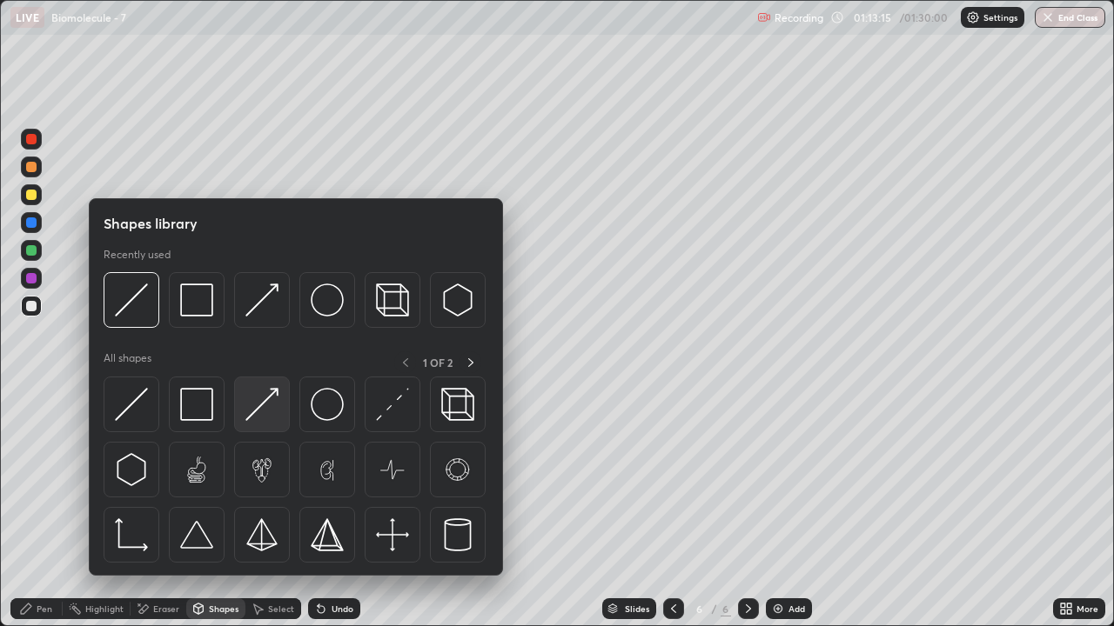
click at [258, 407] on img at bounding box center [261, 404] width 33 height 33
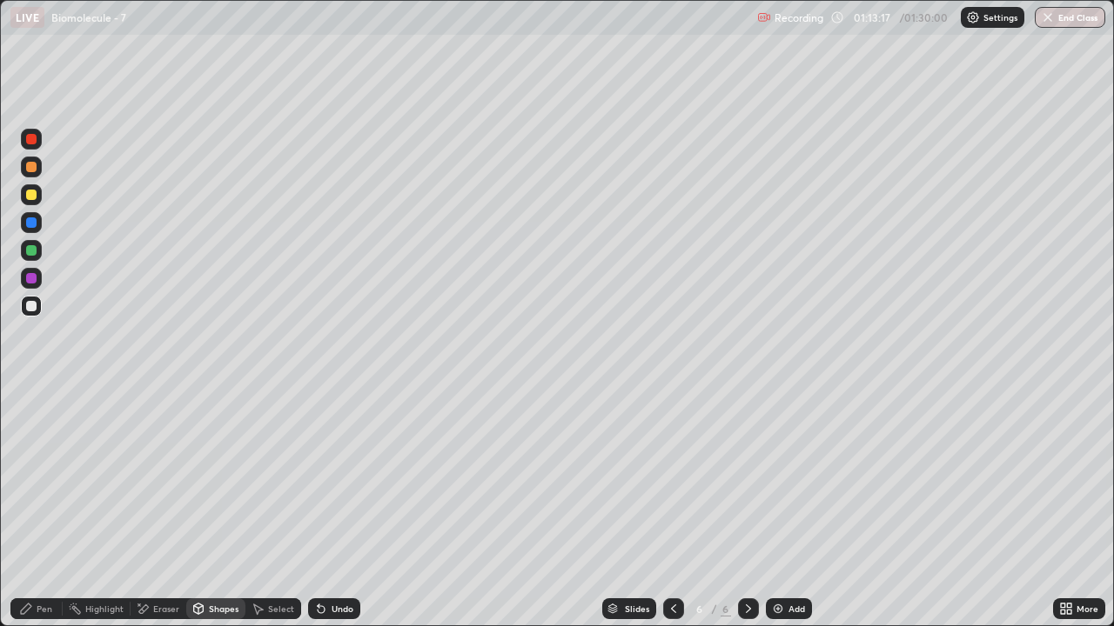
click at [47, 508] on div "Pen" at bounding box center [36, 609] width 52 height 21
click at [49, 508] on div "Pen" at bounding box center [36, 609] width 52 height 21
click at [32, 198] on div at bounding box center [31, 195] width 10 height 10
click at [224, 508] on div "Shapes" at bounding box center [224, 609] width 30 height 9
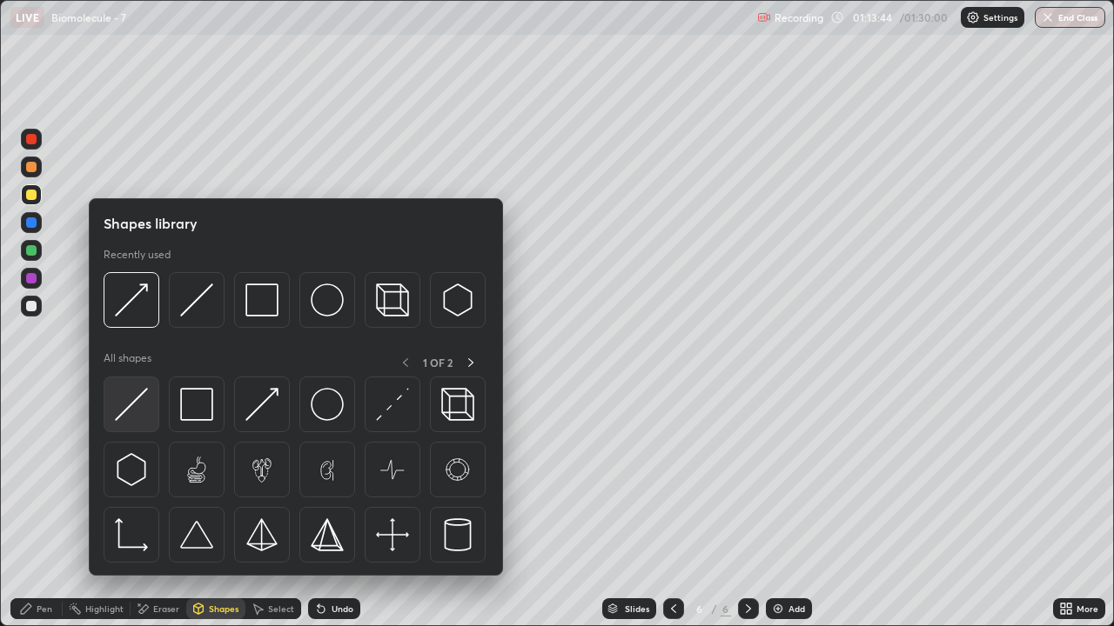
click at [153, 416] on div at bounding box center [132, 405] width 56 height 56
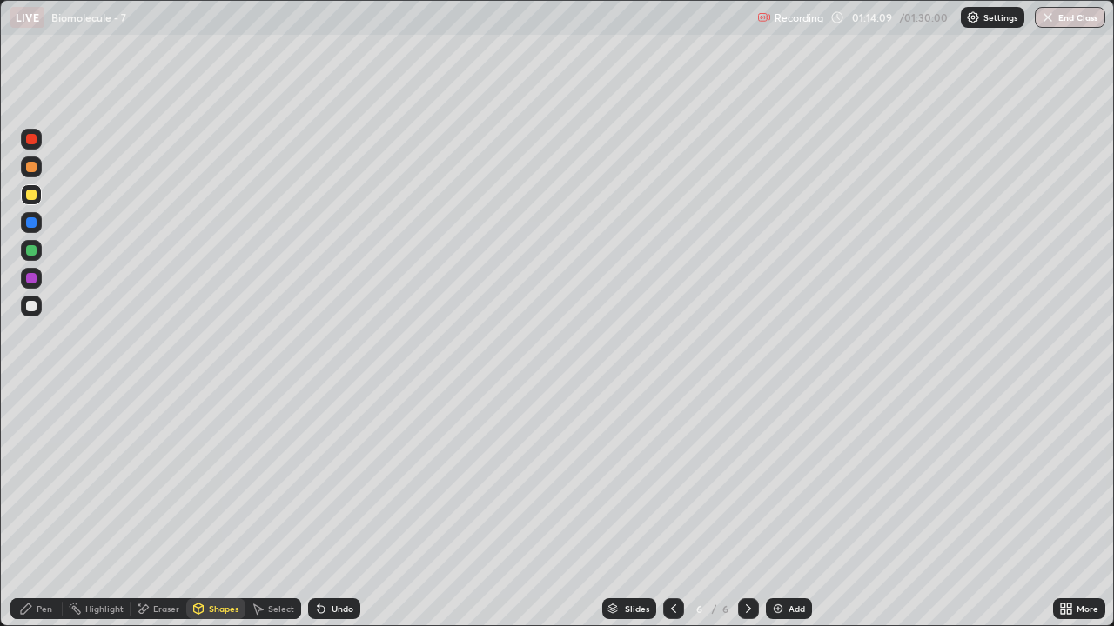
click at [31, 193] on div at bounding box center [31, 195] width 10 height 10
click at [49, 508] on div "Pen" at bounding box center [36, 609] width 52 height 21
click at [171, 508] on div "Eraser" at bounding box center [166, 609] width 26 height 9
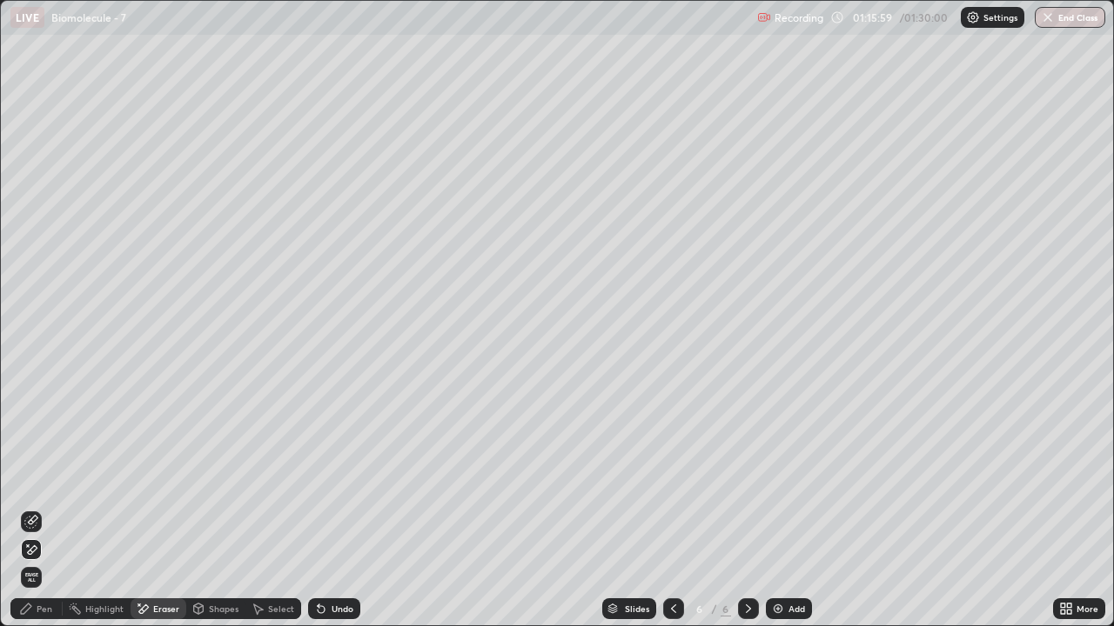
click at [50, 508] on div "Pen" at bounding box center [45, 609] width 16 height 9
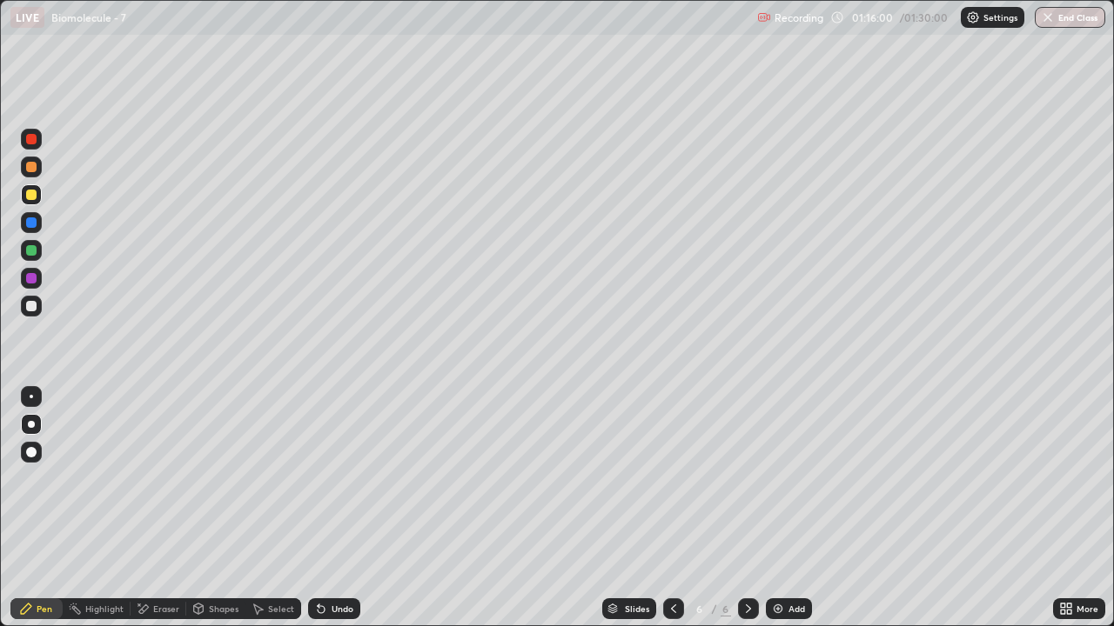
click at [36, 313] on div at bounding box center [31, 306] width 21 height 21
click at [217, 508] on div "Shapes" at bounding box center [215, 609] width 59 height 21
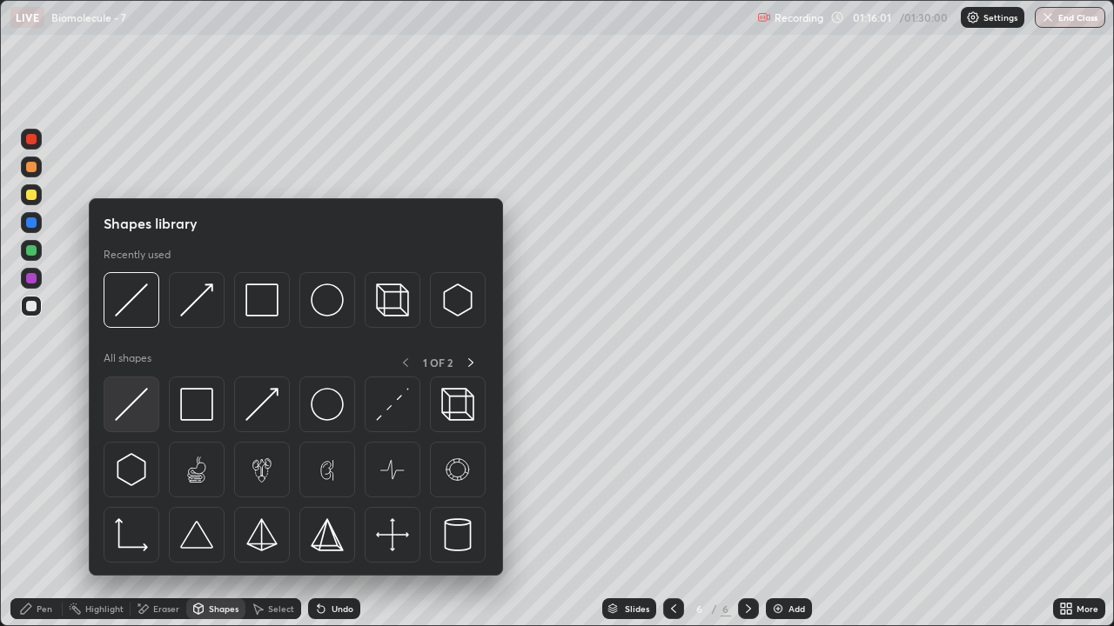
click at [137, 410] on img at bounding box center [131, 404] width 33 height 33
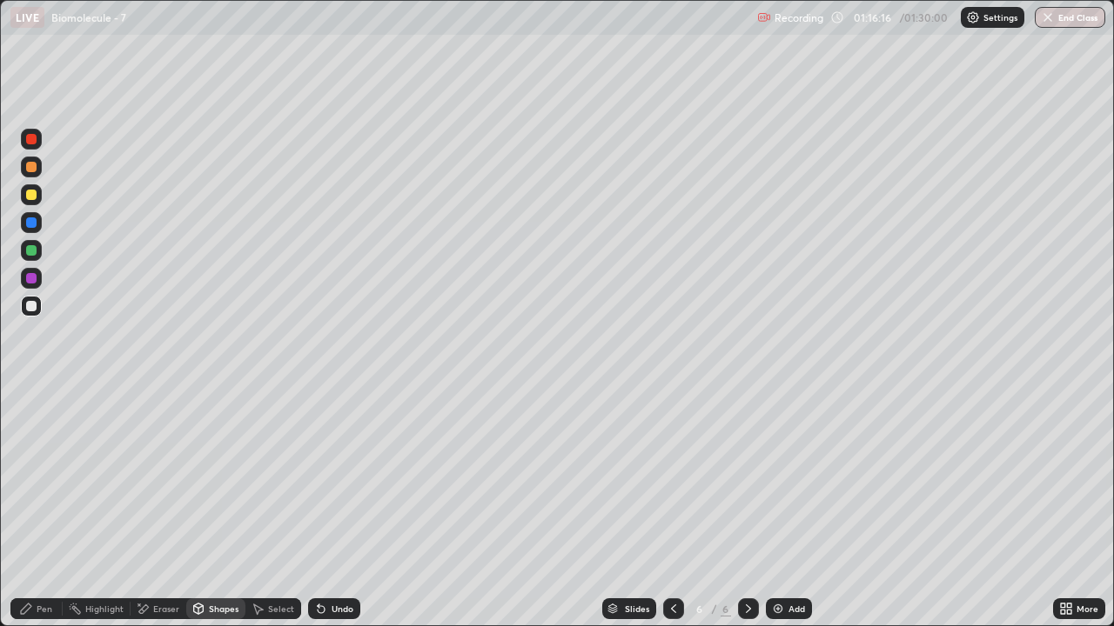
click at [31, 508] on icon at bounding box center [26, 609] width 14 height 14
click at [31, 195] on div at bounding box center [31, 195] width 10 height 10
click at [30, 171] on div at bounding box center [31, 167] width 10 height 10
click at [42, 508] on div "Pen" at bounding box center [45, 609] width 16 height 9
click at [32, 308] on div at bounding box center [31, 306] width 10 height 10
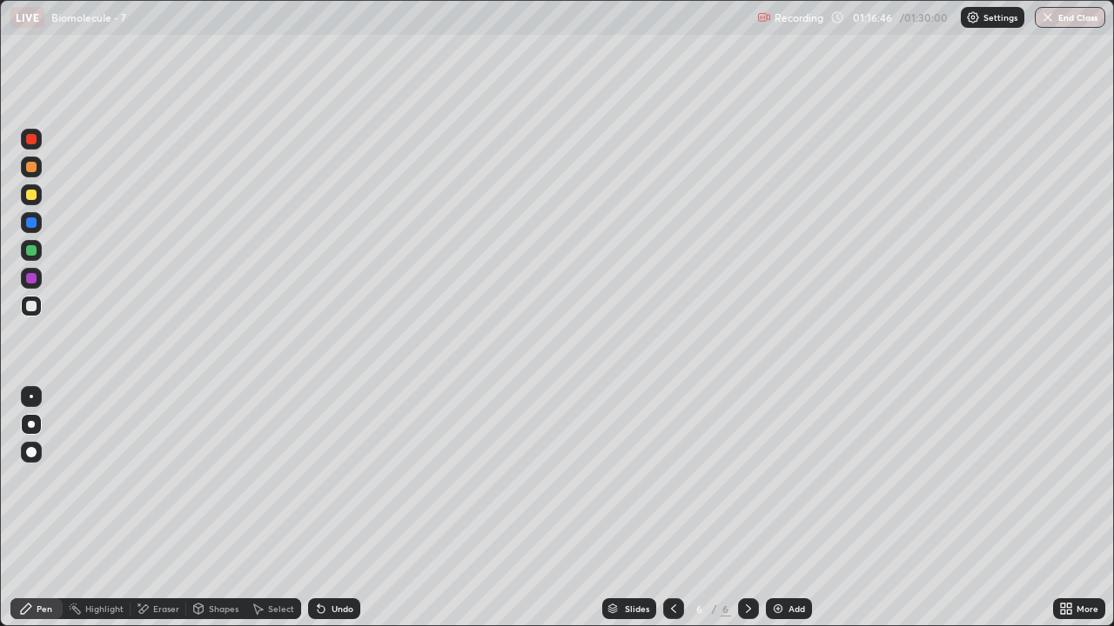
click at [34, 197] on div at bounding box center [31, 195] width 10 height 10
click at [33, 310] on div at bounding box center [31, 306] width 10 height 10
click at [44, 508] on div "Pen" at bounding box center [45, 609] width 16 height 9
click at [746, 508] on icon at bounding box center [748, 609] width 14 height 14
click at [745, 508] on icon at bounding box center [748, 609] width 14 height 14
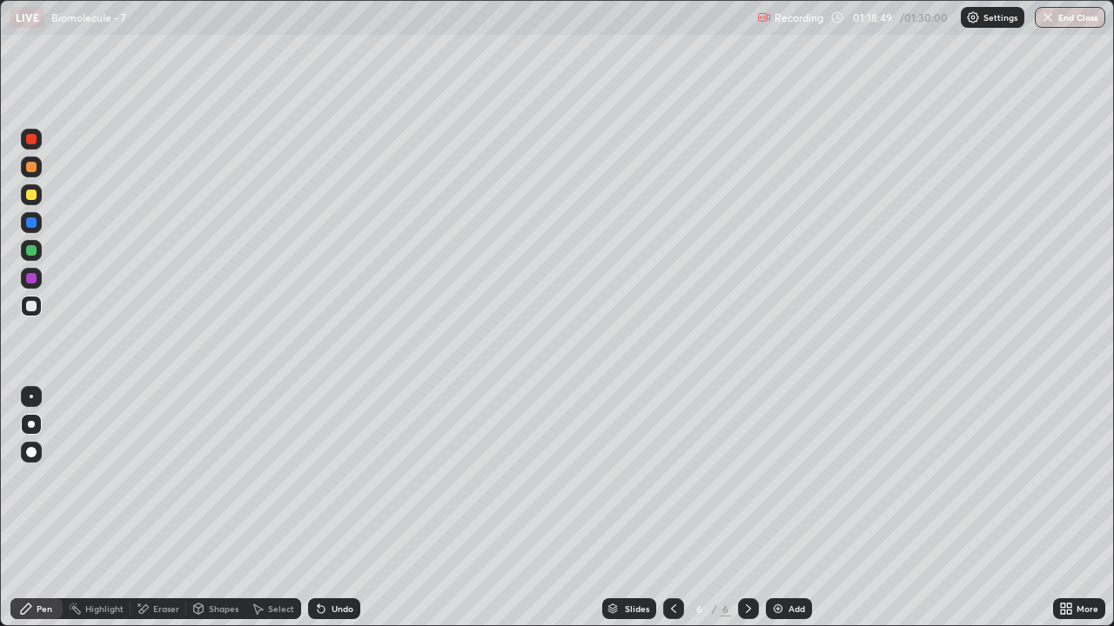
click at [777, 508] on img at bounding box center [778, 609] width 14 height 14
click at [44, 508] on div "Pen" at bounding box center [45, 609] width 16 height 9
click at [33, 193] on div at bounding box center [31, 195] width 10 height 10
click at [32, 170] on div at bounding box center [31, 167] width 10 height 10
click at [210, 508] on div "Shapes" at bounding box center [224, 609] width 30 height 9
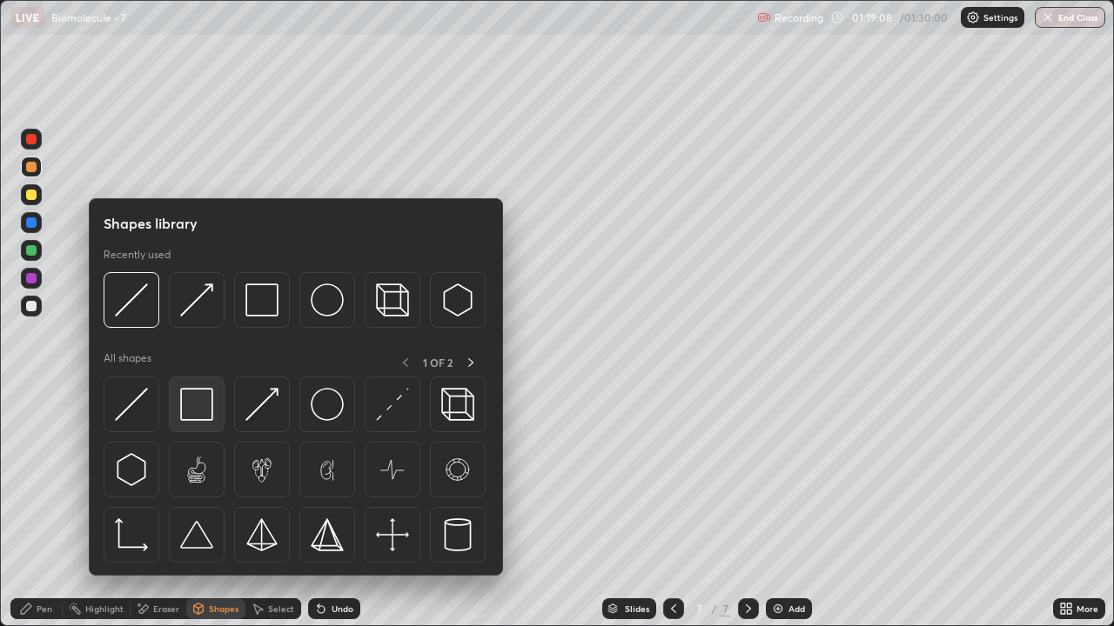
click at [191, 405] on img at bounding box center [196, 404] width 33 height 33
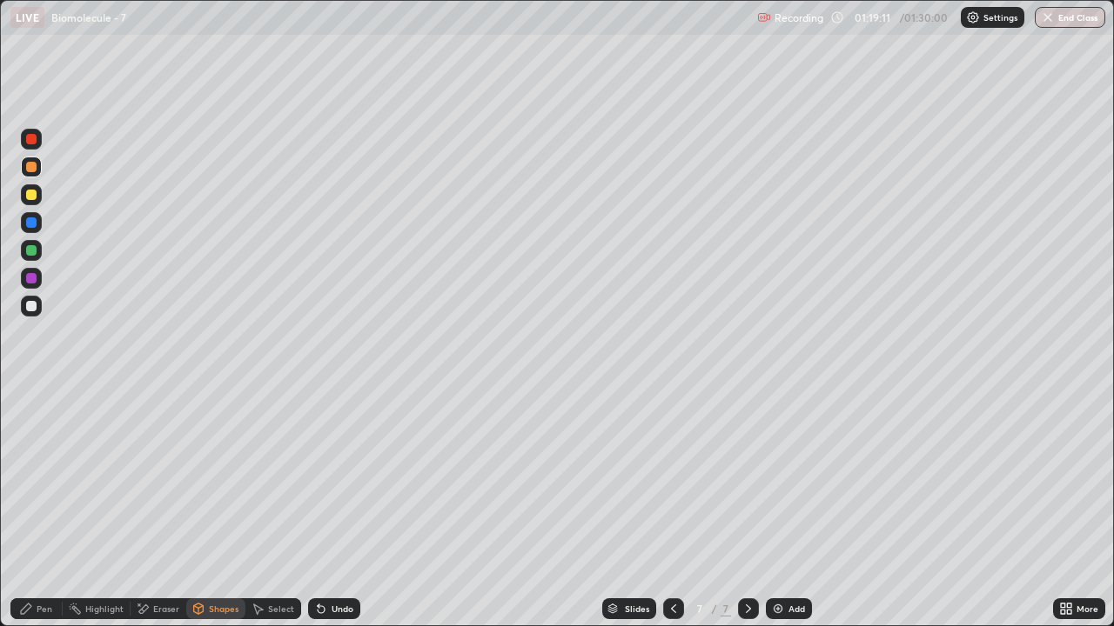
click at [48, 508] on div "Pen" at bounding box center [36, 609] width 52 height 21
click at [218, 508] on div "Shapes" at bounding box center [224, 609] width 30 height 9
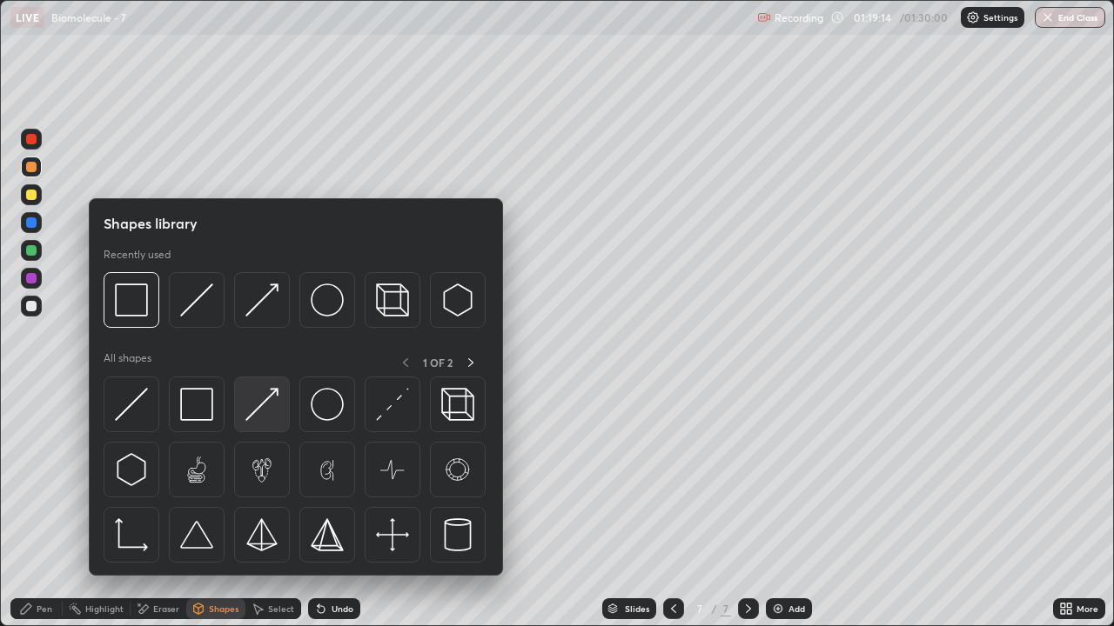
click at [268, 412] on img at bounding box center [261, 404] width 33 height 33
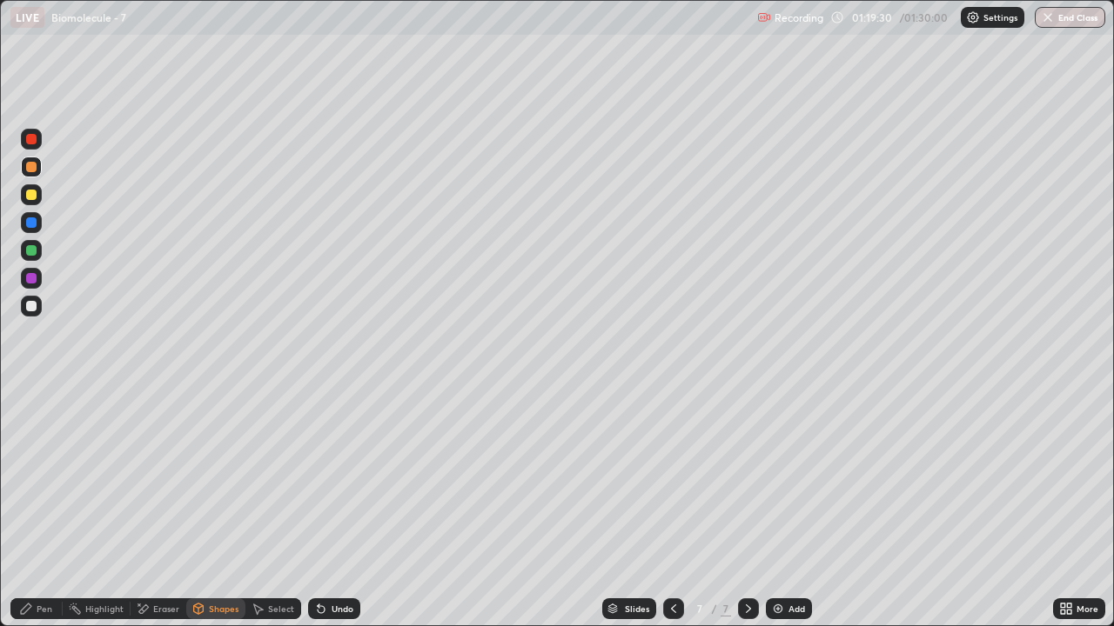
click at [50, 508] on div "Pen" at bounding box center [45, 609] width 16 height 9
click at [31, 308] on div at bounding box center [31, 306] width 10 height 10
click at [30, 195] on div at bounding box center [31, 195] width 10 height 10
click at [231, 508] on div "Shapes" at bounding box center [224, 609] width 30 height 9
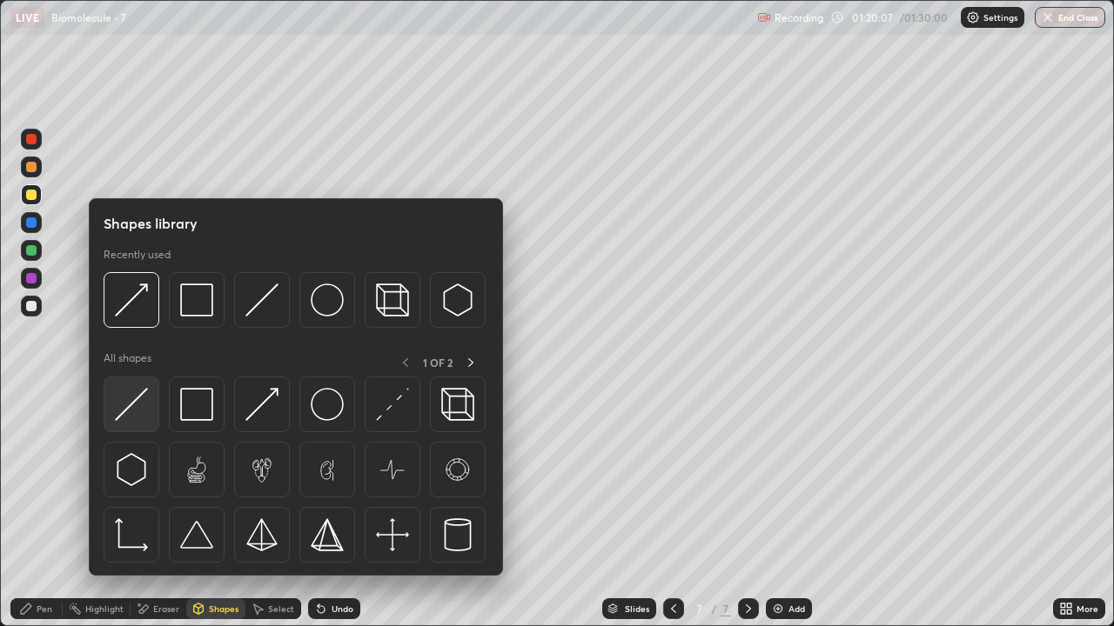
click at [147, 414] on img at bounding box center [131, 404] width 33 height 33
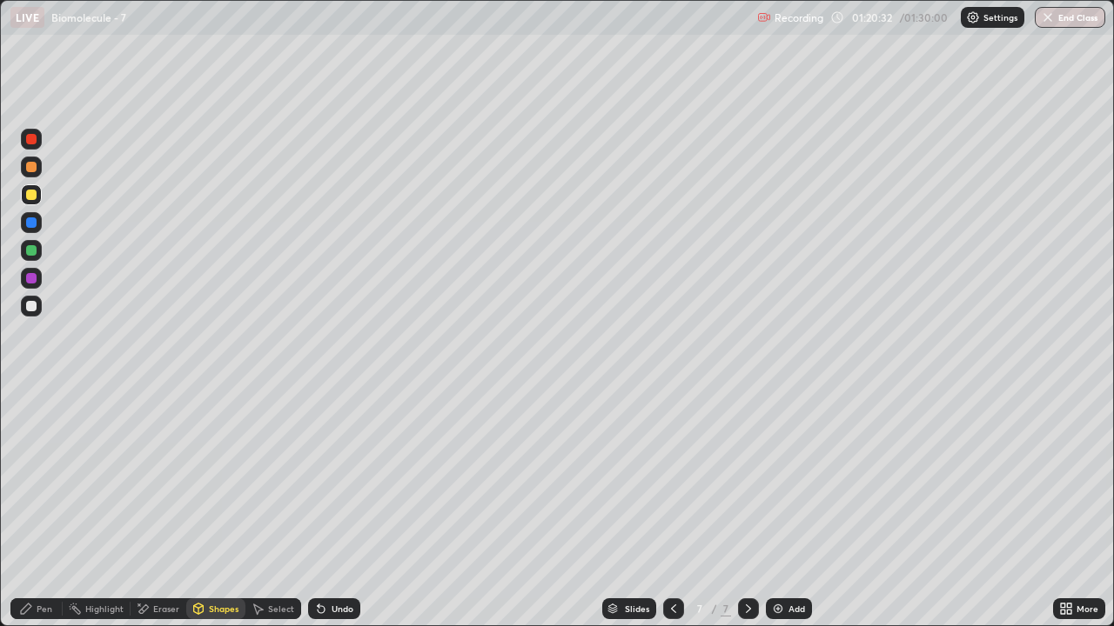
click at [47, 508] on div "Pen" at bounding box center [45, 609] width 16 height 9
click at [34, 310] on div at bounding box center [31, 306] width 10 height 10
click at [170, 508] on div "Eraser" at bounding box center [166, 609] width 26 height 9
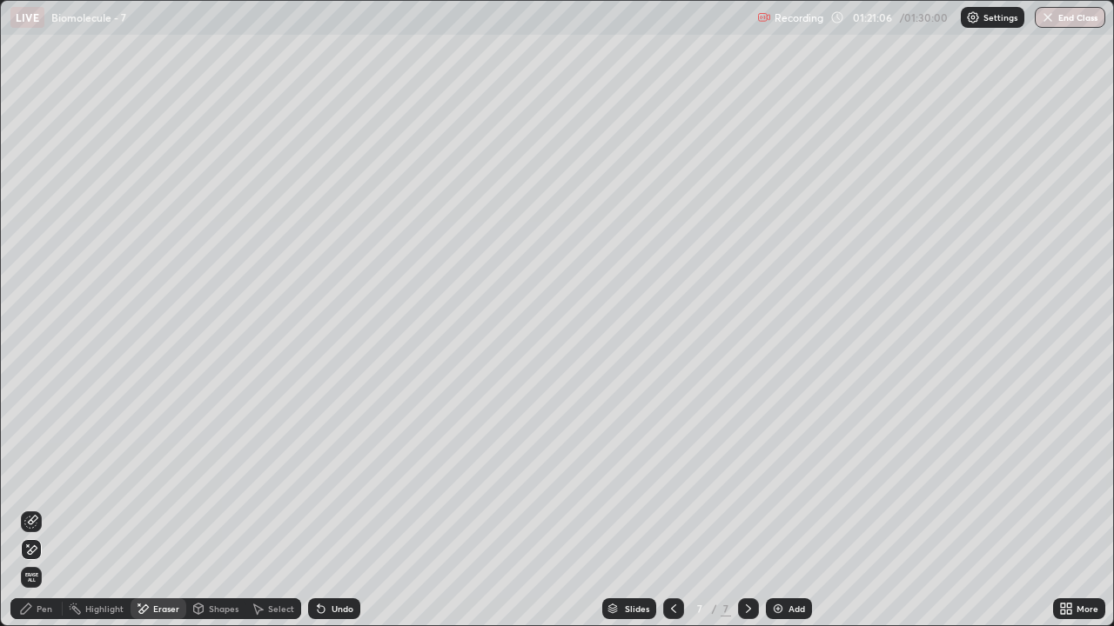
click at [47, 508] on div "Pen" at bounding box center [36, 609] width 52 height 21
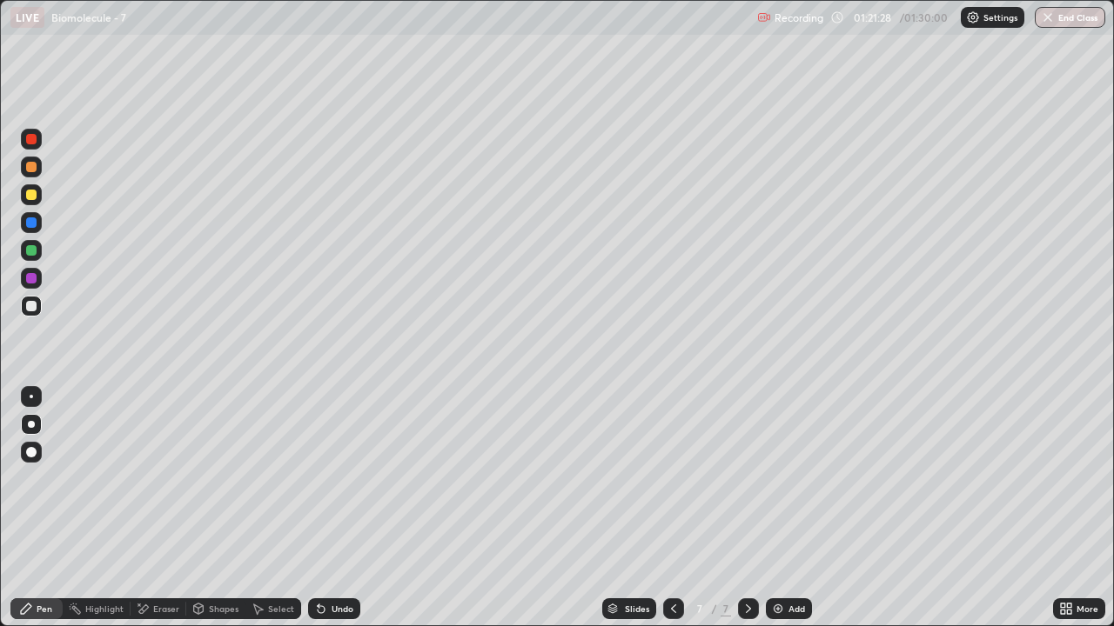
click at [34, 198] on div at bounding box center [31, 195] width 10 height 10
click at [226, 508] on div "Shapes" at bounding box center [215, 609] width 59 height 21
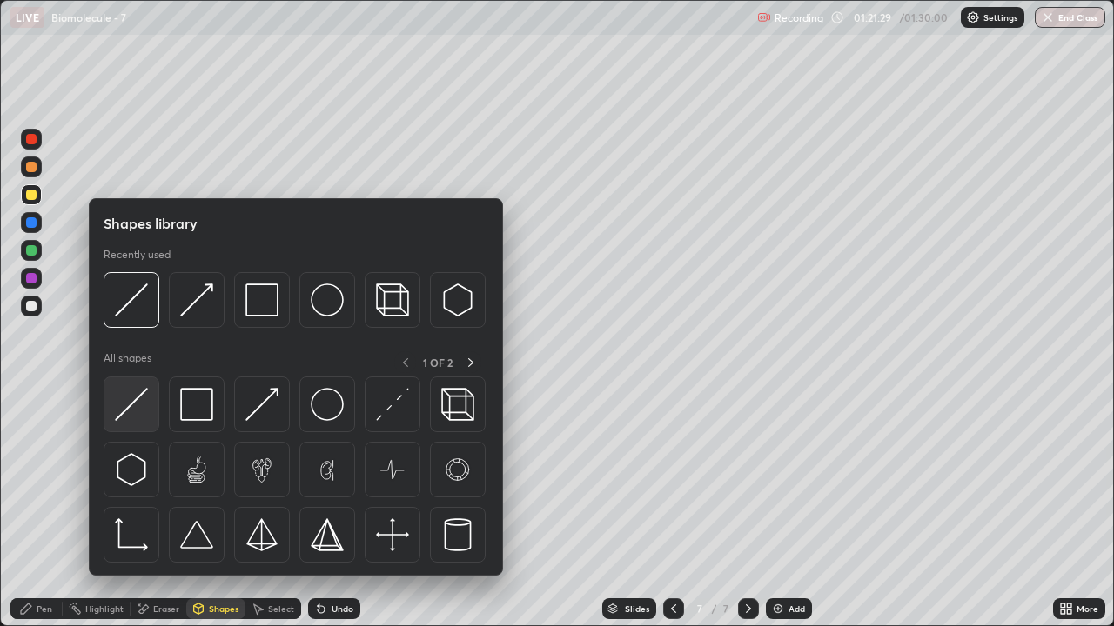
click at [139, 418] on img at bounding box center [131, 404] width 33 height 33
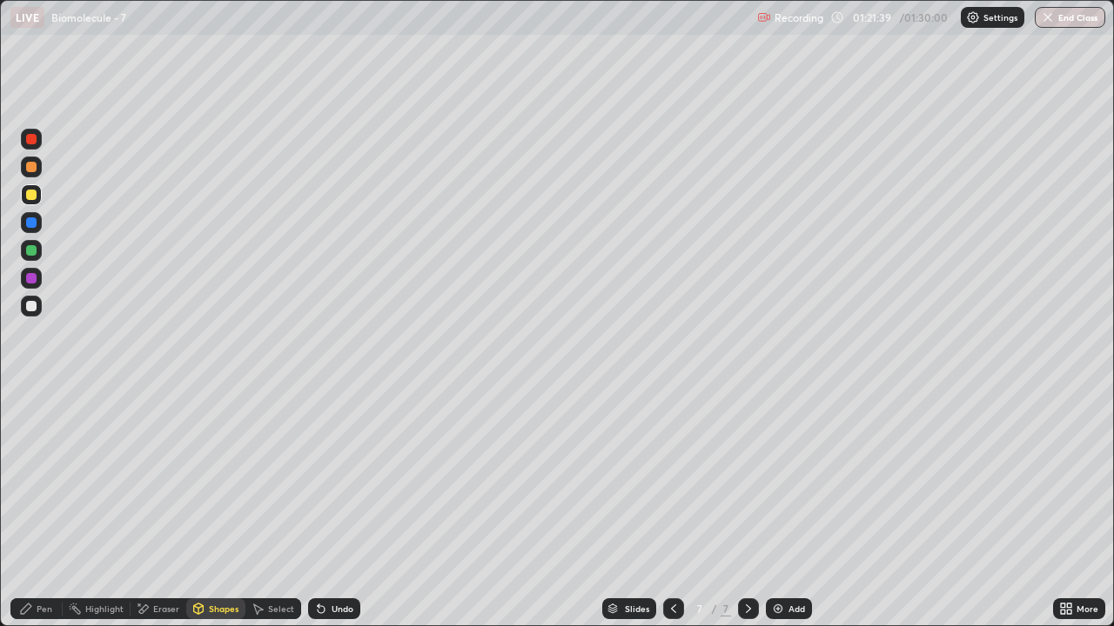
click at [31, 195] on div at bounding box center [31, 195] width 10 height 10
click at [46, 508] on div "Pen" at bounding box center [36, 609] width 52 height 21
click at [165, 508] on div "Eraser" at bounding box center [166, 609] width 26 height 9
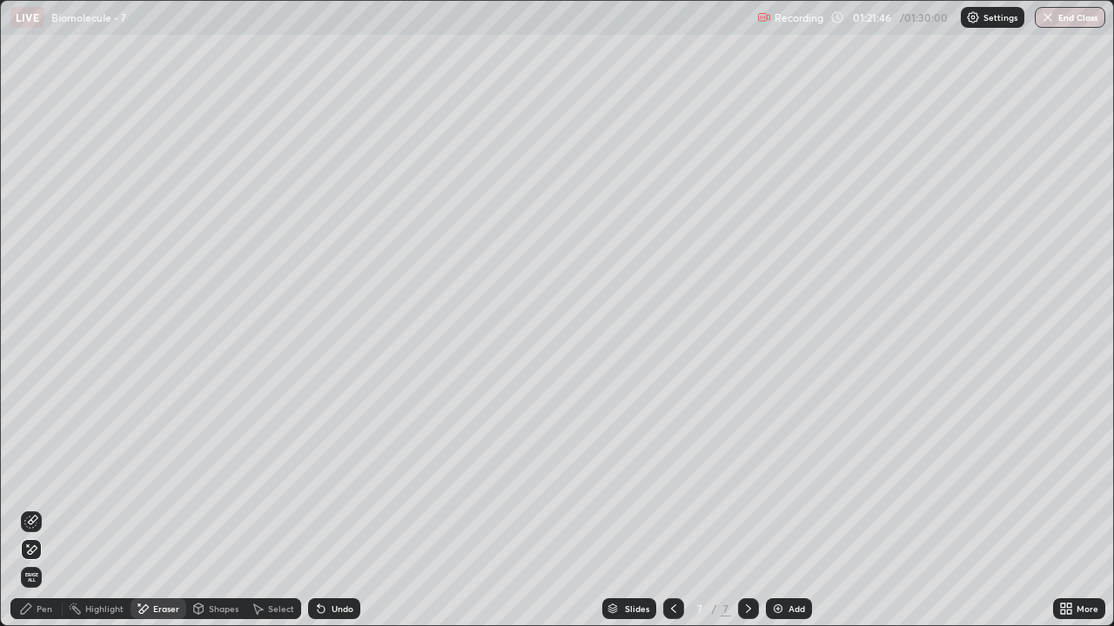
click at [31, 508] on icon at bounding box center [31, 550] width 14 height 15
click at [28, 508] on icon at bounding box center [26, 609] width 14 height 14
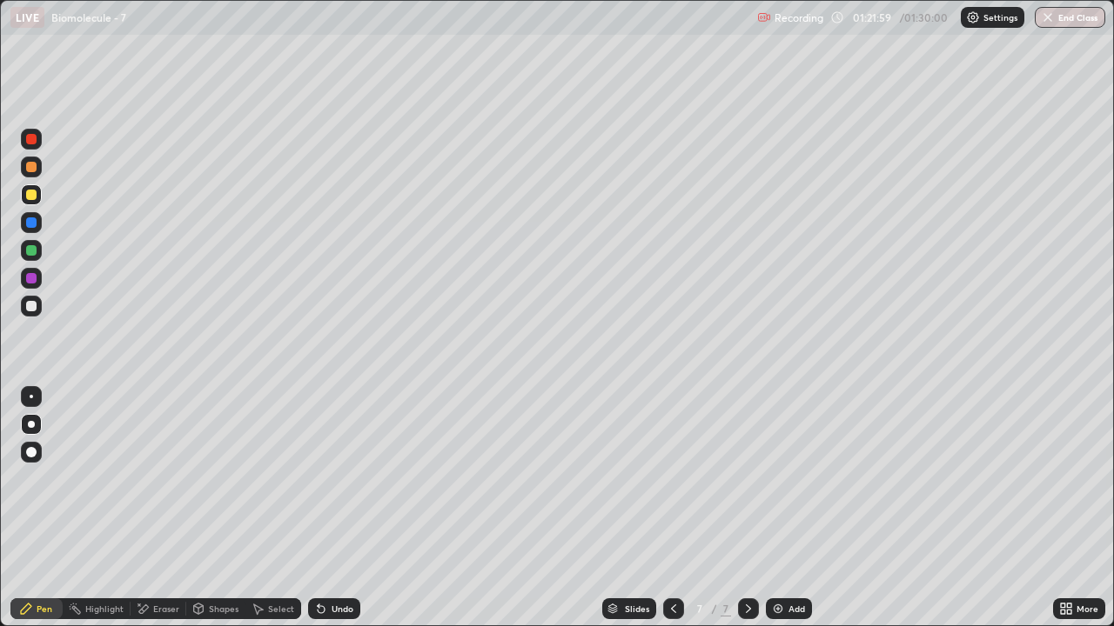
click at [35, 198] on div at bounding box center [31, 195] width 10 height 10
click at [220, 508] on div "Shapes" at bounding box center [224, 609] width 30 height 9
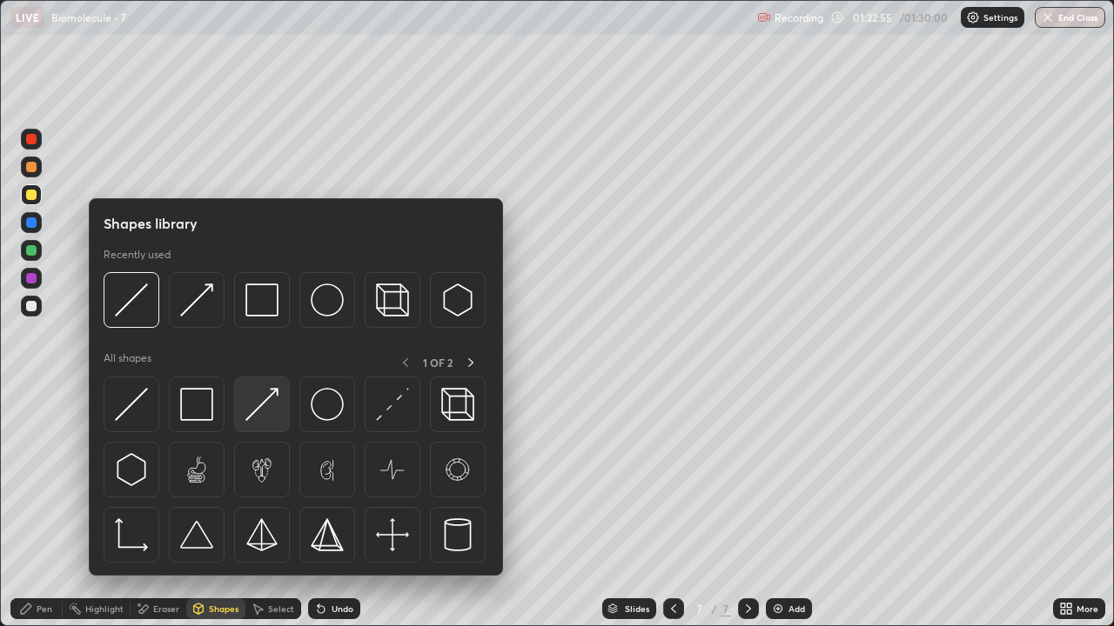
click at [268, 411] on img at bounding box center [261, 404] width 33 height 33
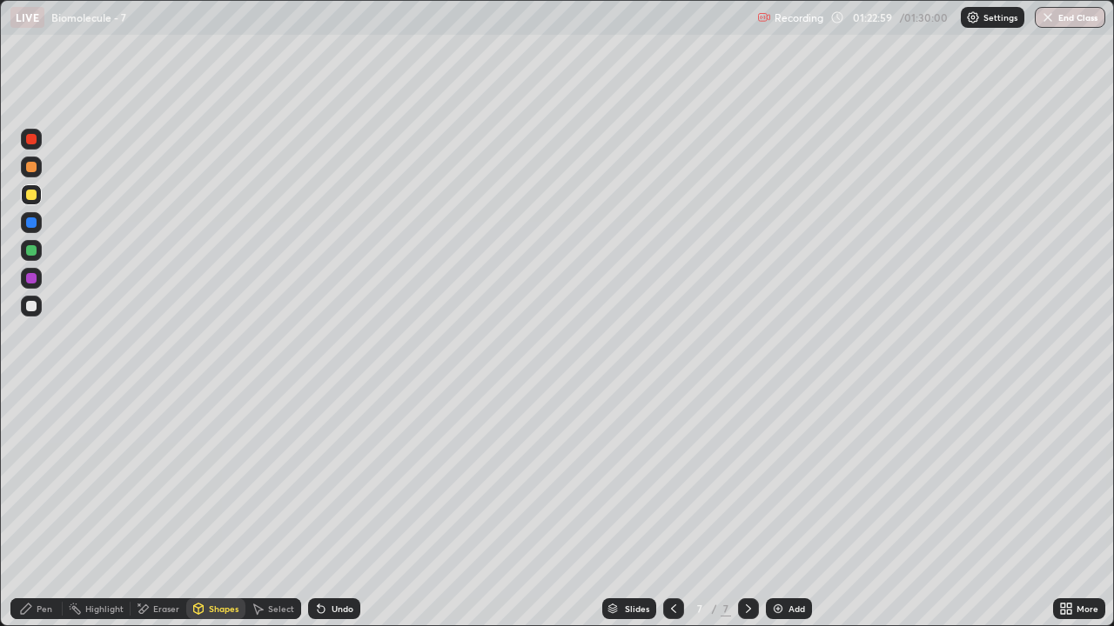
click at [38, 508] on div "Pen" at bounding box center [36, 609] width 52 height 21
click at [30, 176] on div at bounding box center [31, 167] width 21 height 21
click at [32, 202] on div at bounding box center [31, 194] width 21 height 21
click at [212, 508] on div "Shapes" at bounding box center [224, 609] width 30 height 9
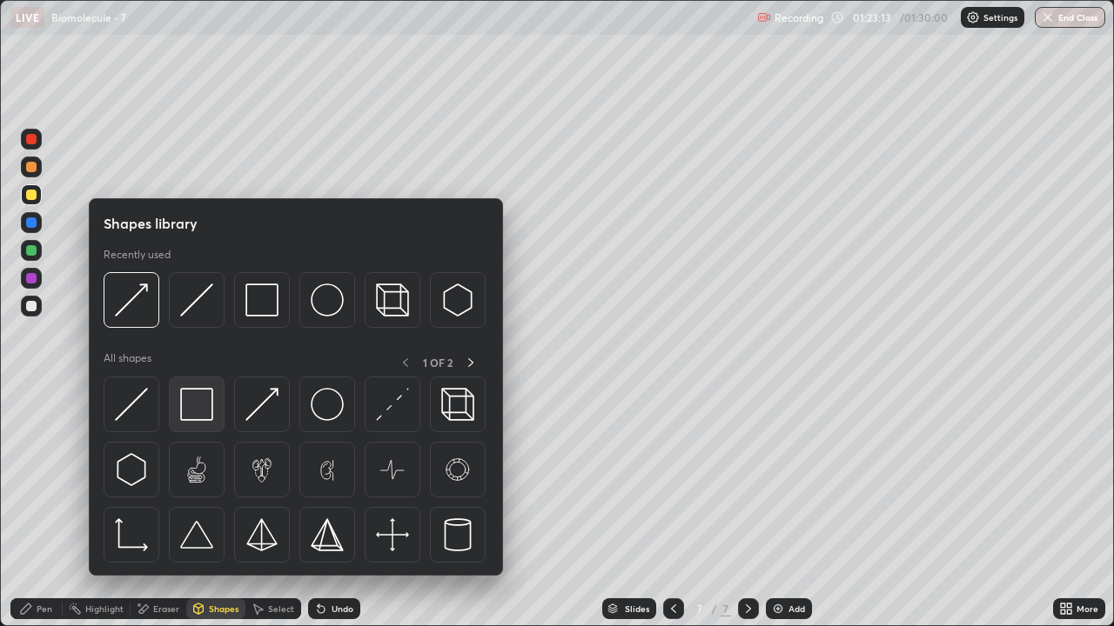
click at [191, 412] on img at bounding box center [196, 404] width 33 height 33
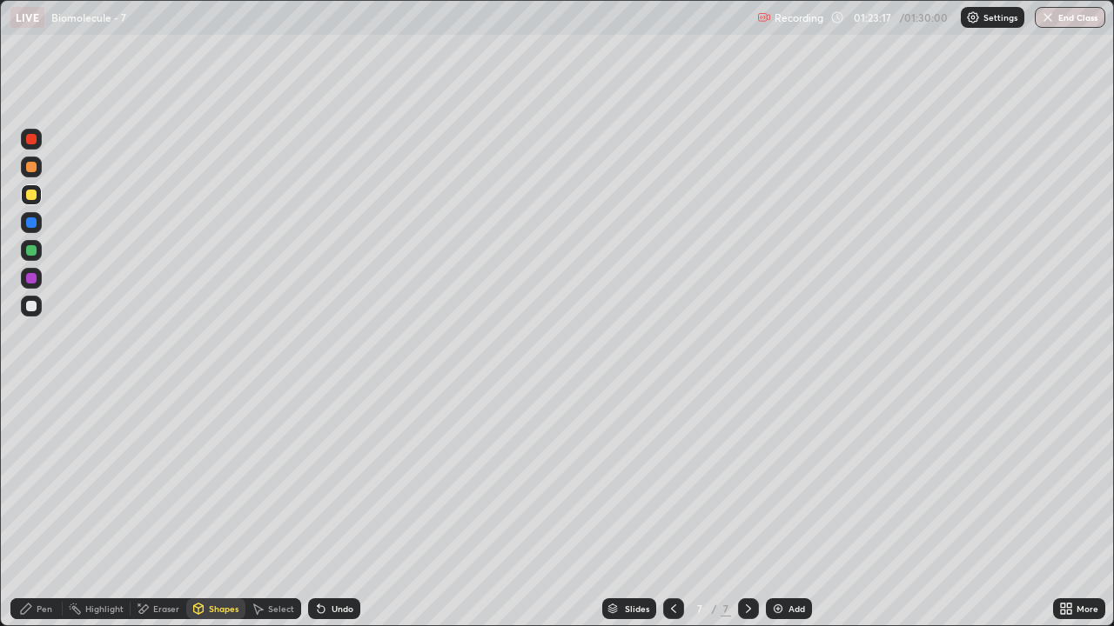
click at [43, 508] on div "Pen" at bounding box center [45, 609] width 16 height 9
click at [36, 308] on div at bounding box center [31, 306] width 10 height 10
click at [163, 508] on div "Eraser" at bounding box center [166, 609] width 26 height 9
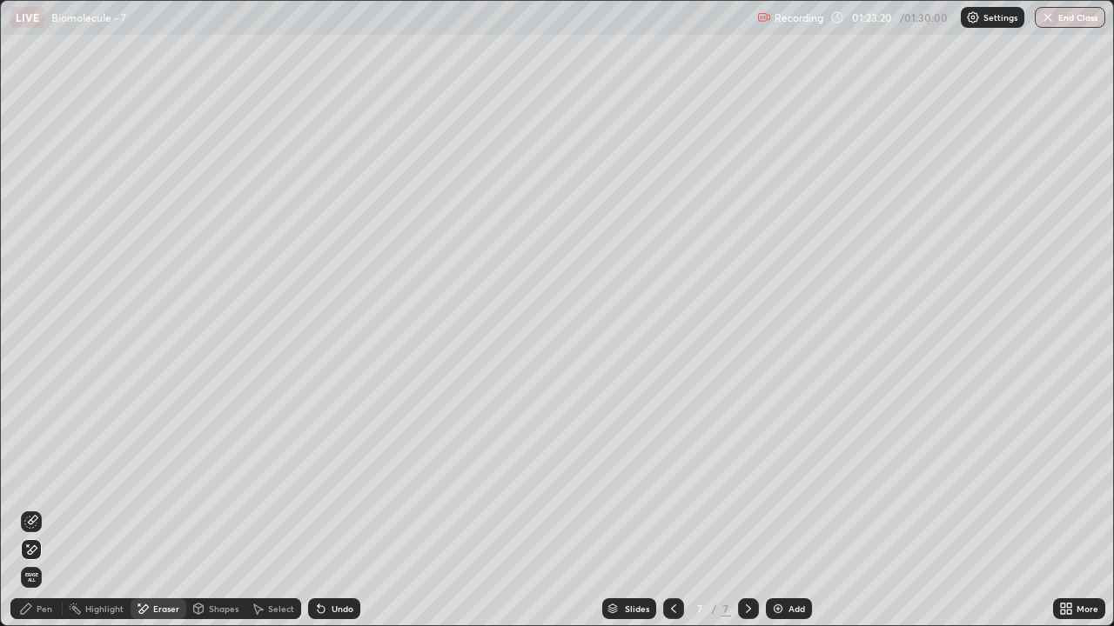
click at [216, 508] on div "Shapes" at bounding box center [224, 609] width 30 height 9
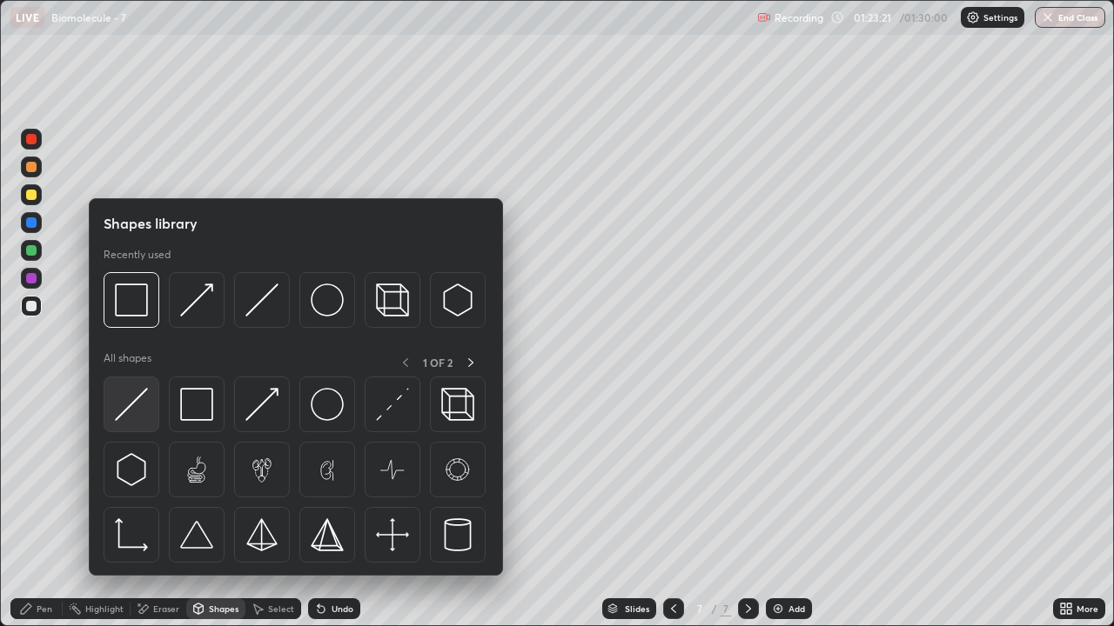
click at [145, 413] on img at bounding box center [131, 404] width 33 height 33
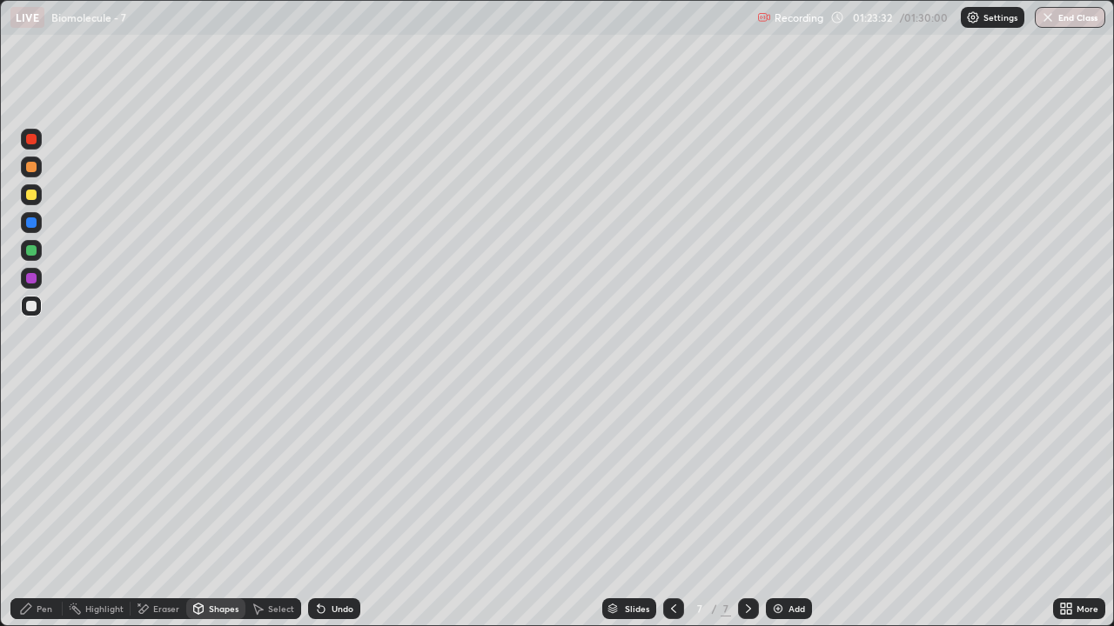
click at [45, 508] on div "Pen" at bounding box center [45, 609] width 16 height 9
click at [218, 508] on div "Shapes" at bounding box center [224, 609] width 30 height 9
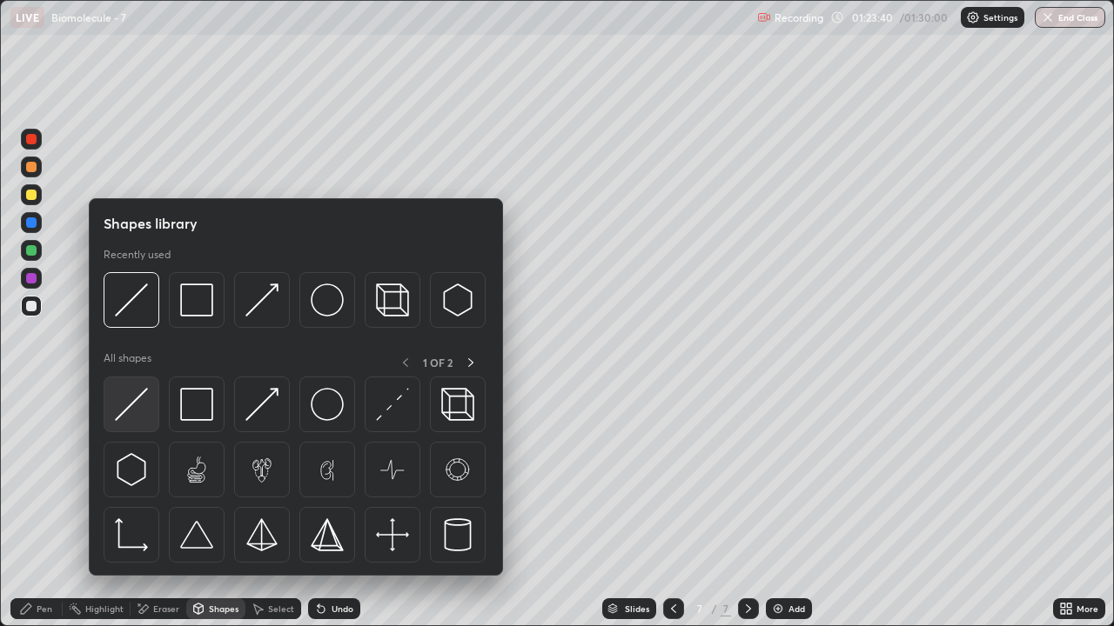
click at [144, 412] on img at bounding box center [131, 404] width 33 height 33
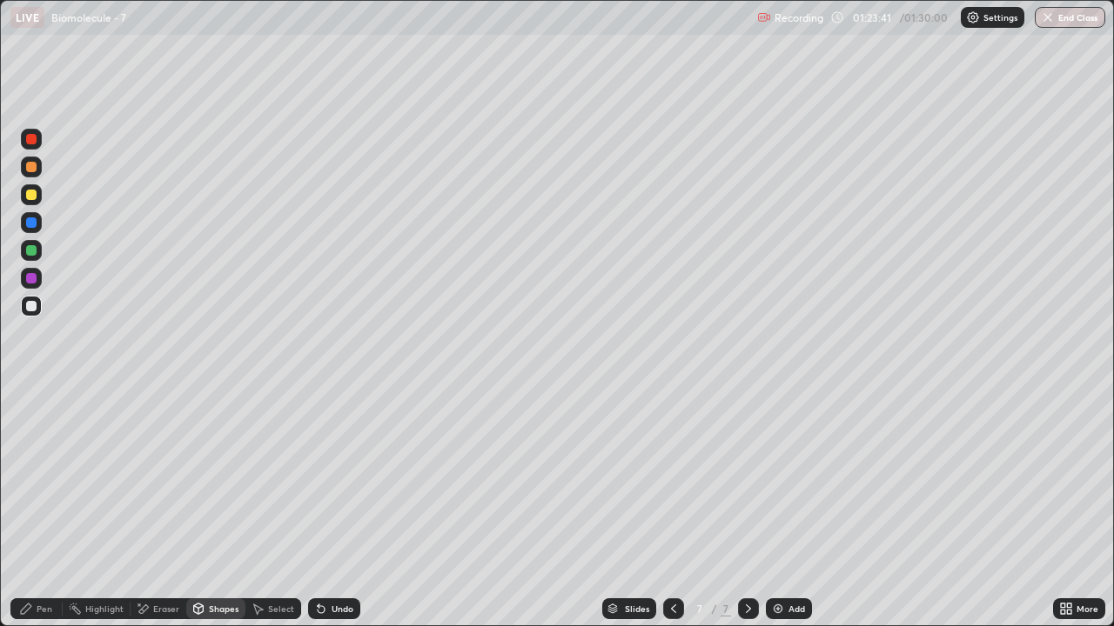
click at [35, 198] on div at bounding box center [31, 195] width 10 height 10
click at [155, 508] on div "Eraser" at bounding box center [166, 609] width 26 height 9
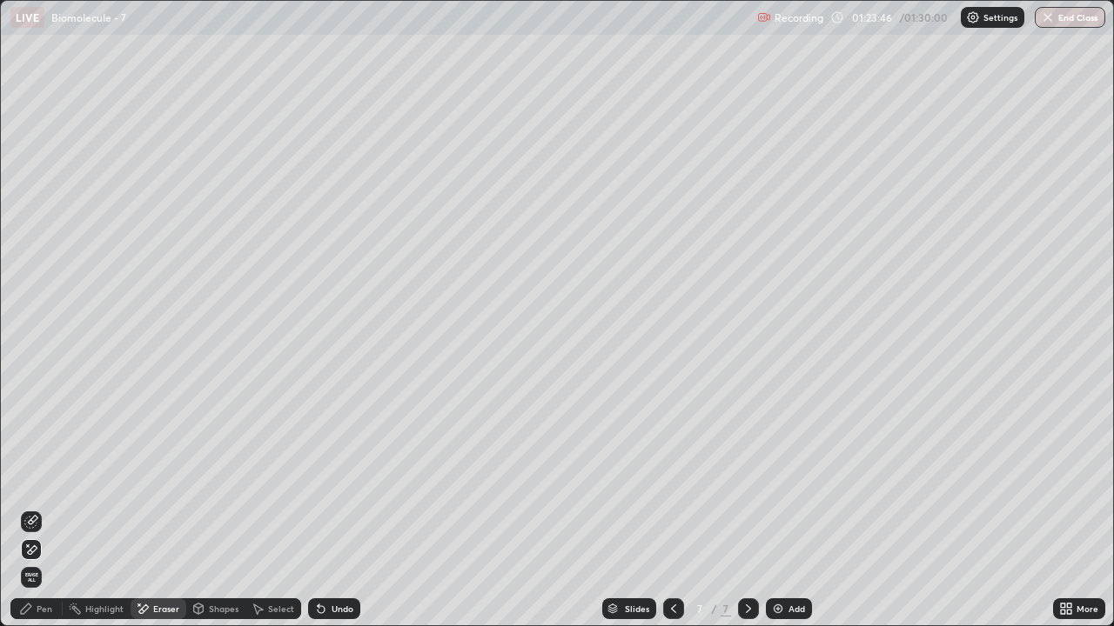
click at [30, 508] on icon at bounding box center [31, 522] width 14 height 14
click at [38, 508] on div "Pen" at bounding box center [45, 609] width 16 height 9
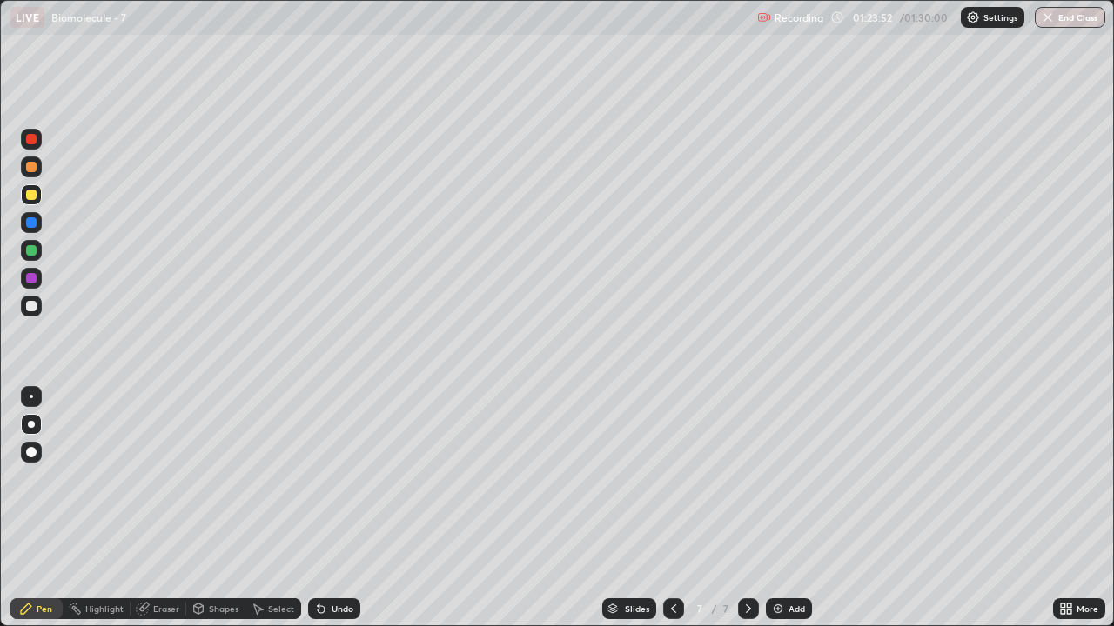
click at [31, 306] on div at bounding box center [31, 306] width 10 height 10
click at [31, 280] on div at bounding box center [31, 278] width 10 height 10
click at [42, 508] on div "Pen" at bounding box center [45, 609] width 16 height 9
click at [37, 203] on div at bounding box center [31, 194] width 21 height 21
click at [40, 309] on div at bounding box center [31, 306] width 21 height 21
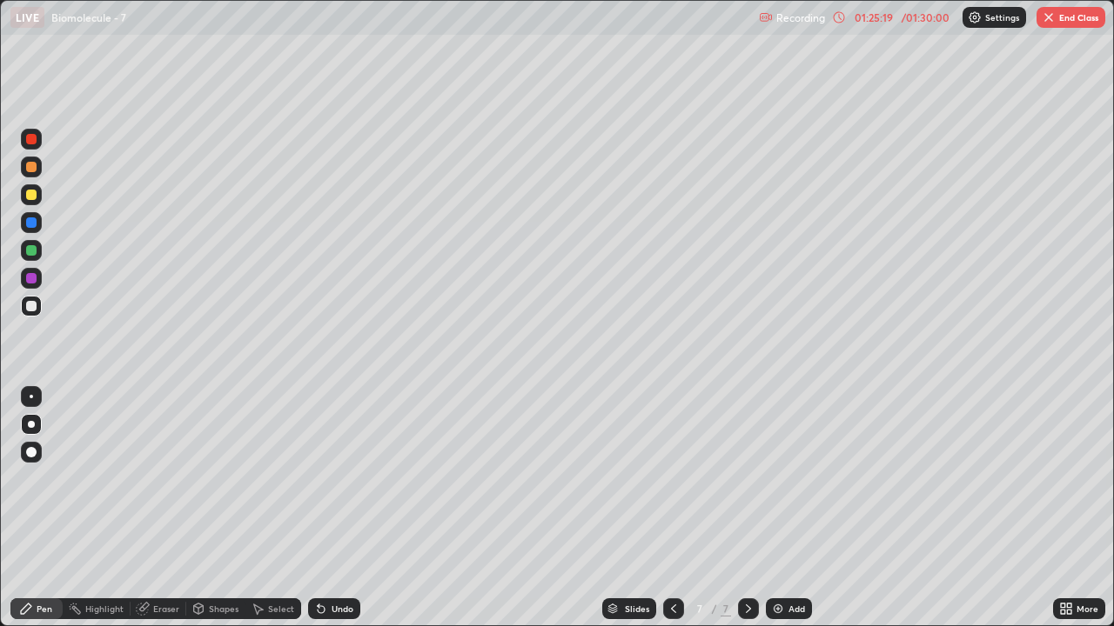
click at [210, 508] on div "Shapes" at bounding box center [224, 609] width 30 height 9
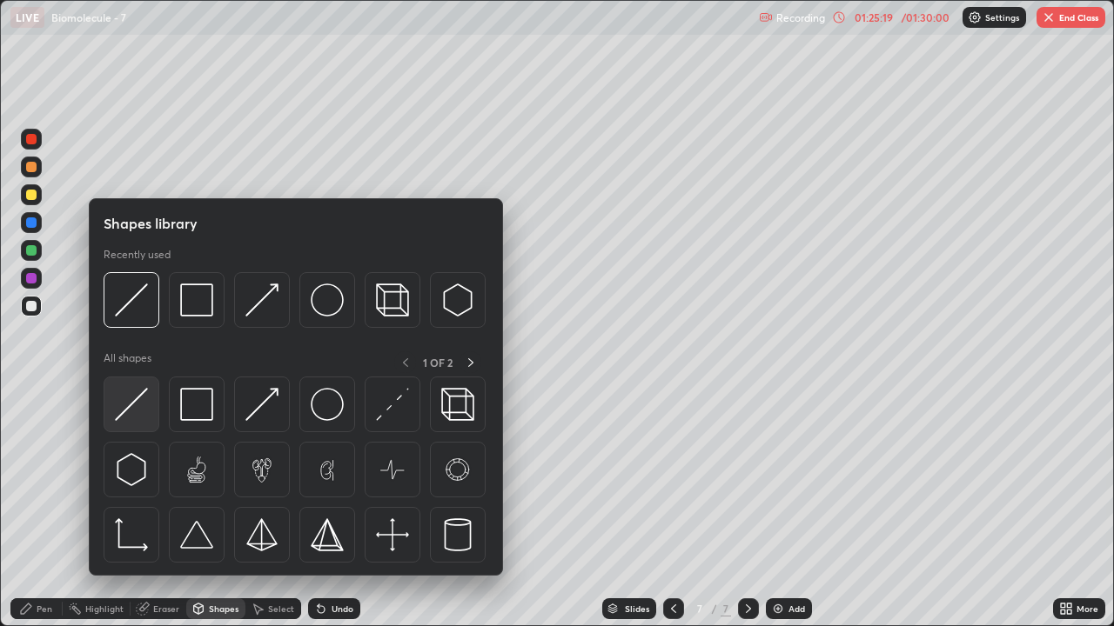
click at [134, 422] on div at bounding box center [132, 405] width 56 height 56
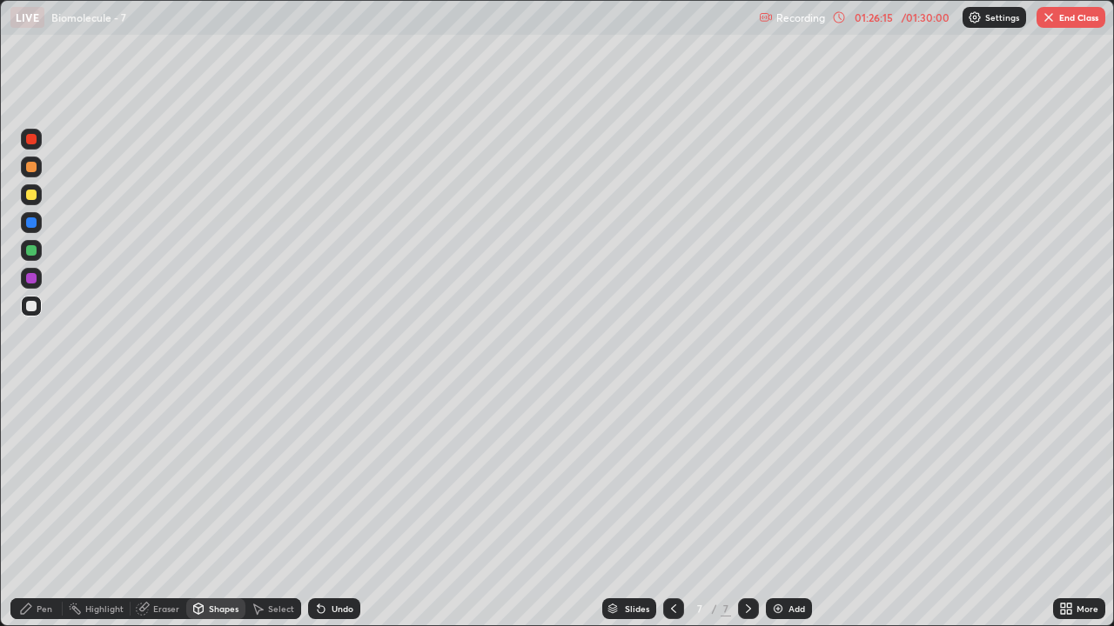
click at [38, 508] on div "Pen" at bounding box center [45, 609] width 16 height 9
click at [35, 305] on div at bounding box center [31, 306] width 10 height 10
click at [160, 508] on div "Eraser" at bounding box center [166, 609] width 26 height 9
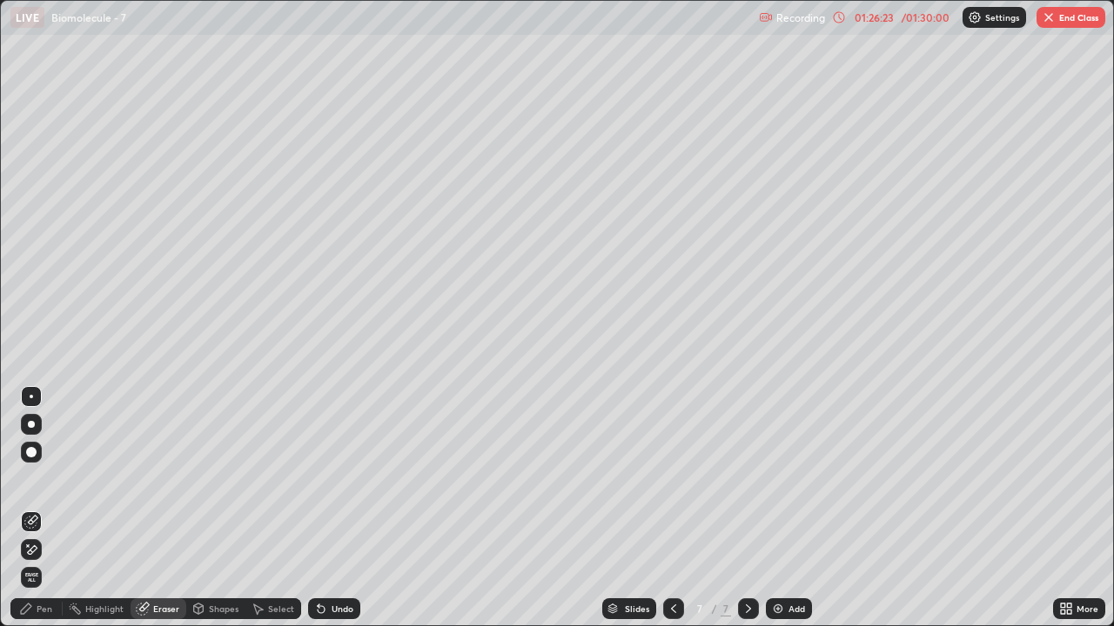
click at [50, 508] on div "Pen" at bounding box center [36, 609] width 52 height 21
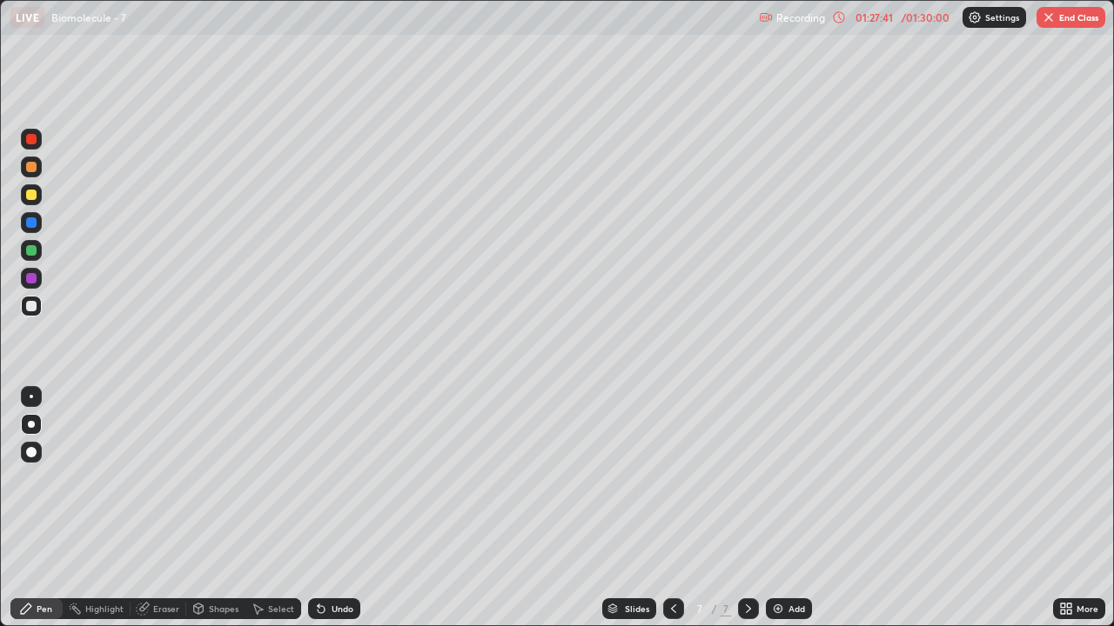
click at [33, 197] on div at bounding box center [31, 195] width 10 height 10
click at [211, 508] on div "Shapes" at bounding box center [224, 609] width 30 height 9
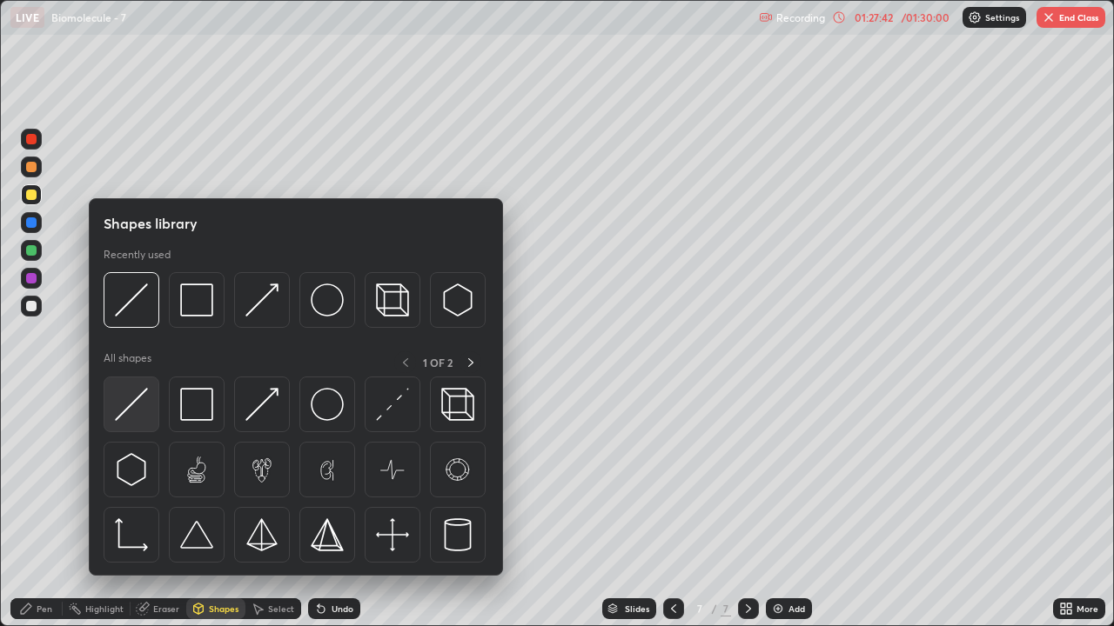
click at [139, 405] on img at bounding box center [131, 404] width 33 height 33
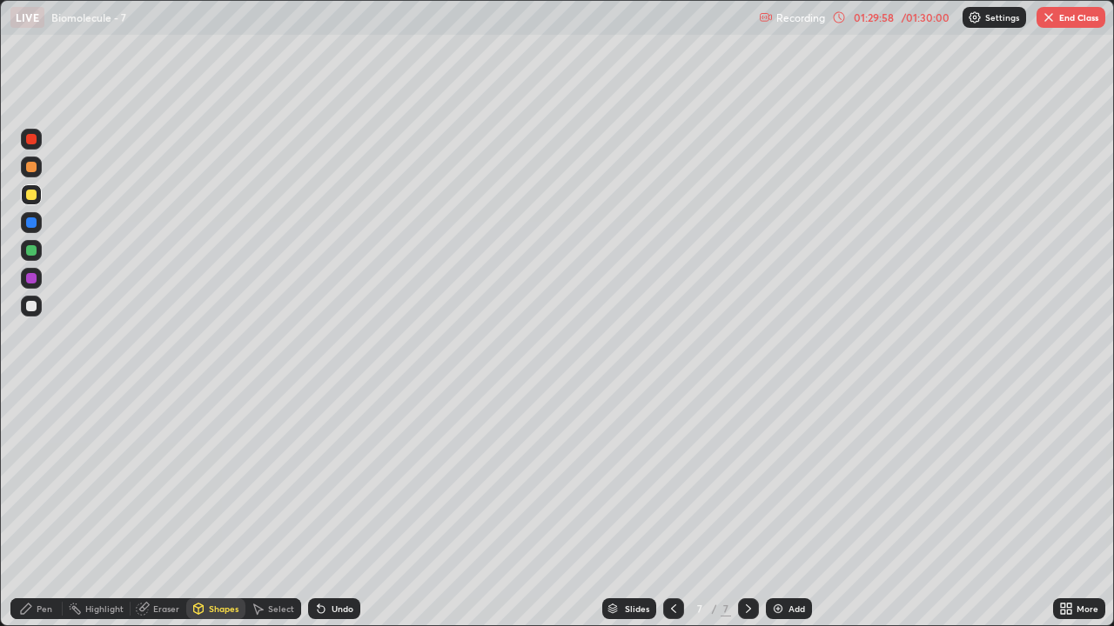
click at [1044, 19] on img "button" at bounding box center [1048, 17] width 14 height 14
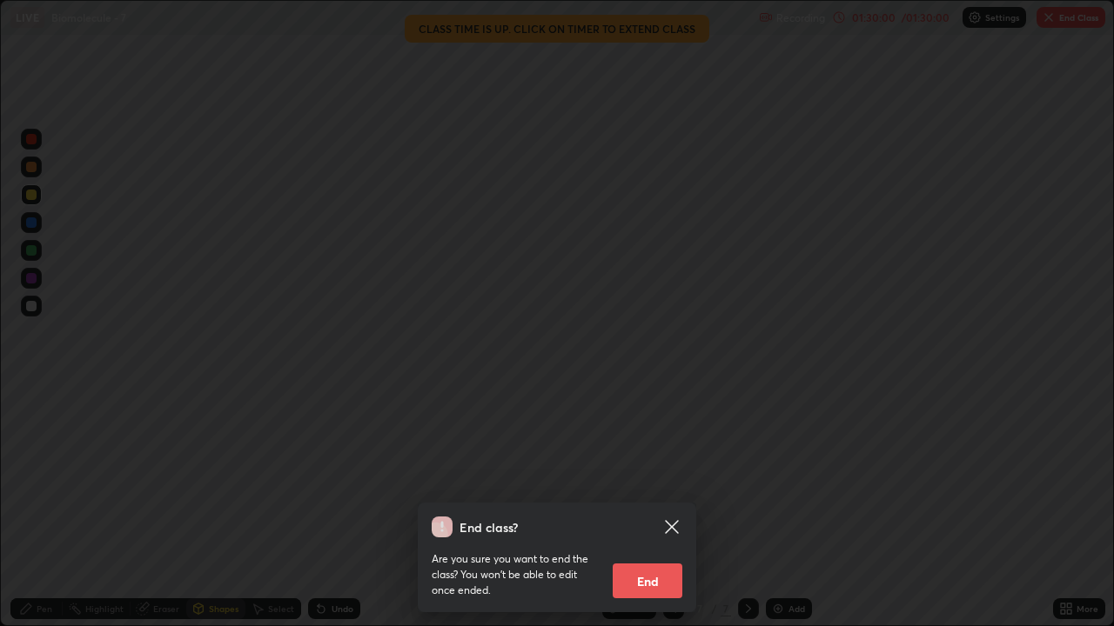
click at [654, 508] on button "End" at bounding box center [647, 581] width 70 height 35
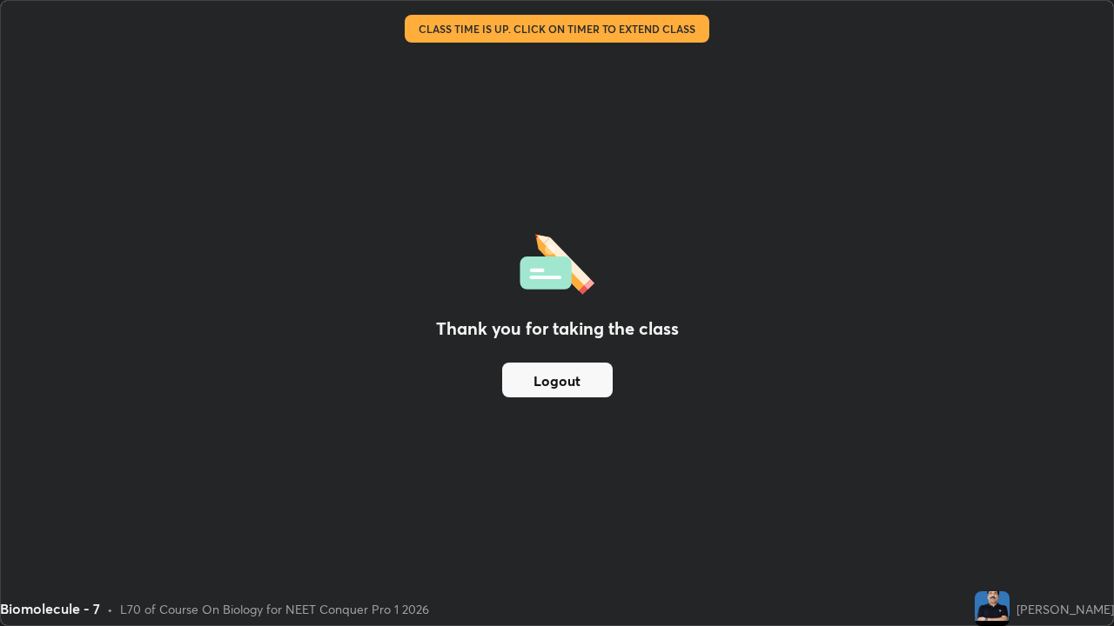
click at [569, 378] on button "Logout" at bounding box center [557, 380] width 110 height 35
click at [562, 372] on button "Logout" at bounding box center [557, 380] width 110 height 35
